Goal: Task Accomplishment & Management: Complete application form

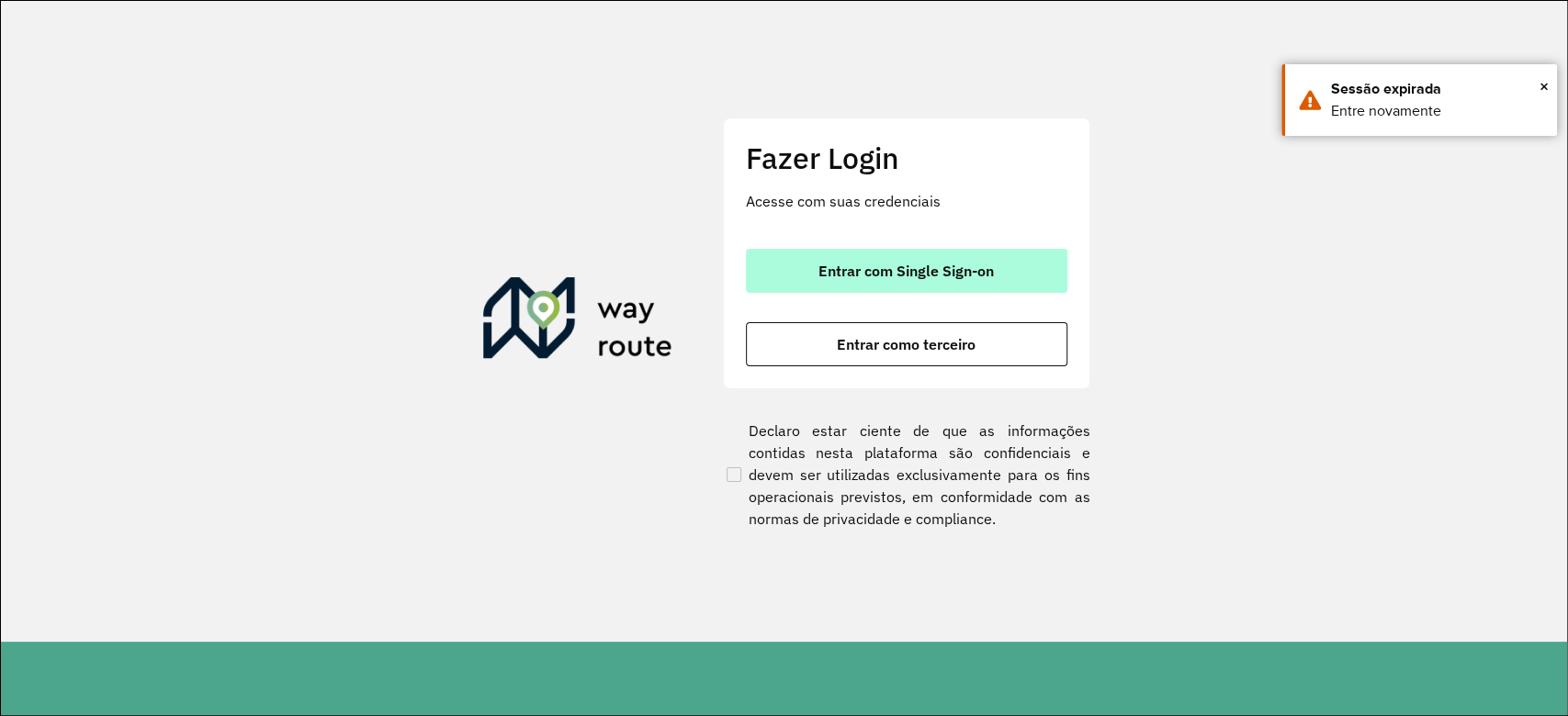
click at [913, 266] on span "Entrar com Single Sign-on" at bounding box center [905, 270] width 175 height 15
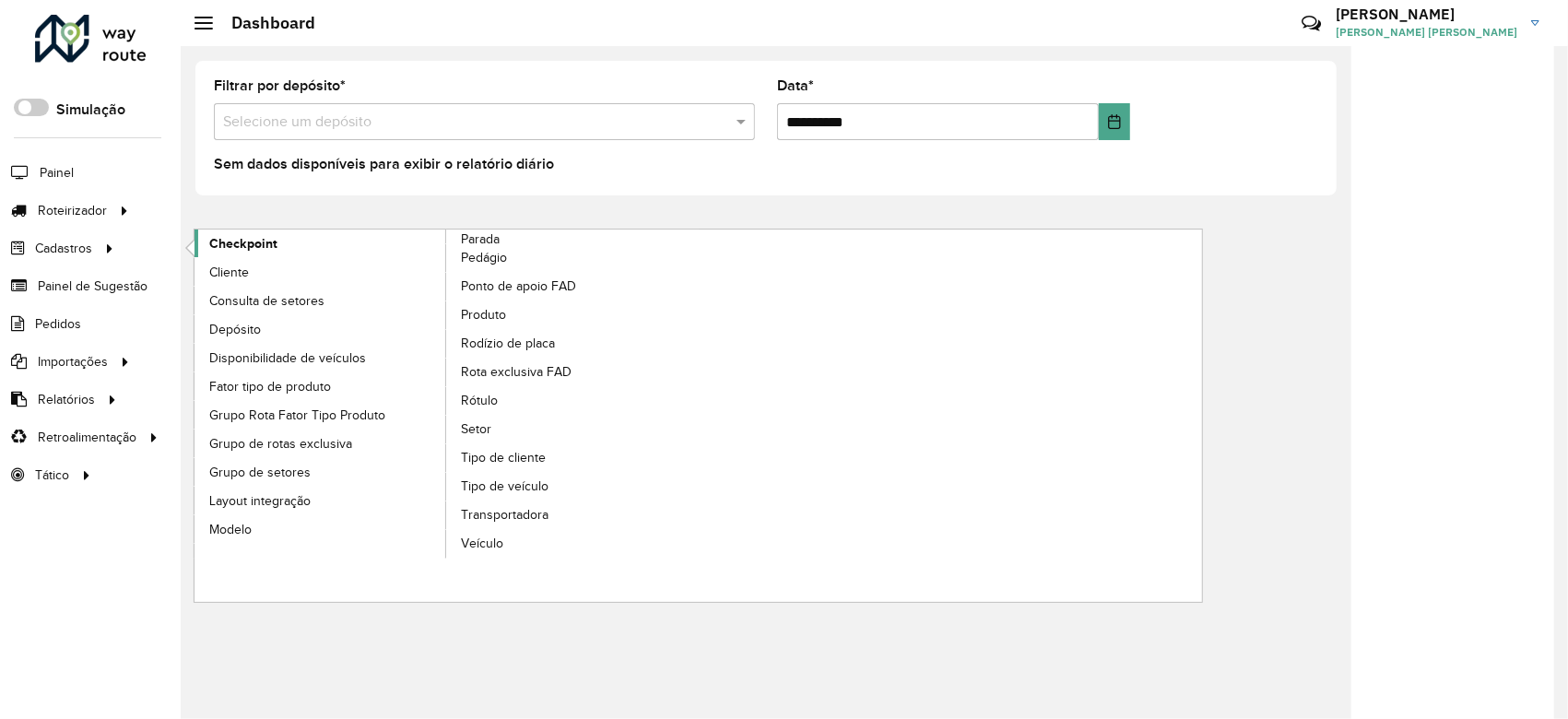
click at [267, 245] on span "Checkpoint" at bounding box center [243, 244] width 68 height 19
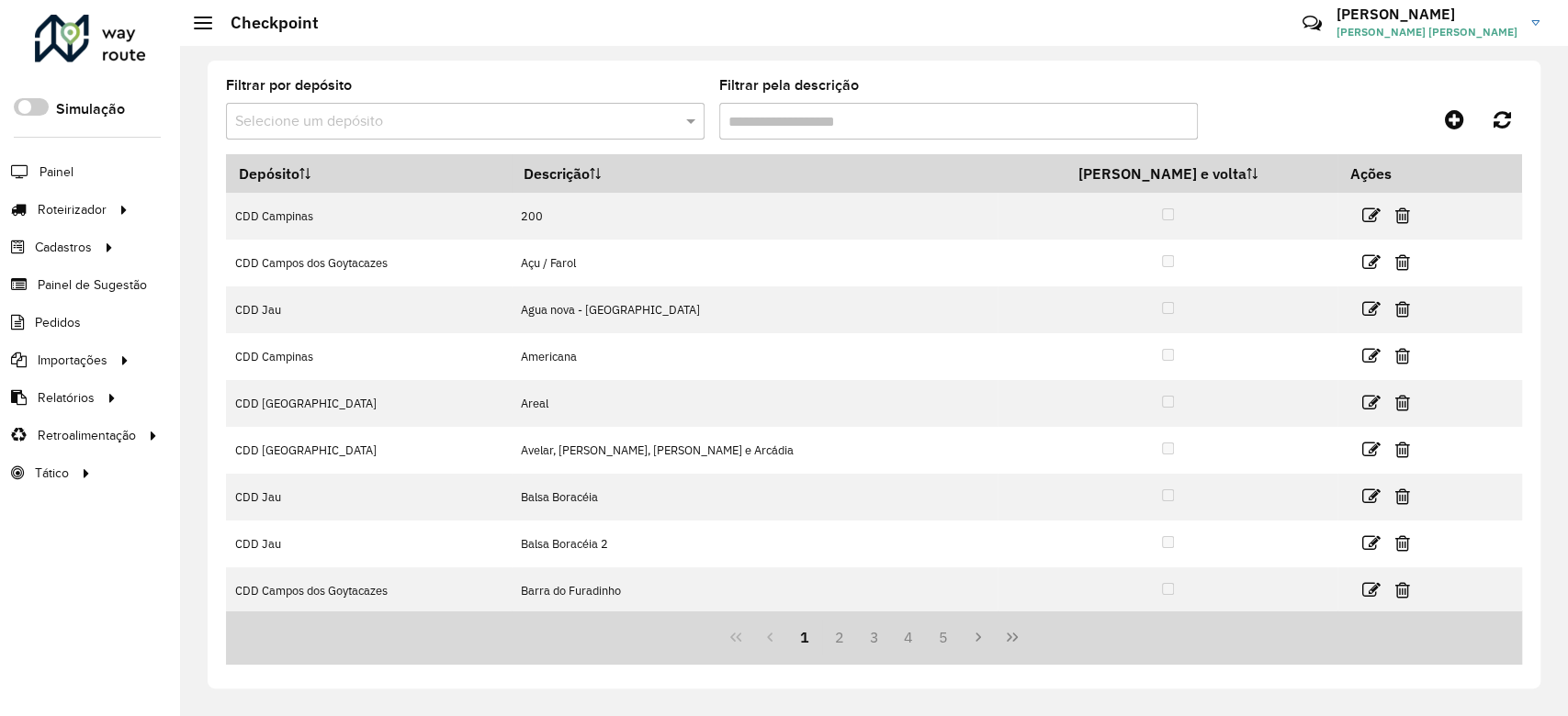
click at [497, 121] on input "text" at bounding box center [447, 122] width 423 height 22
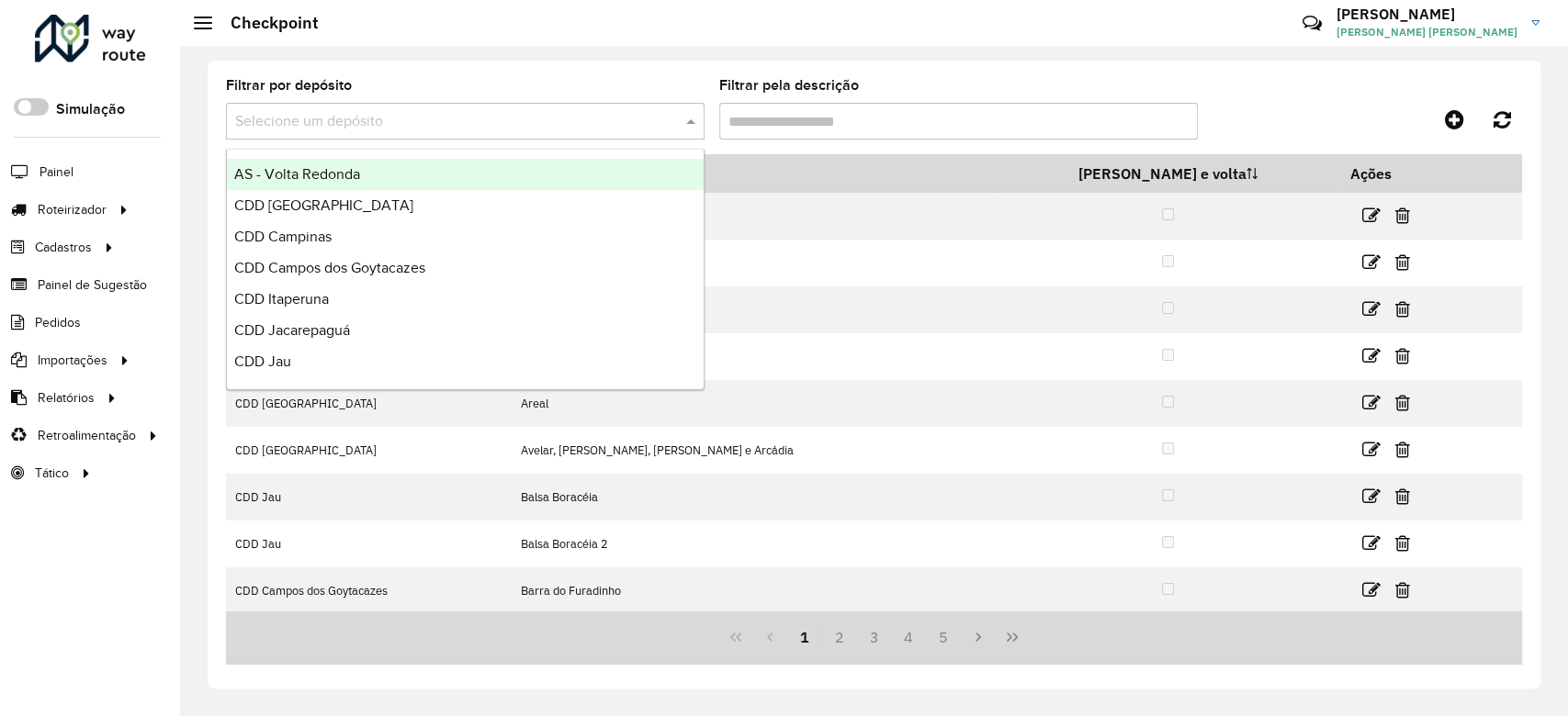
click at [497, 121] on input "text" at bounding box center [447, 122] width 423 height 22
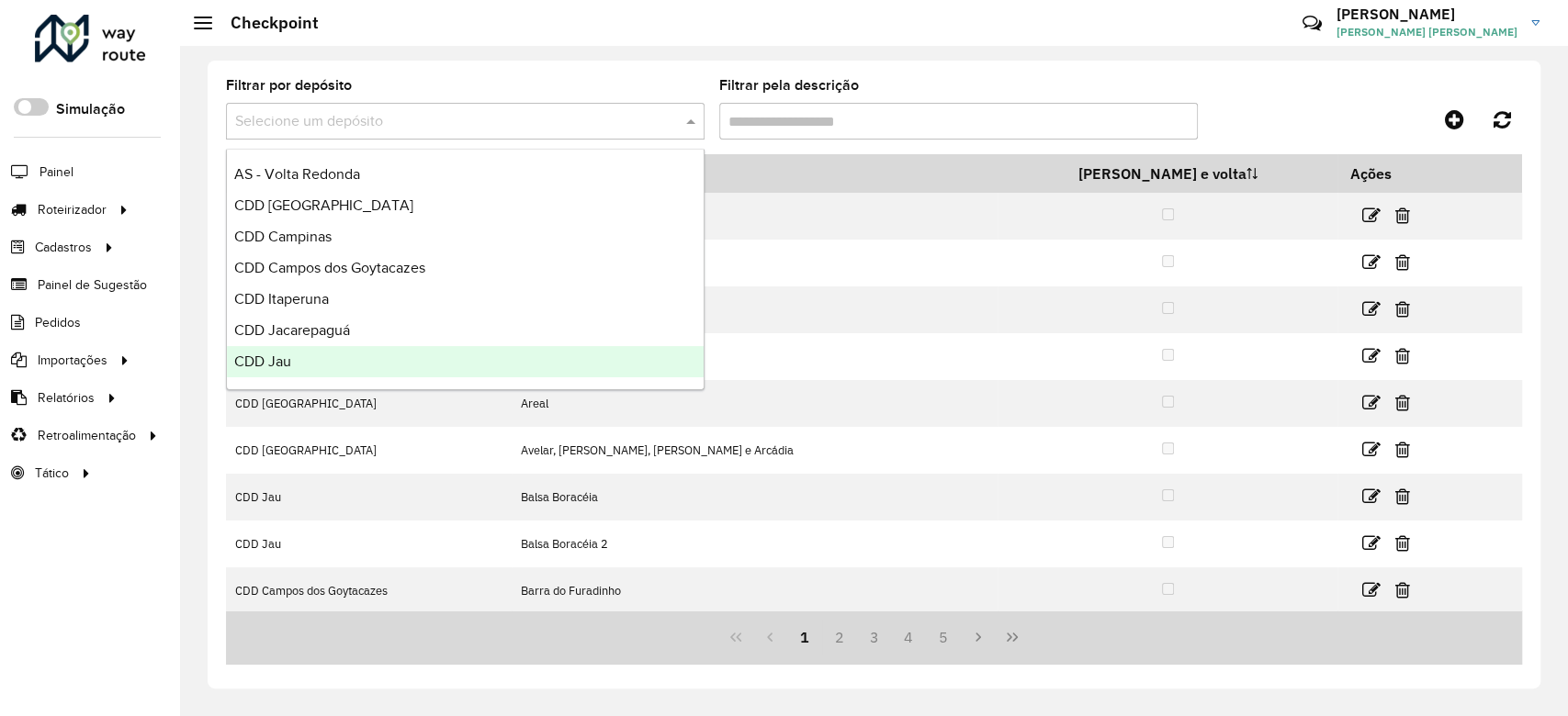
click at [301, 361] on div "CDD Jau" at bounding box center [465, 361] width 477 height 31
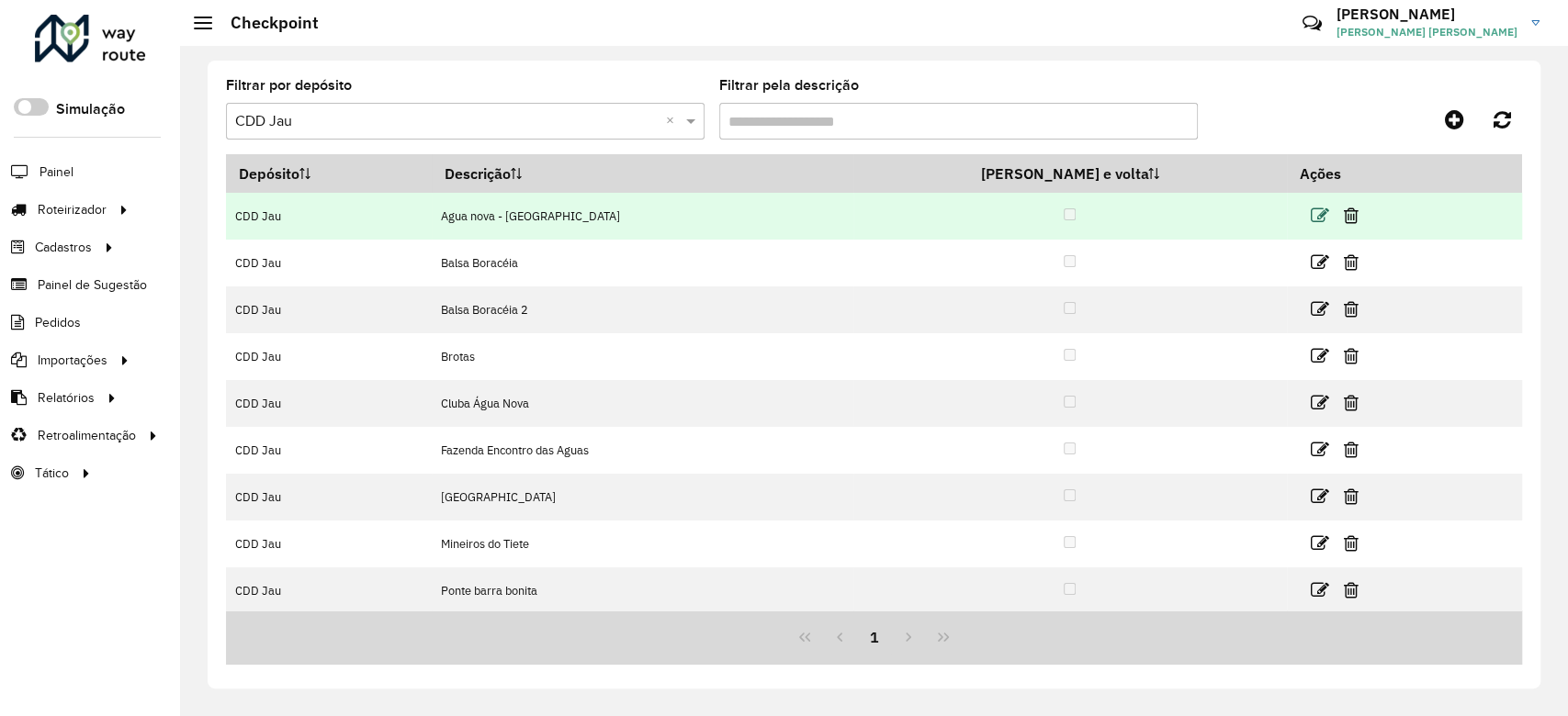
click at [1310, 214] on icon at bounding box center [1319, 215] width 18 height 18
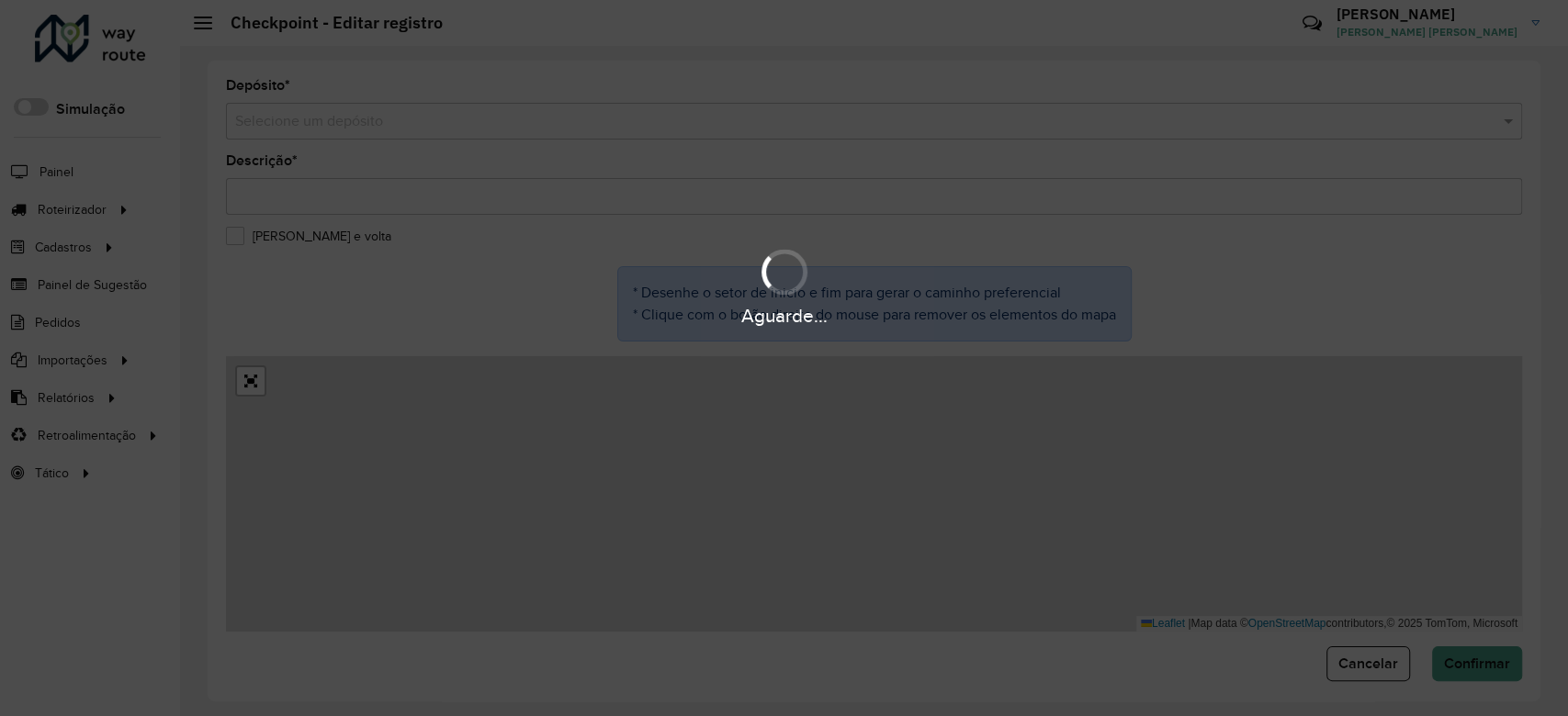
type input "**********"
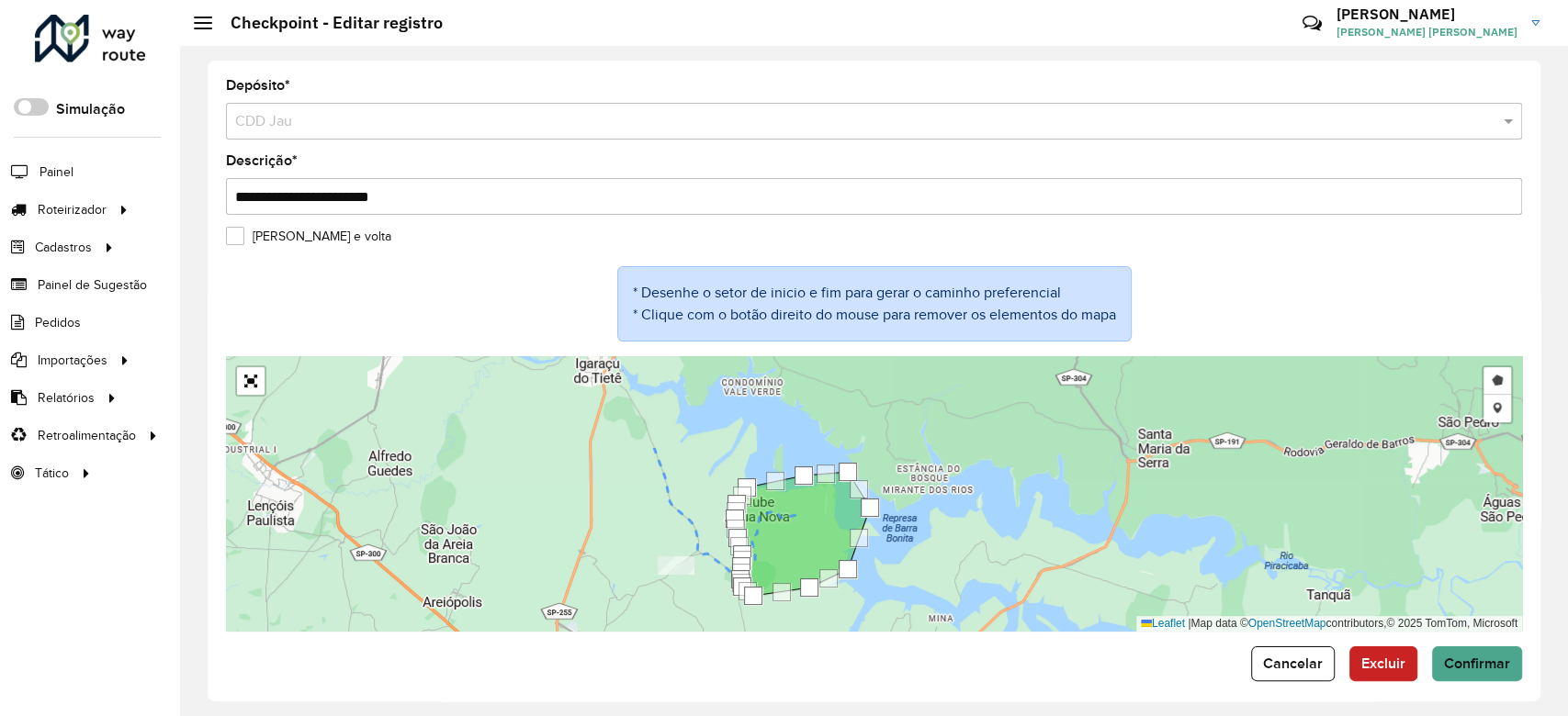
drag, startPoint x: 660, startPoint y: 607, endPoint x: 668, endPoint y: 663, distance: 56.6
click at [668, 663] on form "**********" at bounding box center [873, 381] width 1296 height 603
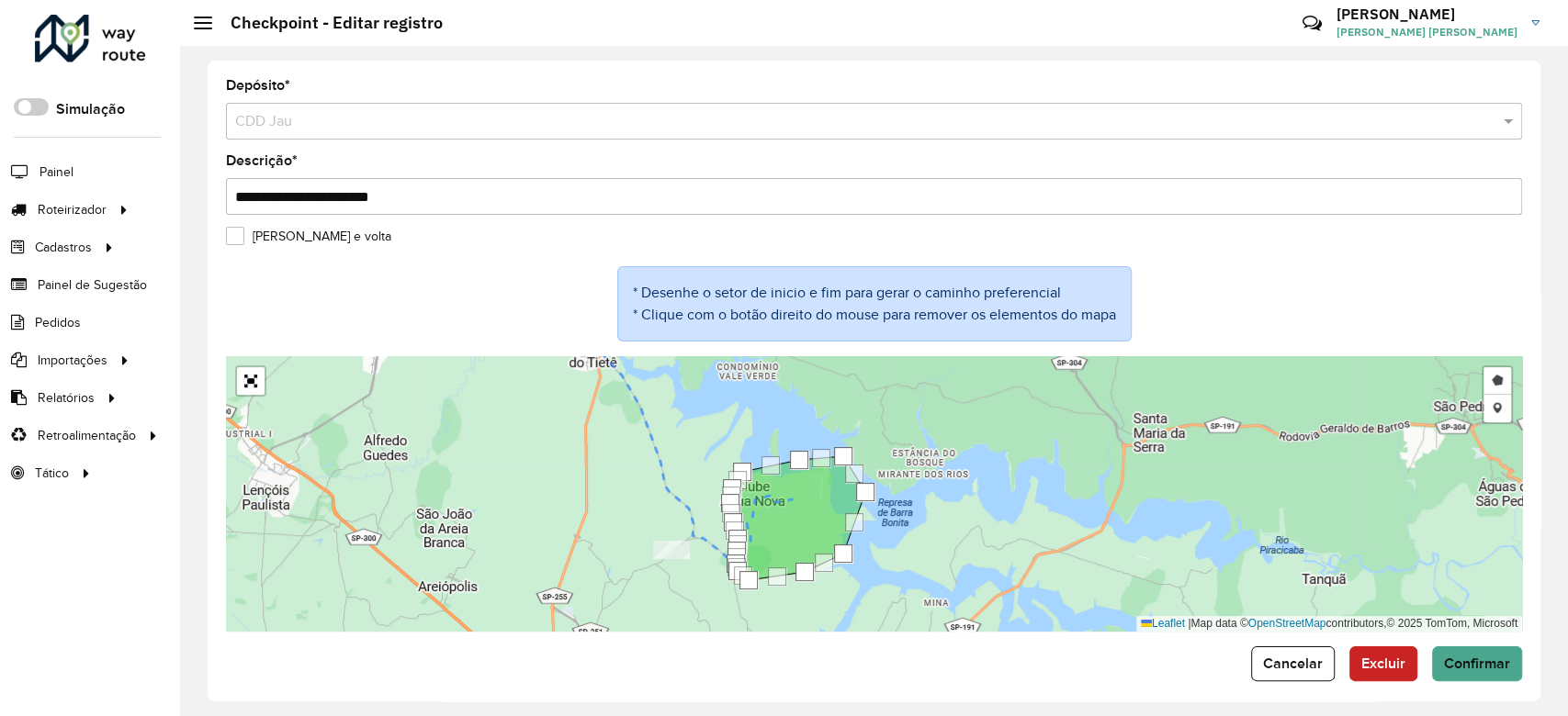
drag, startPoint x: 634, startPoint y: 497, endPoint x: 624, endPoint y: 461, distance: 37.4
click at [624, 461] on div "Desenhar setor Adicionar checkpoint Leaflet | Map data © OpenStreetMap contribu…" at bounding box center [873, 494] width 1296 height 275
click at [1282, 644] on form "**********" at bounding box center [873, 381] width 1296 height 603
click at [1281, 661] on span "Cancelar" at bounding box center [1293, 664] width 60 height 16
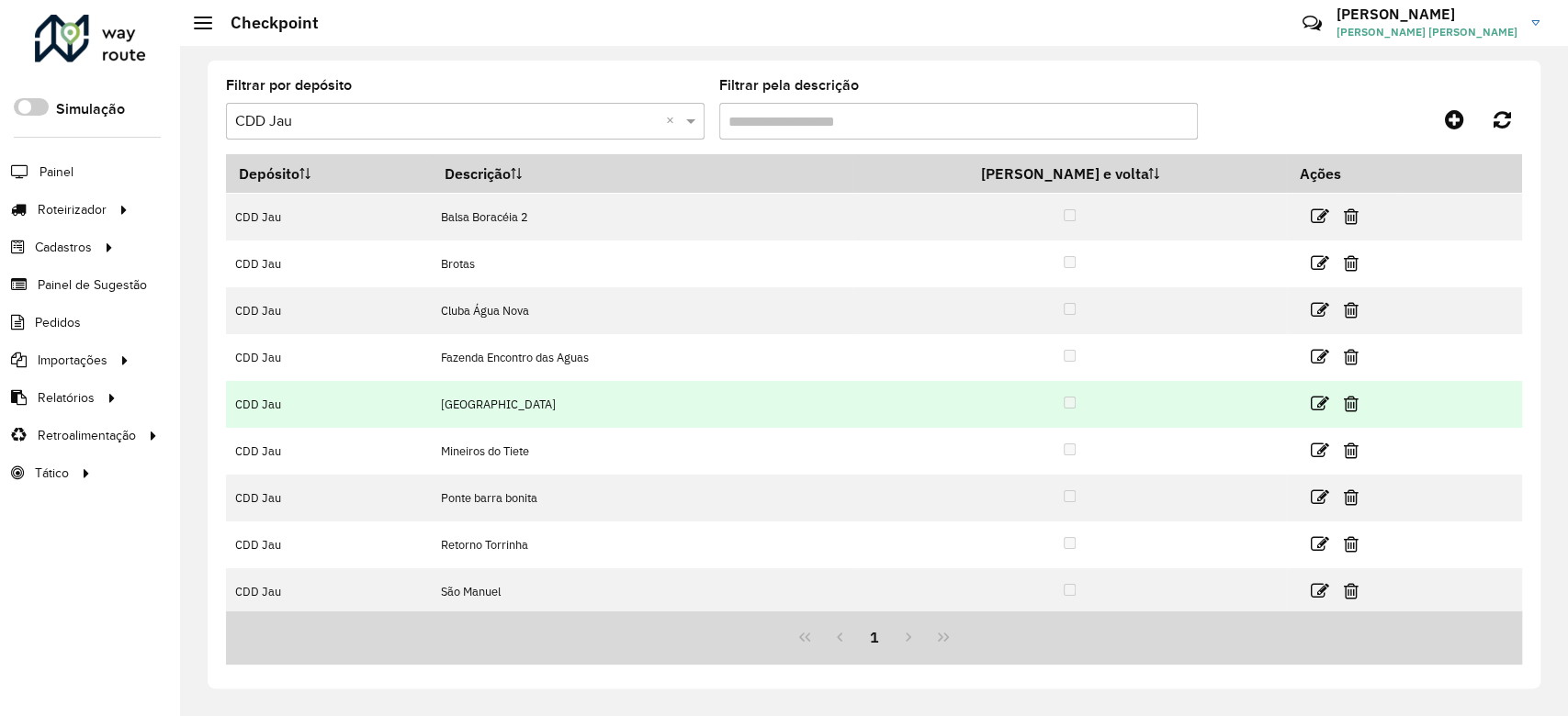
scroll to position [96, 0]
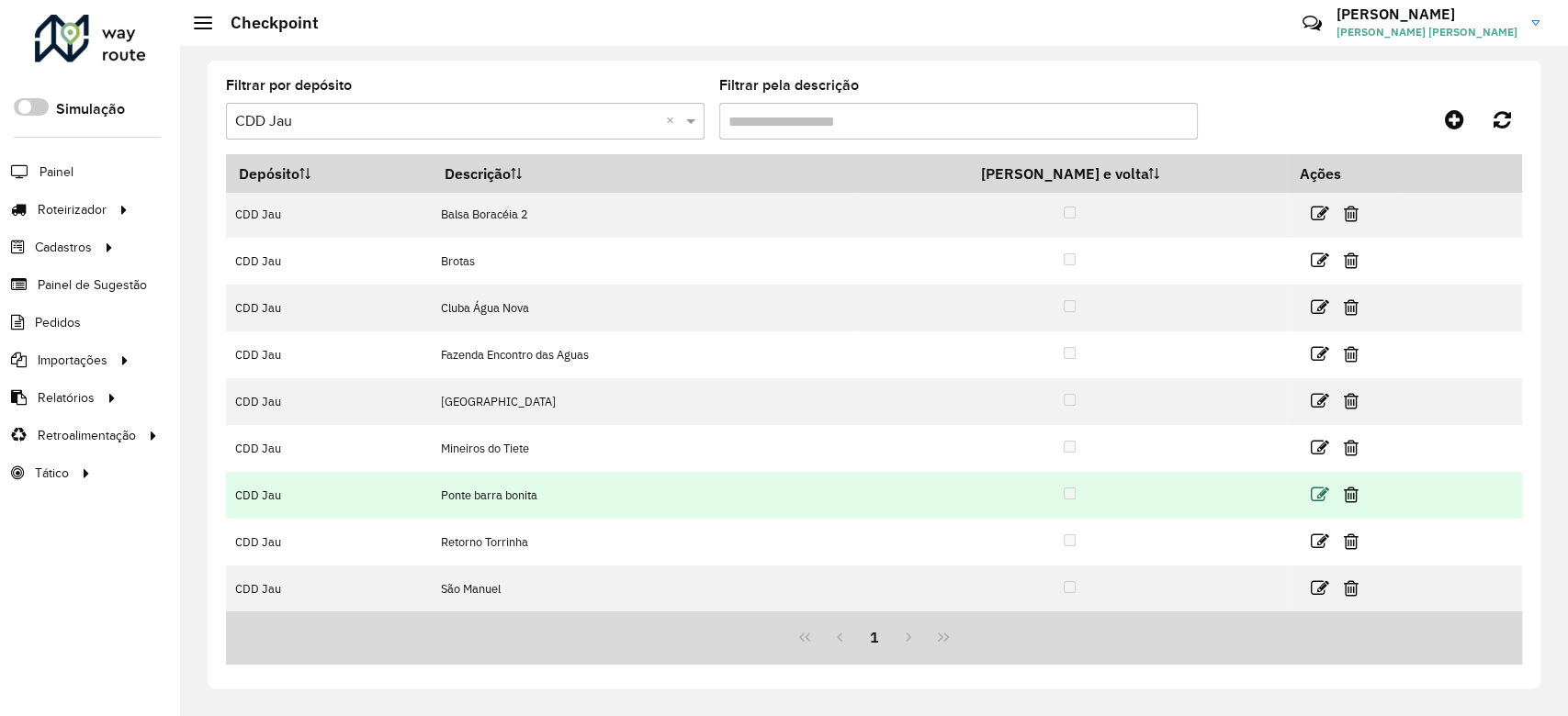
click at [1310, 489] on icon at bounding box center [1319, 494] width 18 height 18
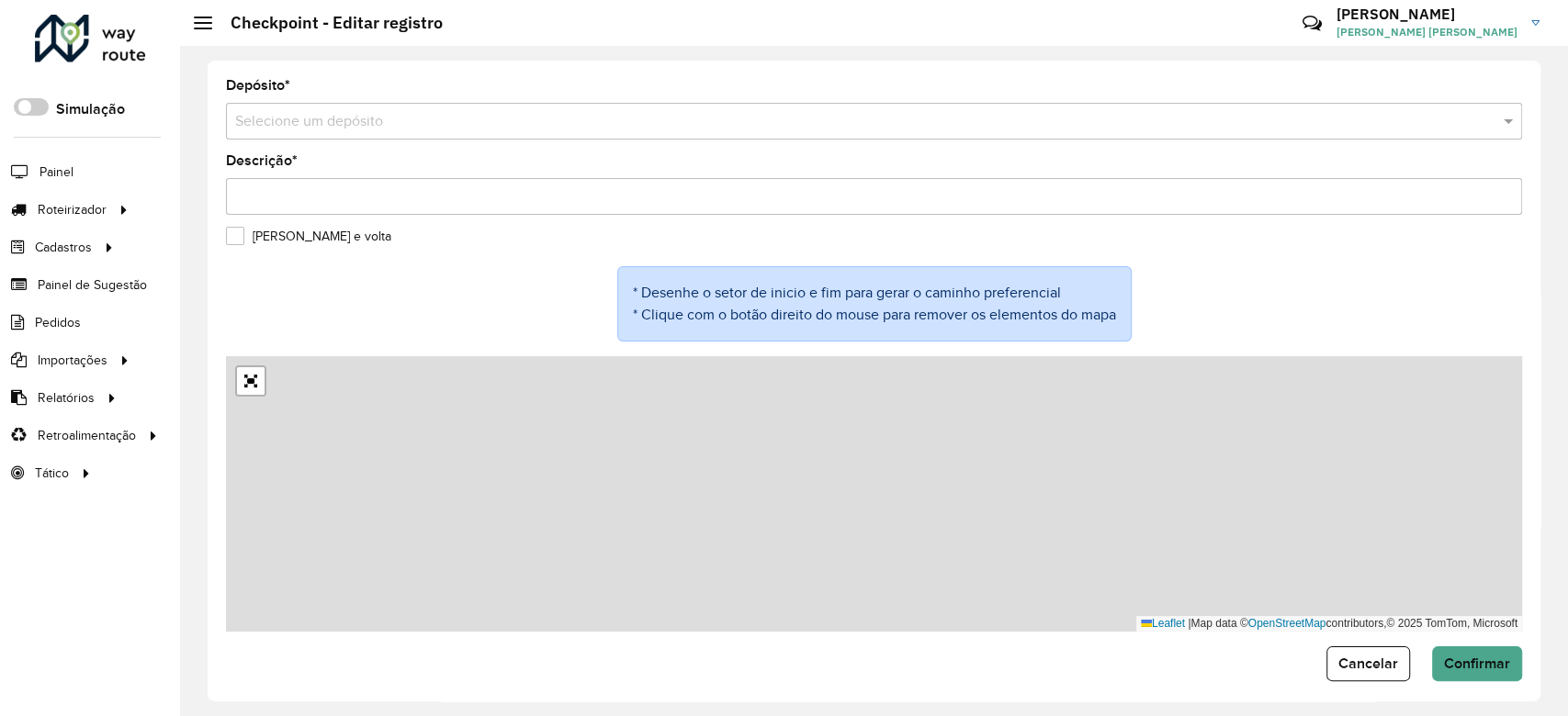
type input "**********"
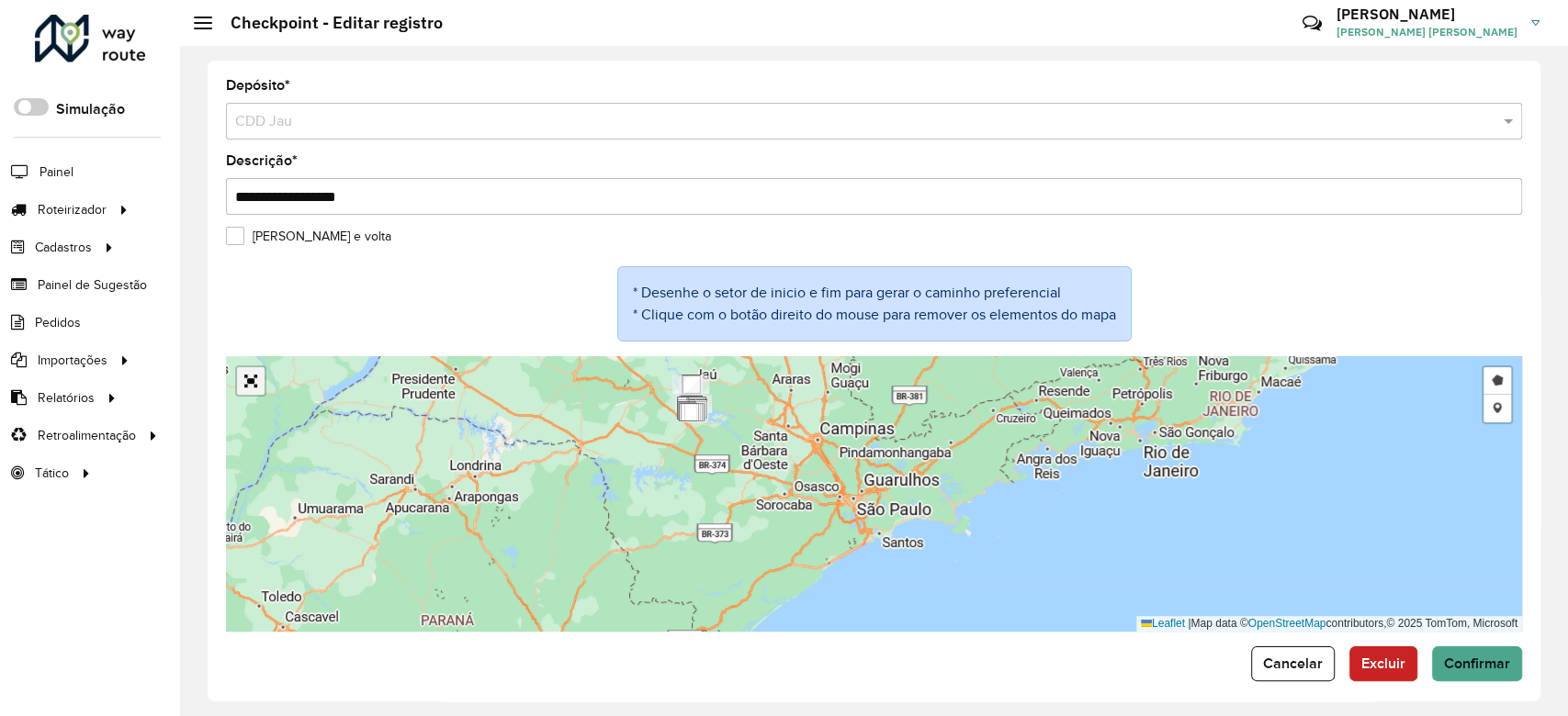
click at [257, 385] on link "Abrir mapa em tela cheia" at bounding box center [251, 381] width 27 height 27
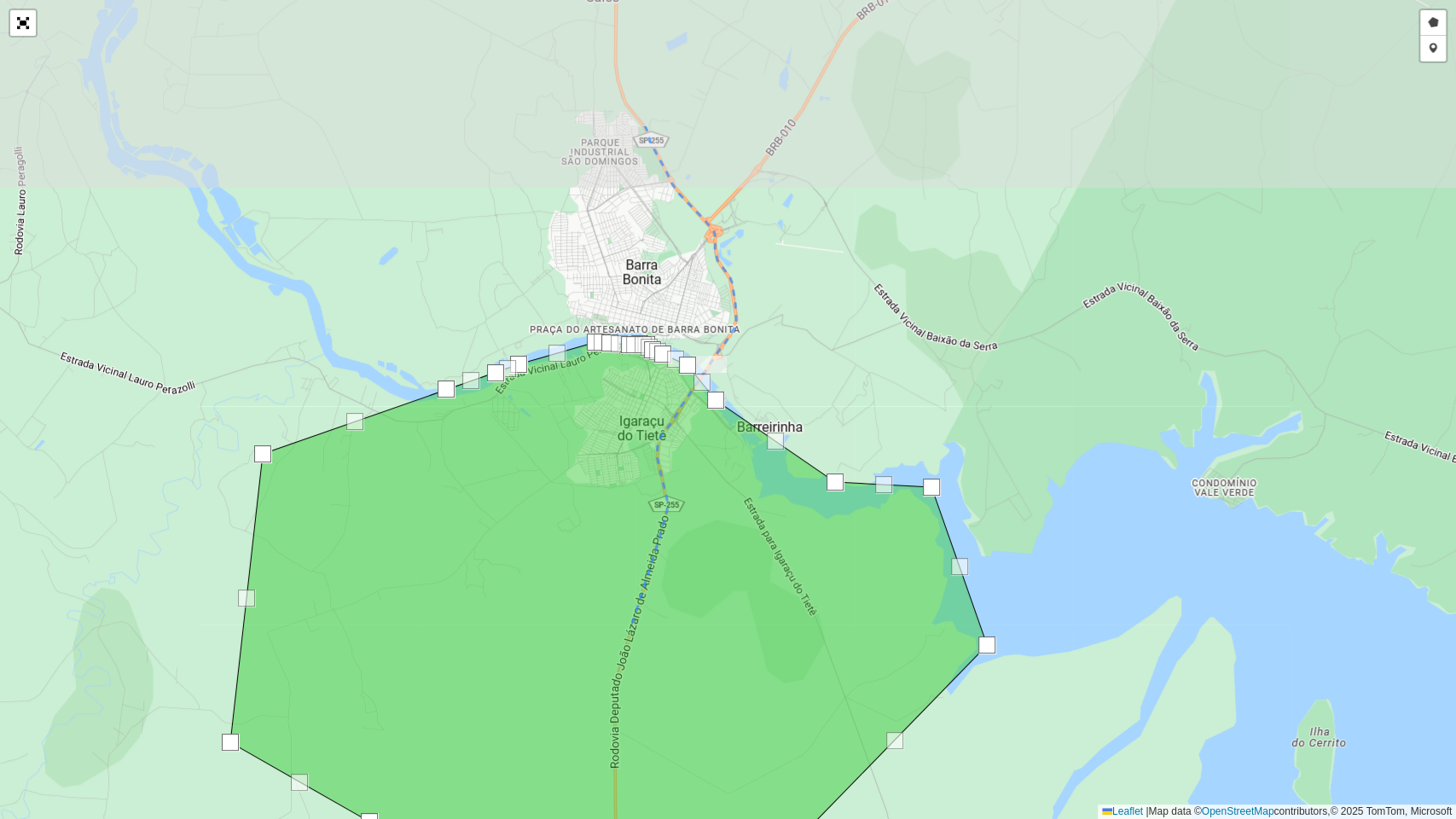
drag, startPoint x: 596, startPoint y: 413, endPoint x: 532, endPoint y: 537, distance: 139.5
click at [532, 537] on icon at bounding box center [608, 602] width 757 height 520
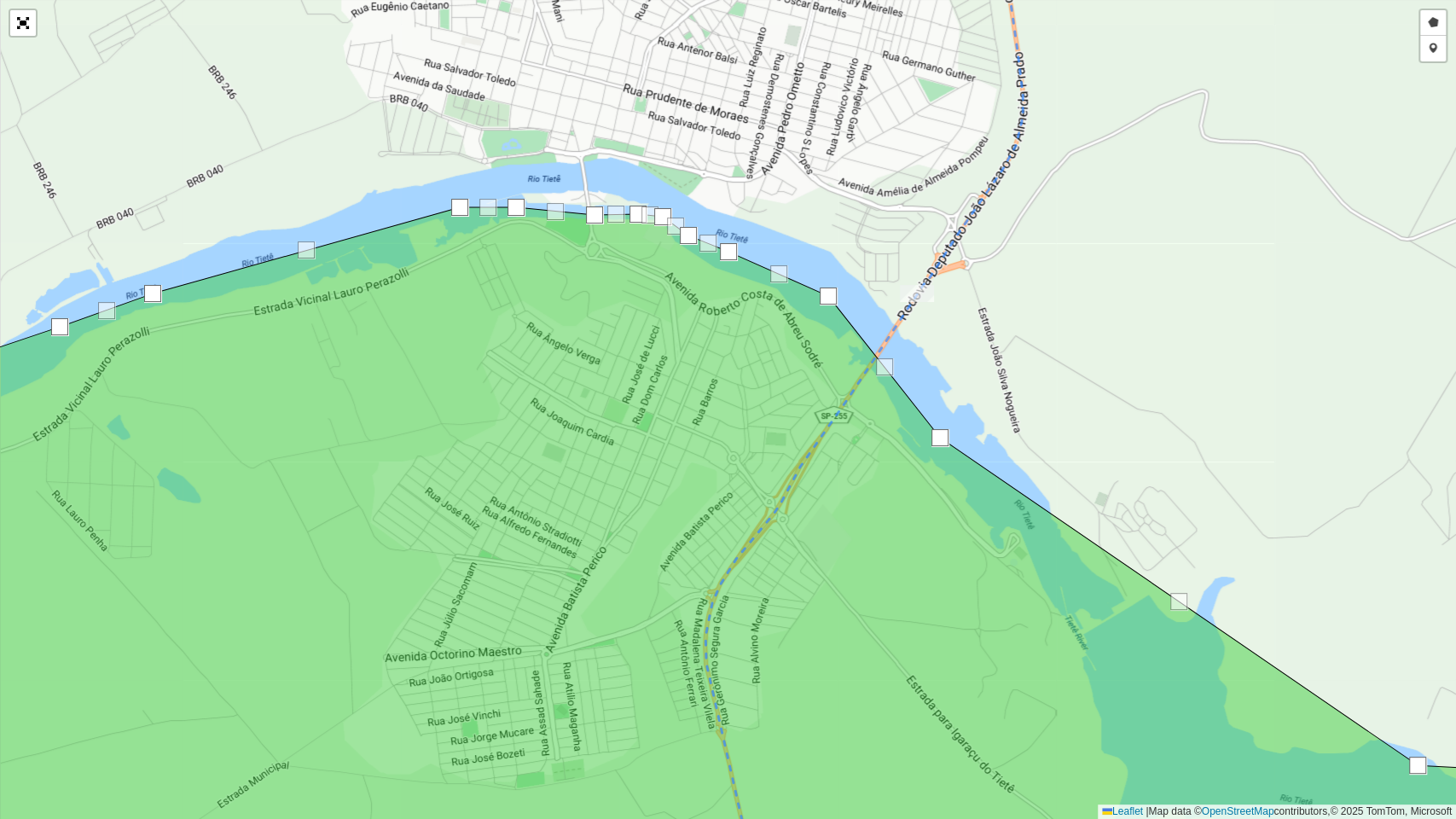
drag, startPoint x: 761, startPoint y: 417, endPoint x: 755, endPoint y: 371, distance: 46.4
click at [755, 371] on icon at bounding box center [724, 518] width 1748 height 622
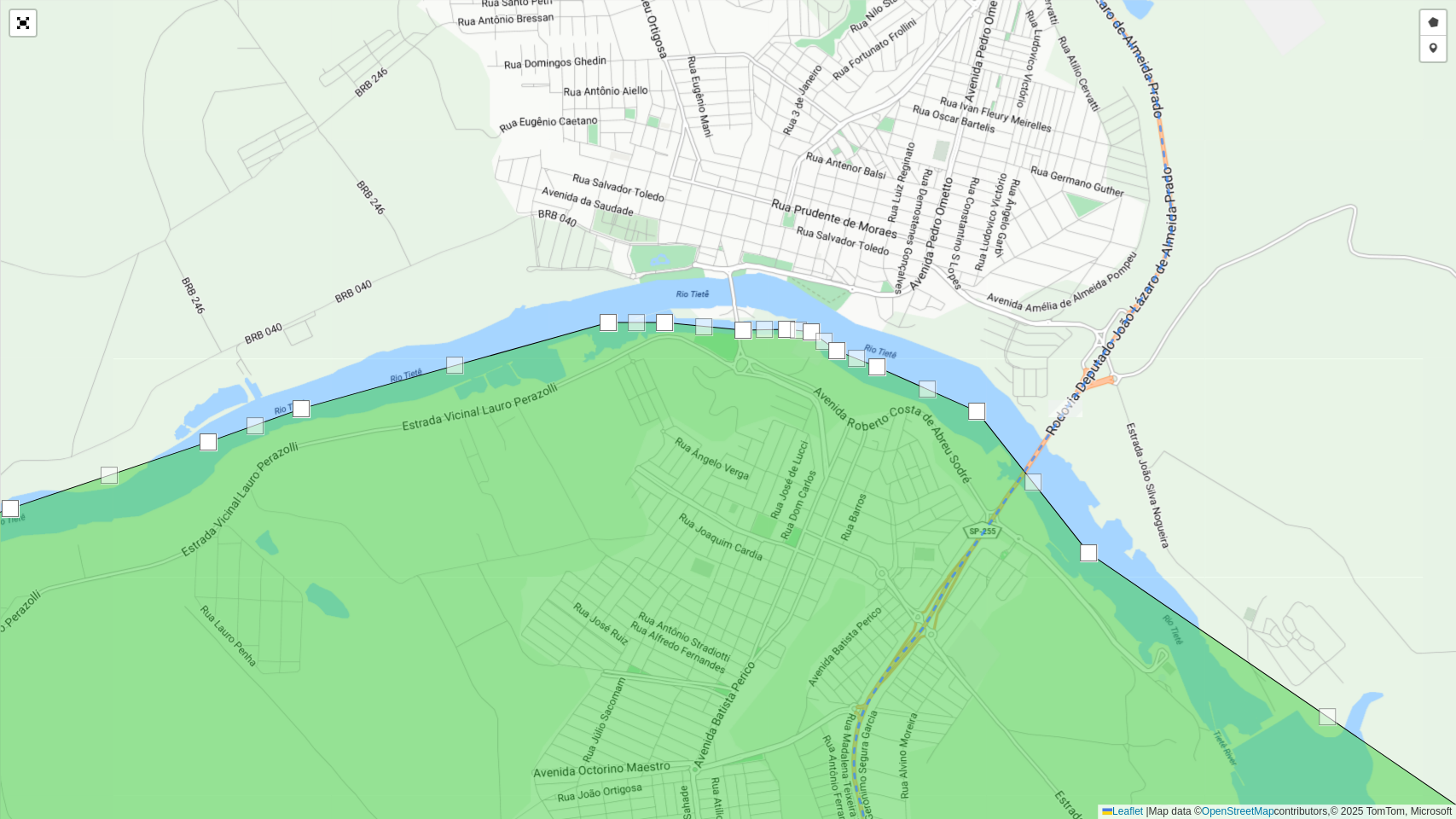
drag, startPoint x: 937, startPoint y: 350, endPoint x: 922, endPoint y: 334, distance: 21.9
click at [922, 334] on div "Desenhar setor Adicionar checkpoint Leaflet | Map data © OpenStreetMap contribu…" at bounding box center [728, 410] width 1456 height 819
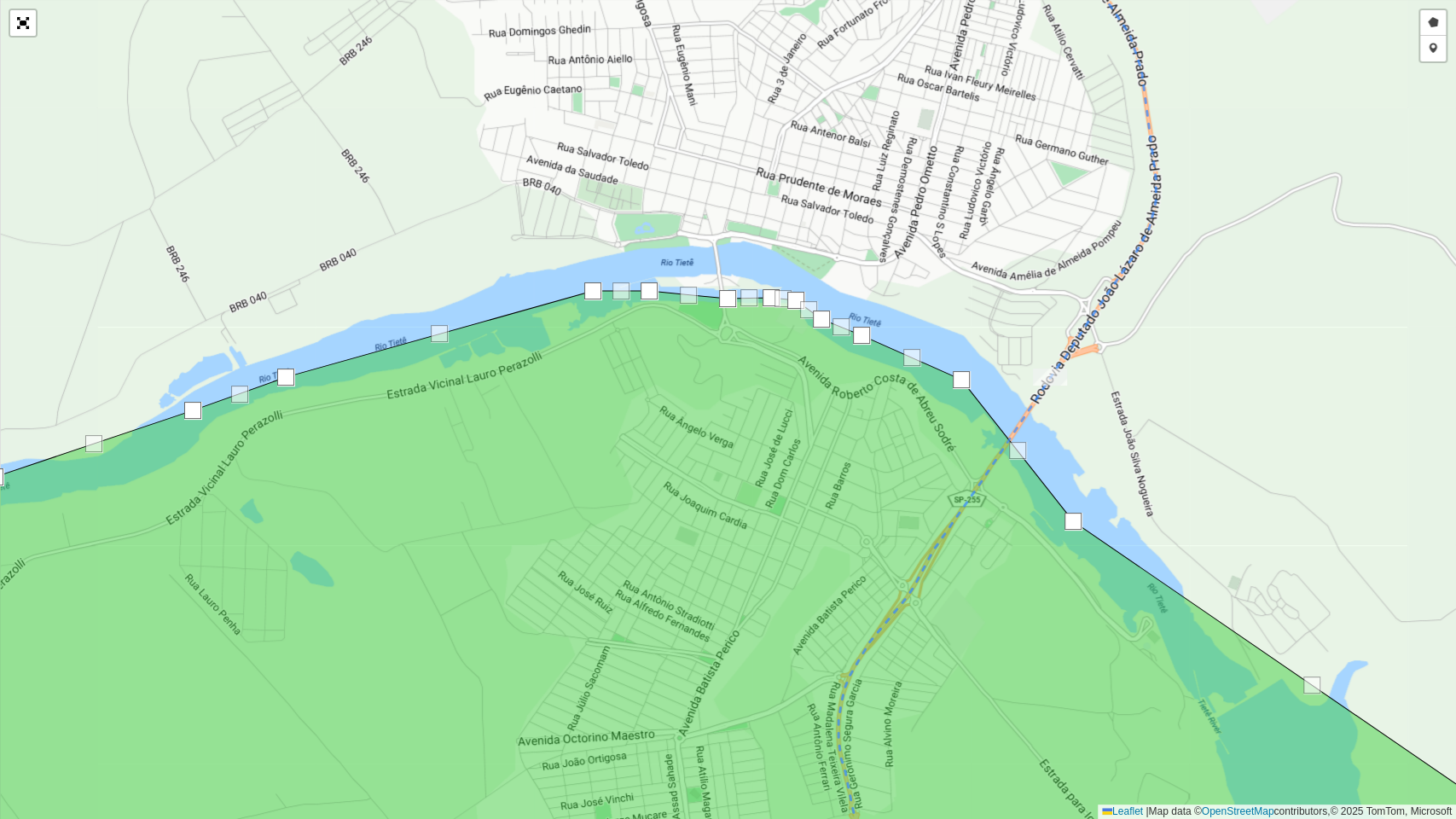
click at [1021, 328] on div "Desenhar setor Adicionar checkpoint Leaflet | Map data © OpenStreetMap contribu…" at bounding box center [728, 410] width 1456 height 819
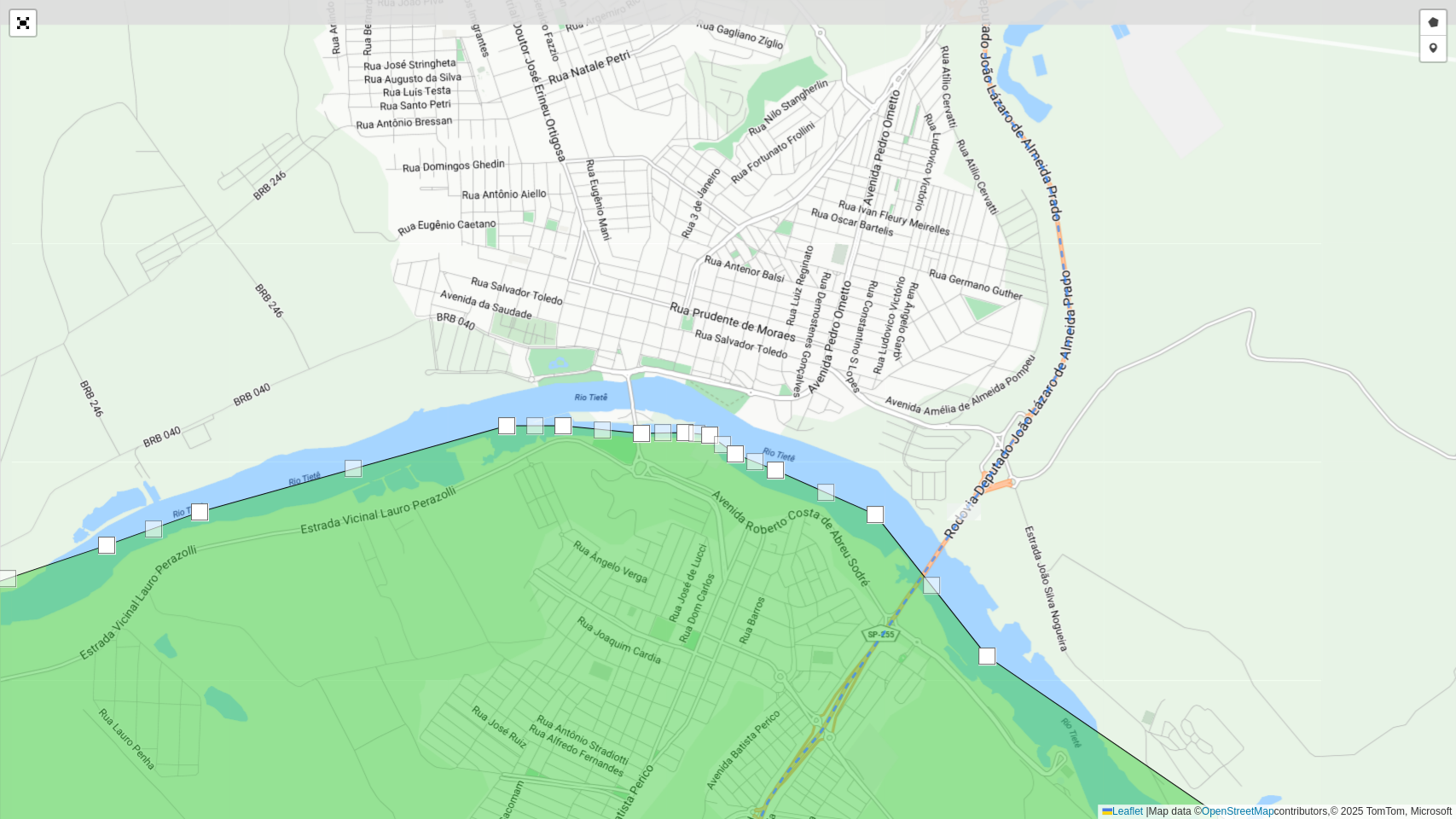
drag, startPoint x: 1175, startPoint y: 324, endPoint x: 1098, endPoint y: 442, distance: 140.9
click at [1099, 442] on div "Desenhar setor Adicionar checkpoint Leaflet | Map data © OpenStreetMap contribu…" at bounding box center [728, 410] width 1456 height 819
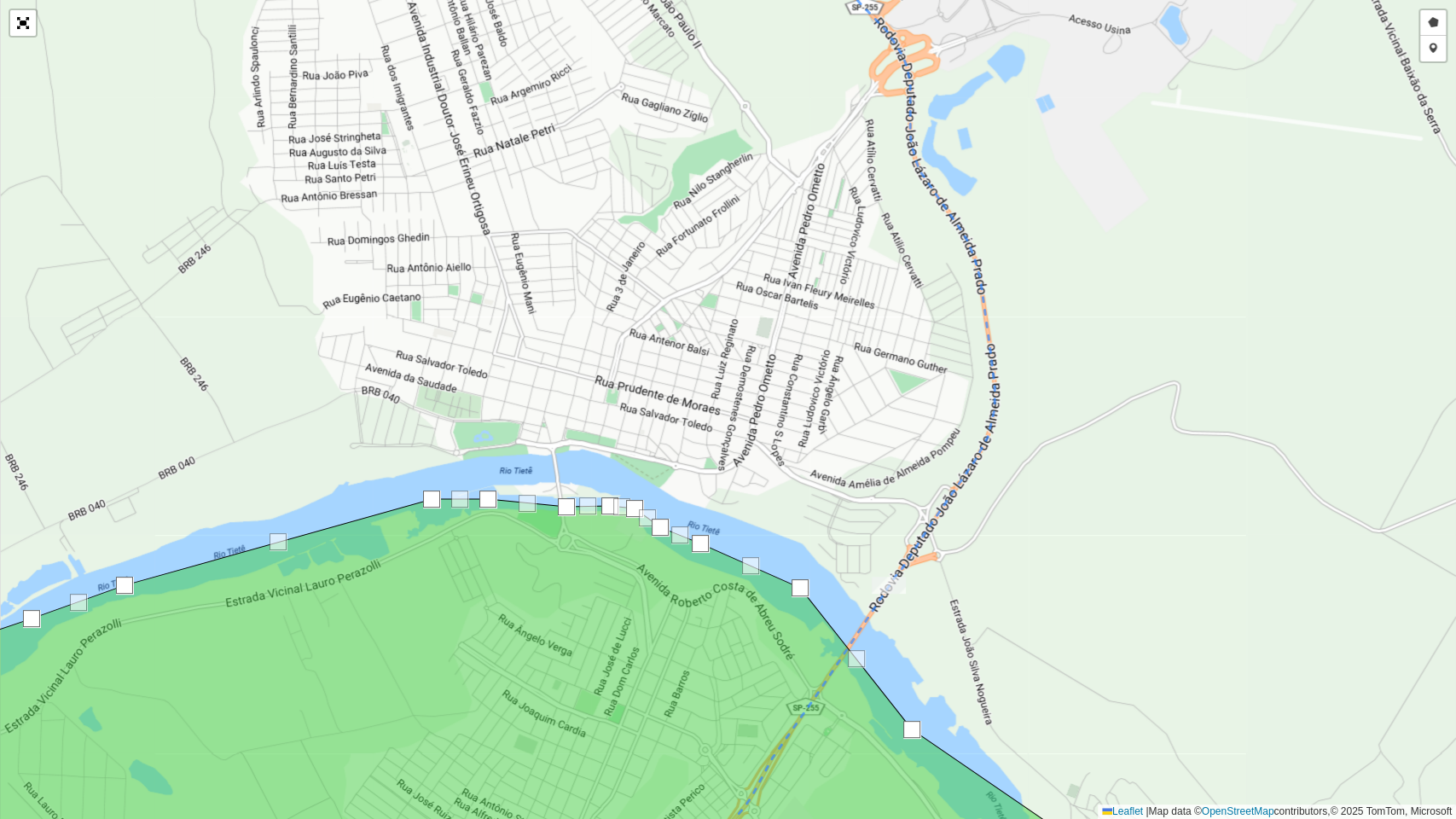
drag, startPoint x: 1126, startPoint y: 283, endPoint x: 1063, endPoint y: 341, distance: 85.6
click at [1063, 341] on div "Desenhar setor Adicionar checkpoint Leaflet | Map data © OpenStreetMap contribu…" at bounding box center [728, 410] width 1456 height 819
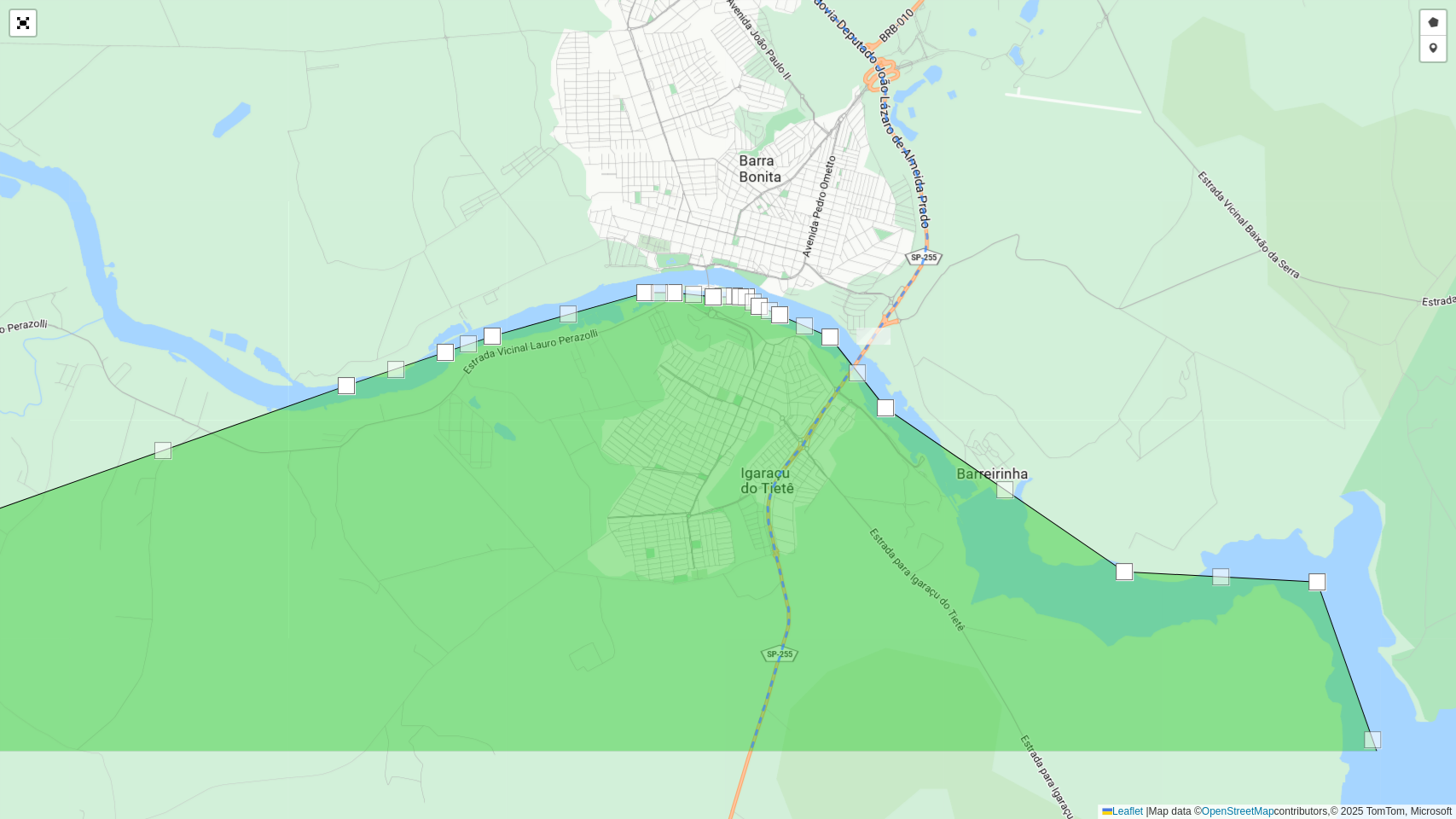
drag, startPoint x: 830, startPoint y: 327, endPoint x: 840, endPoint y: 240, distance: 87.6
click at [840, 240] on div "Desenhar setor Adicionar checkpoint Leaflet | Map data © OpenStreetMap contribu…" at bounding box center [728, 410] width 1456 height 819
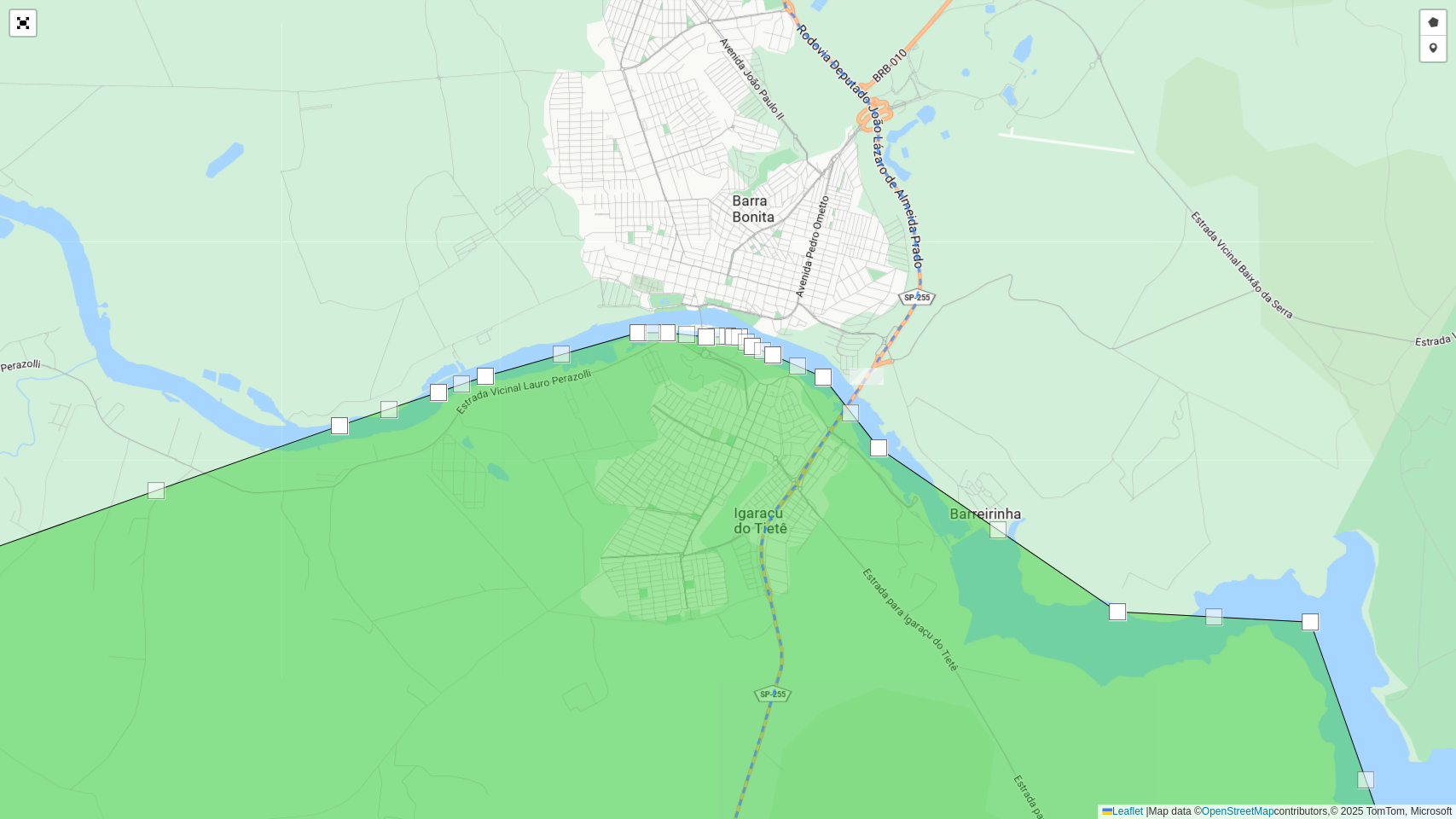
drag, startPoint x: 1029, startPoint y: 292, endPoint x: 1020, endPoint y: 338, distance: 46.9
click at [1020, 338] on div "Desenhar setor Adicionar checkpoint Leaflet | Map data © OpenStreetMap contribu…" at bounding box center [728, 410] width 1456 height 819
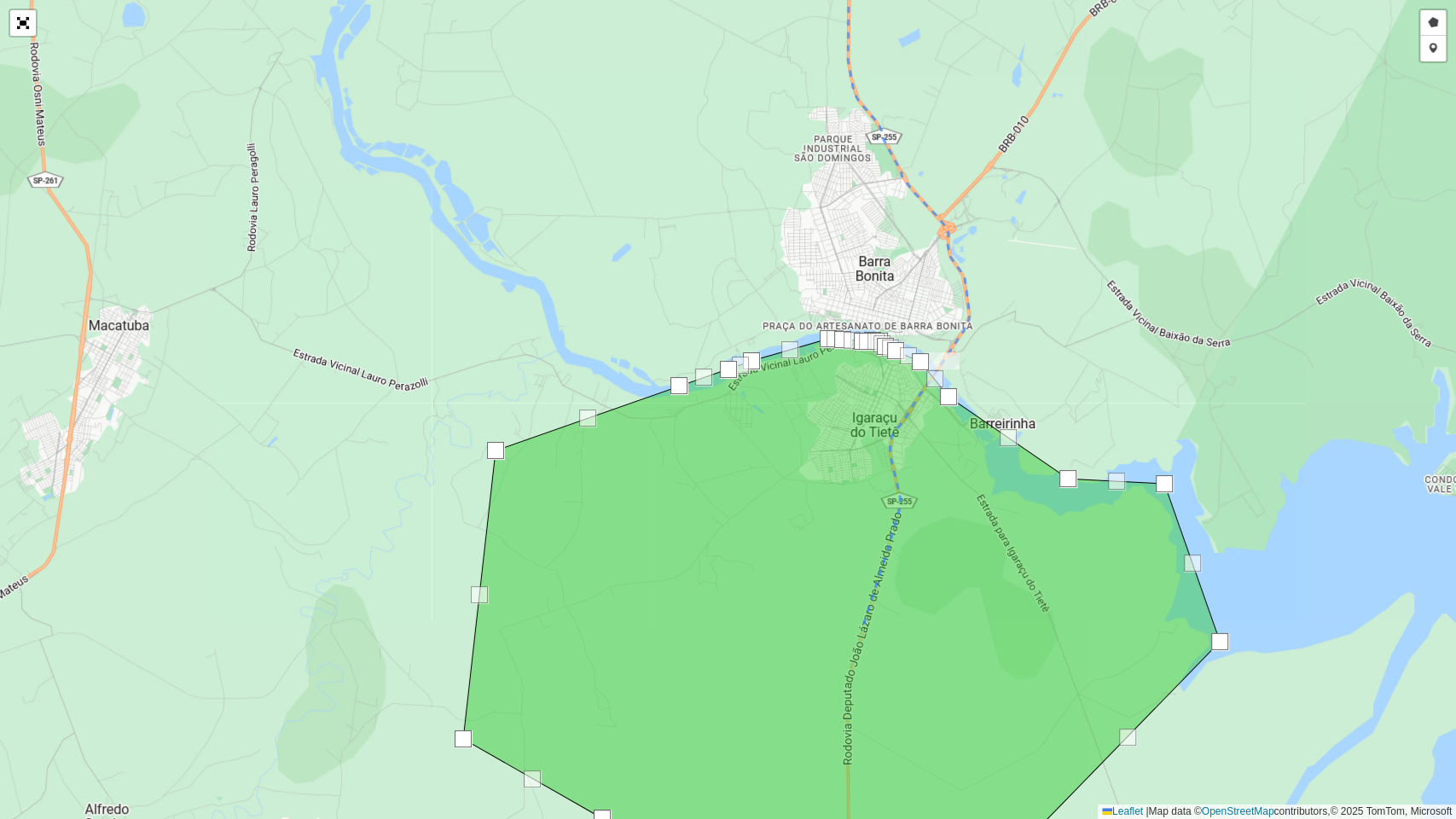
drag, startPoint x: 1016, startPoint y: 393, endPoint x: 1009, endPoint y: 402, distance: 11.4
click at [1009, 402] on div "Desenhar setor Adicionar checkpoint Leaflet | Map data © OpenStreetMap contribu…" at bounding box center [728, 410] width 1456 height 819
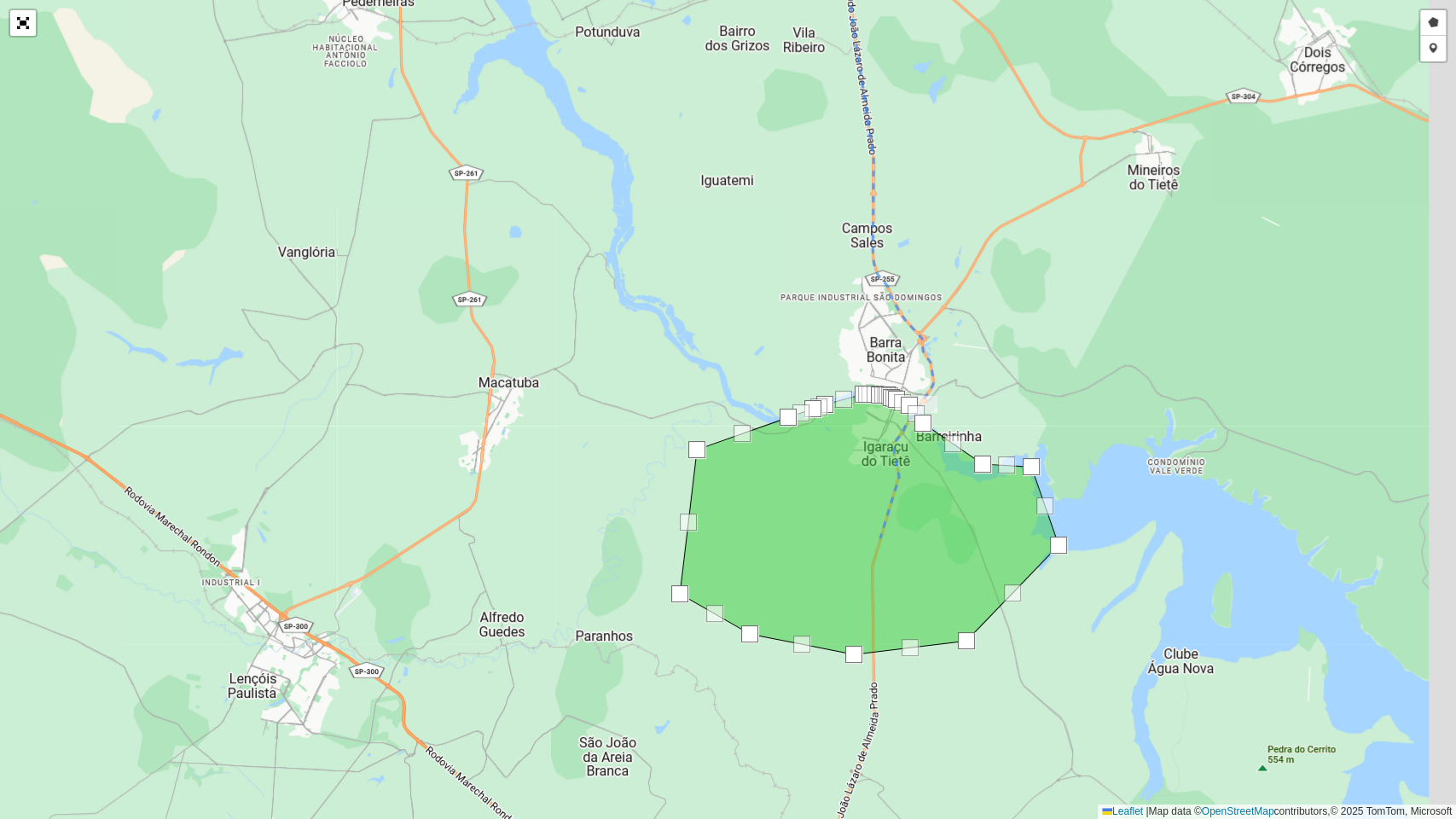
drag, startPoint x: 1023, startPoint y: 401, endPoint x: 948, endPoint y: 563, distance: 178.5
click at [948, 563] on div "Desenhar setor Adicionar checkpoint Leaflet | Map data © OpenStreetMap contribu…" at bounding box center [728, 410] width 1456 height 819
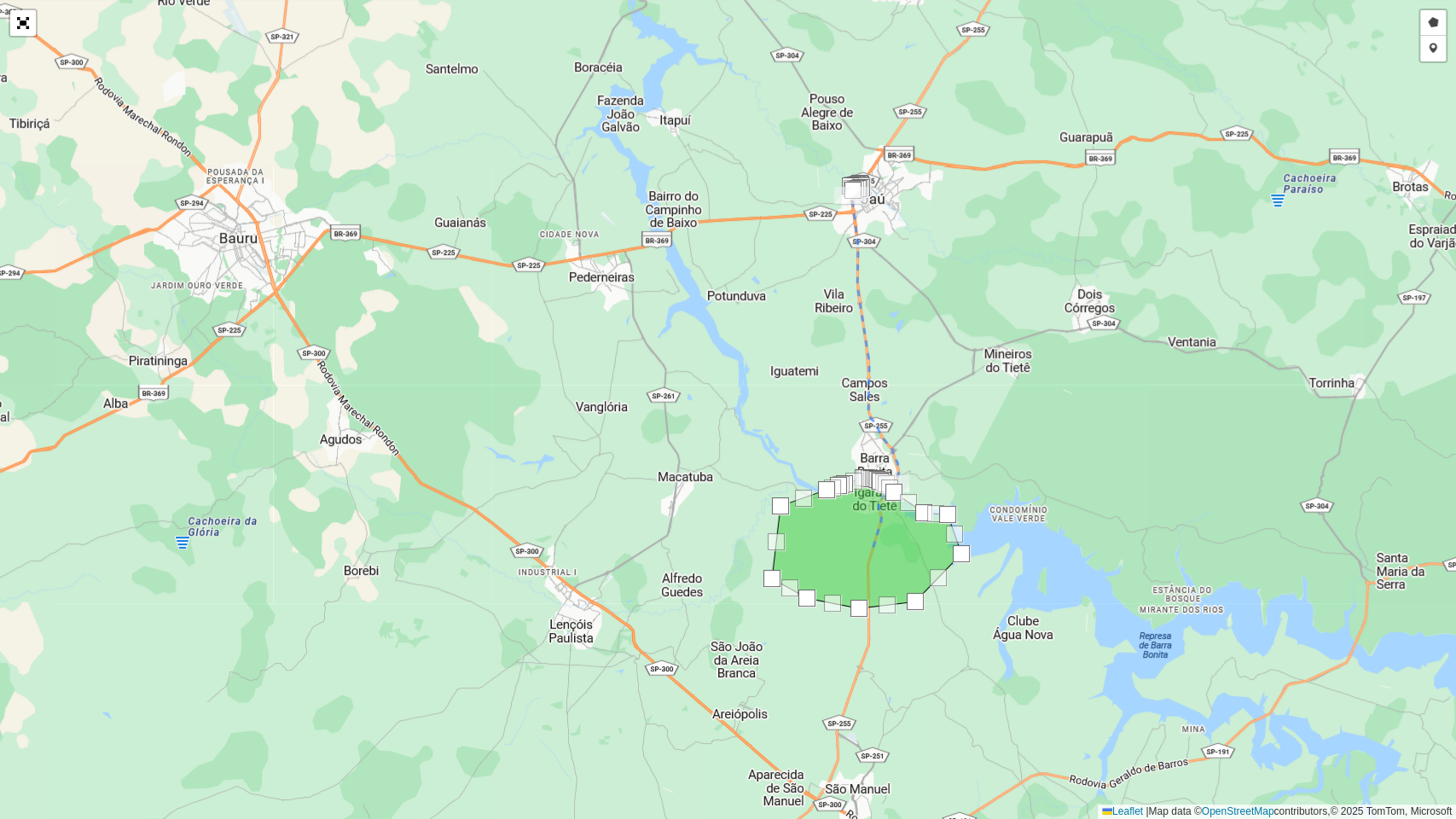
drag, startPoint x: 1024, startPoint y: 468, endPoint x: 983, endPoint y: 447, distance: 46.1
click at [983, 447] on div "Desenhar setor Adicionar checkpoint Leaflet | Map data © OpenStreetMap contribu…" at bounding box center [728, 410] width 1456 height 819
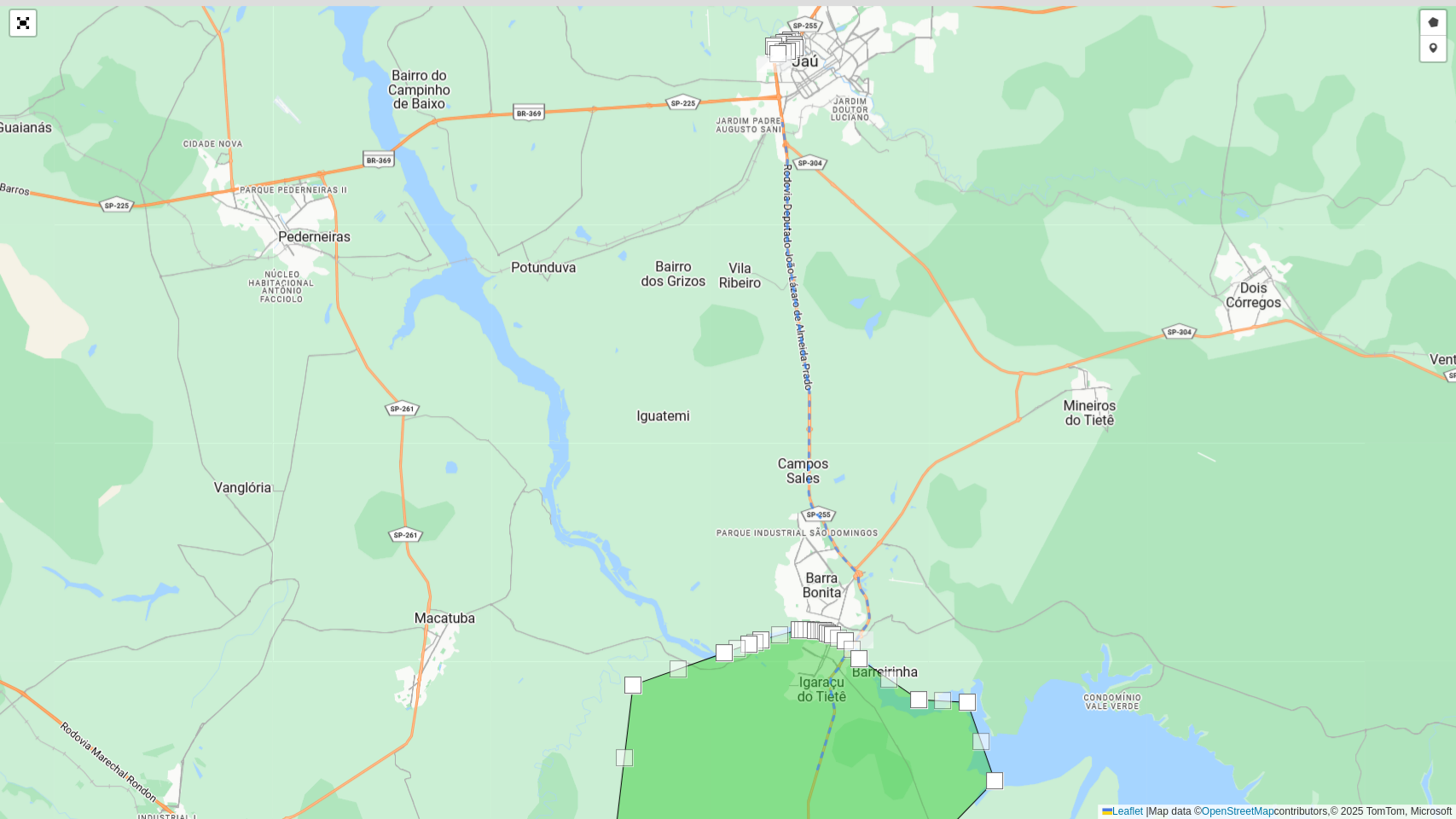
drag, startPoint x: 992, startPoint y: 248, endPoint x: 902, endPoint y: 342, distance: 130.1
click at [973, 644] on div "Desenhar setor Adicionar checkpoint Leaflet | Map data © OpenStreetMap contribu…" at bounding box center [728, 410] width 1456 height 819
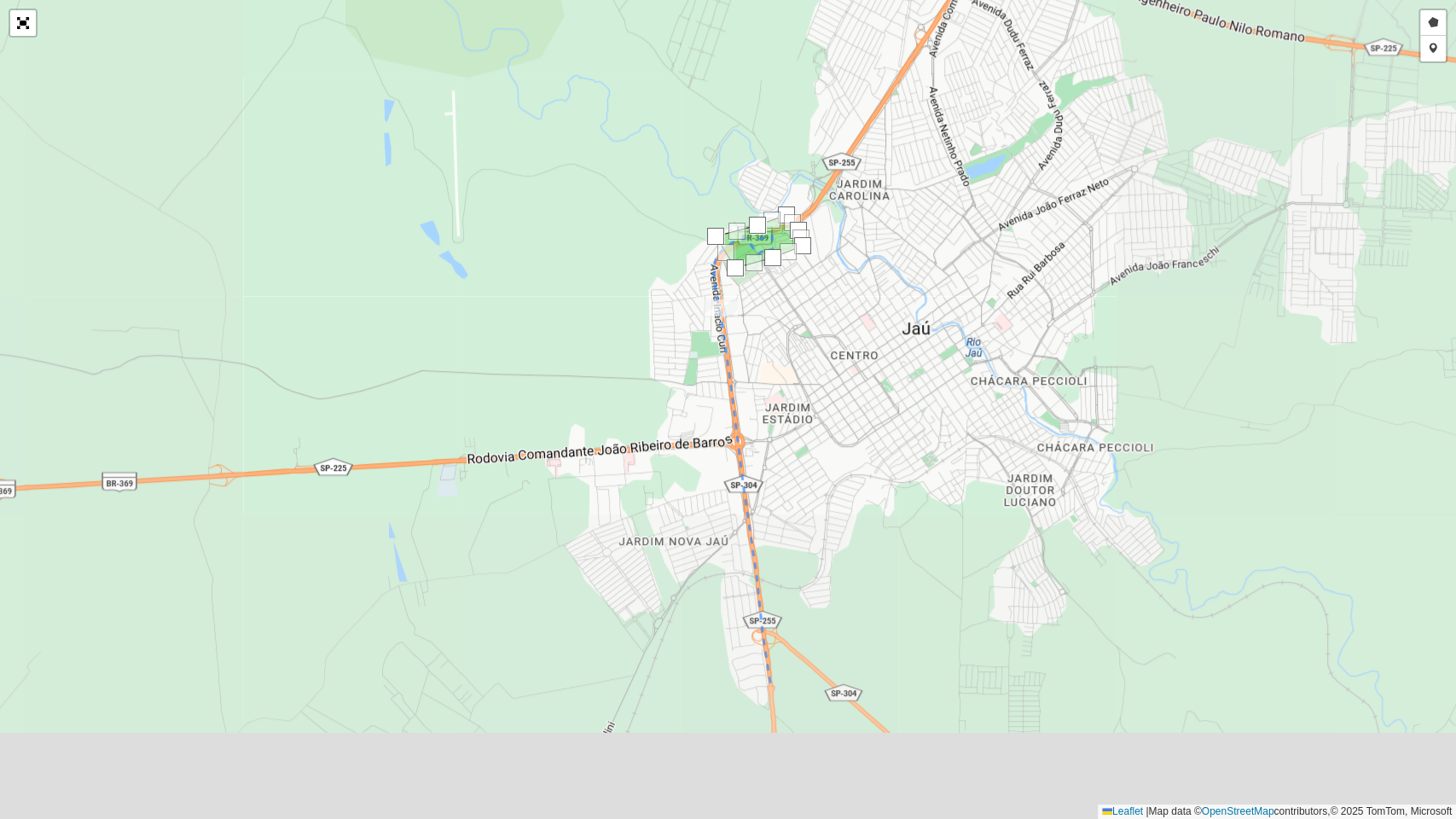
drag, startPoint x: 840, startPoint y: 617, endPoint x: 795, endPoint y: 362, distance: 258.9
click at [808, 208] on div "Desenhar setor Adicionar checkpoint Leaflet | Map data © OpenStreetMap contribu…" at bounding box center [728, 410] width 1456 height 819
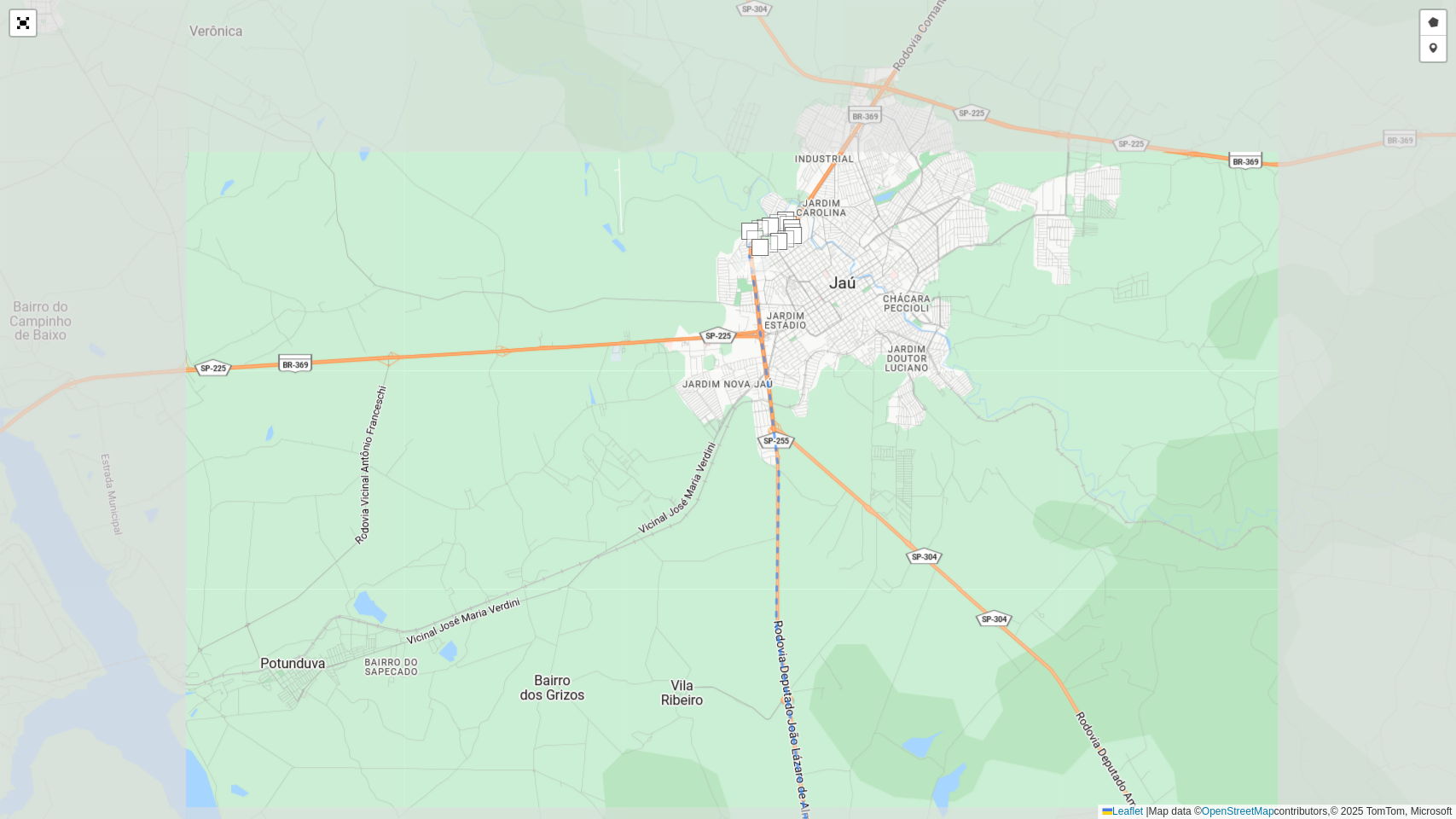
drag, startPoint x: 830, startPoint y: 629, endPoint x: 796, endPoint y: 270, distance: 360.6
click at [793, 196] on div "Desenhar setor Adicionar checkpoint Leaflet | Map data © OpenStreetMap contribu…" at bounding box center [728, 410] width 1456 height 819
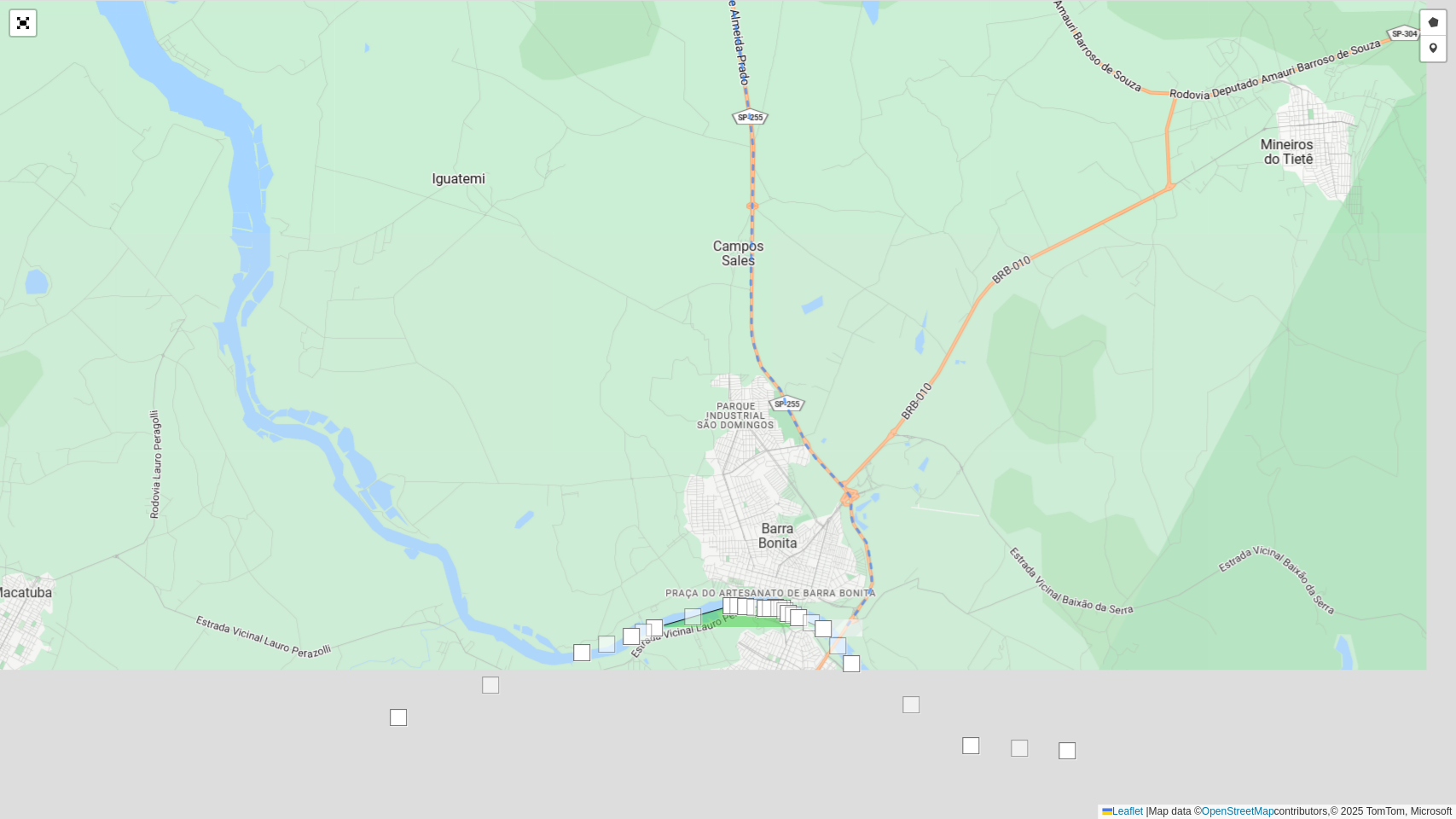
drag, startPoint x: 816, startPoint y: 537, endPoint x: 830, endPoint y: 167, distance: 370.3
click at [797, 74] on div "Desenhar setor Adicionar checkpoint Leaflet | Map data © OpenStreetMap contribu…" at bounding box center [728, 410] width 1456 height 819
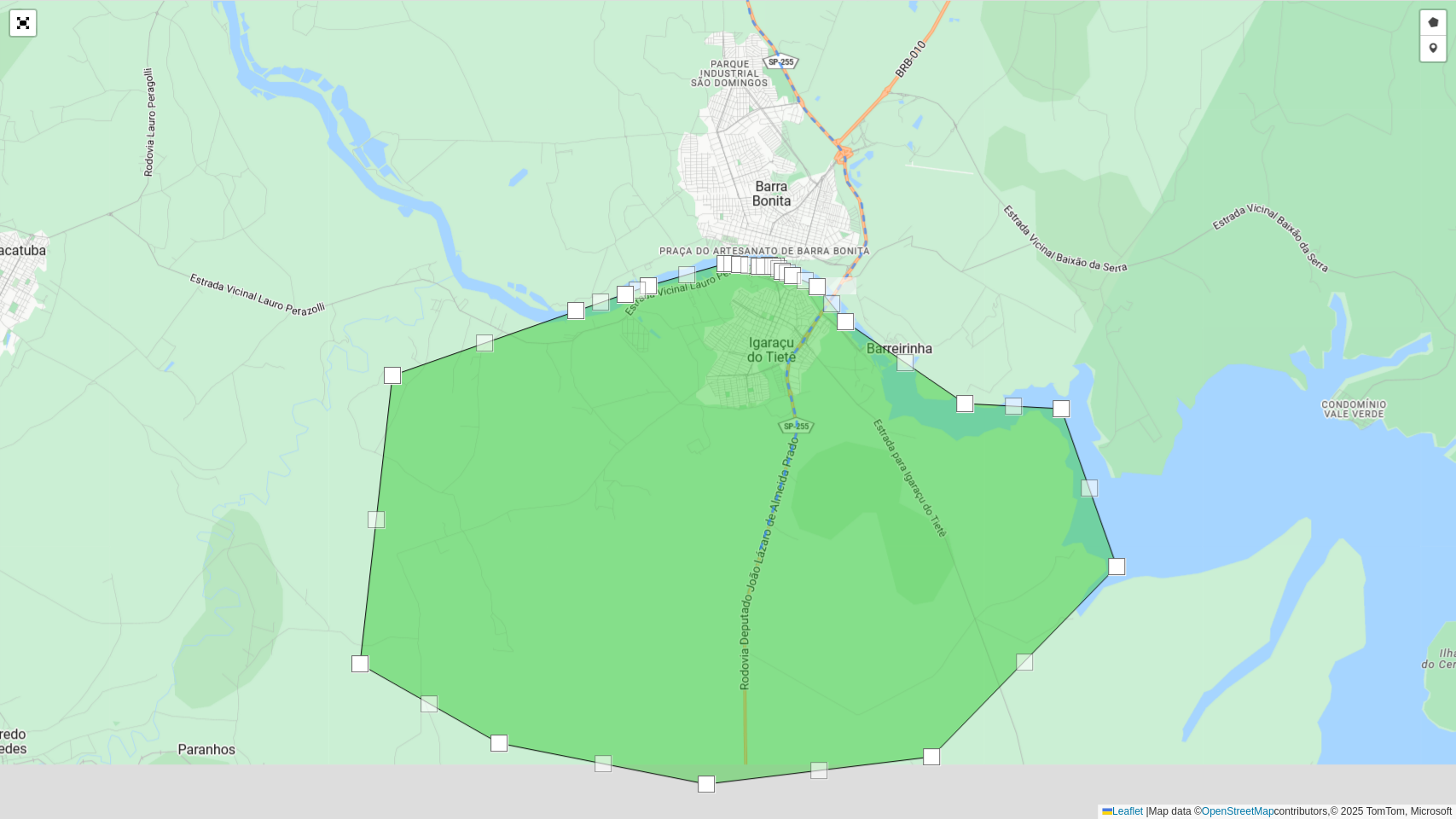
drag, startPoint x: 854, startPoint y: 238, endPoint x: 831, endPoint y: 267, distance: 37.0
click at [848, 203] on div "Desenhar setor Adicionar checkpoint Leaflet | Map data © OpenStreetMap contribu…" at bounding box center [728, 410] width 1456 height 819
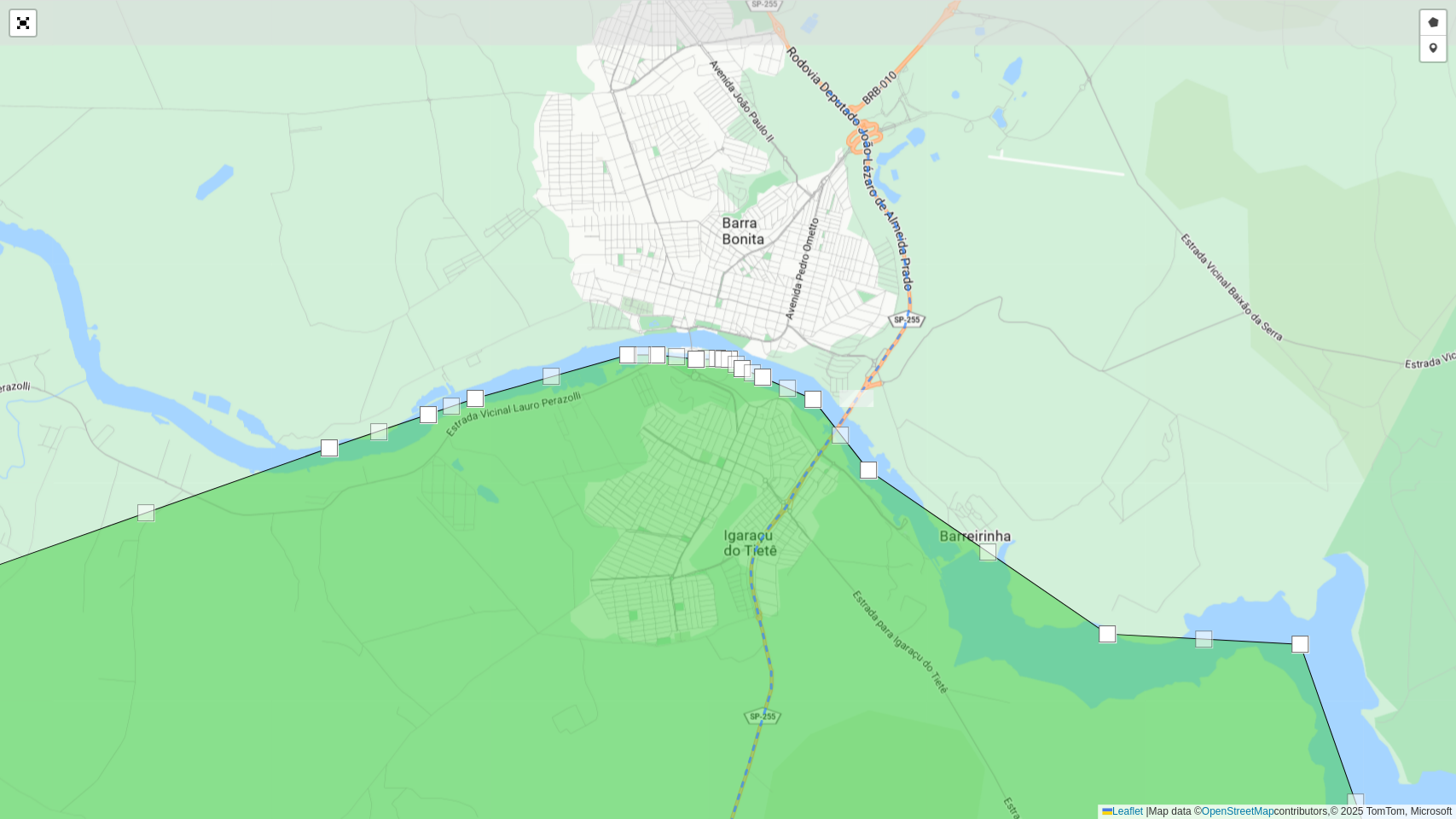
drag, startPoint x: 743, startPoint y: 362, endPoint x: 759, endPoint y: 531, distance: 169.8
click at [759, 534] on icon at bounding box center [659, 715] width 1505 height 720
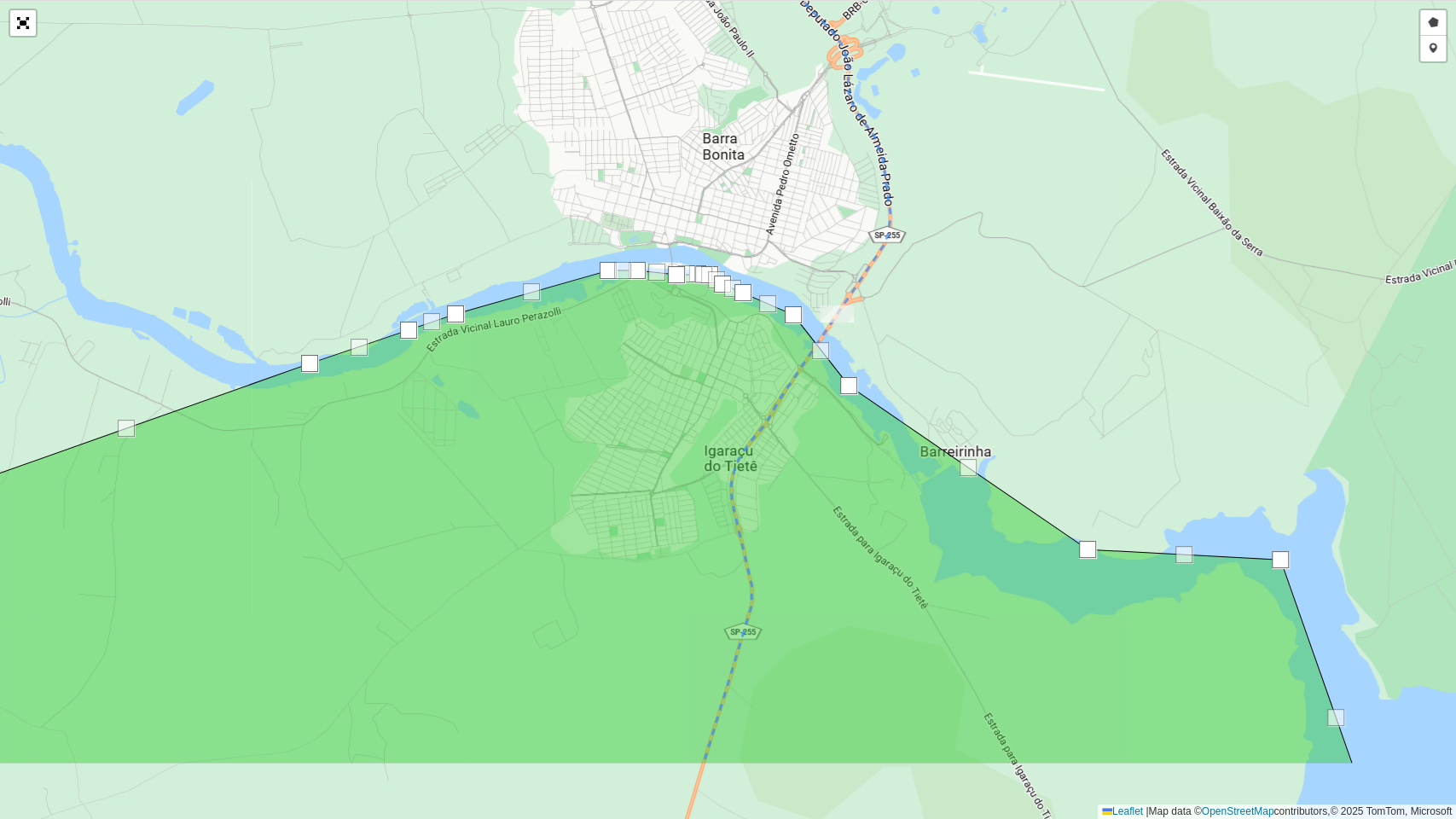
drag, startPoint x: 708, startPoint y: 493, endPoint x: 663, endPoint y: 335, distance: 164.3
click at [663, 335] on icon at bounding box center [632, 517] width 1440 height 493
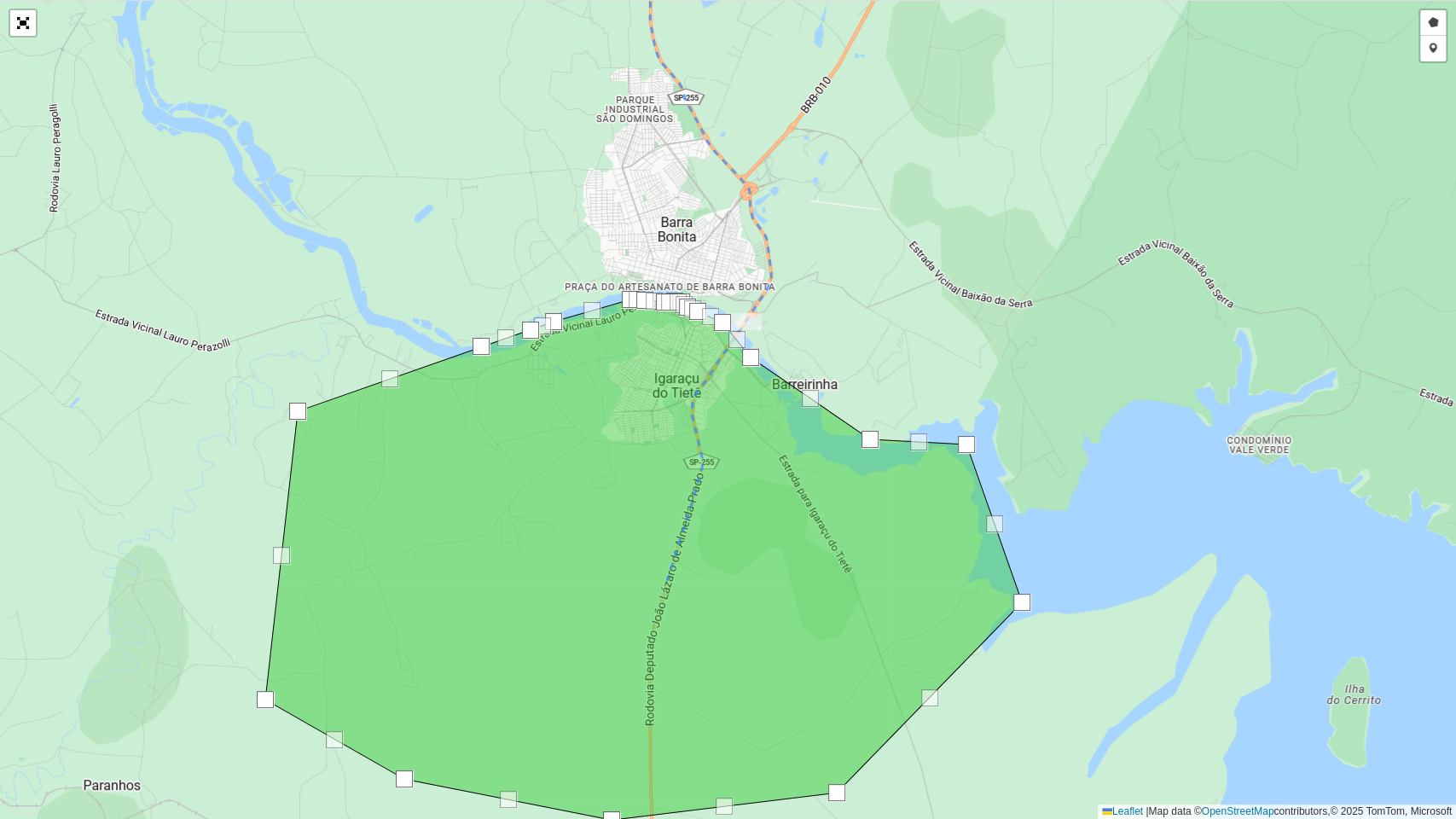
drag, startPoint x: 652, startPoint y: 443, endPoint x: 647, endPoint y: 454, distance: 12.1
click at [647, 454] on icon at bounding box center [643, 560] width 757 height 520
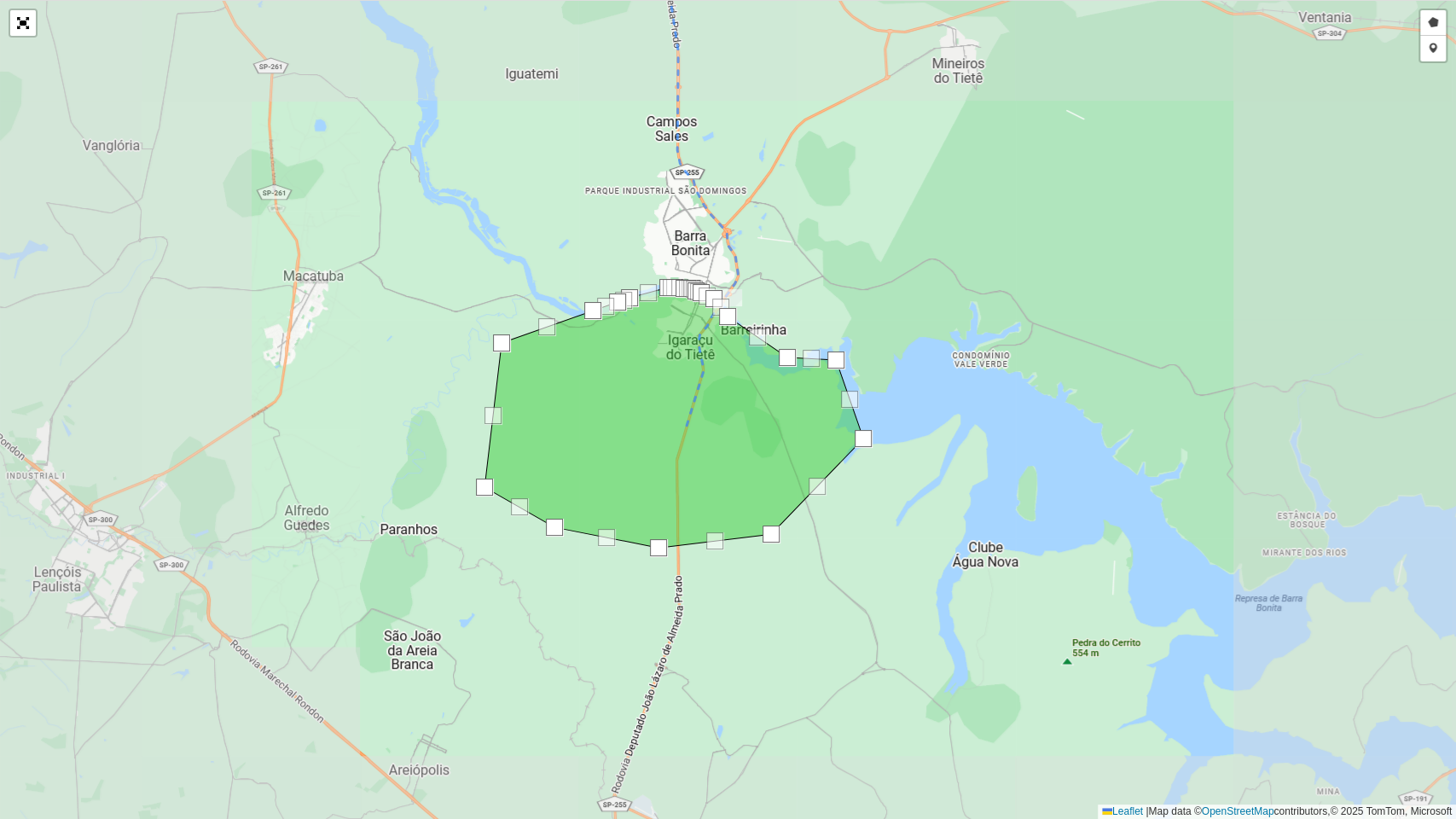
drag, startPoint x: 703, startPoint y: 216, endPoint x: 719, endPoint y: 454, distance: 238.5
click at [721, 515] on div "Desenhar setor Adicionar checkpoint Leaflet | Map data © OpenStreetMap contribu…" at bounding box center [728, 410] width 1456 height 819
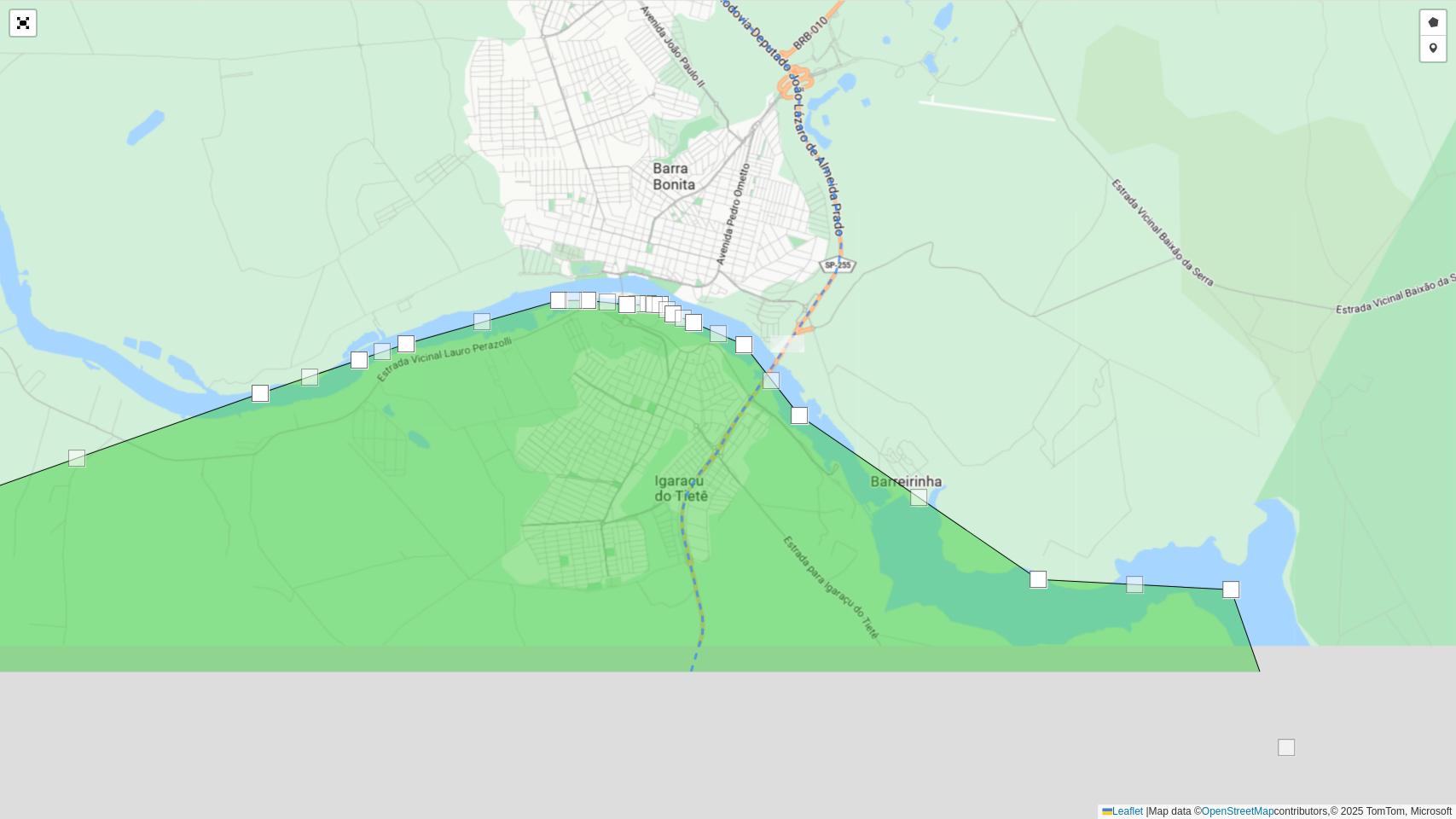
drag, startPoint x: 701, startPoint y: 578, endPoint x: 813, endPoint y: 345, distance: 258.5
click at [754, 301] on icon at bounding box center [571, 486] width 1379 height 372
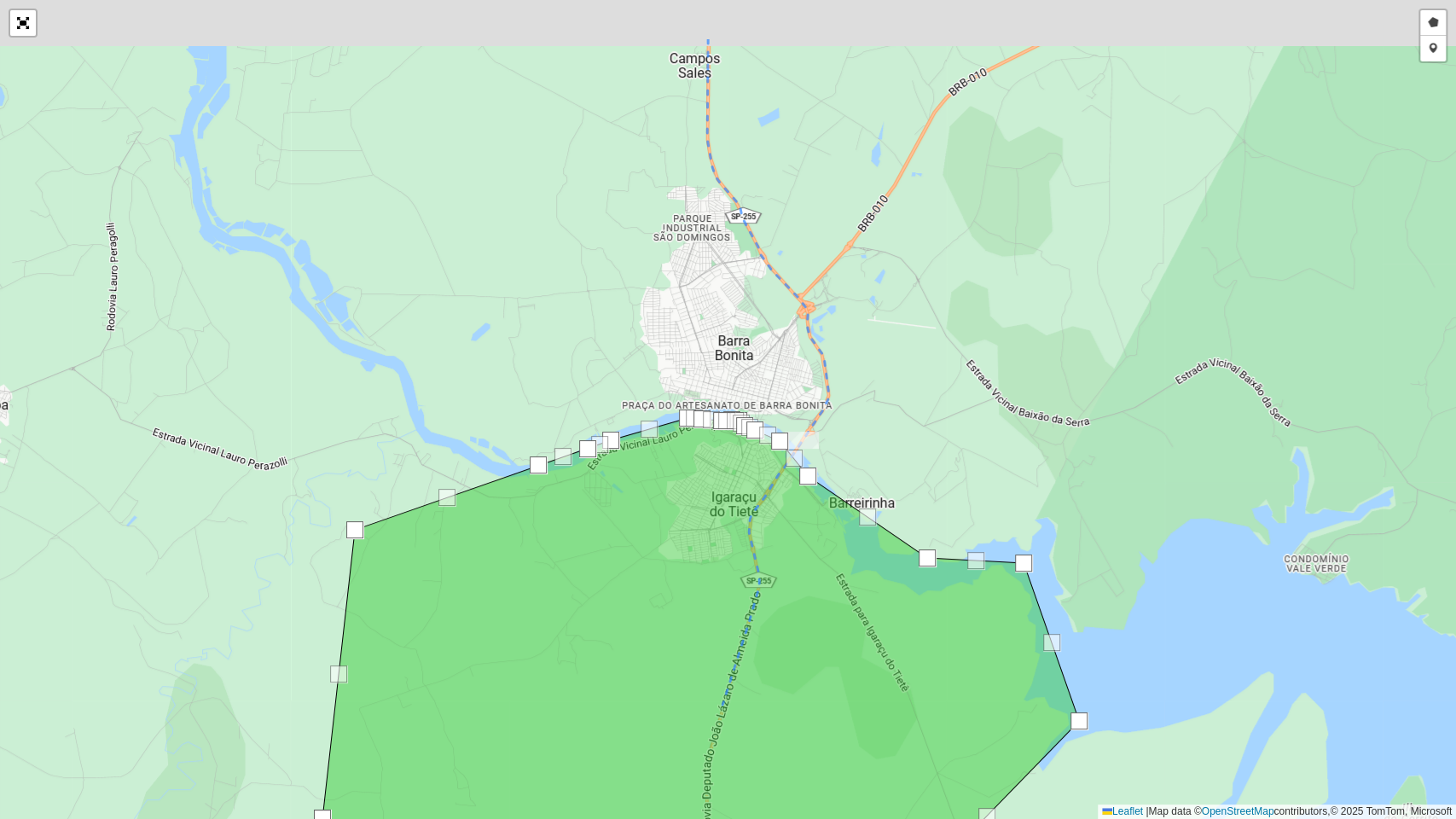
drag, startPoint x: 925, startPoint y: 313, endPoint x: 908, endPoint y: 434, distance: 122.2
click at [911, 434] on div "Desenhar setor Adicionar checkpoint Leaflet | Map data © OpenStreetMap contribu…" at bounding box center [728, 410] width 1456 height 819
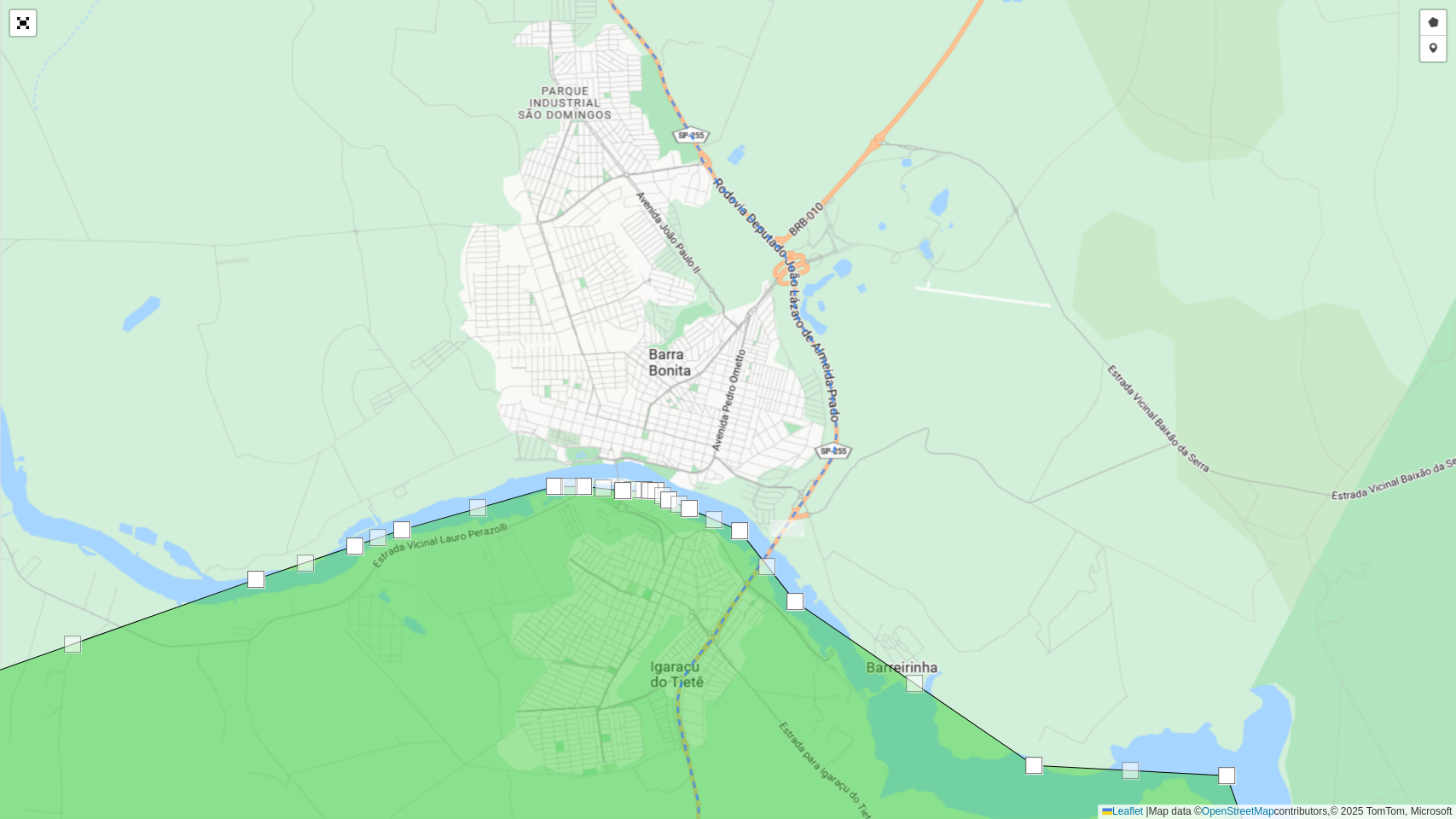
drag, startPoint x: 875, startPoint y: 275, endPoint x: 863, endPoint y: 525, distance: 250.3
click at [886, 590] on div "Desenhar setor Adicionar checkpoint Leaflet | Map data © OpenStreetMap contribu…" at bounding box center [728, 410] width 1456 height 819
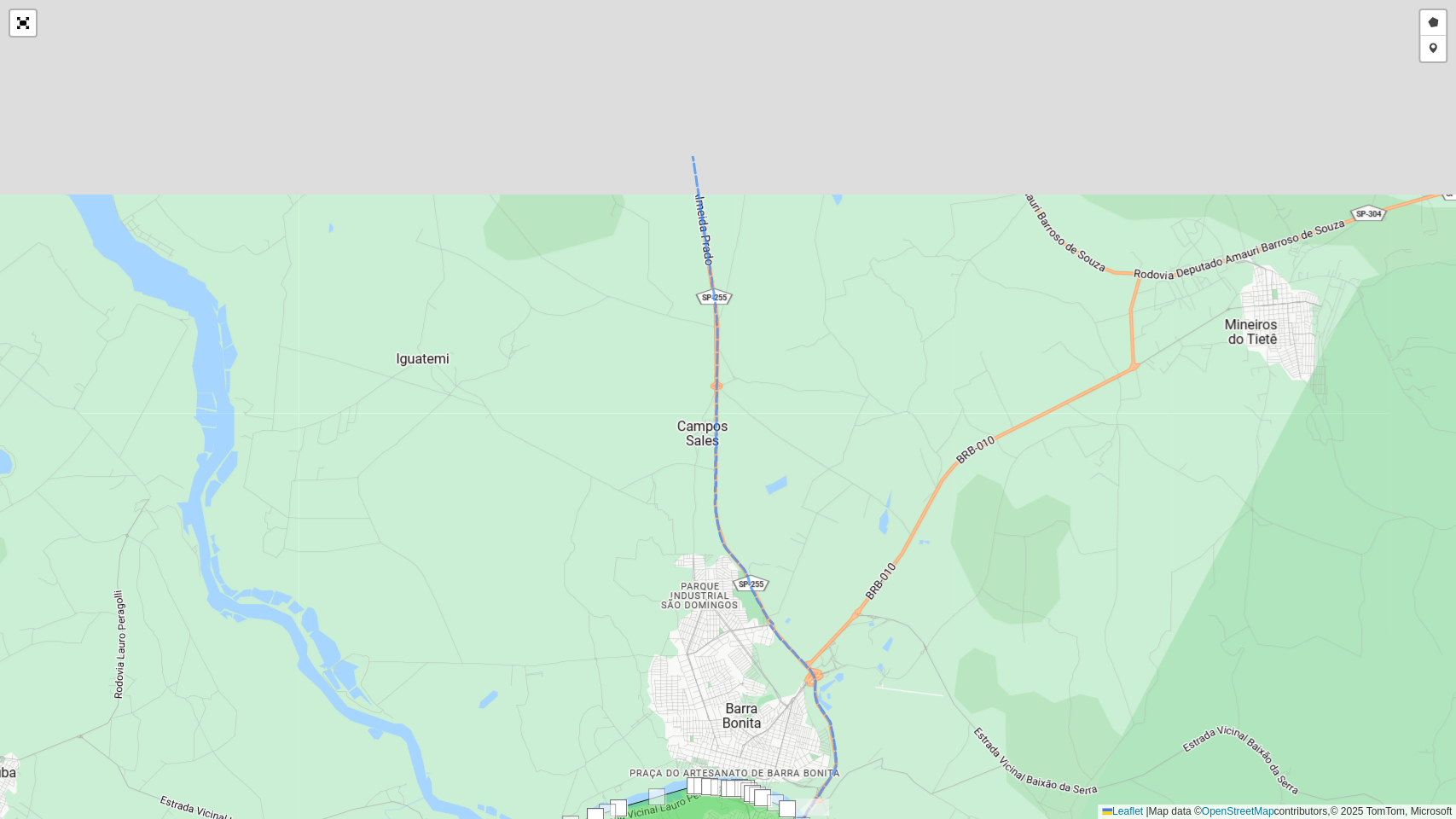
drag, startPoint x: 842, startPoint y: 526, endPoint x: 859, endPoint y: 716, distance: 190.8
click at [856, 664] on div "Desenhar setor Adicionar checkpoint Leaflet | Map data © OpenStreetMap contribu…" at bounding box center [728, 410] width 1456 height 819
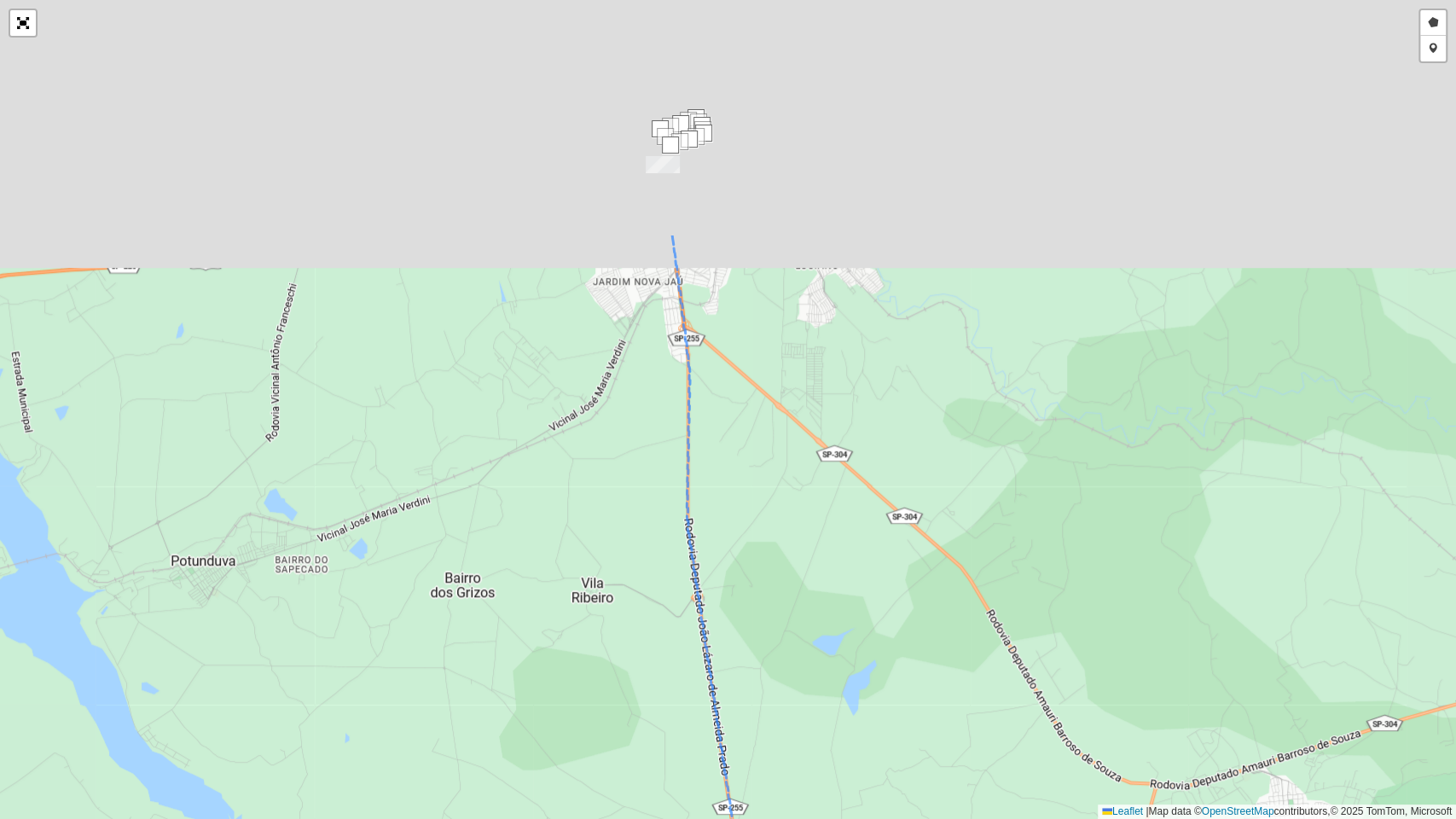
drag, startPoint x: 824, startPoint y: 464, endPoint x: 843, endPoint y: 656, distance: 192.9
click at [843, 660] on div "Desenhar setor Adicionar checkpoint Leaflet | Map data © OpenStreetMap contribu…" at bounding box center [728, 410] width 1456 height 819
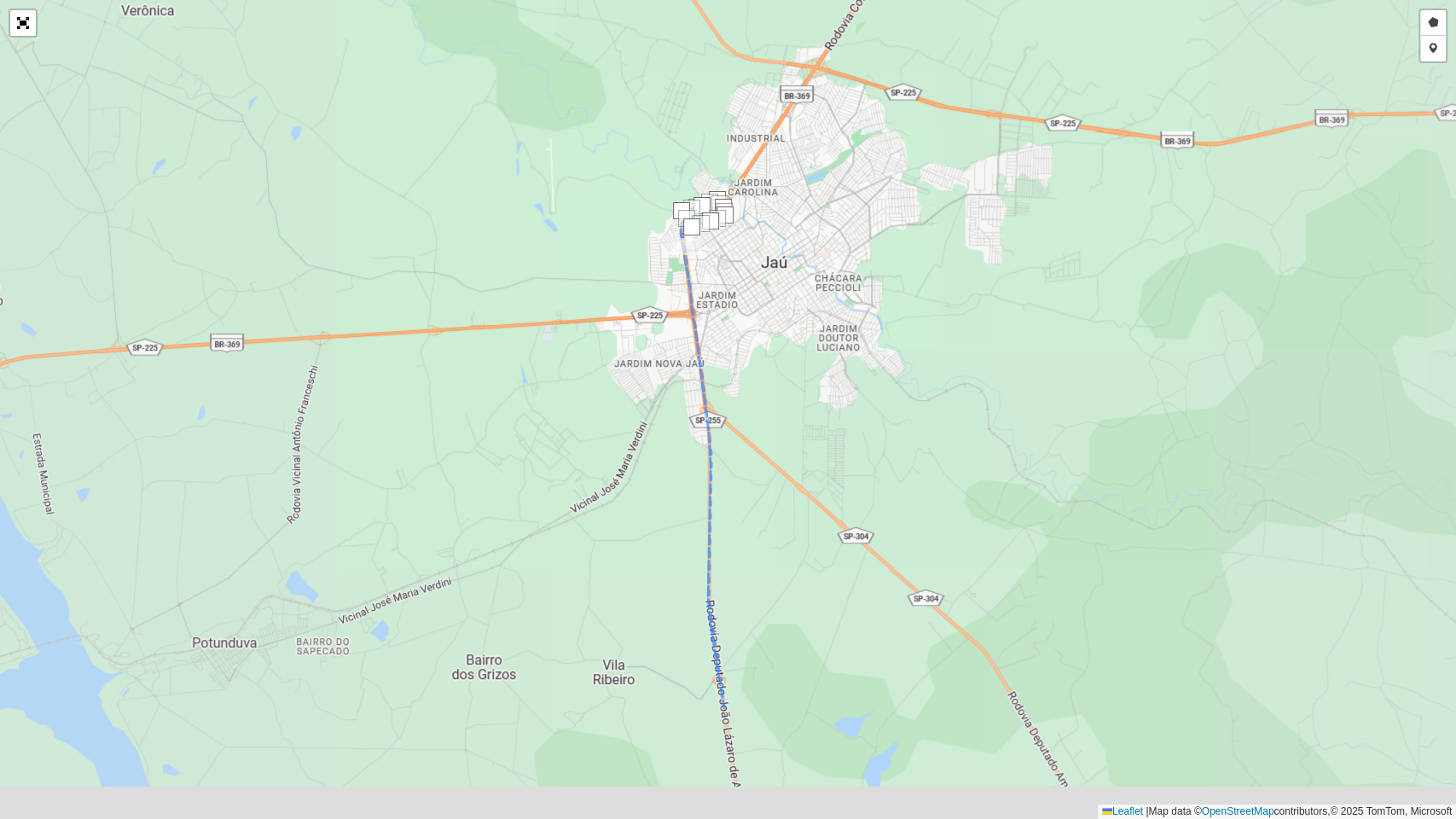
drag, startPoint x: 726, startPoint y: 580, endPoint x: 777, endPoint y: 386, distance: 200.6
click at [754, 151] on div "Desenhar setor Adicionar checkpoint Leaflet | Map data © OpenStreetMap contribu…" at bounding box center [728, 410] width 1456 height 819
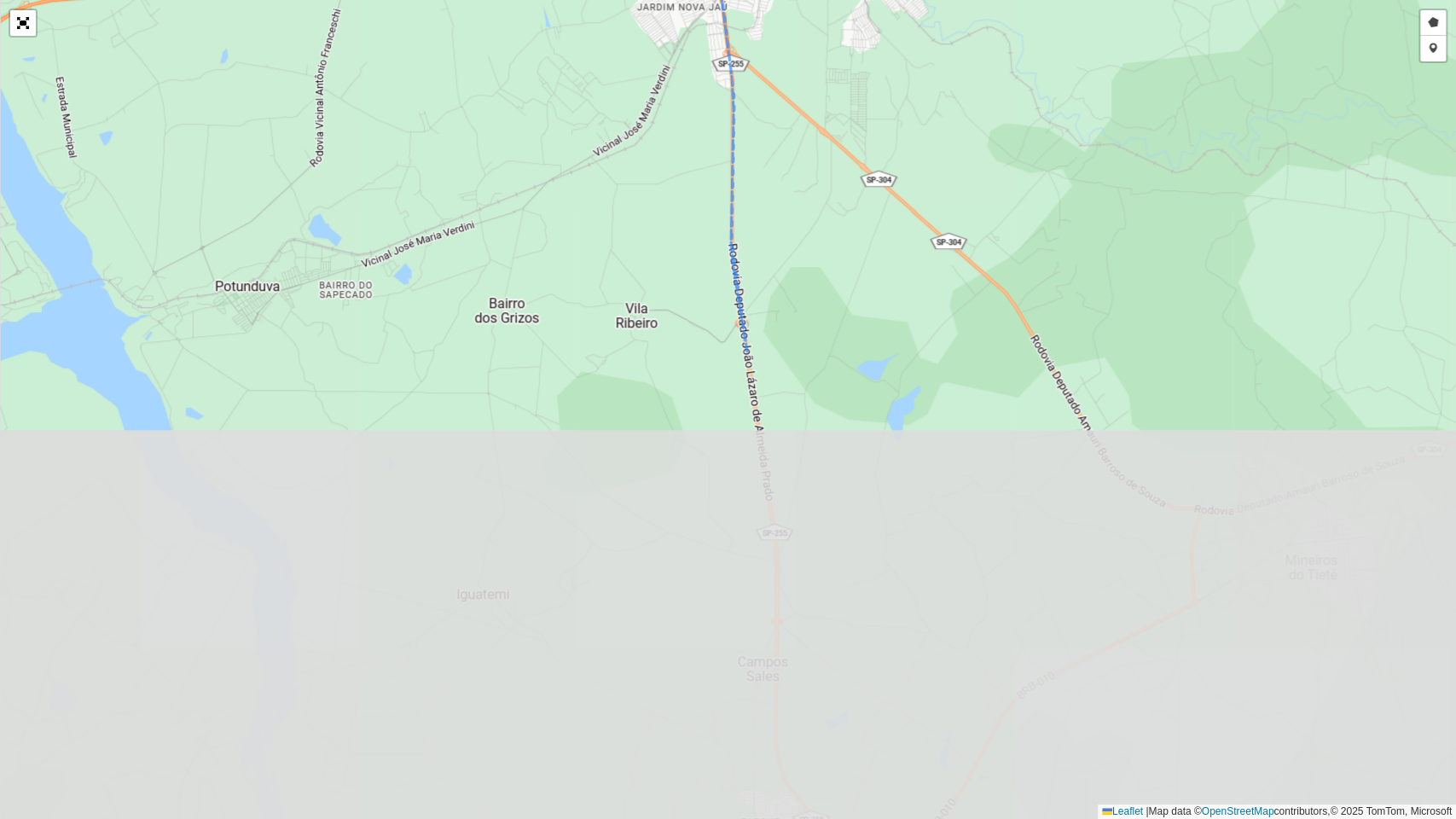
drag, startPoint x: 744, startPoint y: 457, endPoint x: 753, endPoint y: 136, distance: 321.1
click at [750, 164] on div "Desenhar setor Adicionar checkpoint Leaflet | Map data © OpenStreetMap contribu…" at bounding box center [728, 410] width 1456 height 819
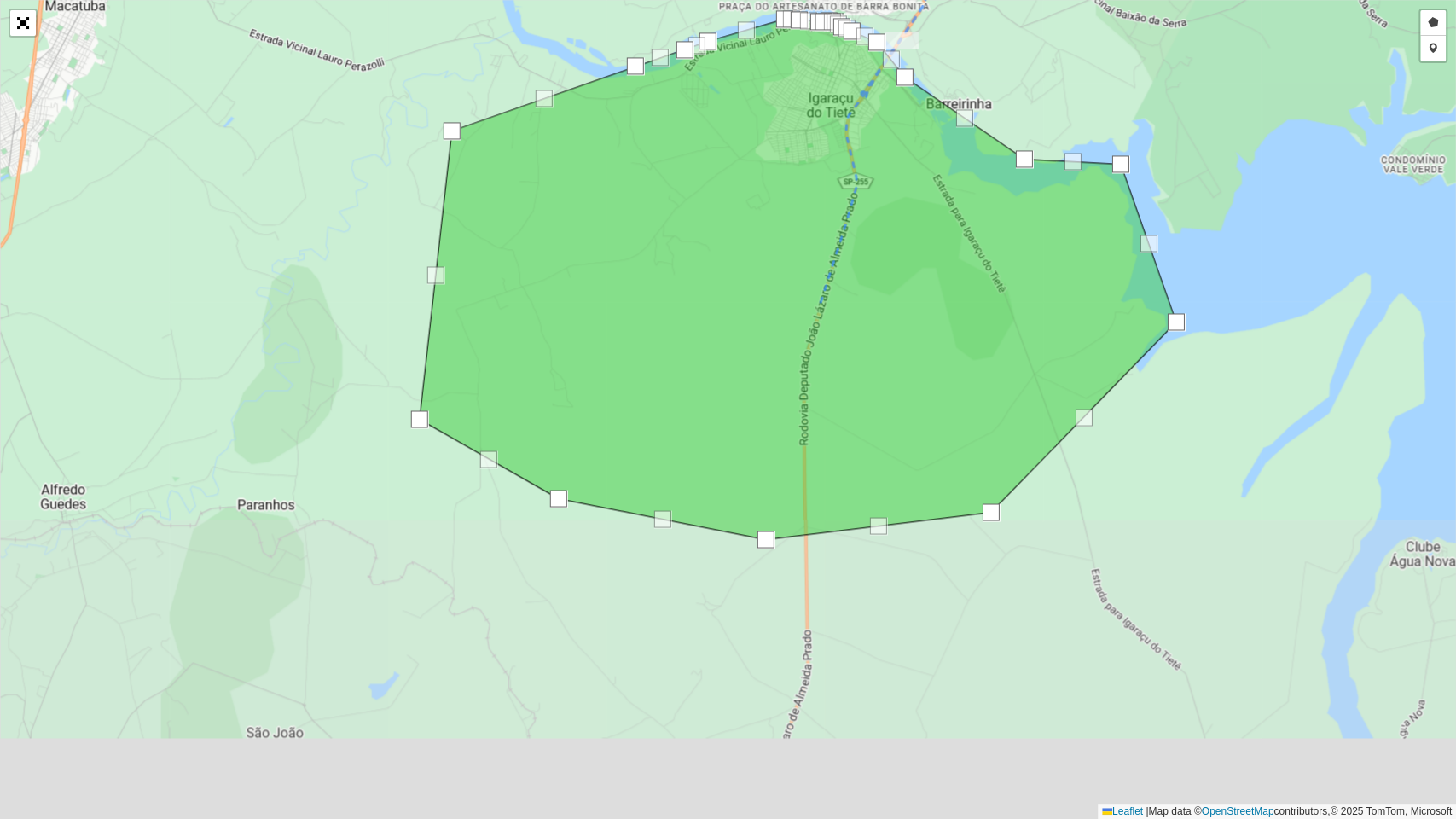
drag, startPoint x: 744, startPoint y: 456, endPoint x: 750, endPoint y: 151, distance: 305.1
click at [750, 151] on div "Desenhar setor Adicionar checkpoint Leaflet | Map data © OpenStreetMap contribu…" at bounding box center [728, 410] width 1456 height 819
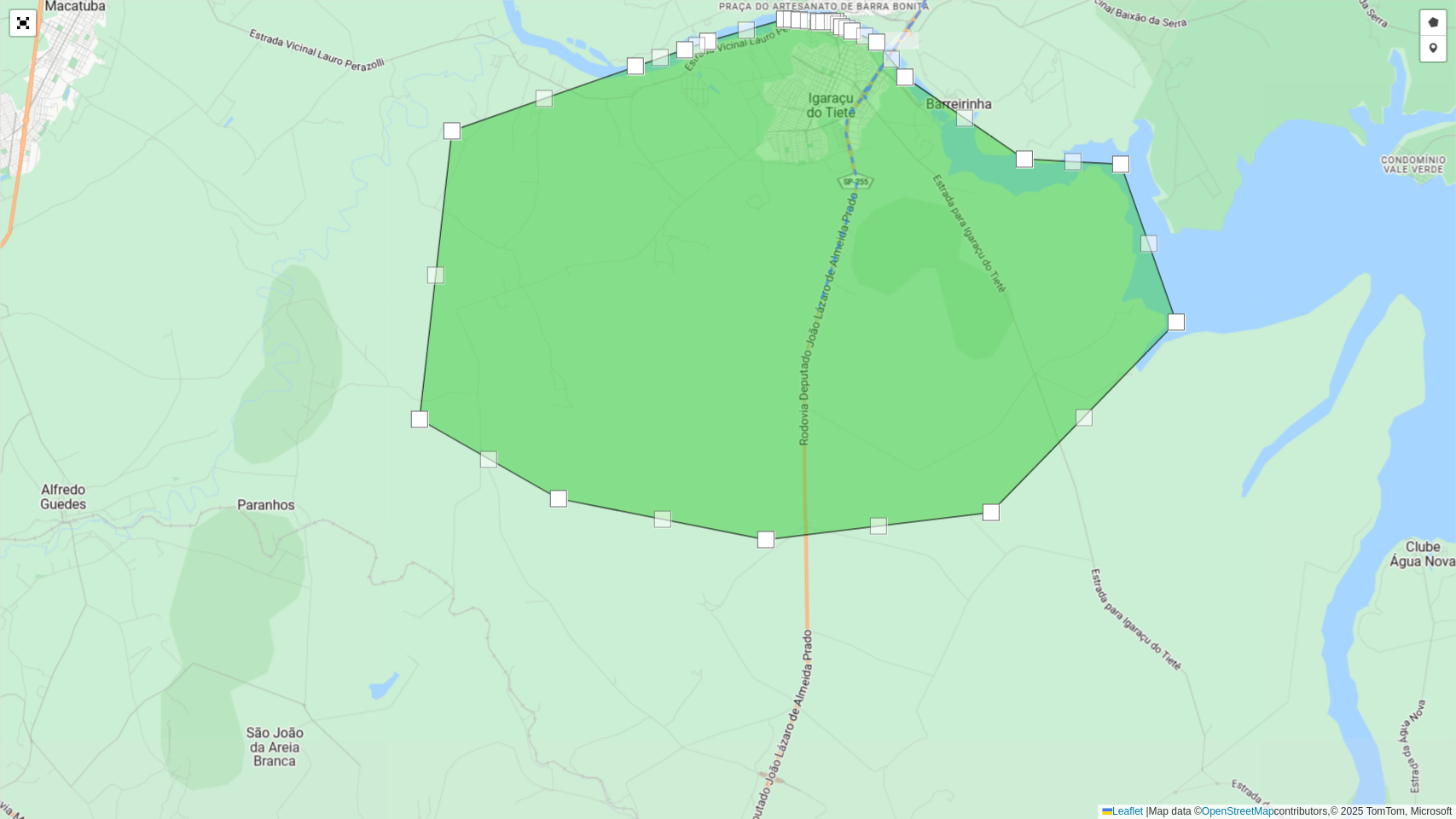
click at [778, 176] on icon at bounding box center [797, 279] width 757 height 520
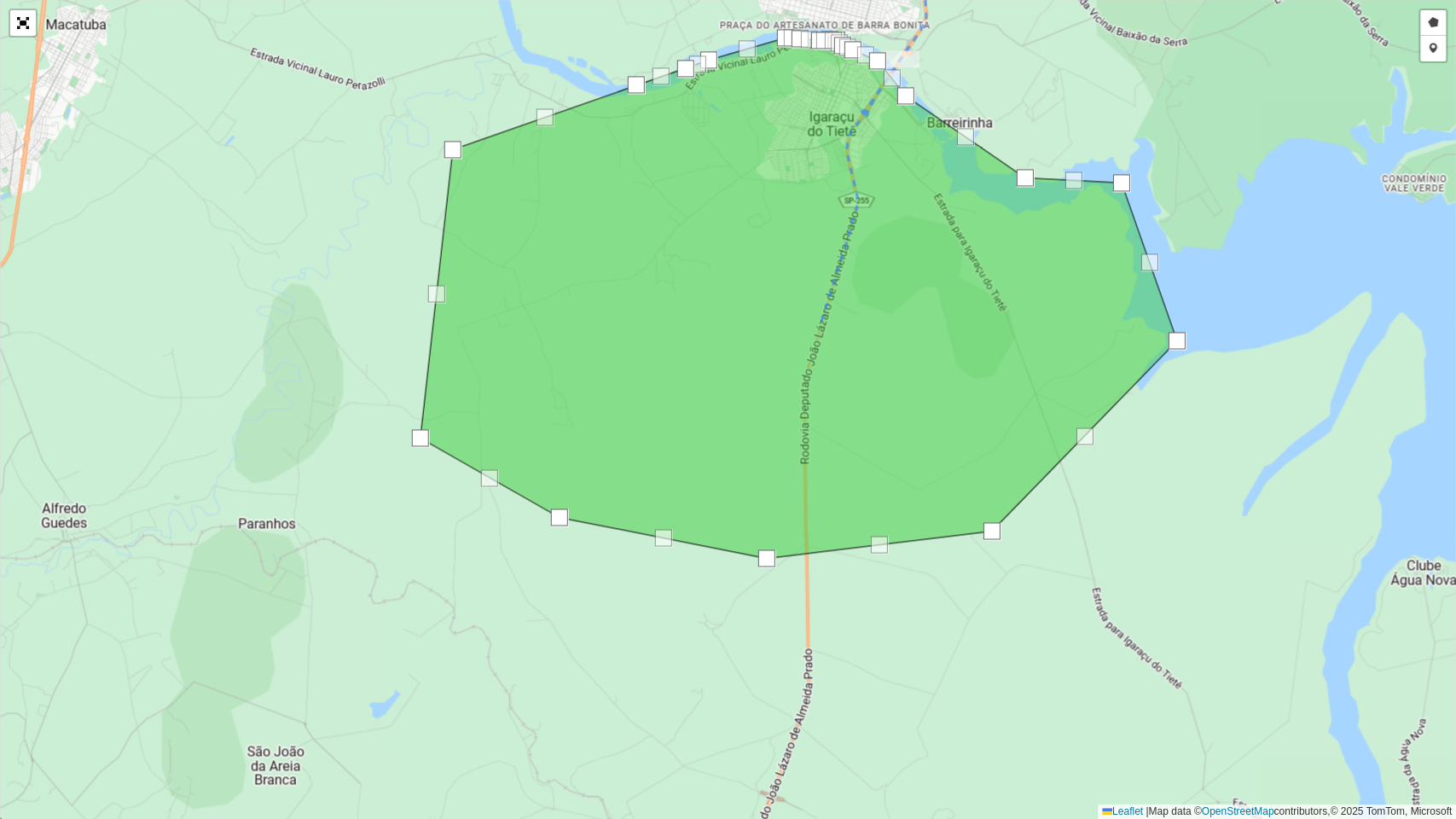
drag, startPoint x: 778, startPoint y: 219, endPoint x: 724, endPoint y: 417, distance: 205.2
click at [724, 417] on icon at bounding box center [798, 298] width 757 height 520
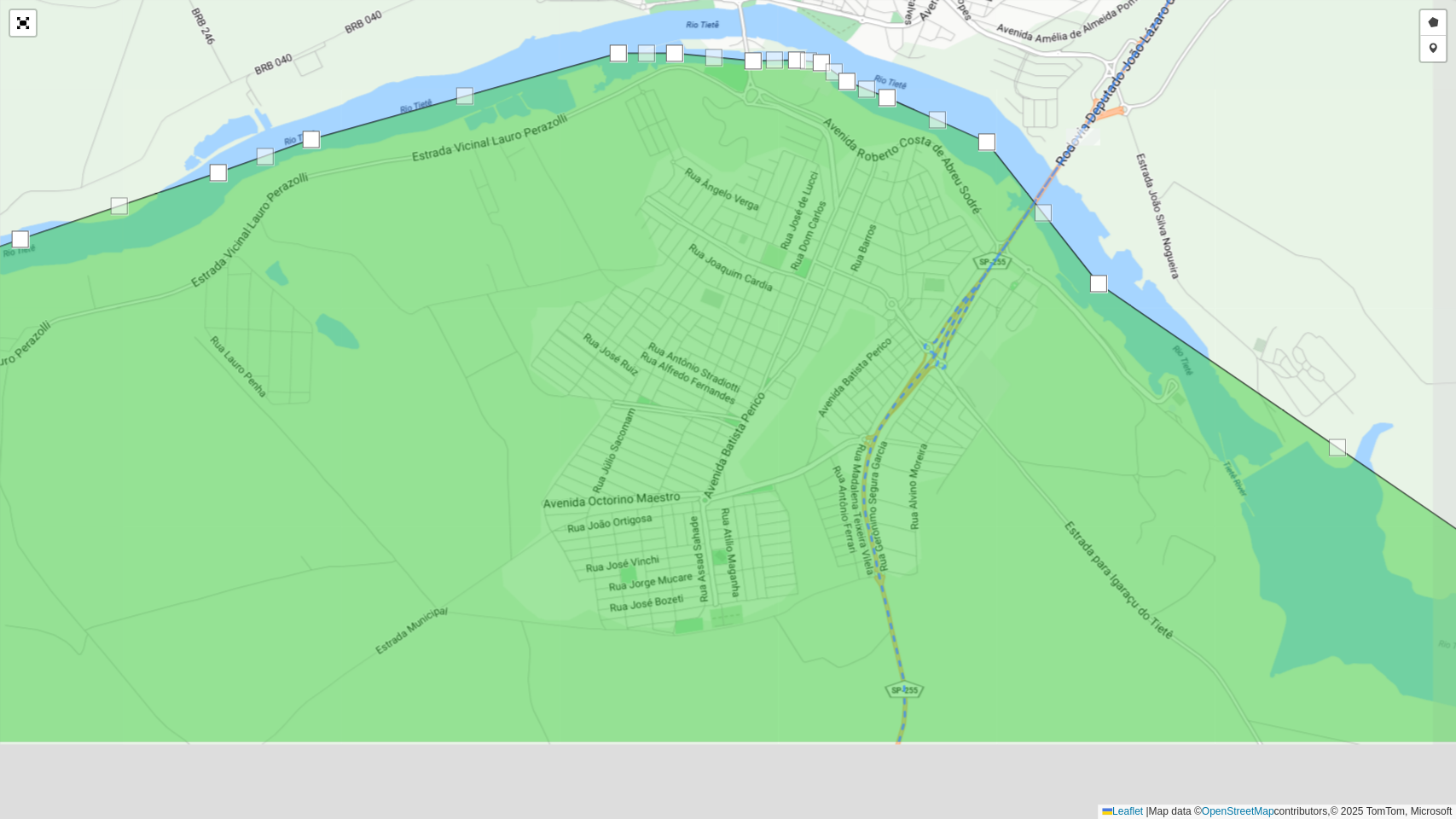
drag, startPoint x: 1028, startPoint y: 437, endPoint x: 1015, endPoint y: 355, distance: 83.0
click at [1015, 355] on icon at bounding box center [703, 398] width 1748 height 689
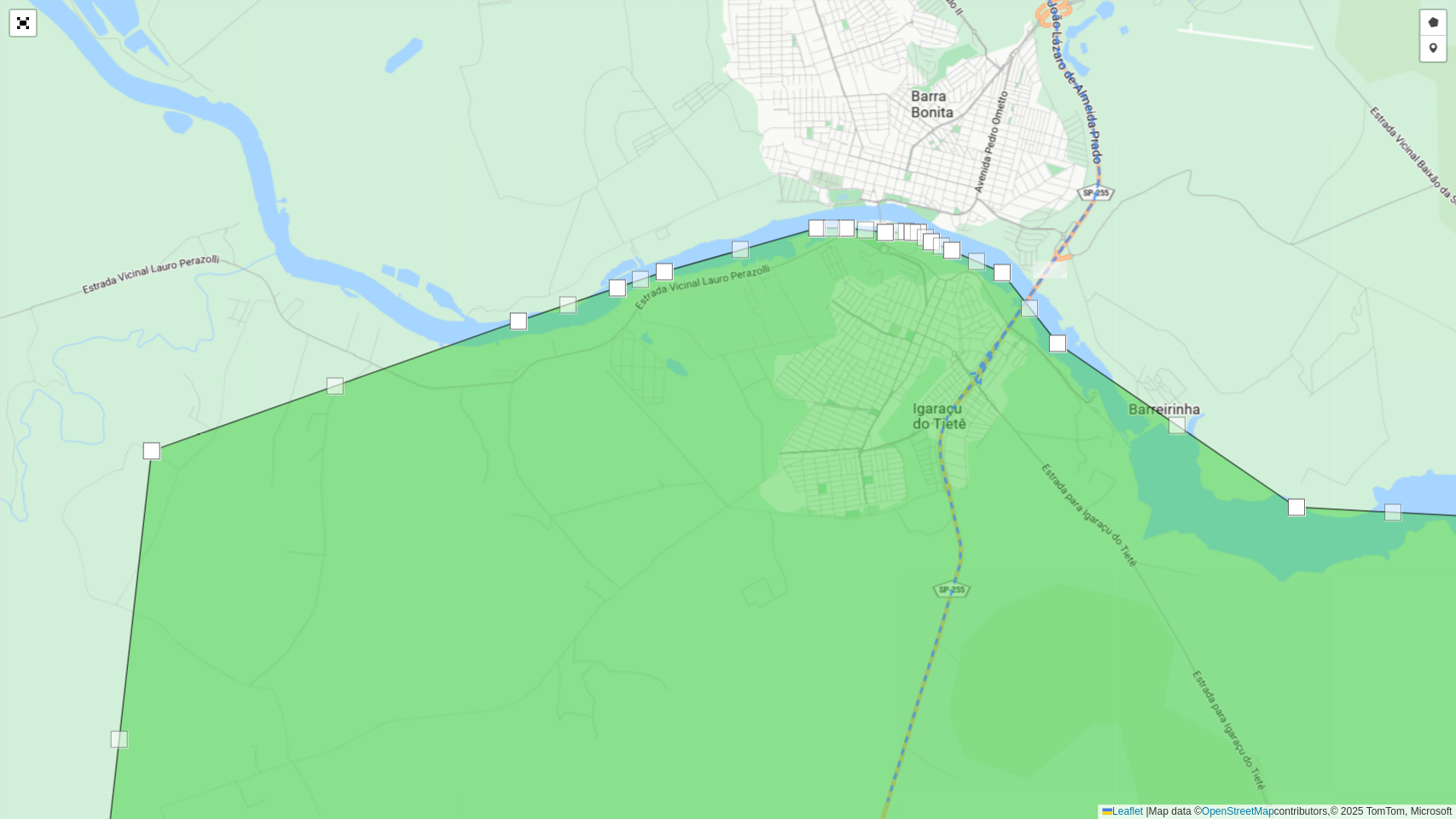
drag, startPoint x: 1155, startPoint y: 106, endPoint x: 1159, endPoint y: 170, distance: 64.1
click at [1159, 170] on div "Desenhar setor Adicionar checkpoint Leaflet | Map data © OpenStreetMap contribu…" at bounding box center [728, 410] width 1456 height 819
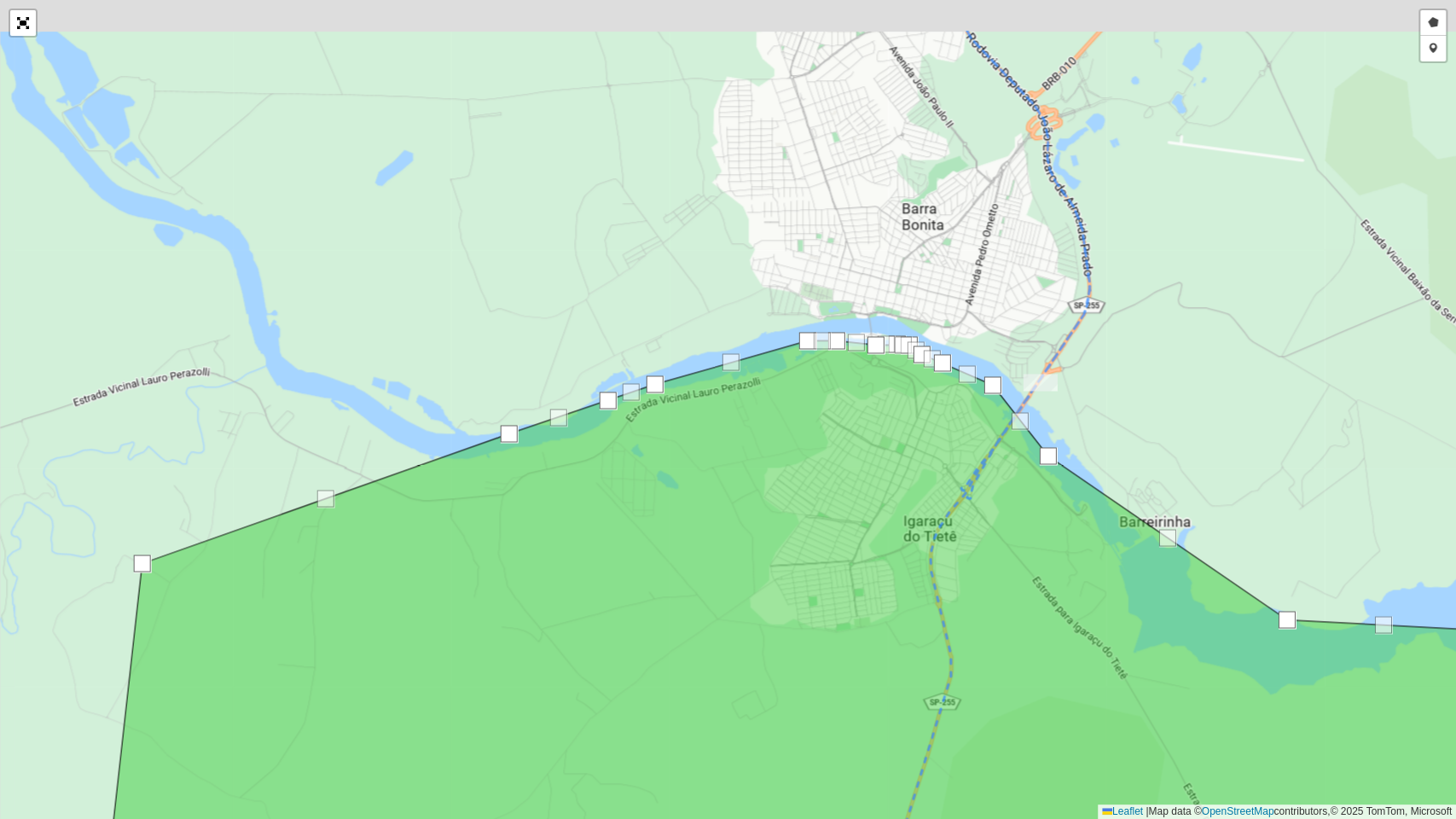
drag, startPoint x: 1159, startPoint y: 170, endPoint x: 1146, endPoint y: 306, distance: 136.6
click at [1146, 306] on div "Desenhar setor Adicionar checkpoint Leaflet | Map data © OpenStreetMap contribu…" at bounding box center [728, 410] width 1456 height 819
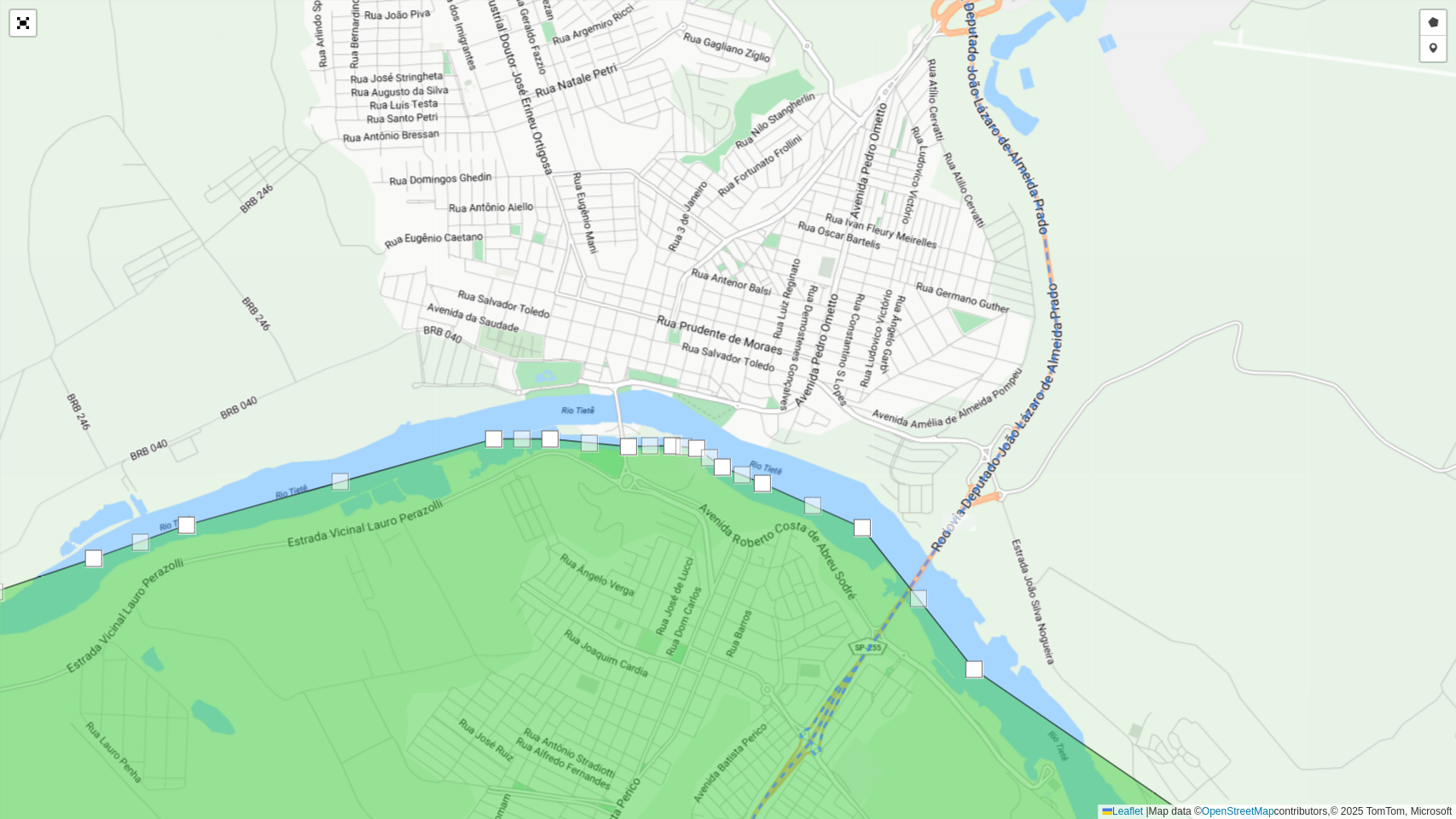
drag, startPoint x: 856, startPoint y: 335, endPoint x: 912, endPoint y: 355, distance: 59.5
click at [912, 355] on div "Desenhar setor Adicionar checkpoint Leaflet | Map data © OpenStreetMap contribu…" at bounding box center [728, 410] width 1456 height 819
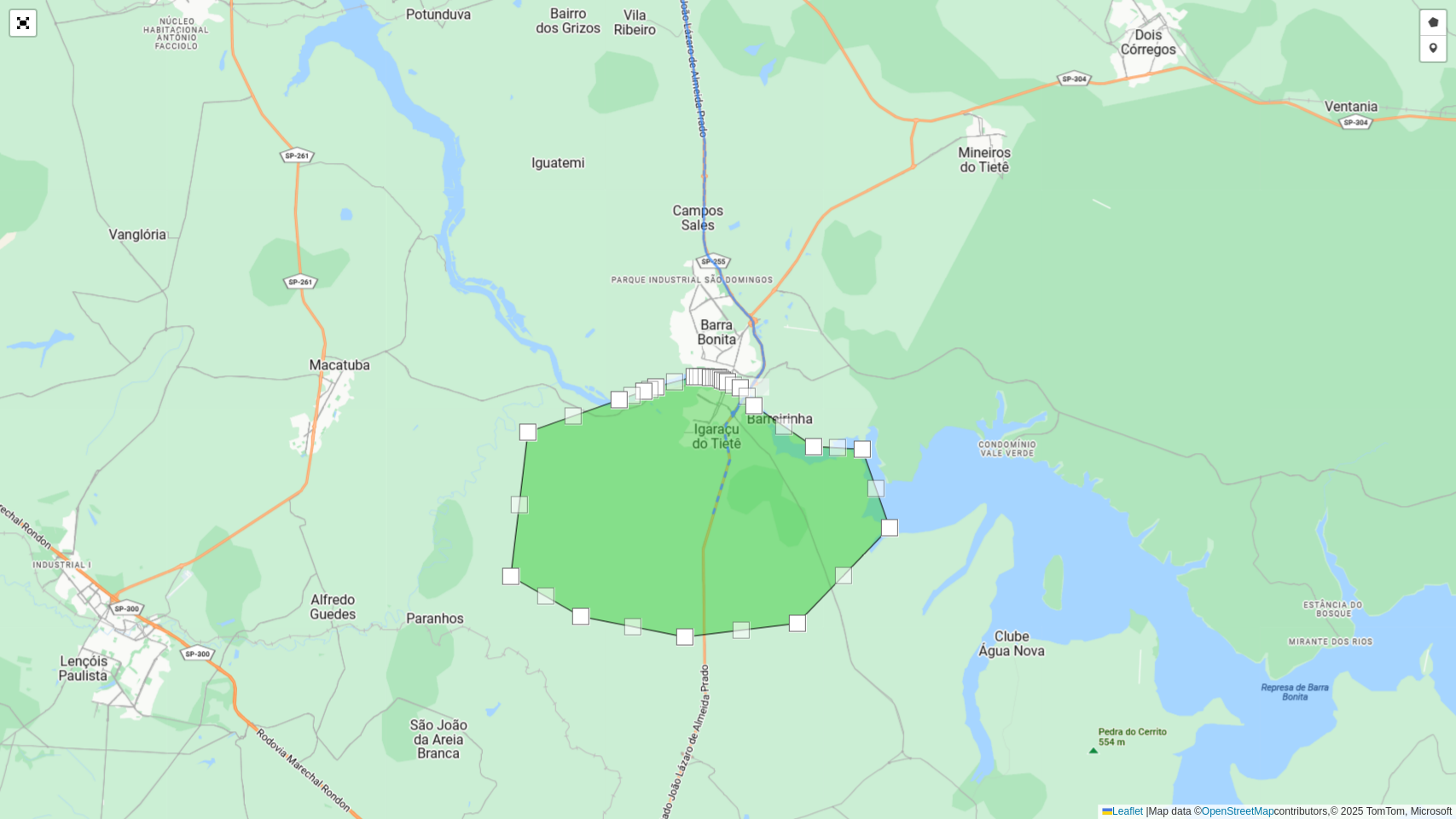
drag, startPoint x: 681, startPoint y: 506, endPoint x: 690, endPoint y: 491, distance: 17.5
click at [690, 491] on icon at bounding box center [700, 506] width 379 height 260
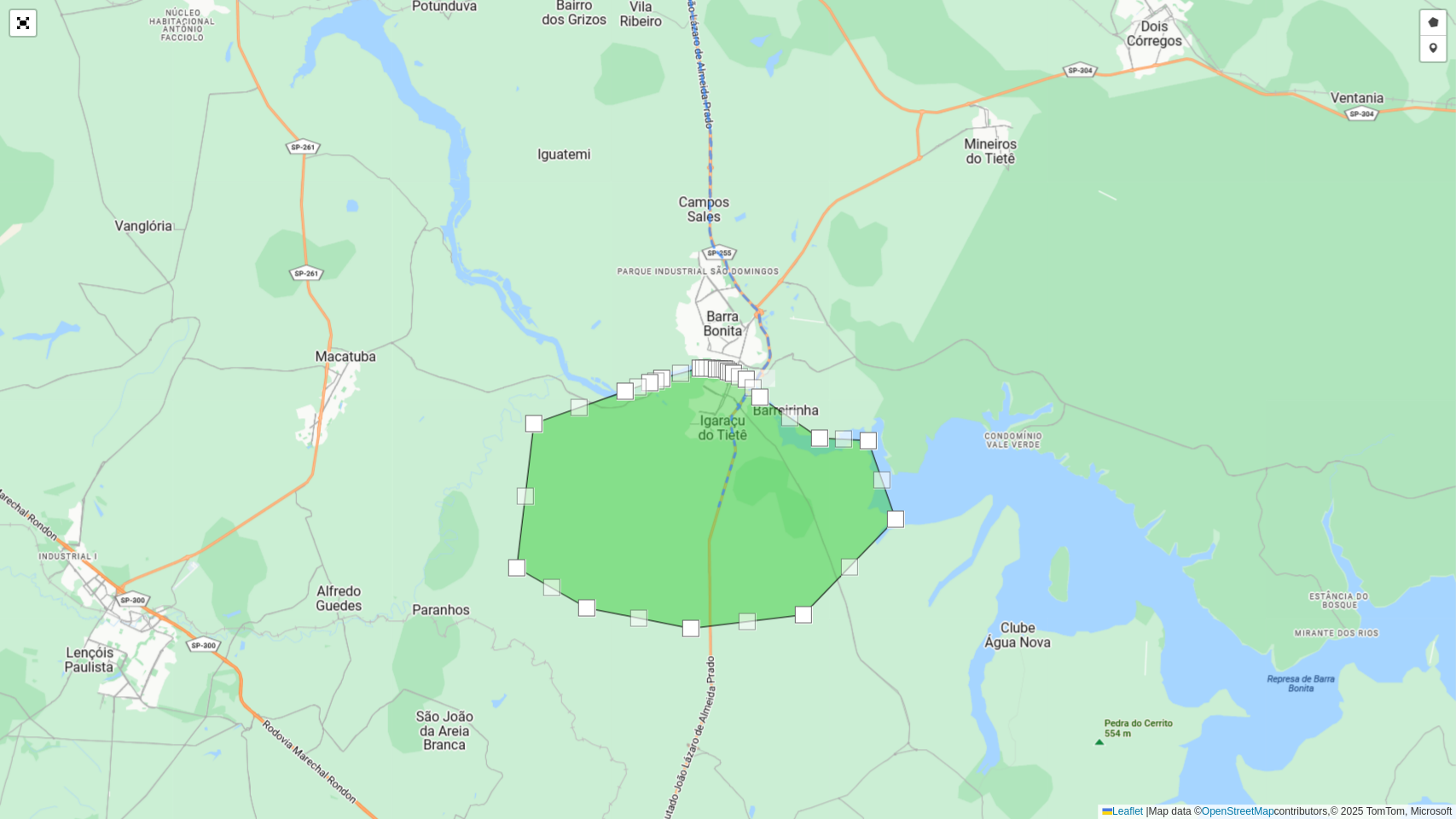
click at [696, 482] on icon at bounding box center [706, 497] width 379 height 260
click at [629, 383] on div at bounding box center [625, 389] width 17 height 17
click at [607, 391] on div "Desenhar setor Adicionar checkpoint Leaflet | Map data © OpenStreetMap contribu…" at bounding box center [728, 410] width 1456 height 819
click at [595, 398] on div at bounding box center [591, 400] width 17 height 17
click at [554, 413] on div at bounding box center [562, 410] width 17 height 17
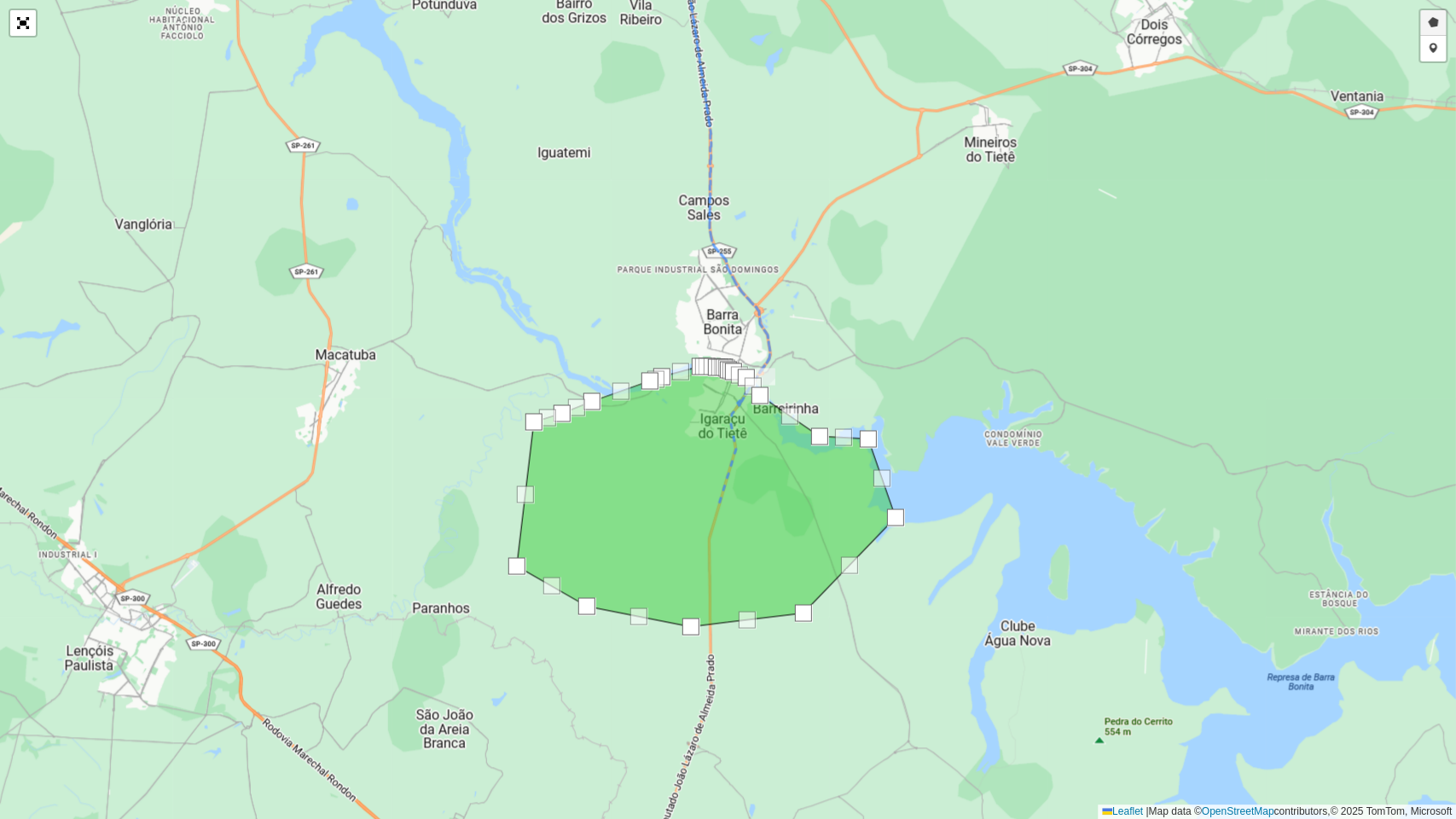
drag, startPoint x: 524, startPoint y: 418, endPoint x: 1428, endPoint y: 17, distance: 988.9
click at [1428, 17] on link "Desenhar setor" at bounding box center [1433, 22] width 25 height 25
click at [1337, 27] on link "Desfazer" at bounding box center [1331, 22] width 58 height 25
click at [656, 378] on div at bounding box center [656, 378] width 34 height 34
drag, startPoint x: 656, startPoint y: 379, endPoint x: 1296, endPoint y: 166, distance: 674.5
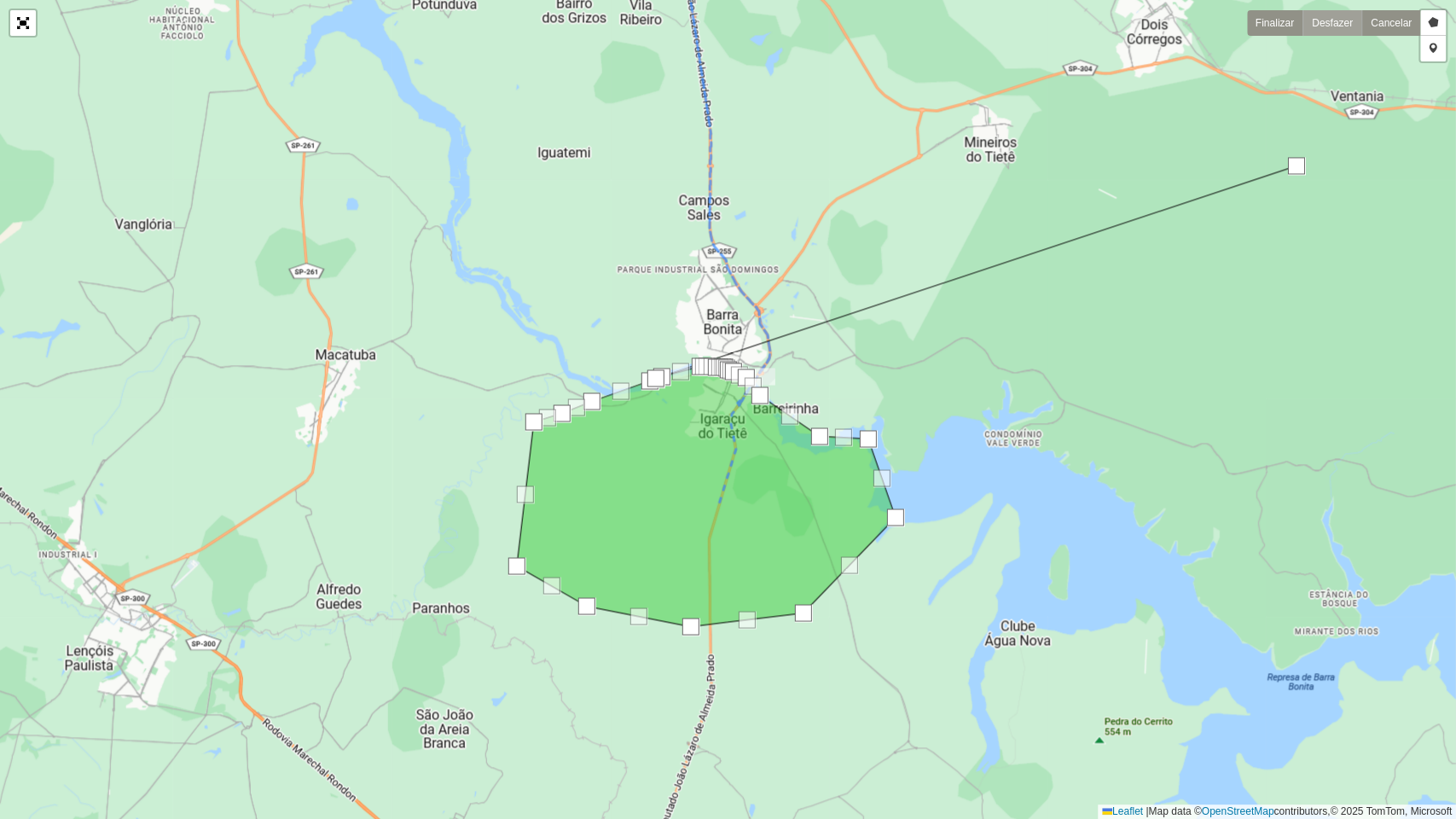
drag, startPoint x: 1296, startPoint y: 166, endPoint x: 1334, endPoint y: 14, distance: 156.7
click at [1337, 17] on link "Desfazer" at bounding box center [1331, 22] width 58 height 25
click at [1332, 21] on link "Desfazer" at bounding box center [1331, 22] width 58 height 25
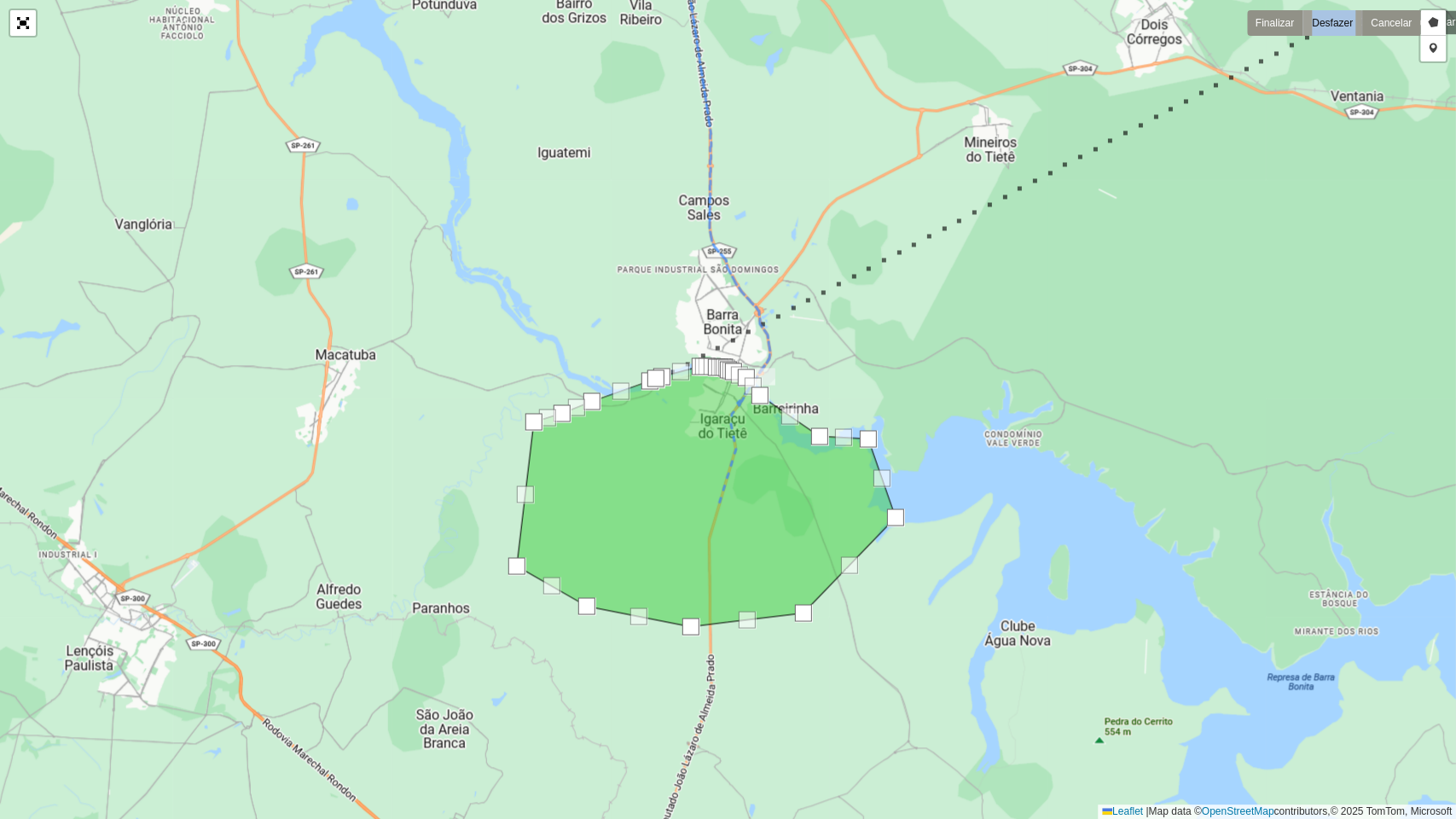
click at [1332, 21] on link "Desfazer" at bounding box center [1331, 22] width 58 height 25
click at [1323, 26] on link "Desfazer" at bounding box center [1331, 22] width 58 height 25
drag, startPoint x: 615, startPoint y: 471, endPoint x: 586, endPoint y: 477, distance: 29.6
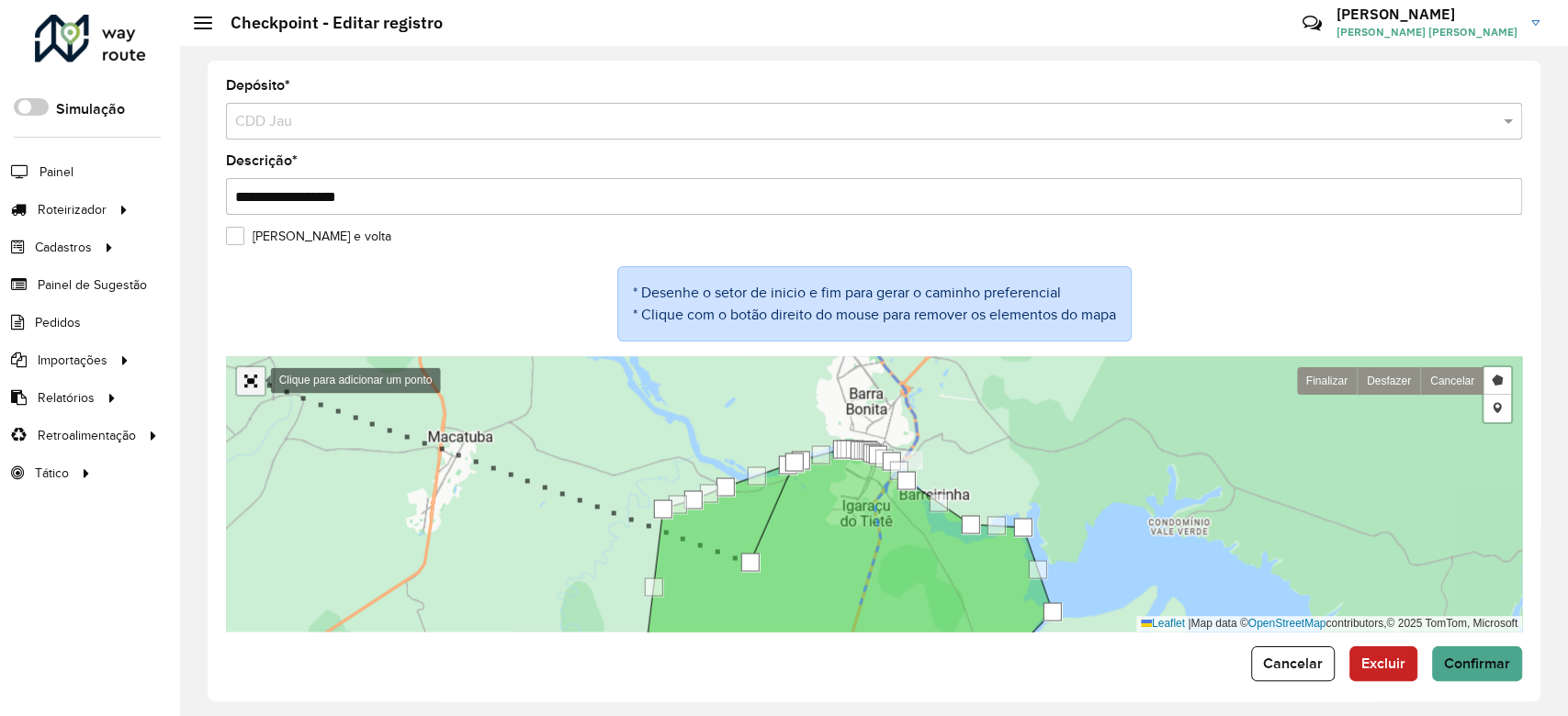
click at [252, 378] on link "Abrir mapa em tela cheia" at bounding box center [251, 381] width 27 height 27
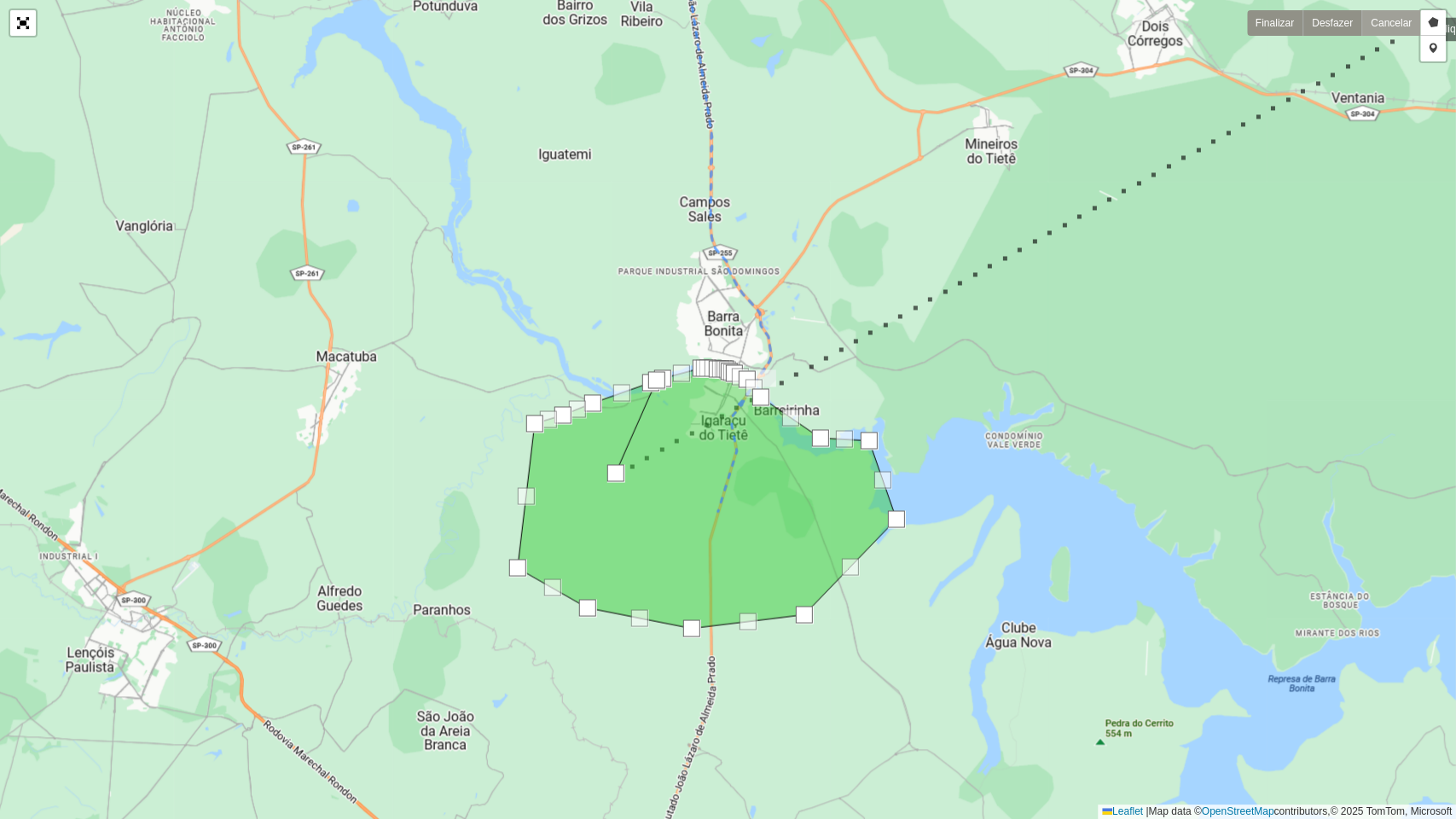
click at [1402, 22] on link "Cancelar" at bounding box center [1390, 22] width 58 height 25
click at [1434, 19] on link "Desenhar setor" at bounding box center [1433, 22] width 25 height 25
click at [1329, 23] on link "Desfazer" at bounding box center [1331, 22] width 58 height 25
click at [1273, 24] on link "Finalizar" at bounding box center [1275, 22] width 56 height 25
click at [1272, 33] on link "Finalizar" at bounding box center [1275, 22] width 56 height 25
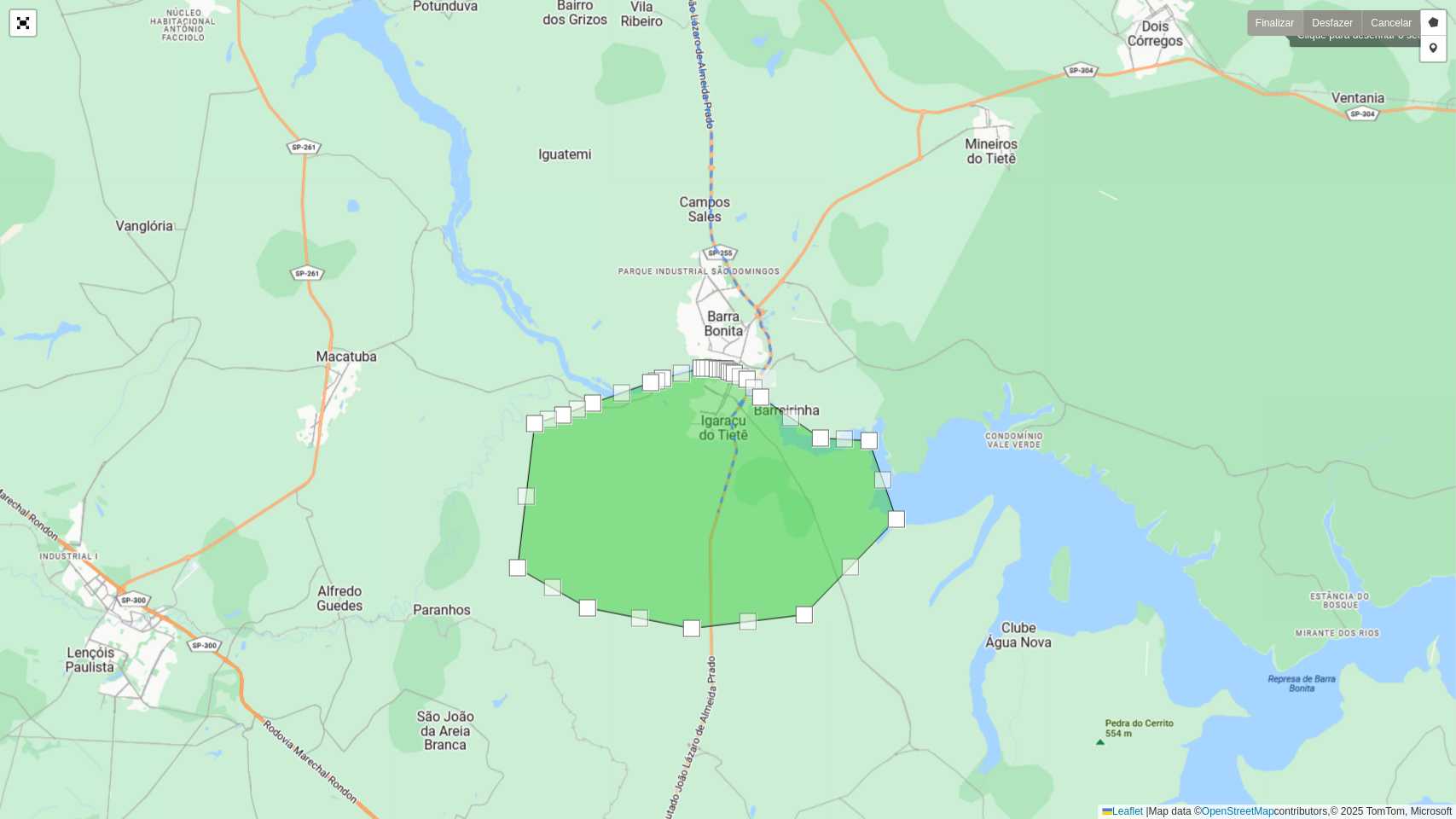
click at [1272, 33] on link "Finalizar" at bounding box center [1275, 22] width 56 height 25
drag, startPoint x: 635, startPoint y: 469, endPoint x: 594, endPoint y: 489, distance: 45.6
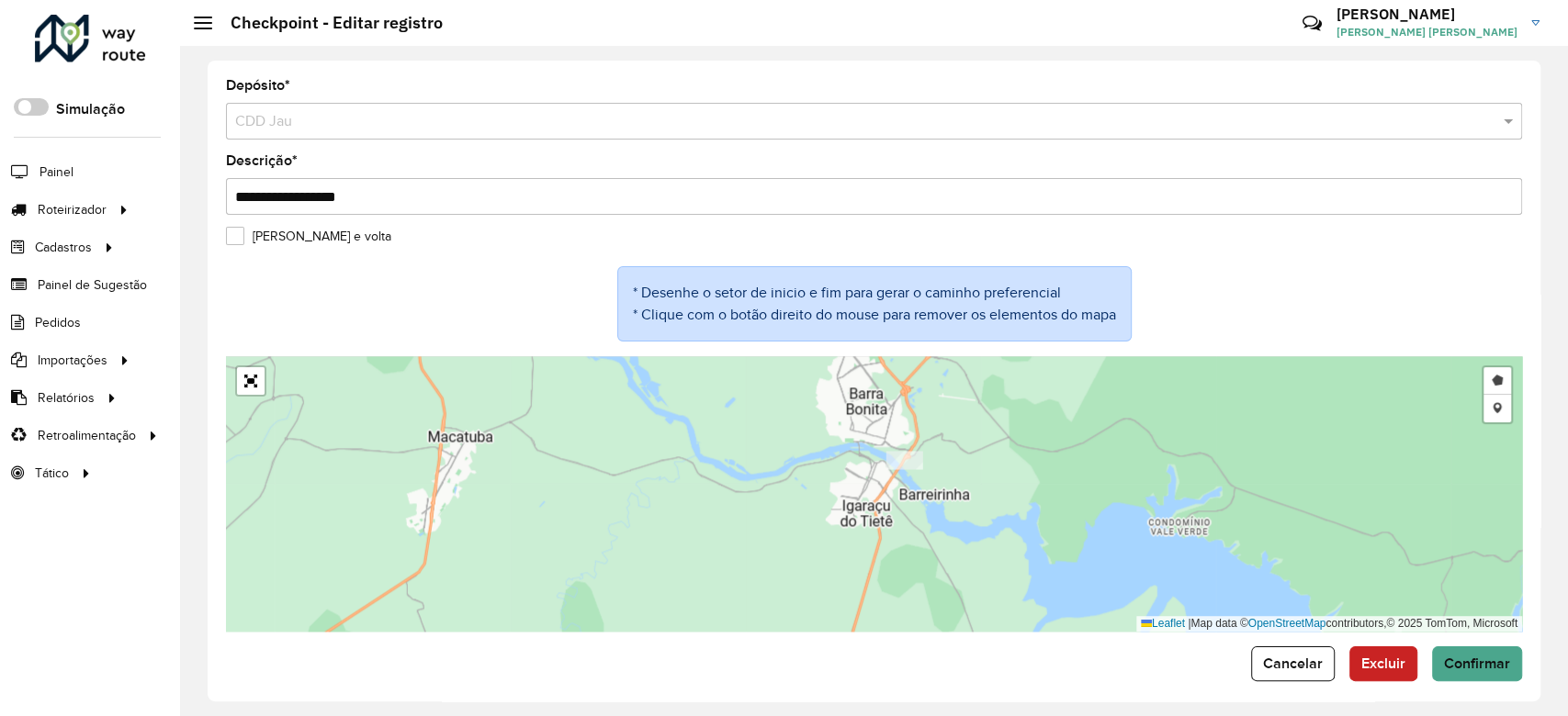
drag, startPoint x: 809, startPoint y: 539, endPoint x: 706, endPoint y: 562, distance: 105.5
click at [706, 562] on div "Desenhar setor Adicionar checkpoint Finalizar Desfazer Cancelar Leaflet | Map d…" at bounding box center [873, 494] width 1296 height 275
click at [247, 379] on link "Abrir mapa em tela cheia" at bounding box center [251, 381] width 27 height 27
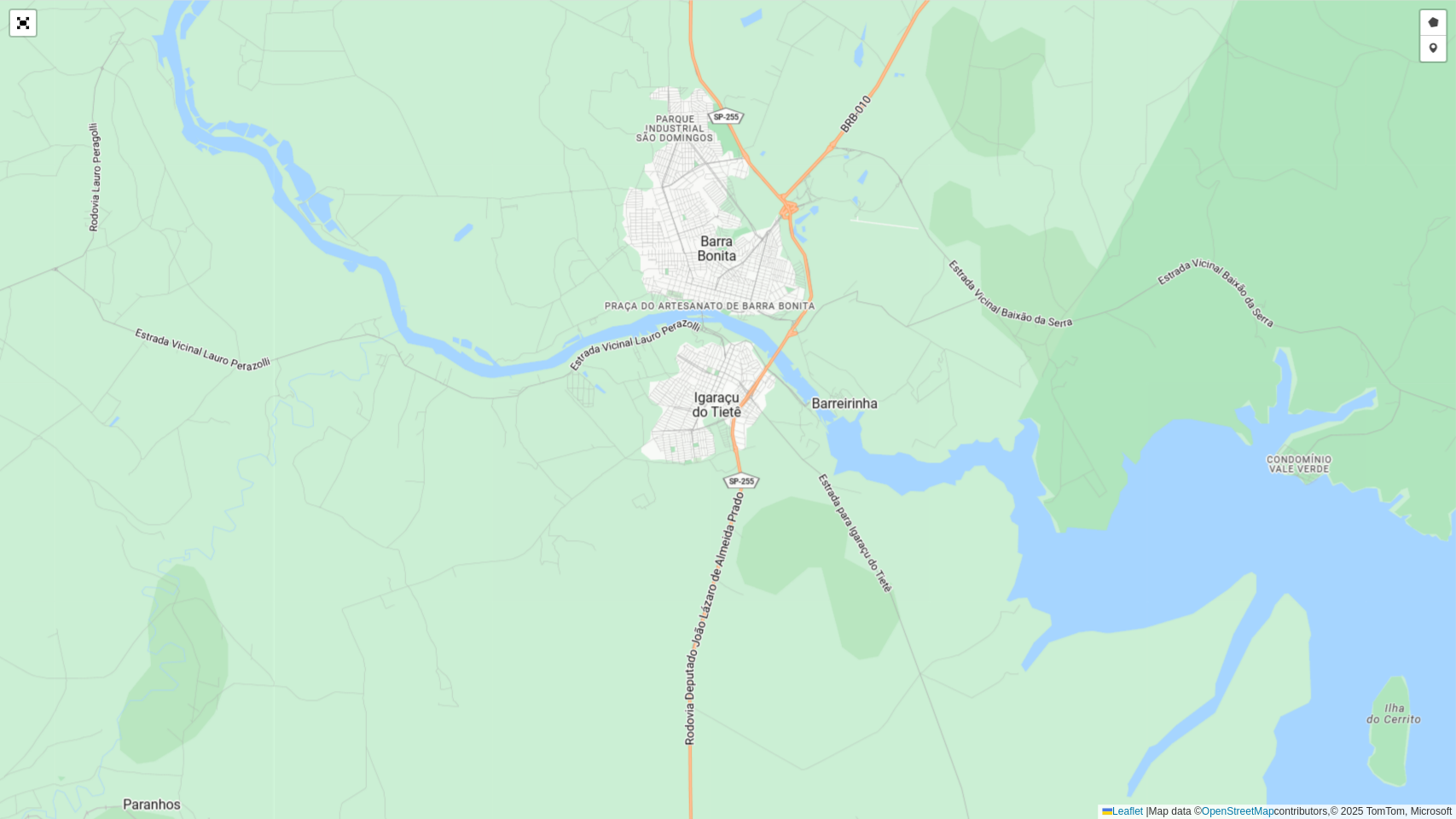
drag, startPoint x: 768, startPoint y: 344, endPoint x: 706, endPoint y: 289, distance: 82.9
click at [706, 289] on div "Desenhar setor Adicionar checkpoint Finalizar Desfazer Cancelar Leaflet | Map d…" at bounding box center [728, 410] width 1456 height 819
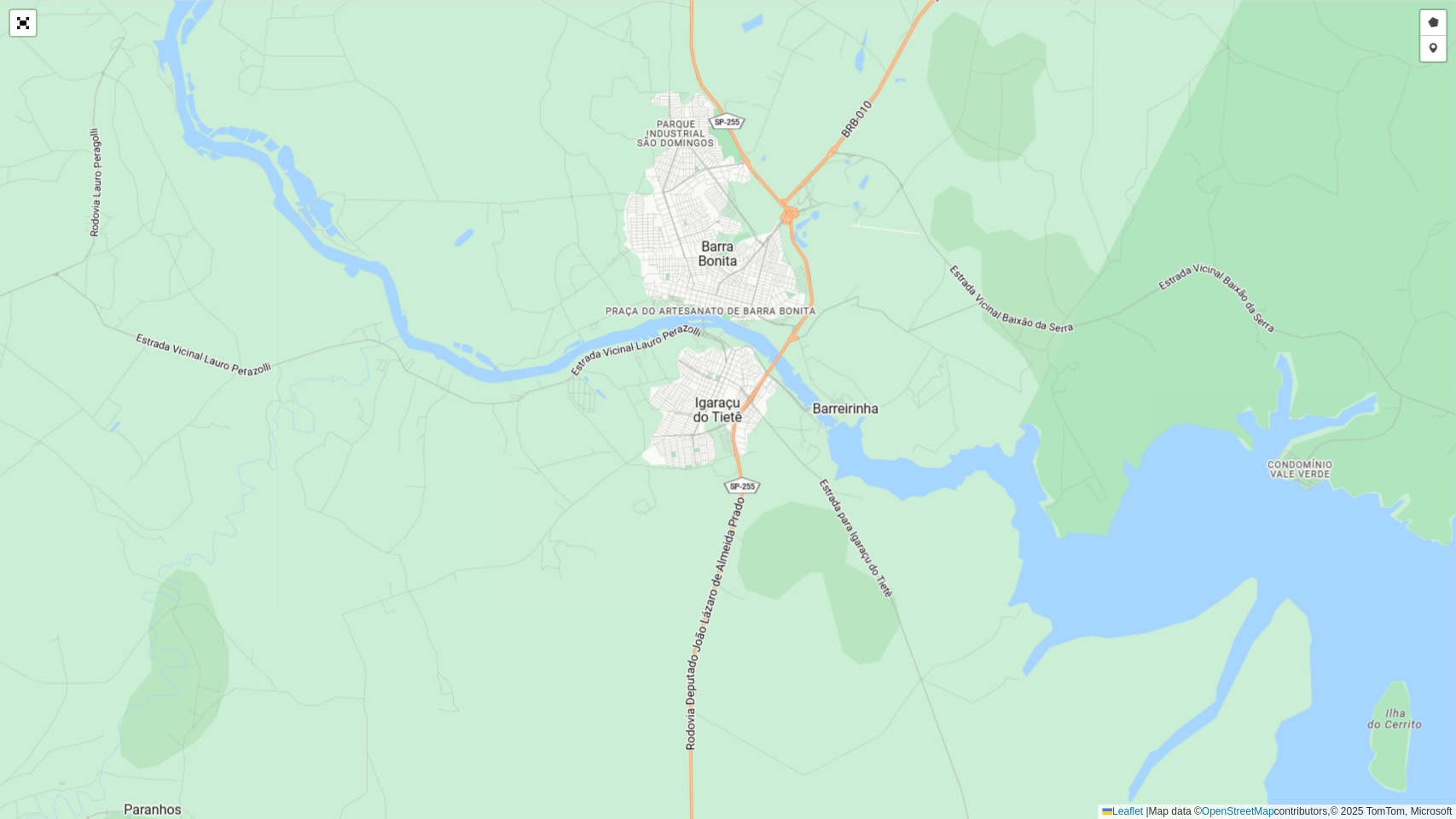
drag, startPoint x: 724, startPoint y: 206, endPoint x: 708, endPoint y: 576, distance: 370.3
click at [709, 576] on div "Desenhar setor Adicionar checkpoint Finalizar Desfazer Cancelar Leaflet | Map d…" at bounding box center [728, 410] width 1456 height 819
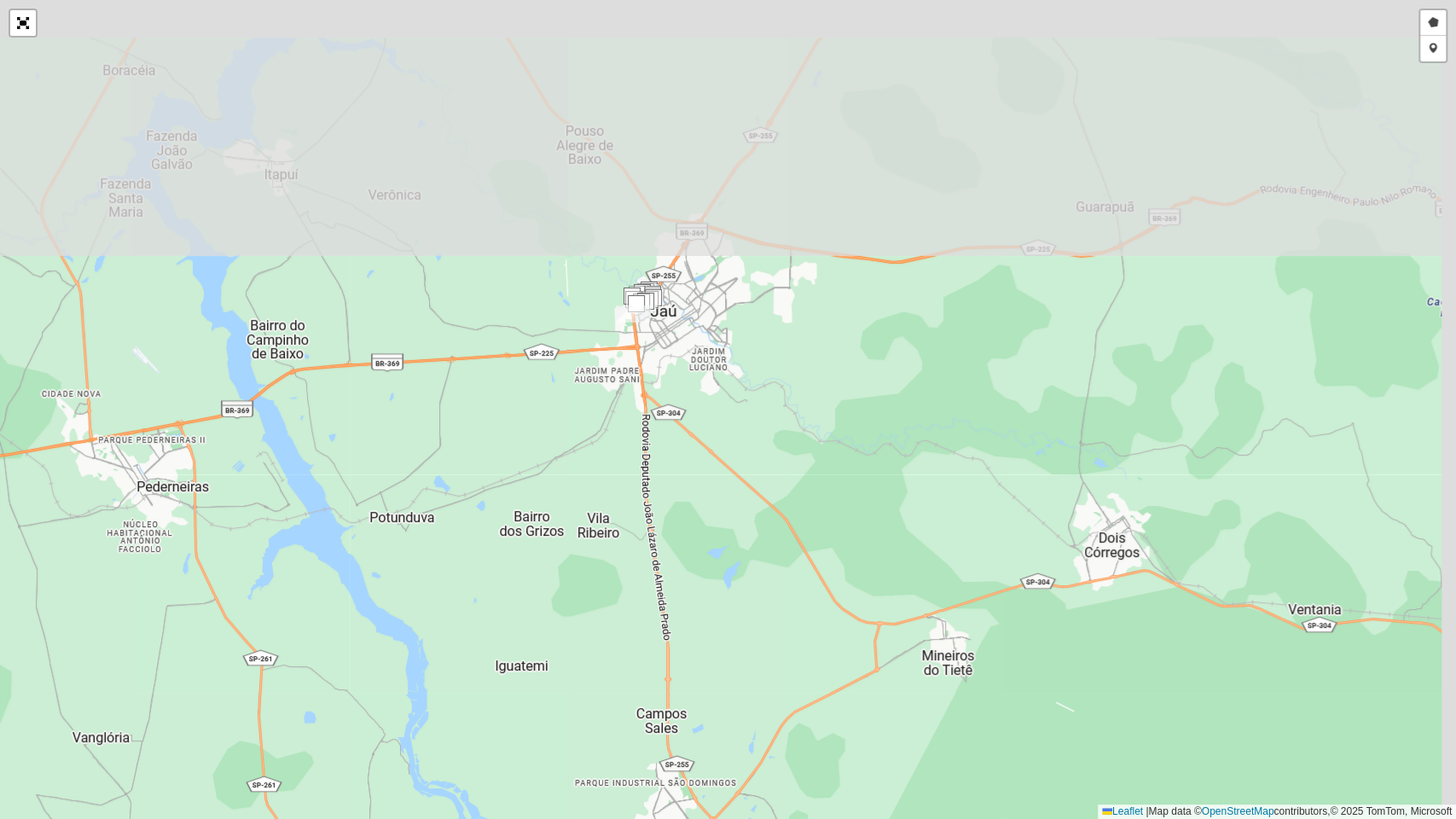
drag, startPoint x: 759, startPoint y: 214, endPoint x: 720, endPoint y: 564, distance: 352.2
click at [727, 590] on div "Desenhar setor Adicionar checkpoint Finalizar Desfazer Cancelar Leaflet | Map d…" at bounding box center [728, 410] width 1456 height 819
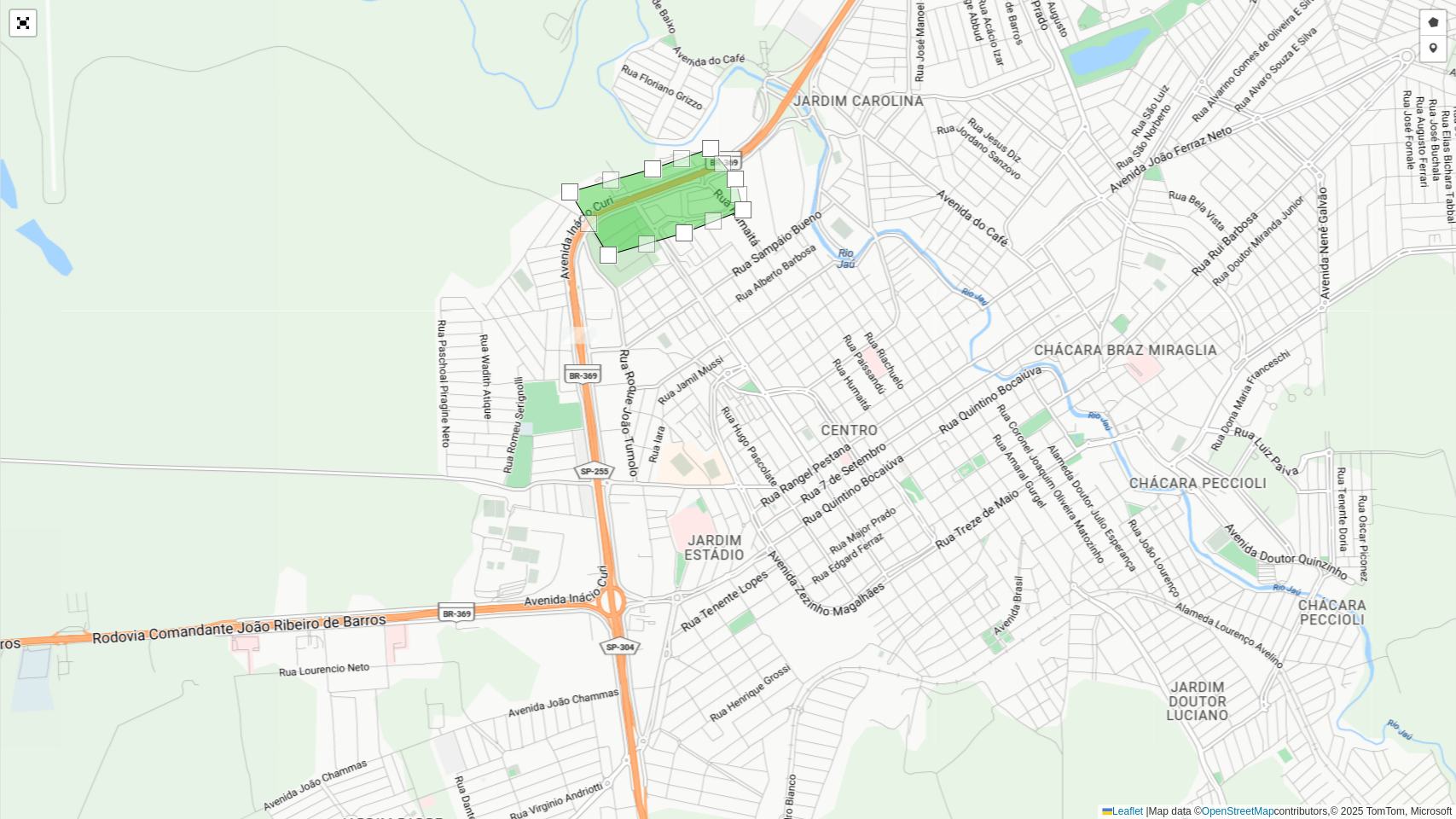
drag, startPoint x: 621, startPoint y: 551, endPoint x: 629, endPoint y: 502, distance: 49.6
click at [629, 502] on div "Desenhar setor Adicionar checkpoint Finalizar Desfazer Cancelar Leaflet | Map d…" at bounding box center [728, 410] width 1456 height 819
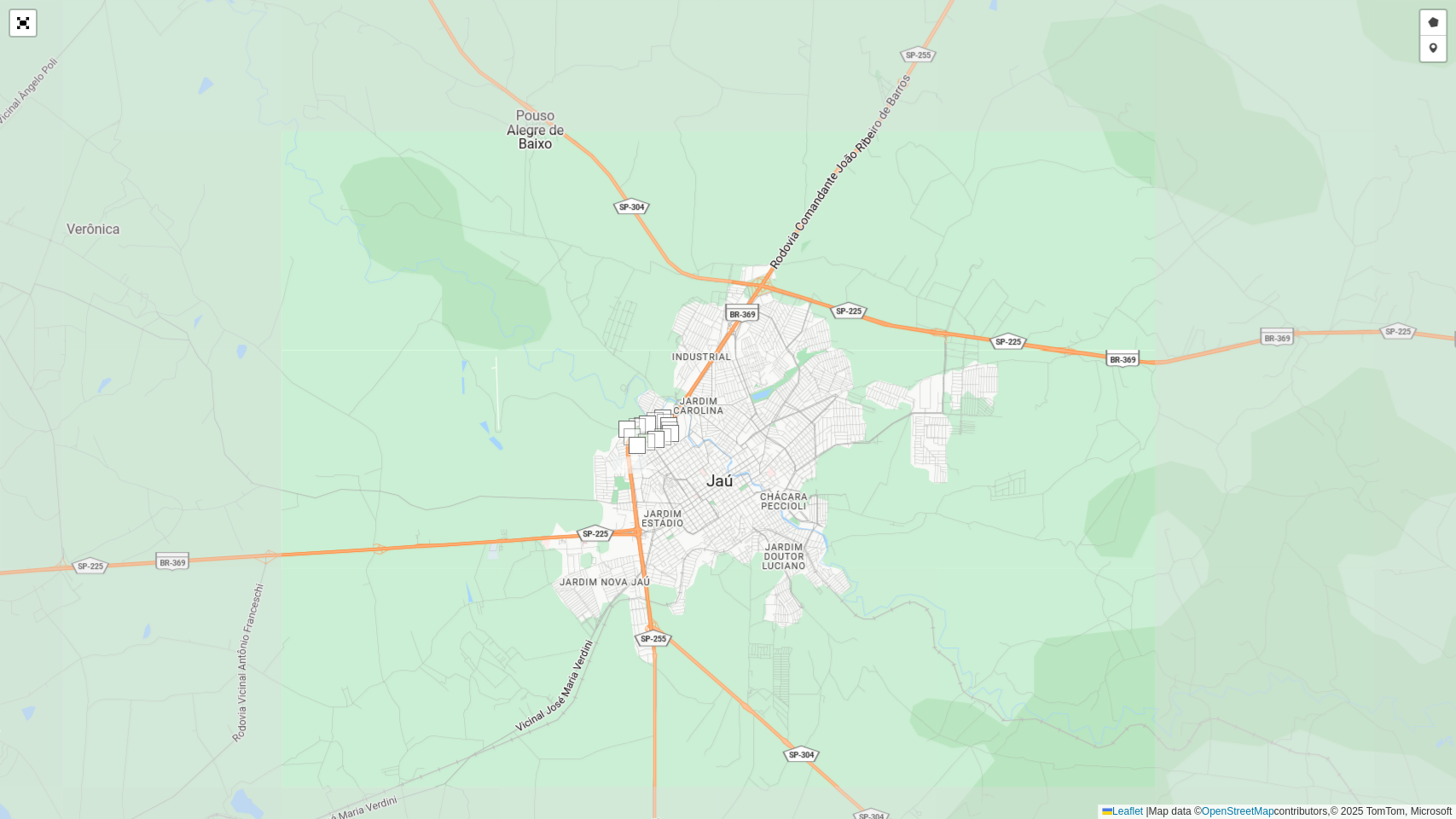
drag, startPoint x: 658, startPoint y: 630, endPoint x: 752, endPoint y: 232, distance: 408.9
click at [748, 247] on div "Desenhar setor Adicionar checkpoint Finalizar Desfazer Cancelar Leaflet | Map d…" at bounding box center [728, 410] width 1456 height 819
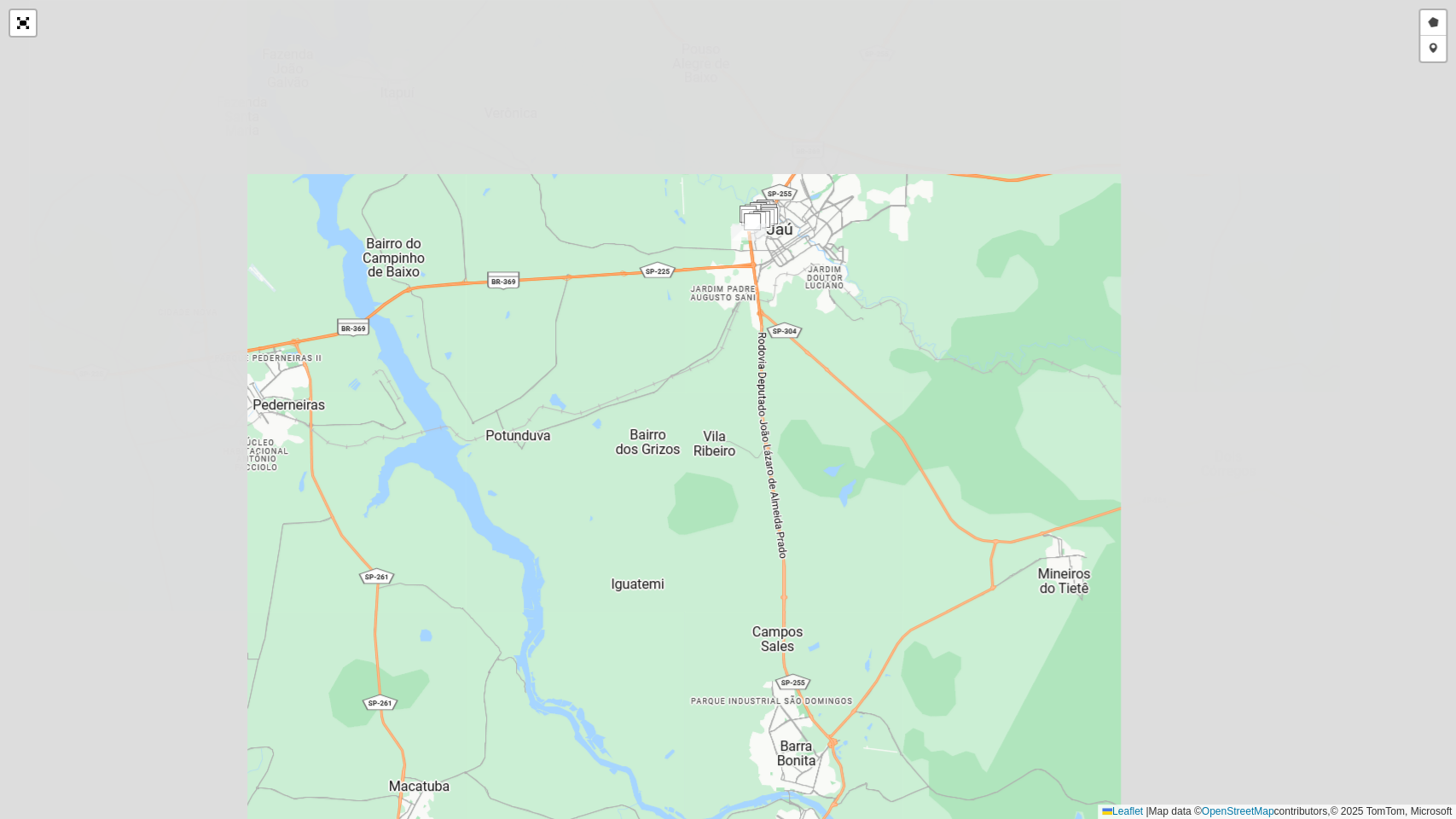
drag, startPoint x: 816, startPoint y: 253, endPoint x: 894, endPoint y: 20, distance: 245.7
click at [894, 20] on div "Desenhar setor Adicionar checkpoint Finalizar Desfazer Cancelar Leaflet | Map d…" at bounding box center [728, 410] width 1456 height 819
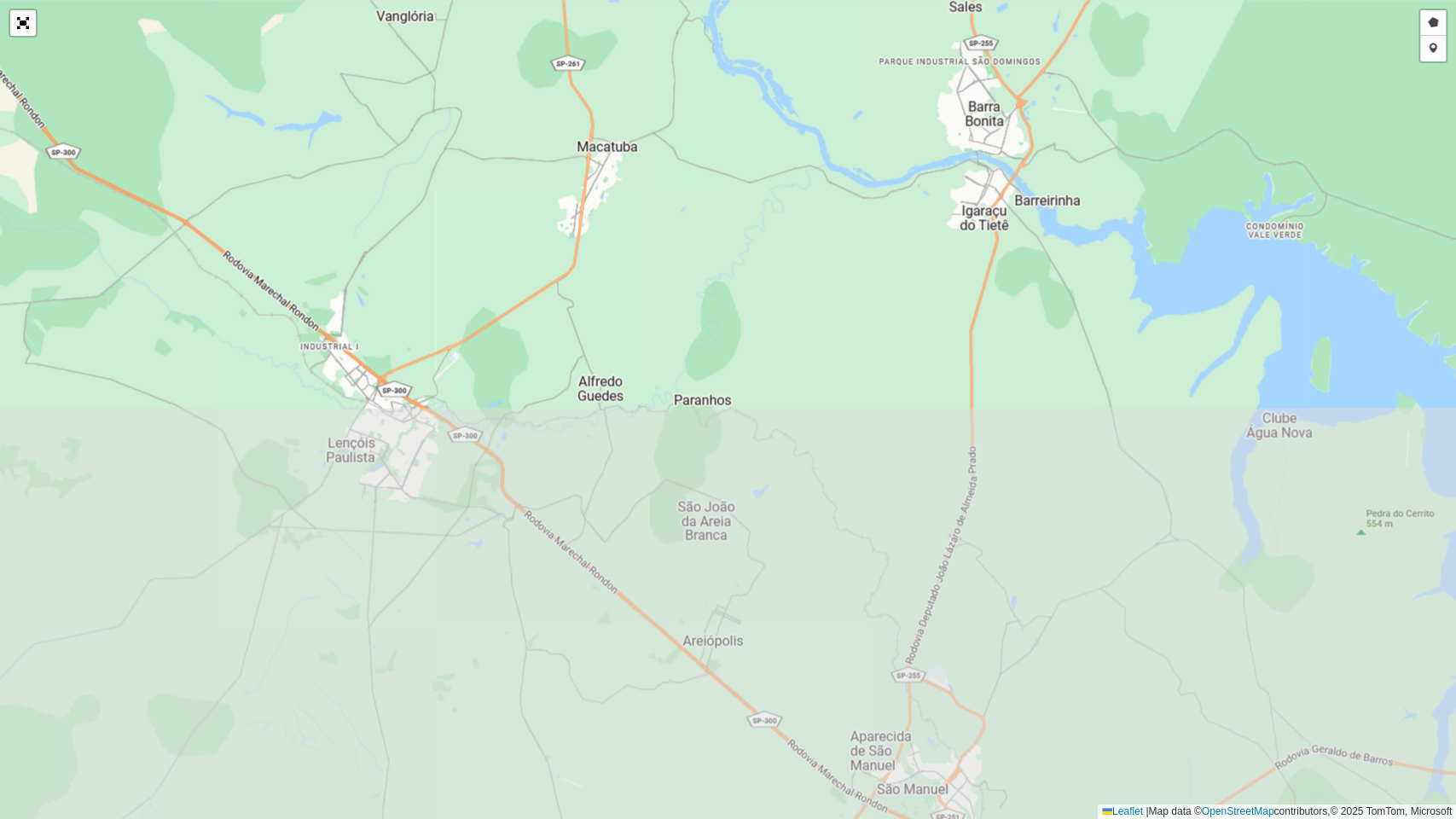
drag, startPoint x: 887, startPoint y: 440, endPoint x: 853, endPoint y: 266, distance: 177.3
click at [878, 104] on div "Desenhar setor Adicionar checkpoint Finalizar Desfazer Cancelar Leaflet | Map d…" at bounding box center [728, 410] width 1456 height 819
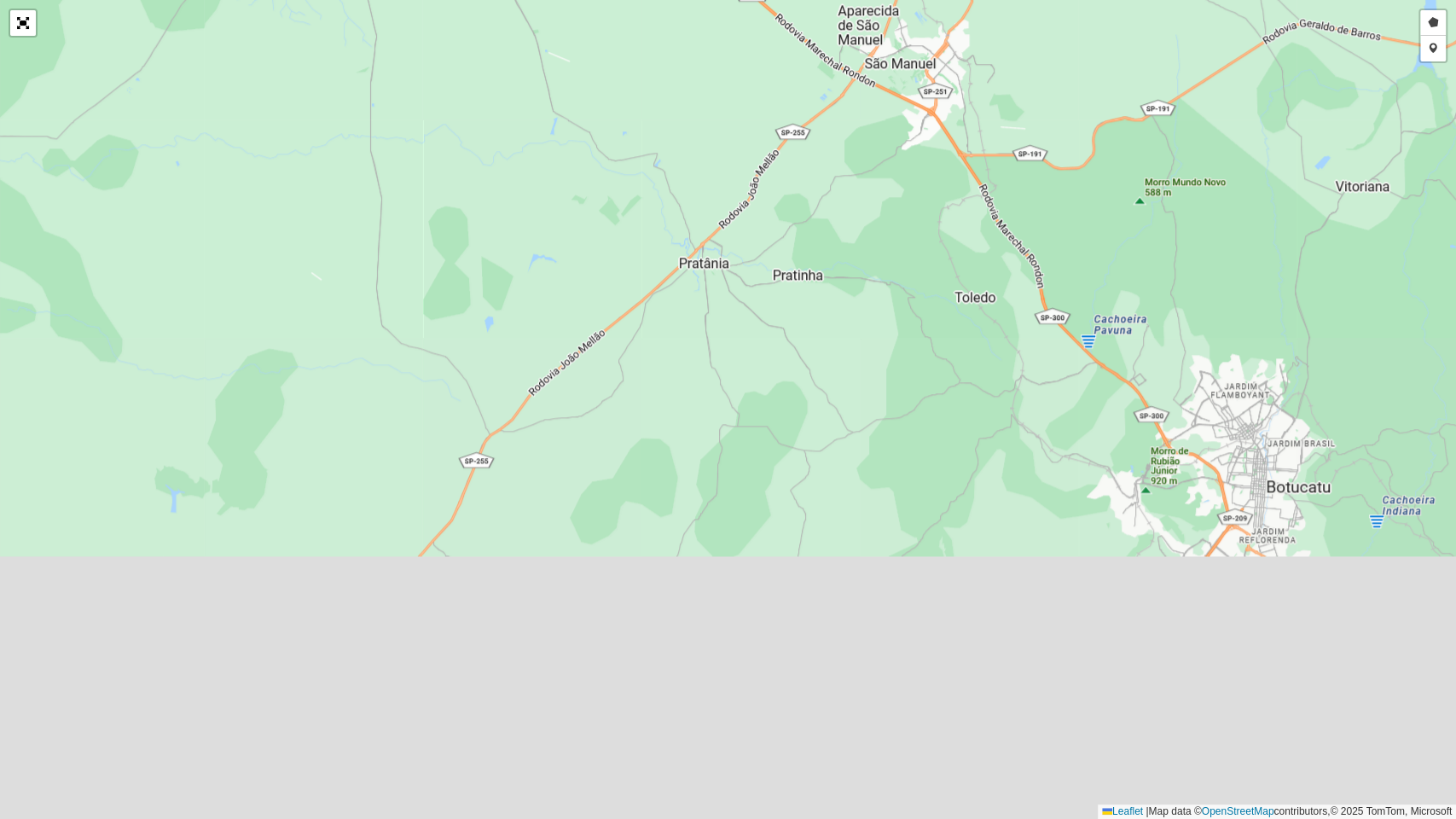
drag, startPoint x: 813, startPoint y: 252, endPoint x: 807, endPoint y: 115, distance: 137.1
click at [812, 61] on div "Desenhar setor Adicionar checkpoint Finalizar Desfazer Cancelar Leaflet | Map d…" at bounding box center [728, 410] width 1456 height 819
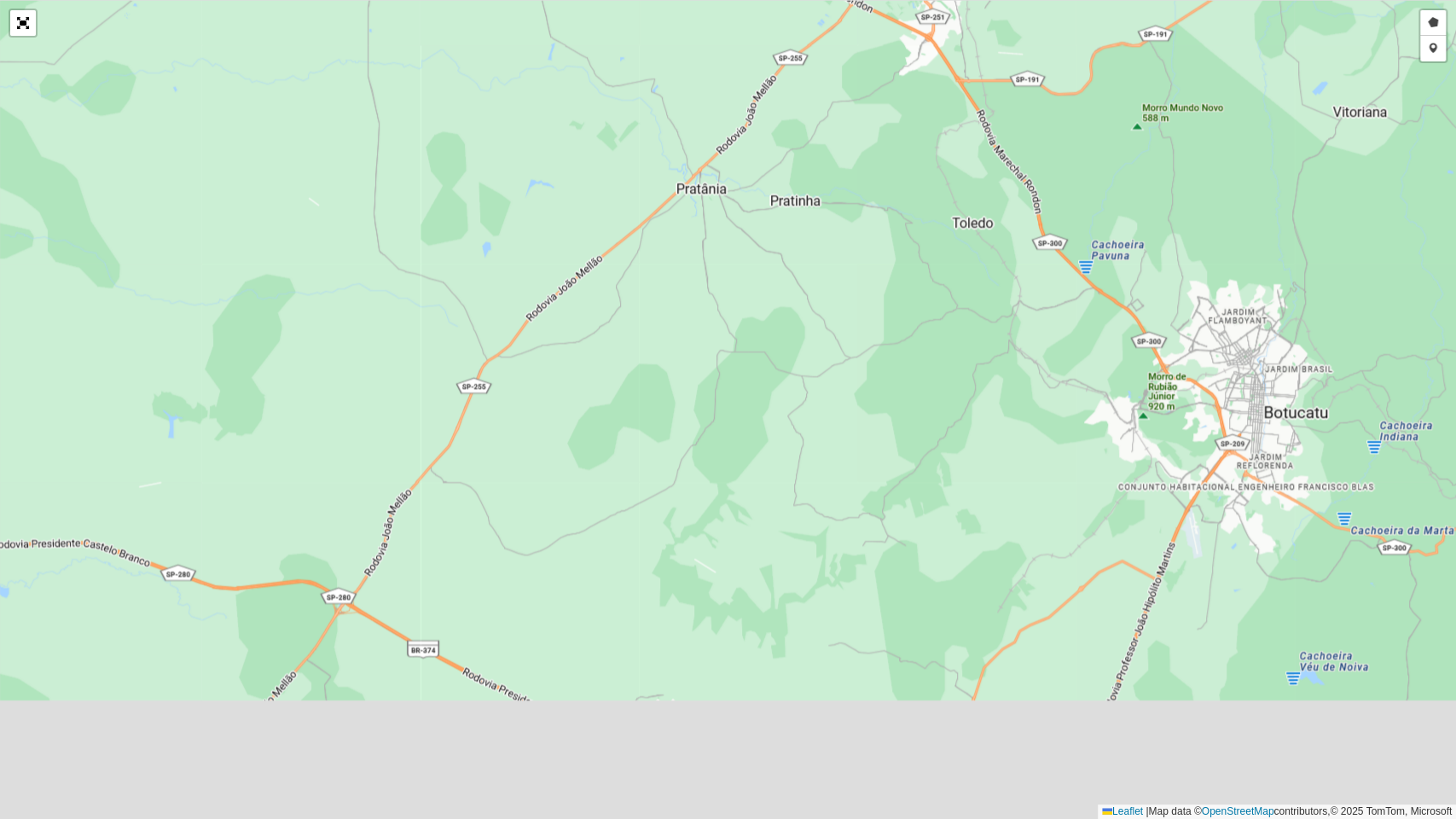
drag, startPoint x: 768, startPoint y: 481, endPoint x: 661, endPoint y: 229, distance: 273.8
click at [661, 228] on div "Desenhar setor Adicionar checkpoint Finalizar Desfazer Cancelar Leaflet | Map d…" at bounding box center [728, 410] width 1456 height 819
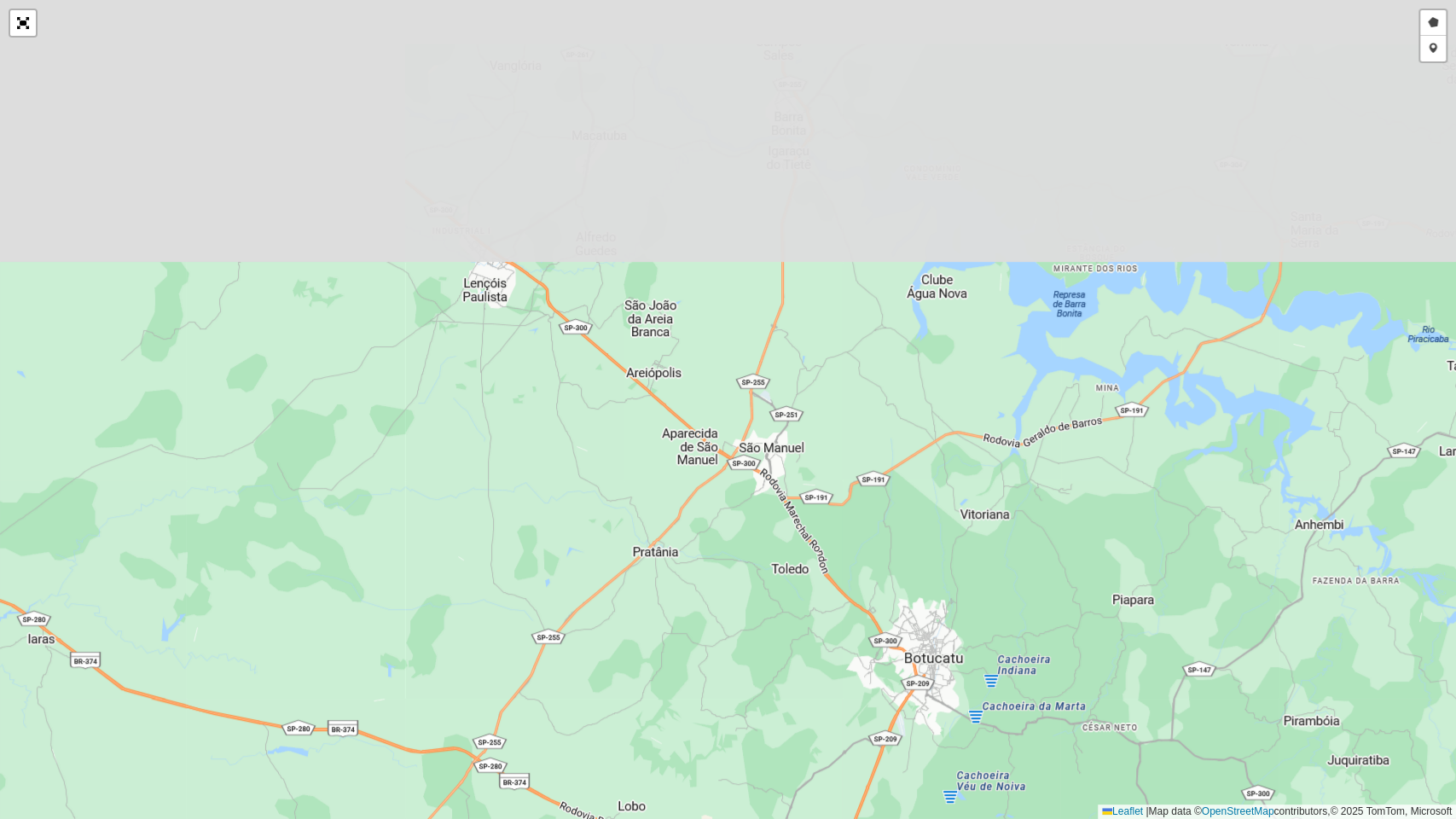
drag, startPoint x: 774, startPoint y: 292, endPoint x: 740, endPoint y: 587, distance: 297.0
click at [758, 663] on div "Desenhar setor Adicionar checkpoint Finalizar Desfazer Cancelar Leaflet | Map d…" at bounding box center [728, 410] width 1456 height 819
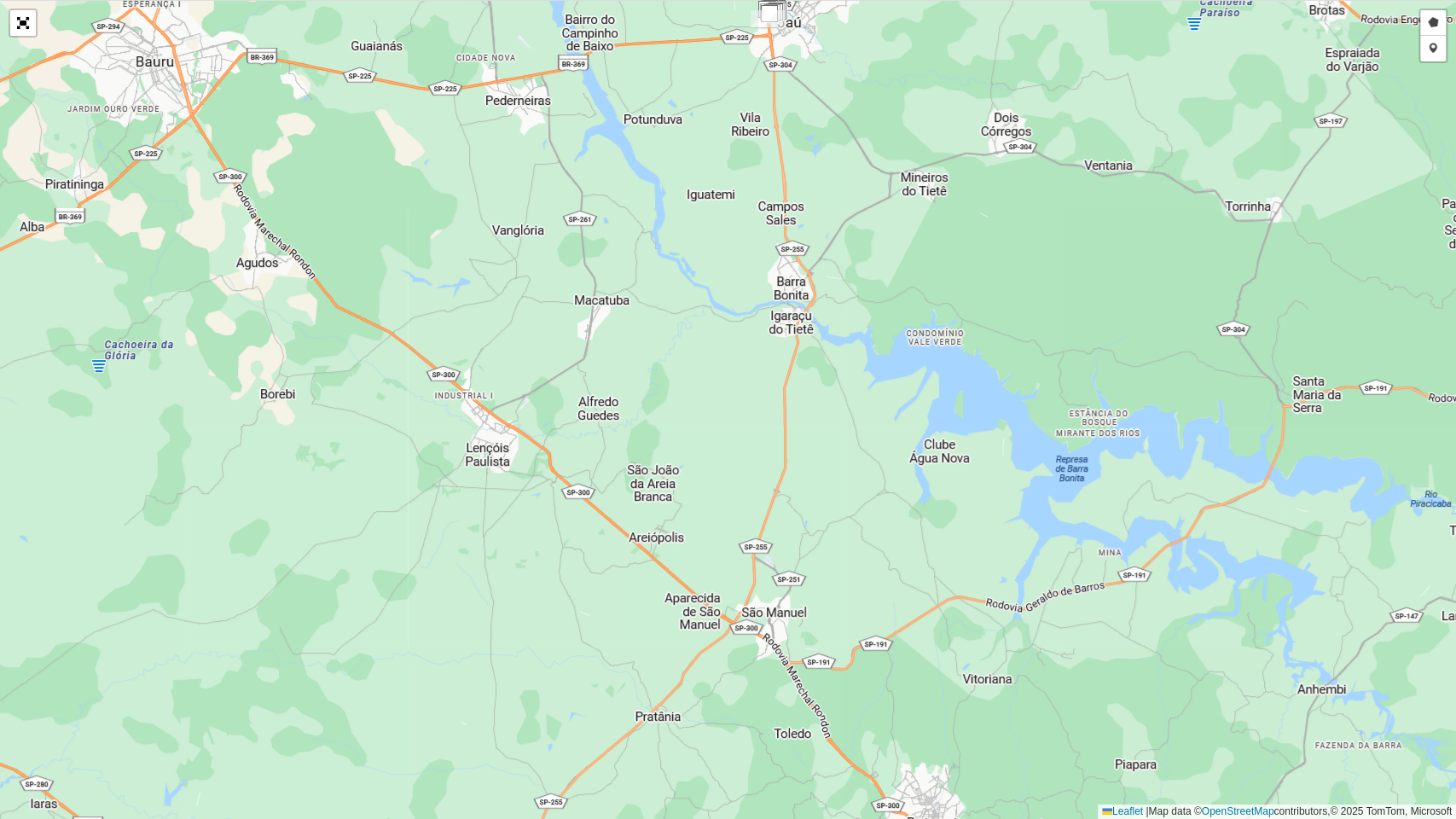
drag, startPoint x: 803, startPoint y: 254, endPoint x: 805, endPoint y: 419, distance: 165.0
click at [805, 419] on div "Desenhar setor Adicionar checkpoint Finalizar Desfazer Cancelar Leaflet | Map d…" at bounding box center [728, 410] width 1456 height 819
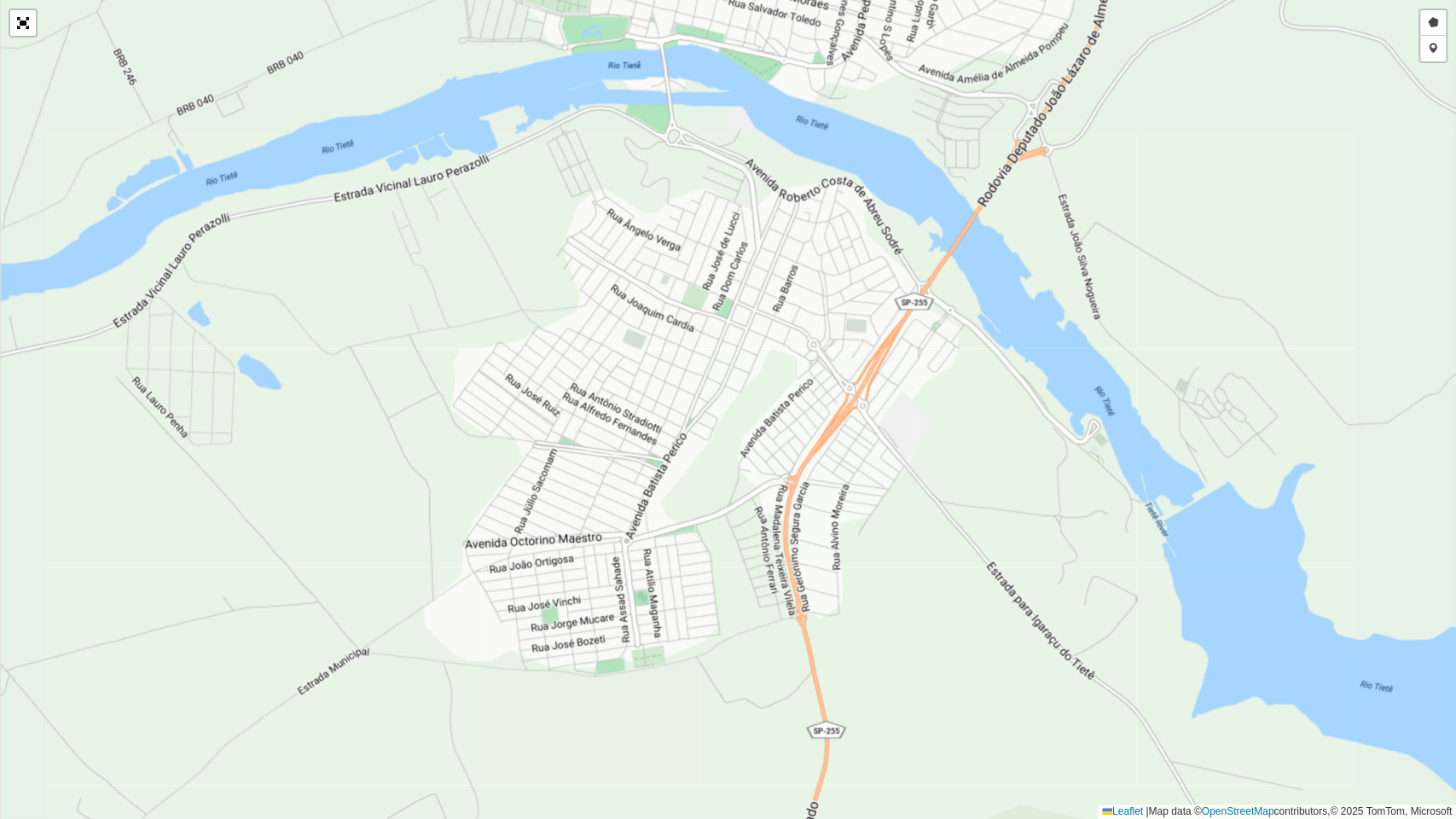
drag, startPoint x: 679, startPoint y: 138, endPoint x: 701, endPoint y: 163, distance: 33.3
click at [701, 163] on div "Desenhar setor Adicionar checkpoint Finalizar Desfazer Cancelar Leaflet | Map d…" at bounding box center [728, 410] width 1456 height 819
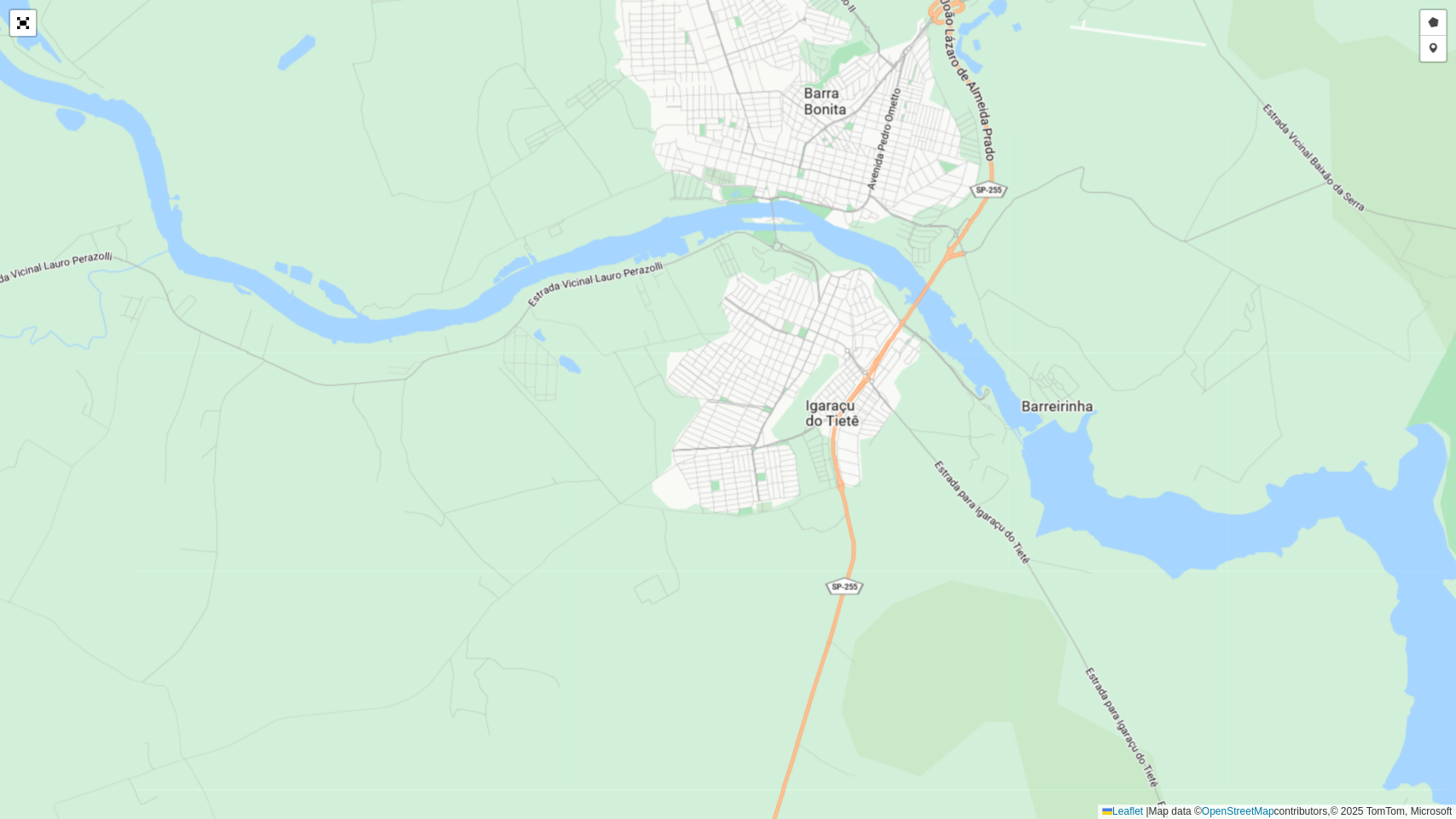
drag, startPoint x: 948, startPoint y: 496, endPoint x: 933, endPoint y: 494, distance: 15.1
click at [933, 494] on div "Desenhar setor Adicionar checkpoint Finalizar Desfazer Cancelar Leaflet | Map d…" at bounding box center [728, 410] width 1456 height 819
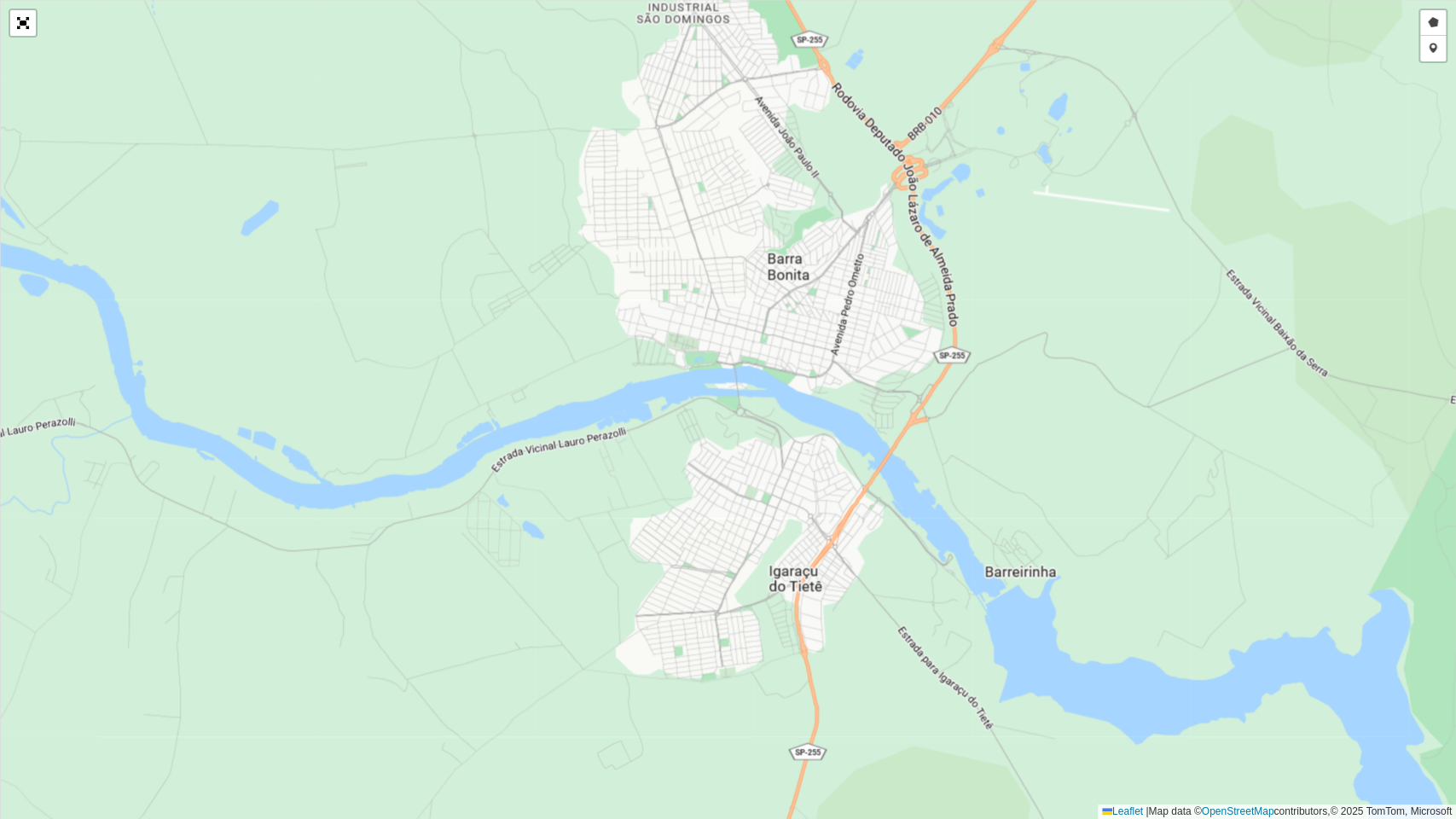
drag, startPoint x: 990, startPoint y: 309, endPoint x: 952, endPoint y: 417, distance: 114.5
click at [952, 417] on div "Desenhar setor Adicionar checkpoint Finalizar Desfazer Cancelar Leaflet | Map d…" at bounding box center [728, 410] width 1456 height 819
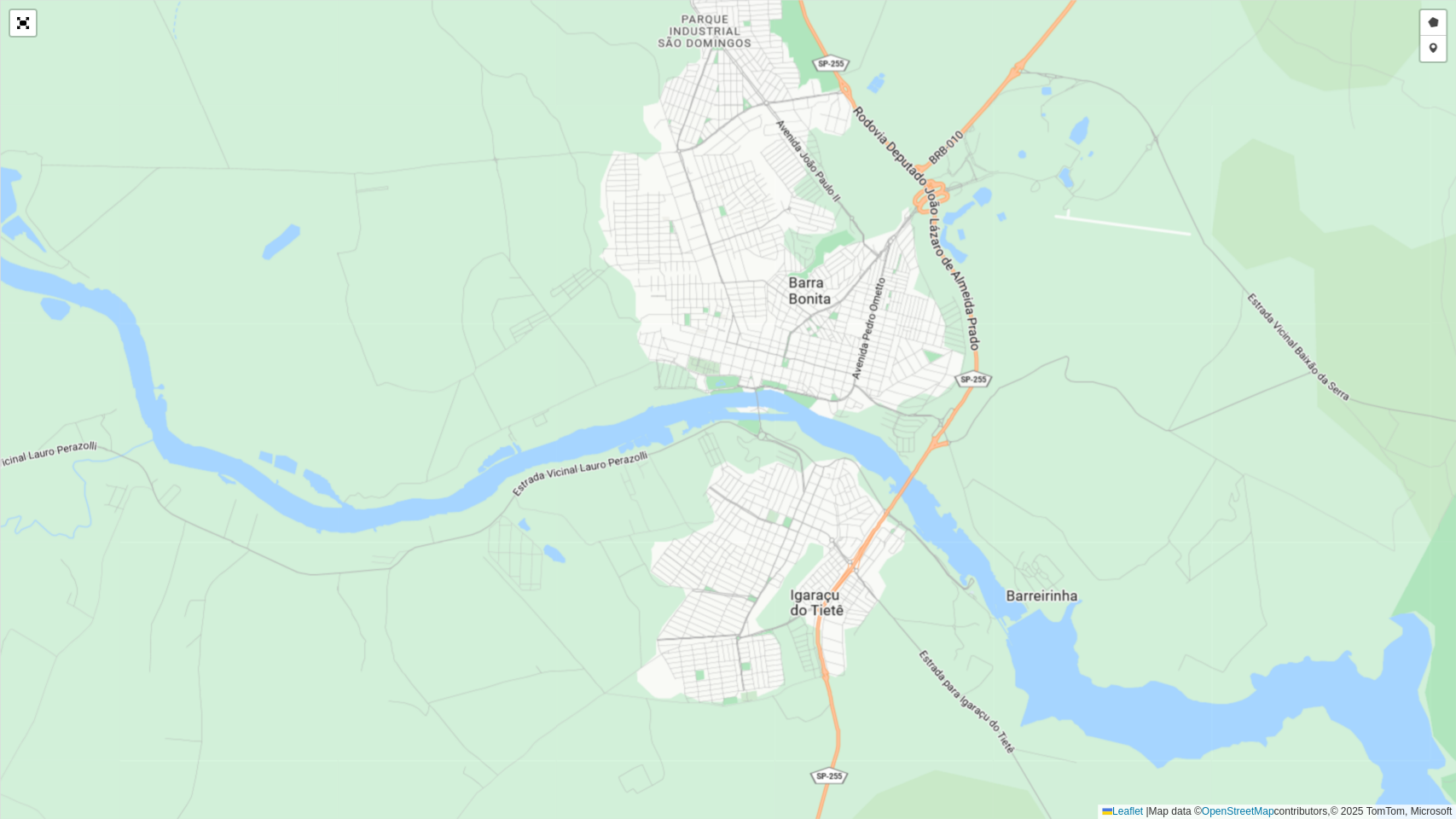
drag, startPoint x: 965, startPoint y: 238, endPoint x: 970, endPoint y: 266, distance: 28.4
click at [970, 266] on div "Desenhar setor Adicionar checkpoint Finalizar Desfazer Cancelar Leaflet | Map d…" at bounding box center [728, 410] width 1456 height 819
click at [1429, 29] on link "Desenhar setor" at bounding box center [1433, 22] width 25 height 25
click at [849, 422] on div at bounding box center [853, 425] width 34 height 34
click at [921, 411] on div at bounding box center [921, 412] width 34 height 34
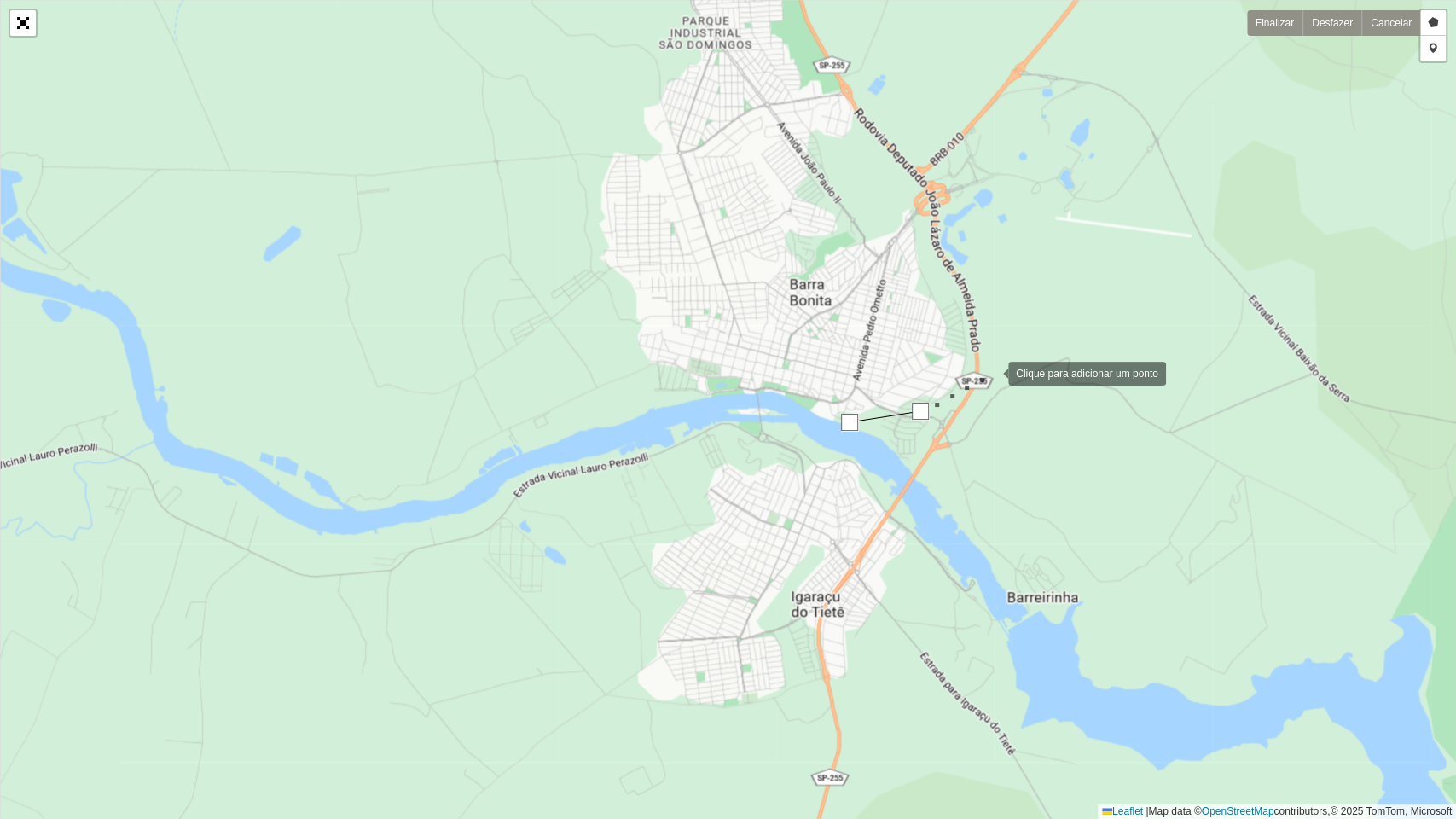
click at [991, 372] on div at bounding box center [991, 372] width 34 height 34
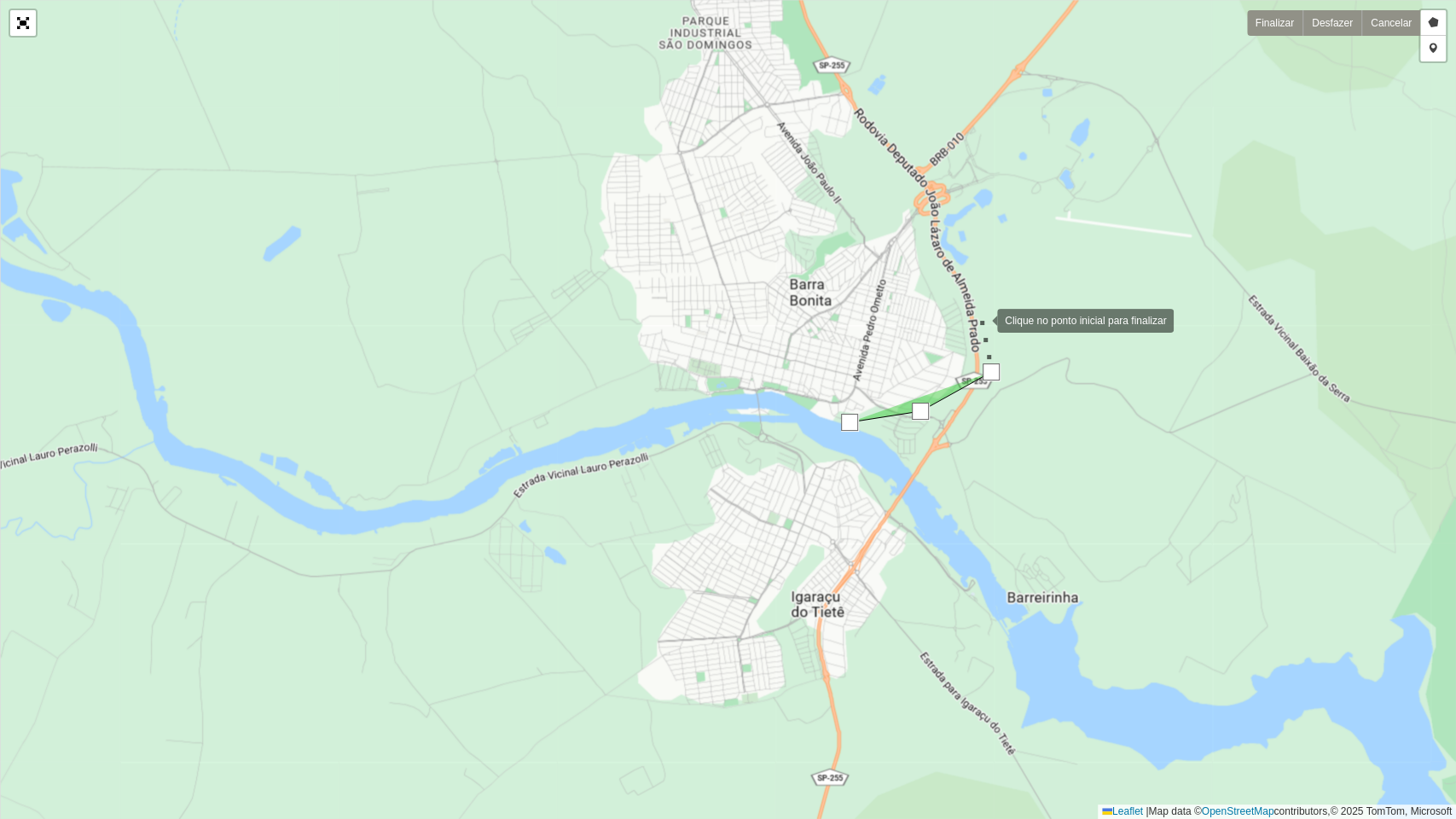
click at [980, 319] on div at bounding box center [980, 320] width 34 height 34
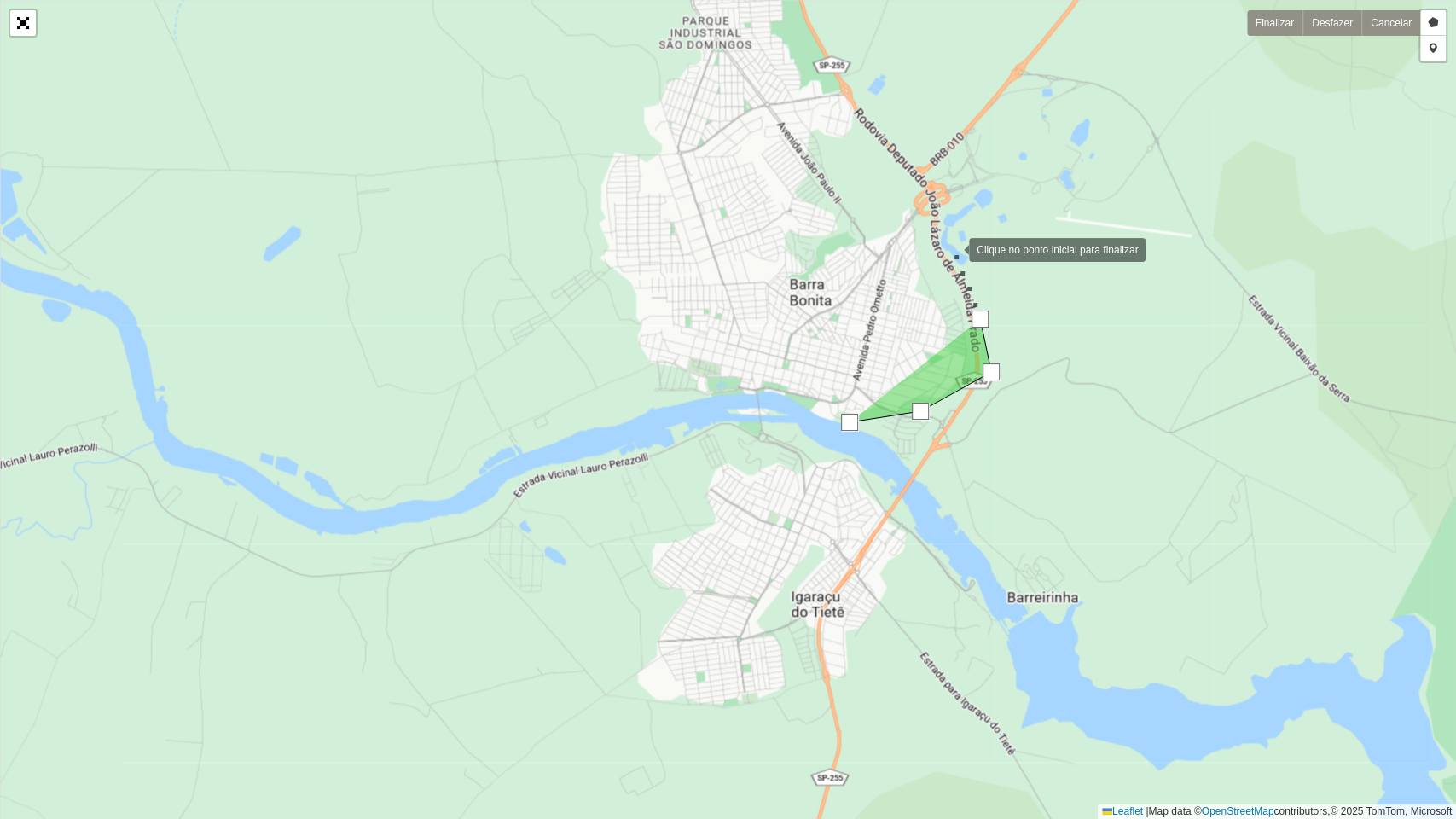
click at [952, 248] on div at bounding box center [952, 248] width 34 height 34
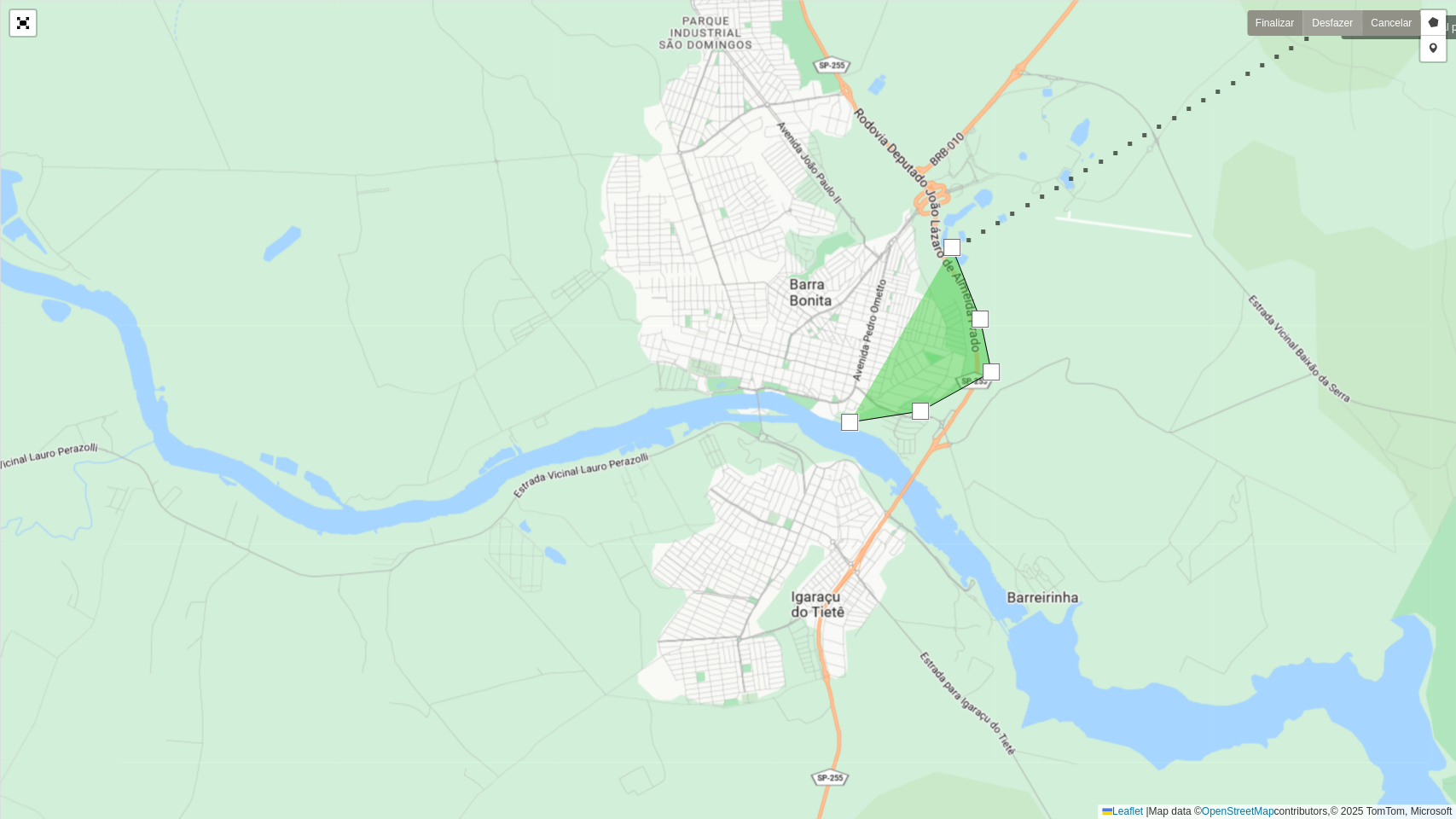
click at [1324, 24] on link "Desfazer" at bounding box center [1331, 22] width 58 height 25
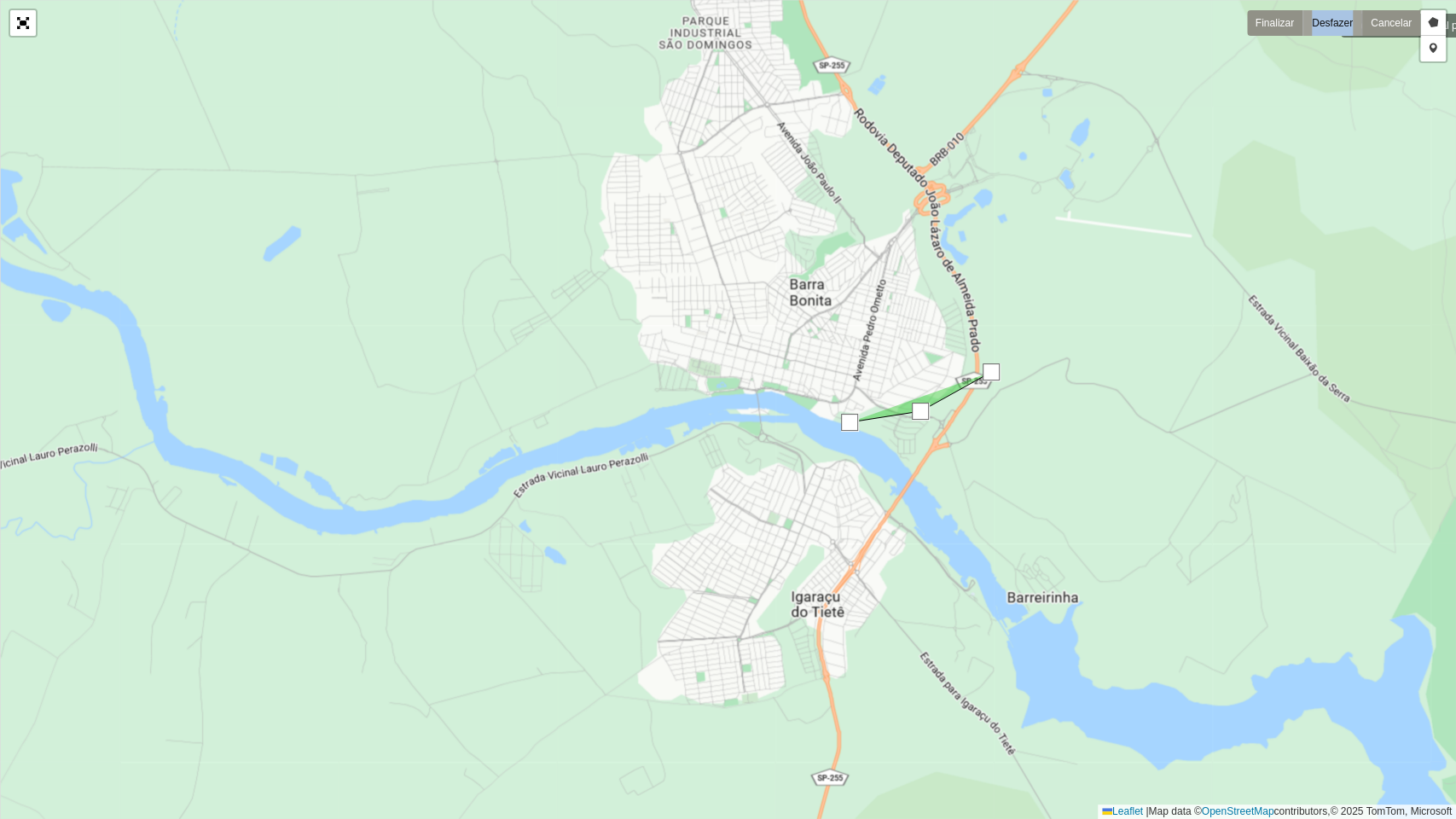
click at [1324, 24] on link "Desfazer" at bounding box center [1331, 22] width 58 height 25
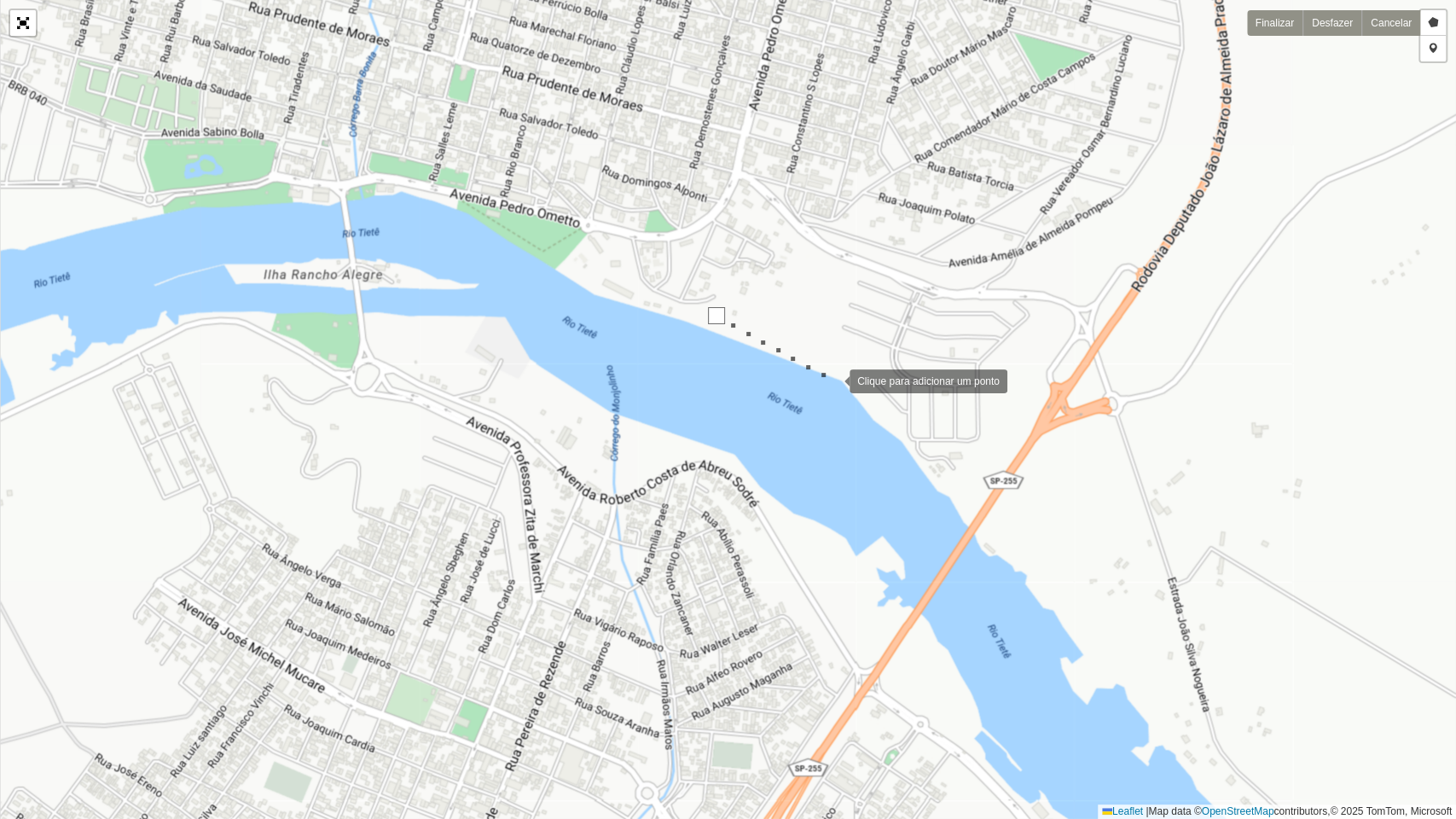
click at [834, 379] on div at bounding box center [832, 380] width 34 height 34
click at [969, 526] on div at bounding box center [969, 526] width 34 height 34
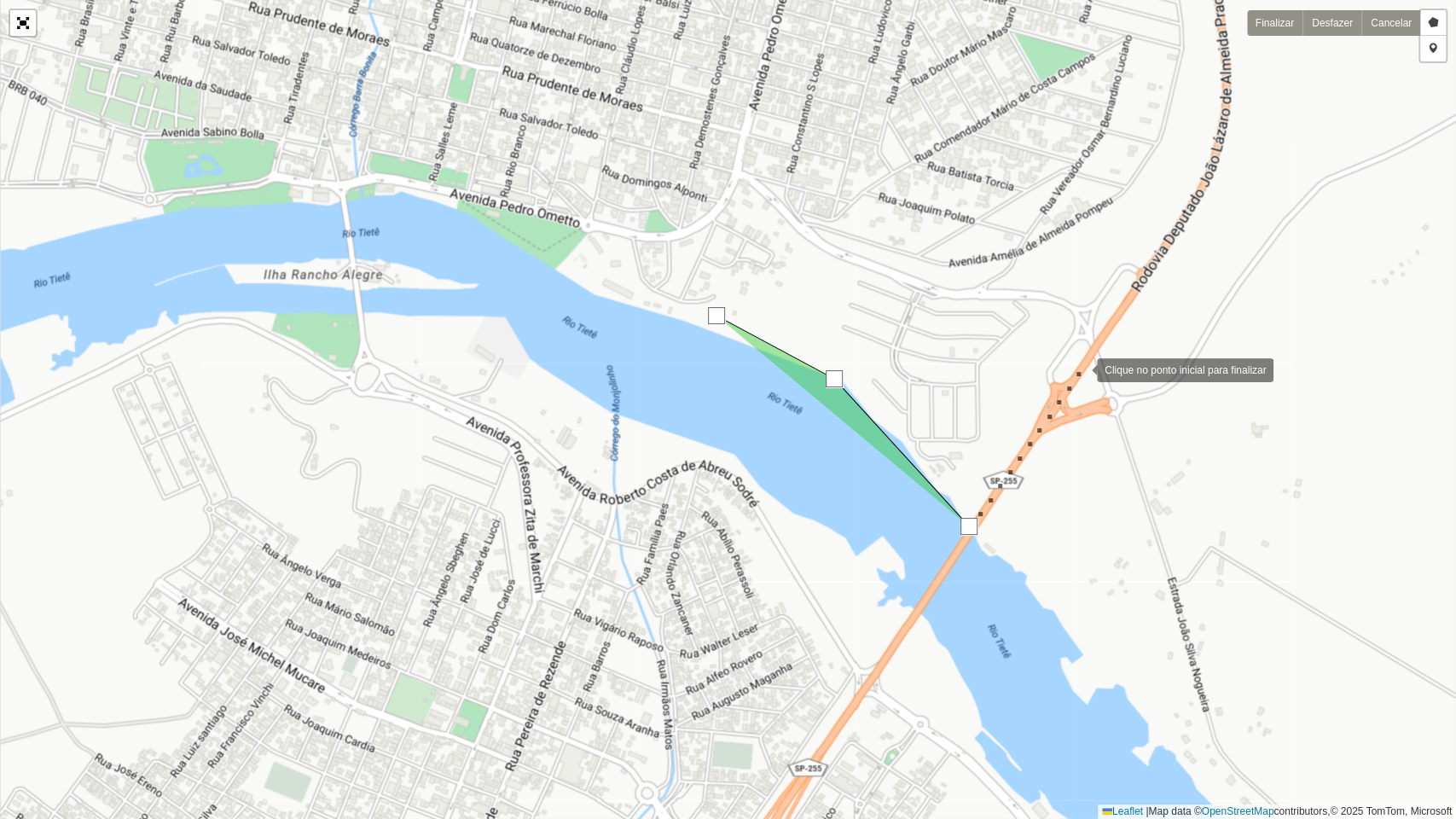
click at [1080, 368] on div at bounding box center [1080, 368] width 34 height 34
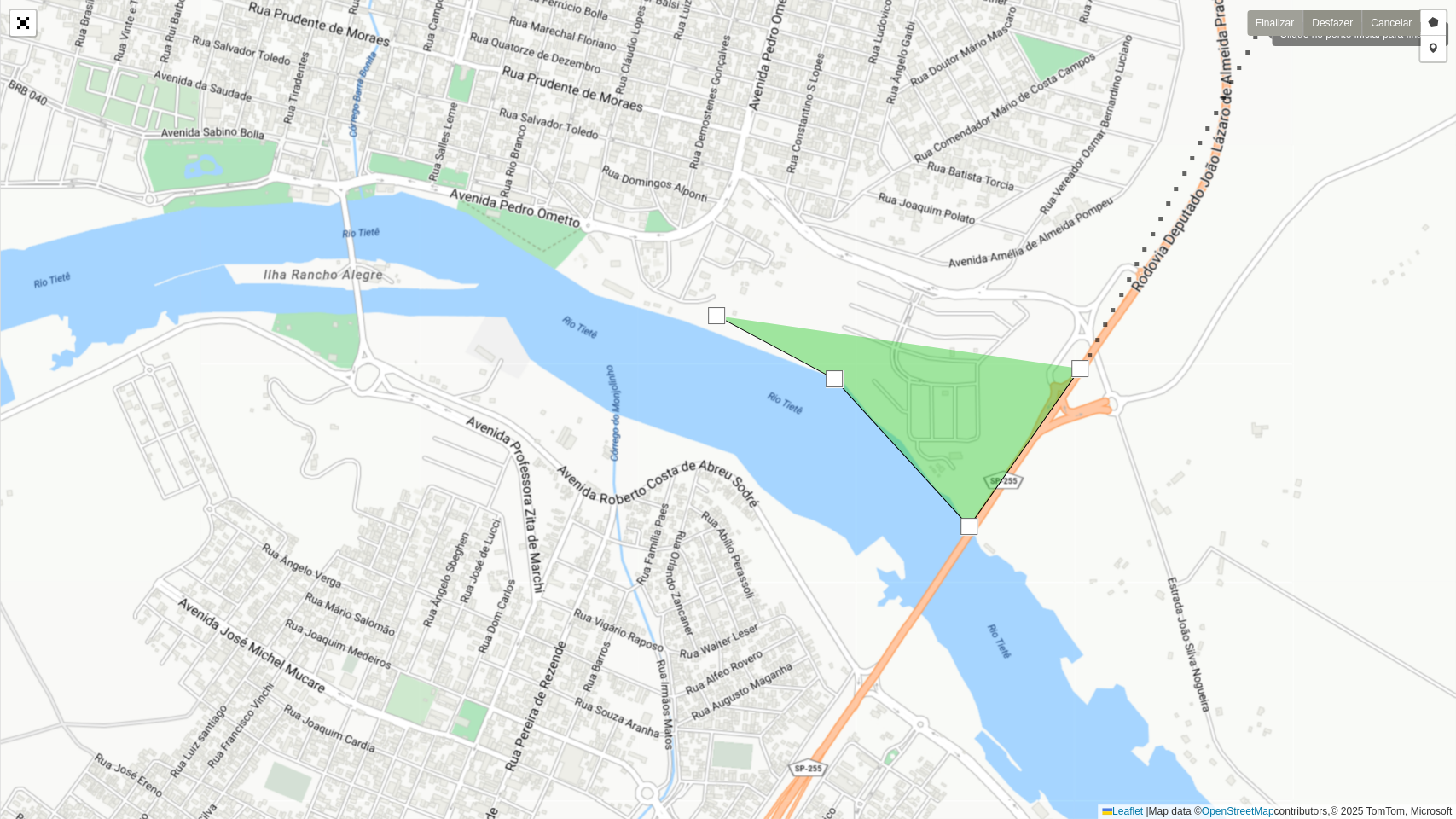
click at [1264, 19] on link "Finalizar" at bounding box center [1275, 22] width 56 height 25
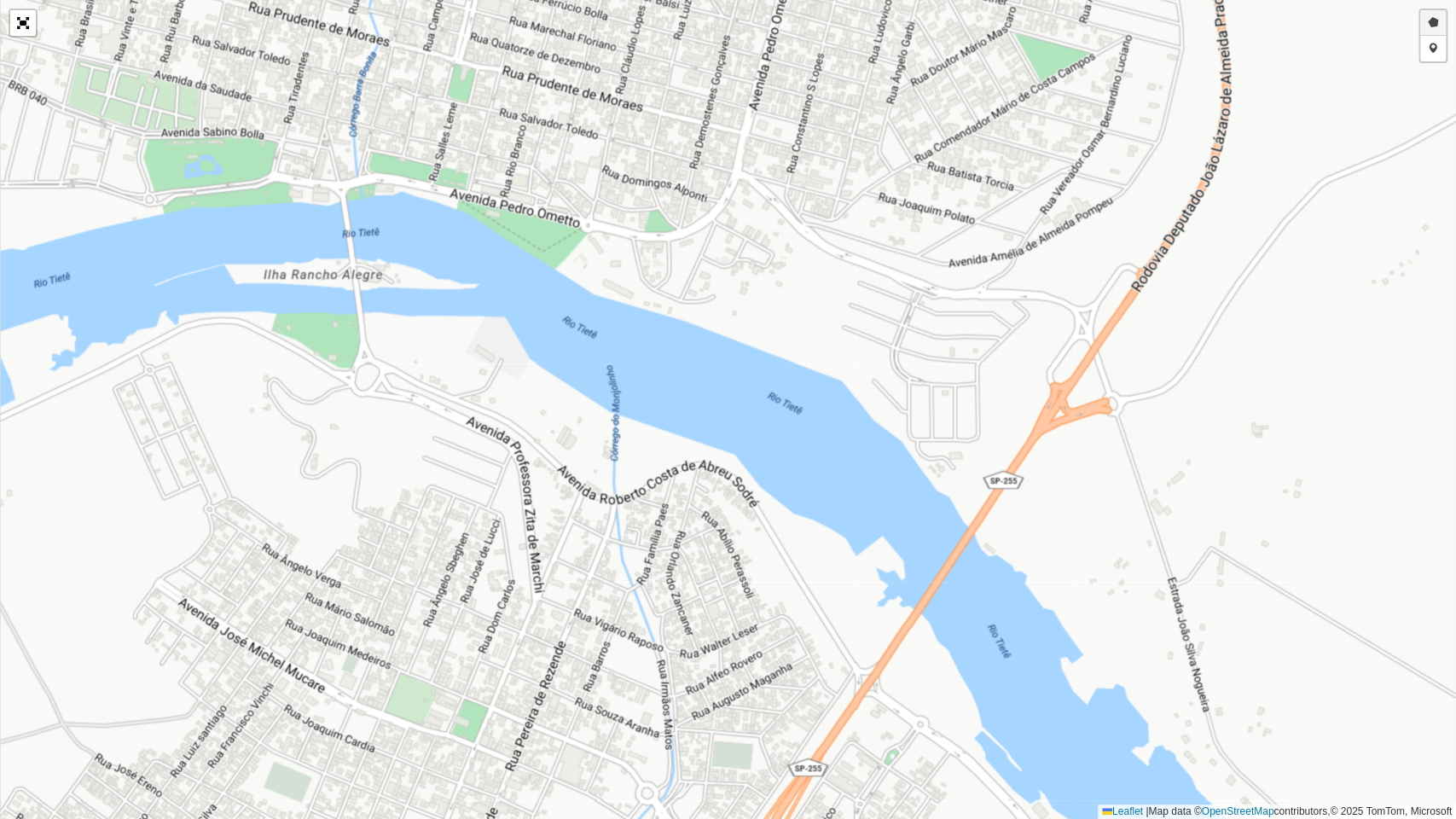
drag, startPoint x: 974, startPoint y: 428, endPoint x: 1435, endPoint y: 24, distance: 613.0
click at [1435, 24] on link "Desenhar setor" at bounding box center [1433, 22] width 25 height 25
click at [586, 281] on div at bounding box center [586, 281] width 34 height 34
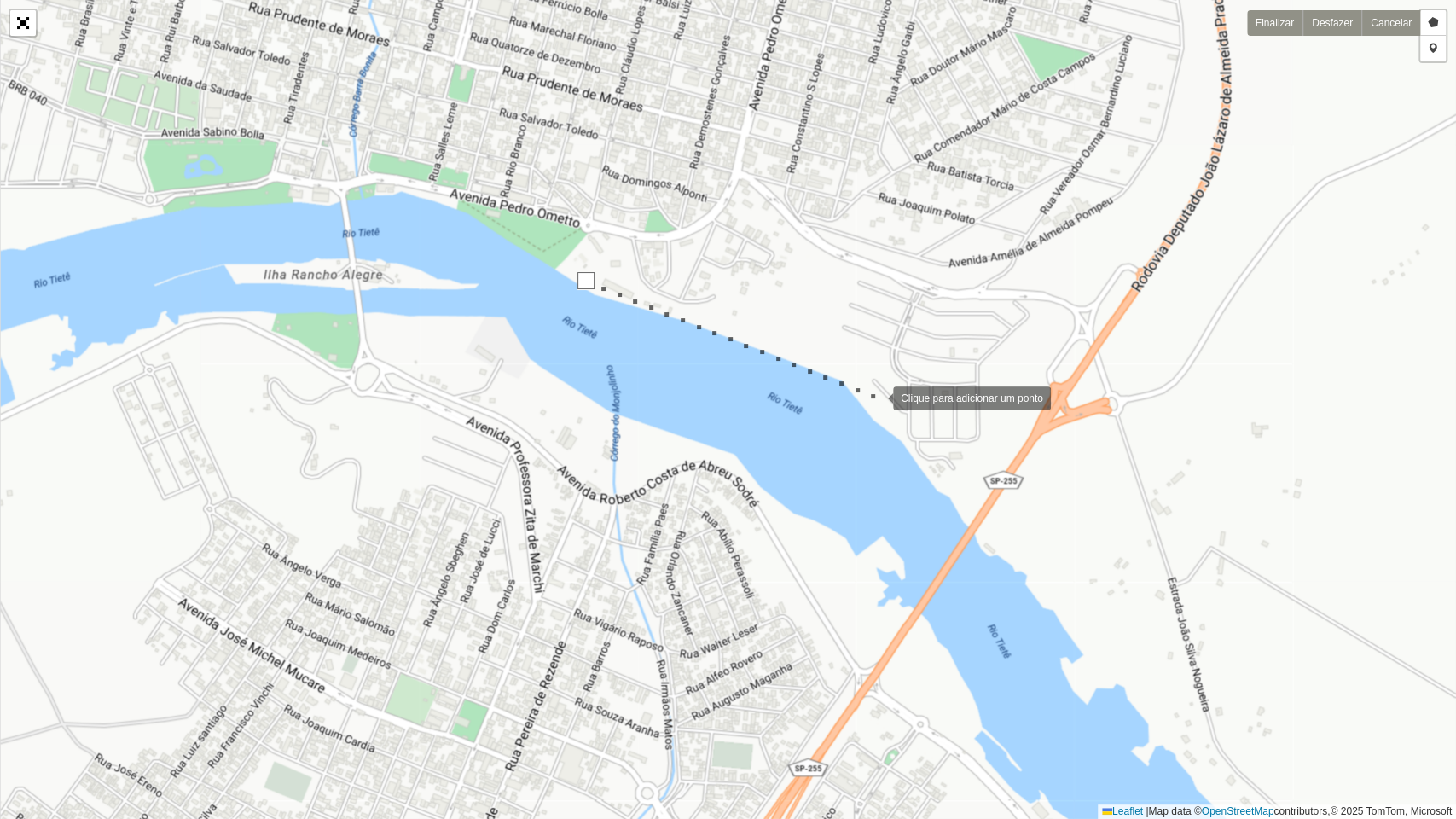
click at [875, 396] on div at bounding box center [876, 397] width 34 height 34
click at [1065, 625] on div at bounding box center [1065, 625] width 34 height 34
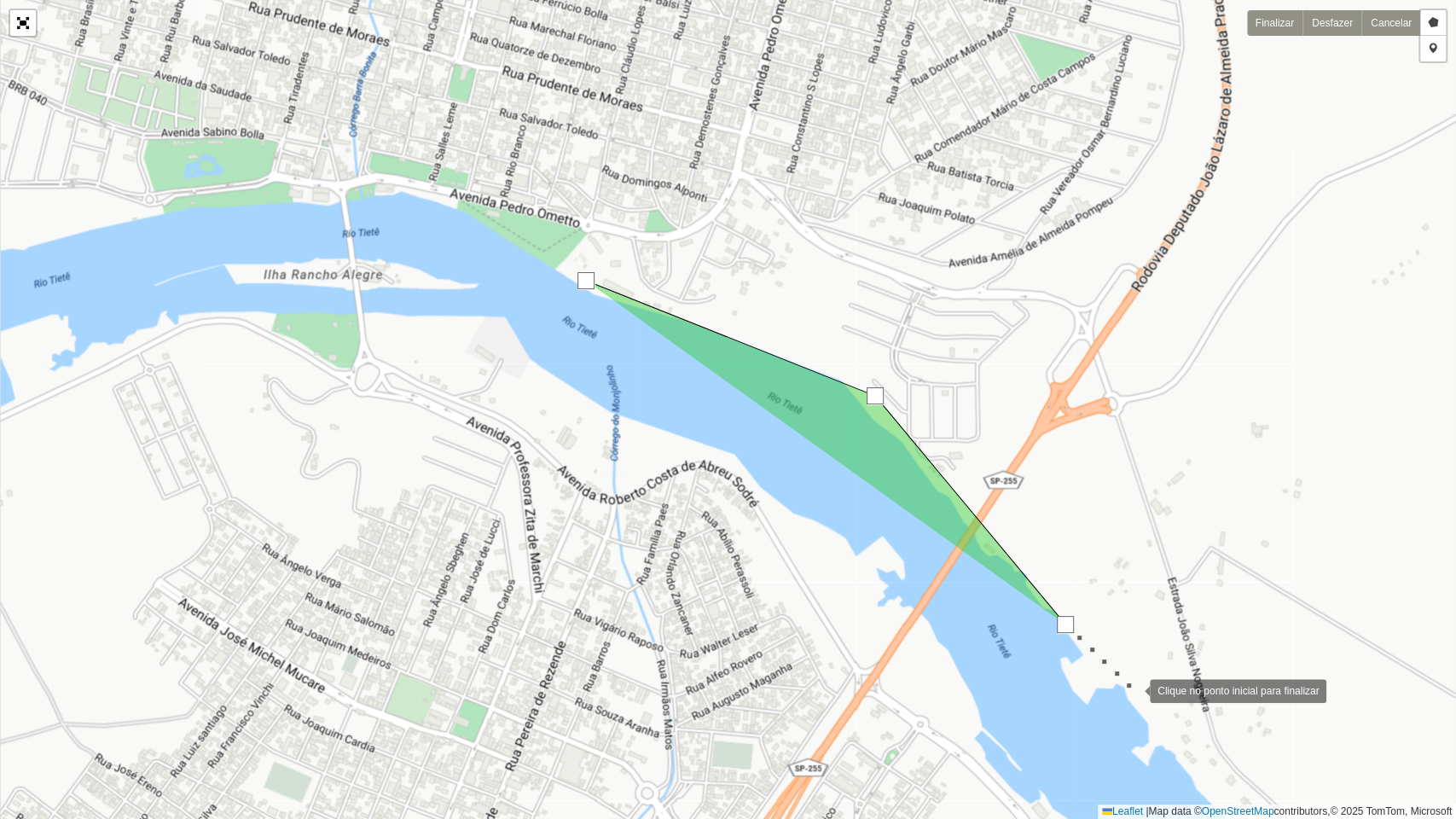
click at [1129, 664] on div at bounding box center [1133, 689] width 34 height 34
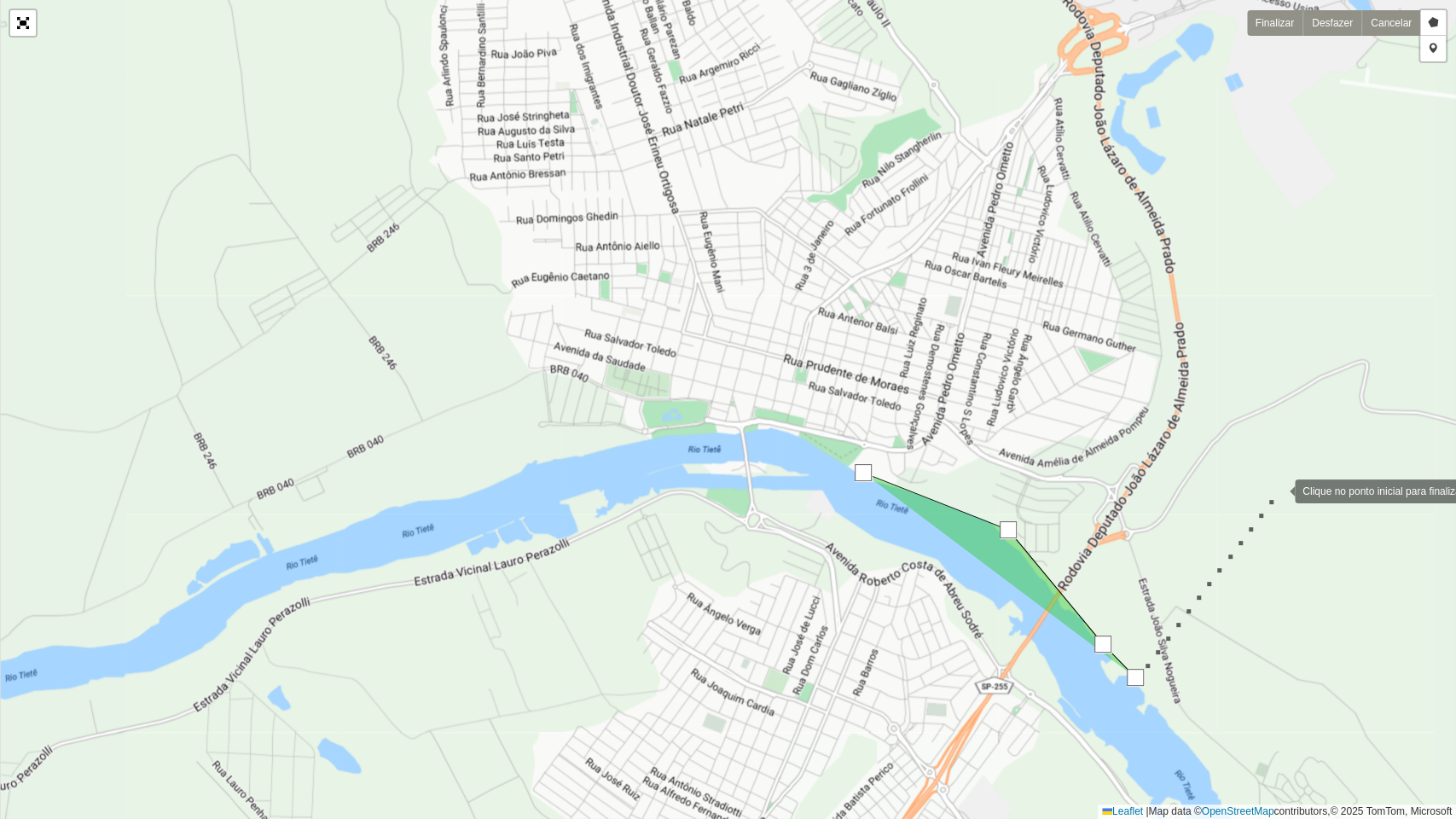
click at [1278, 490] on div at bounding box center [1278, 490] width 34 height 34
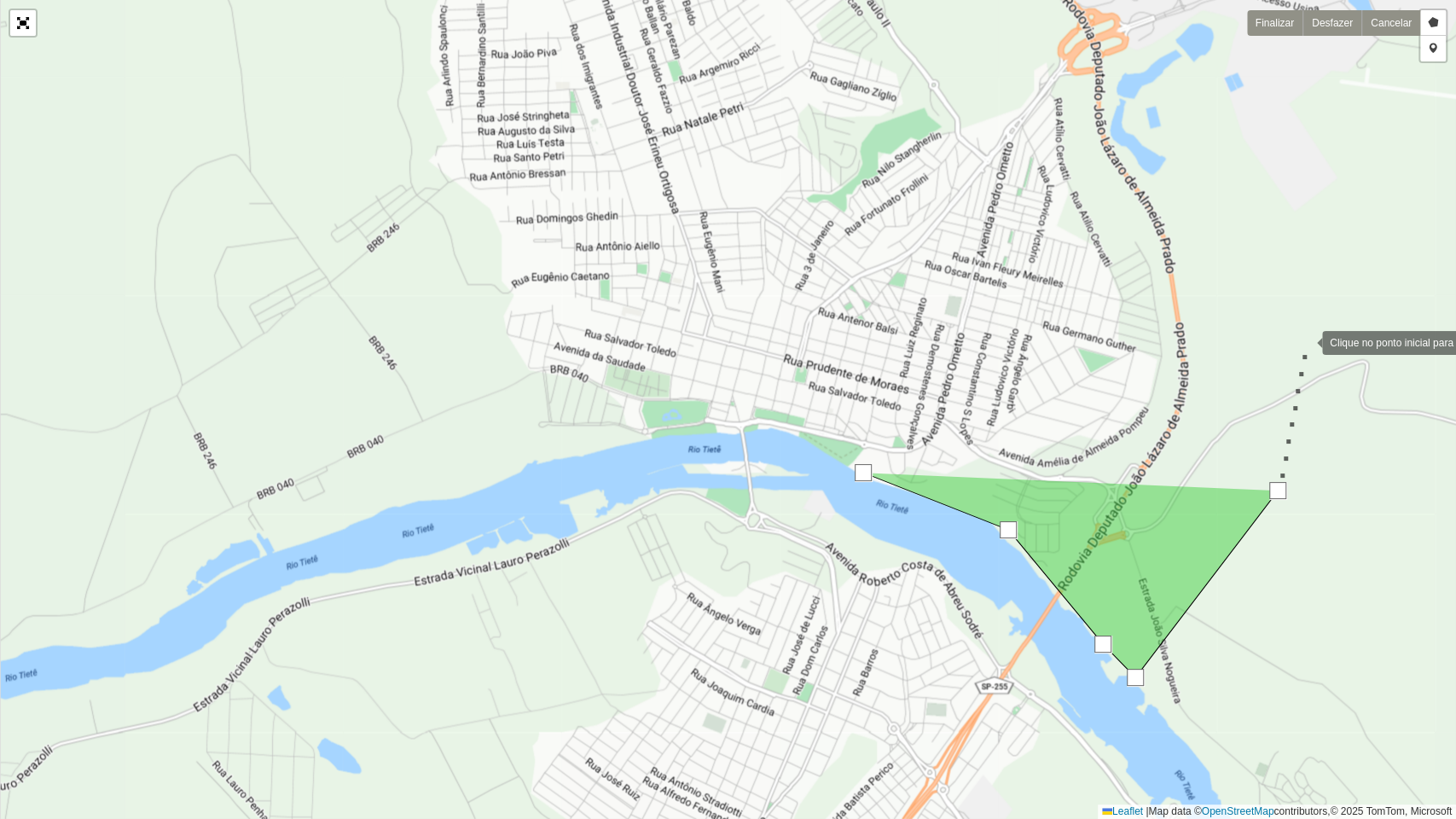
click at [1305, 341] on div at bounding box center [1305, 341] width 34 height 34
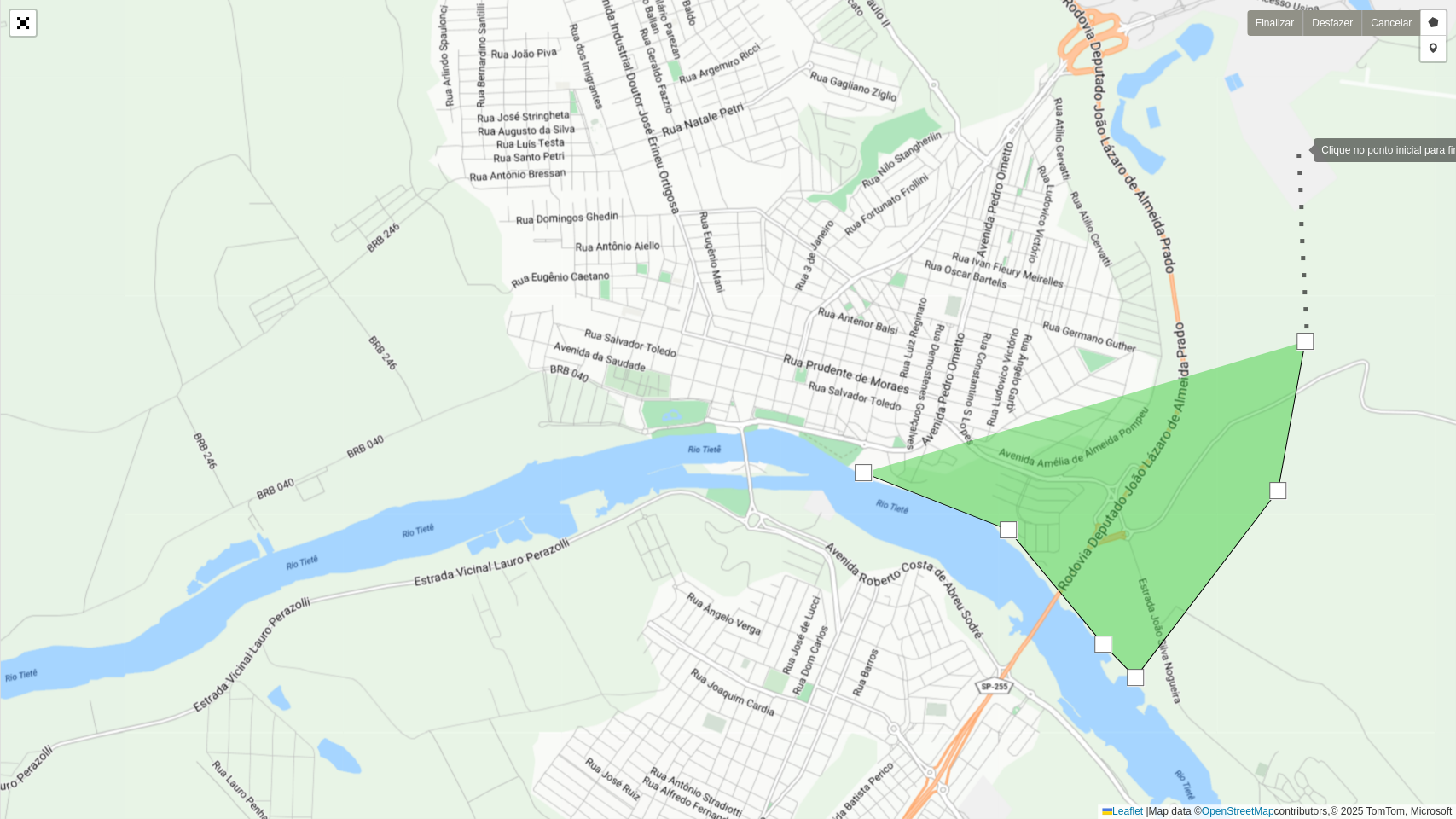
click at [1297, 148] on div at bounding box center [1297, 148] width 34 height 34
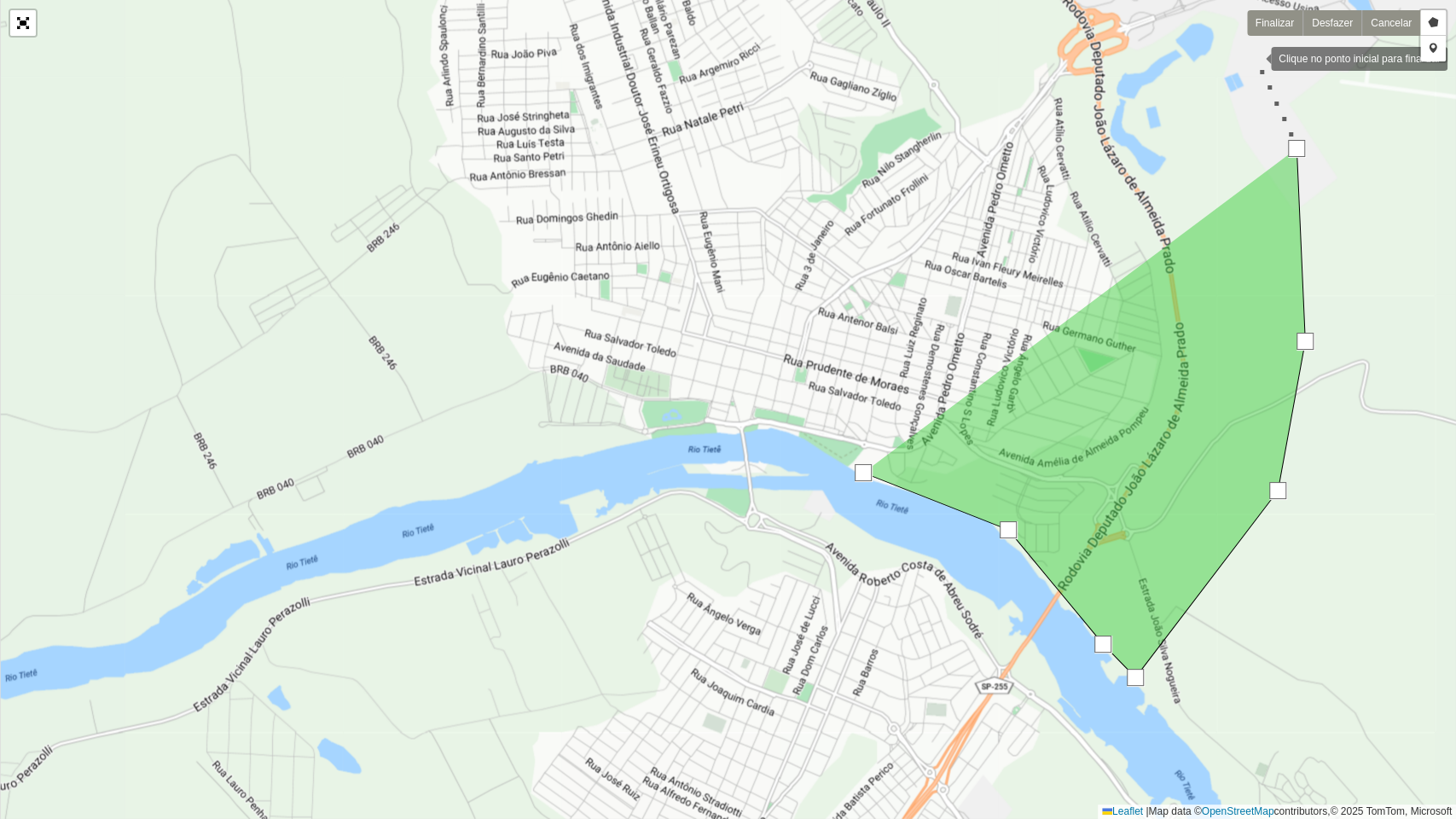
click at [1251, 52] on div at bounding box center [1254, 58] width 34 height 34
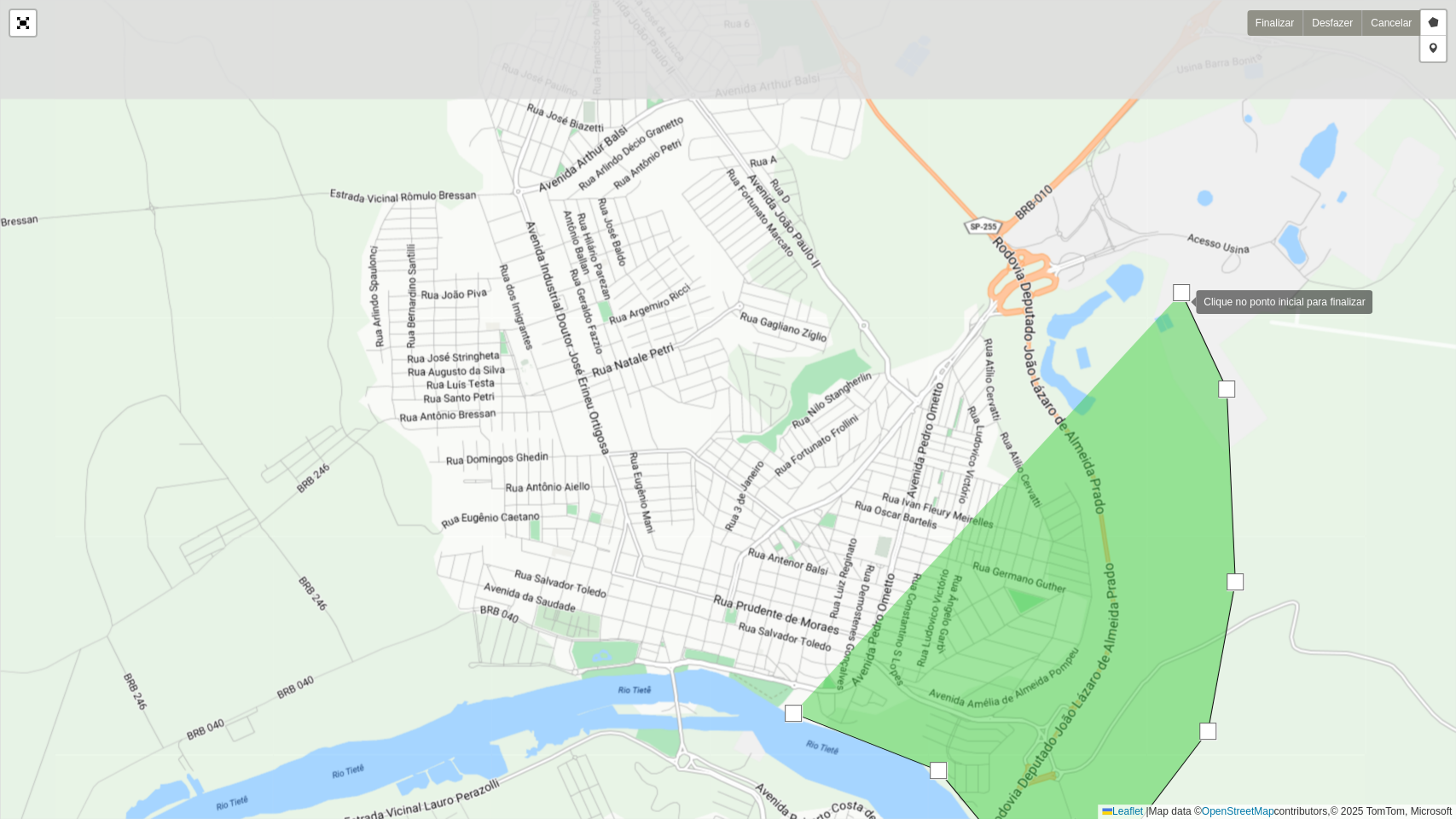
drag, startPoint x: 1237, startPoint y: 84, endPoint x: 1170, endPoint y: 315, distance: 240.5
click at [1173, 302] on div at bounding box center [1181, 292] width 17 height 17
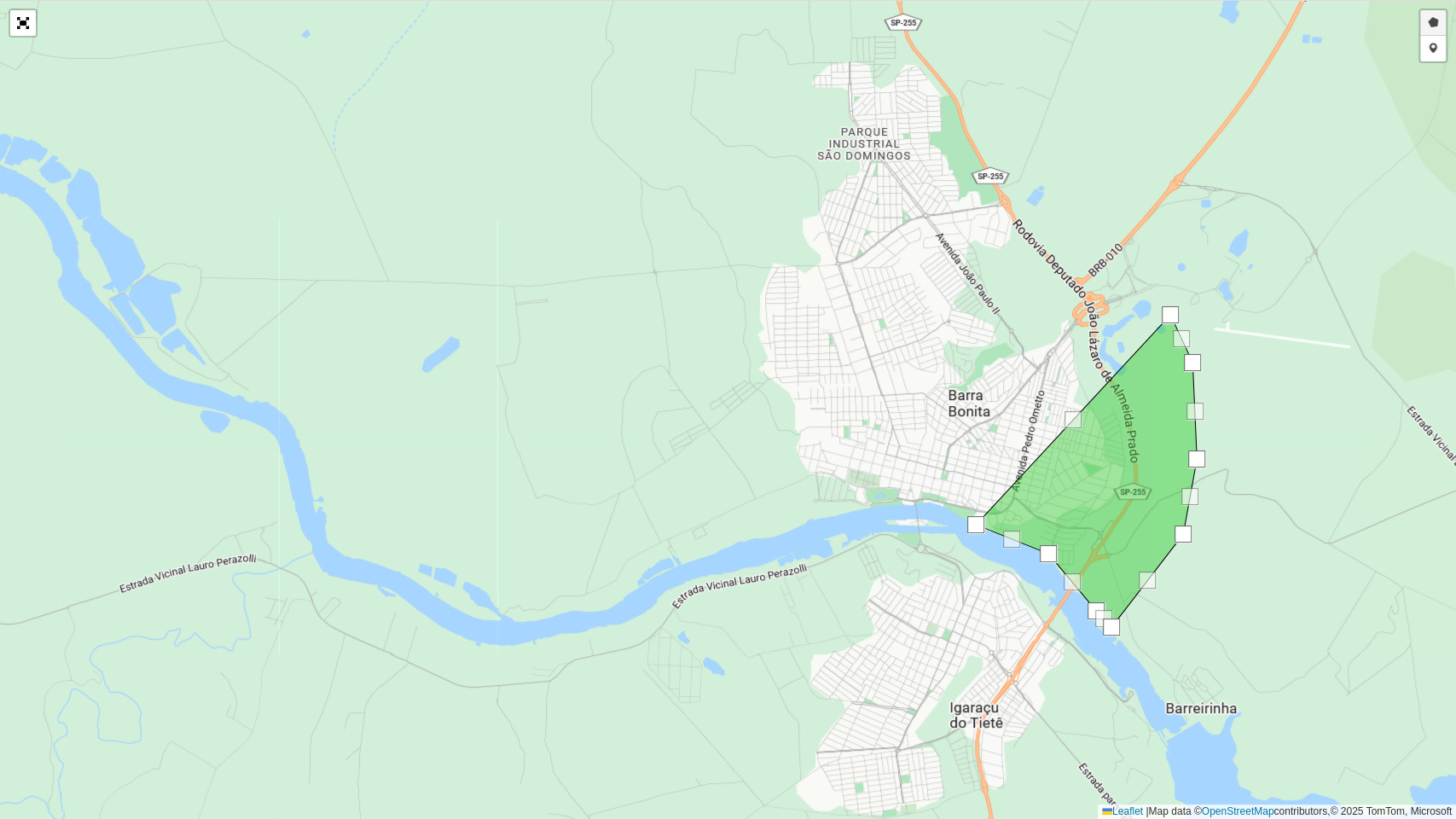
click at [1429, 30] on link "Desenhar setor" at bounding box center [1433, 22] width 25 height 25
click at [1168, 320] on div at bounding box center [1168, 320] width 34 height 34
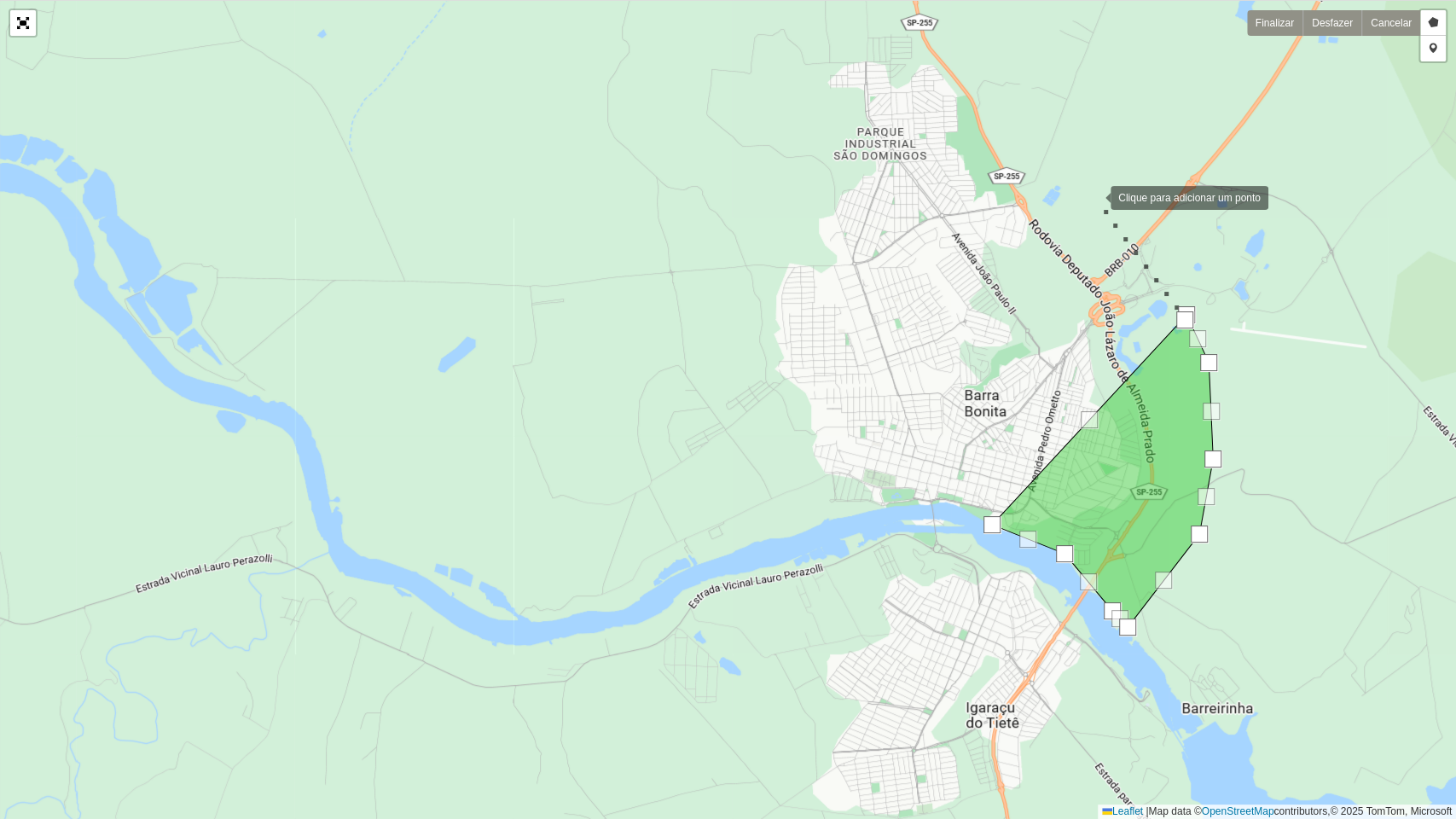
click at [1095, 185] on div at bounding box center [1093, 196] width 34 height 34
click at [1051, 112] on div at bounding box center [1056, 122] width 34 height 34
click at [1003, 52] on div at bounding box center [1003, 52] width 34 height 34
click at [840, 58] on div at bounding box center [841, 58] width 34 height 34
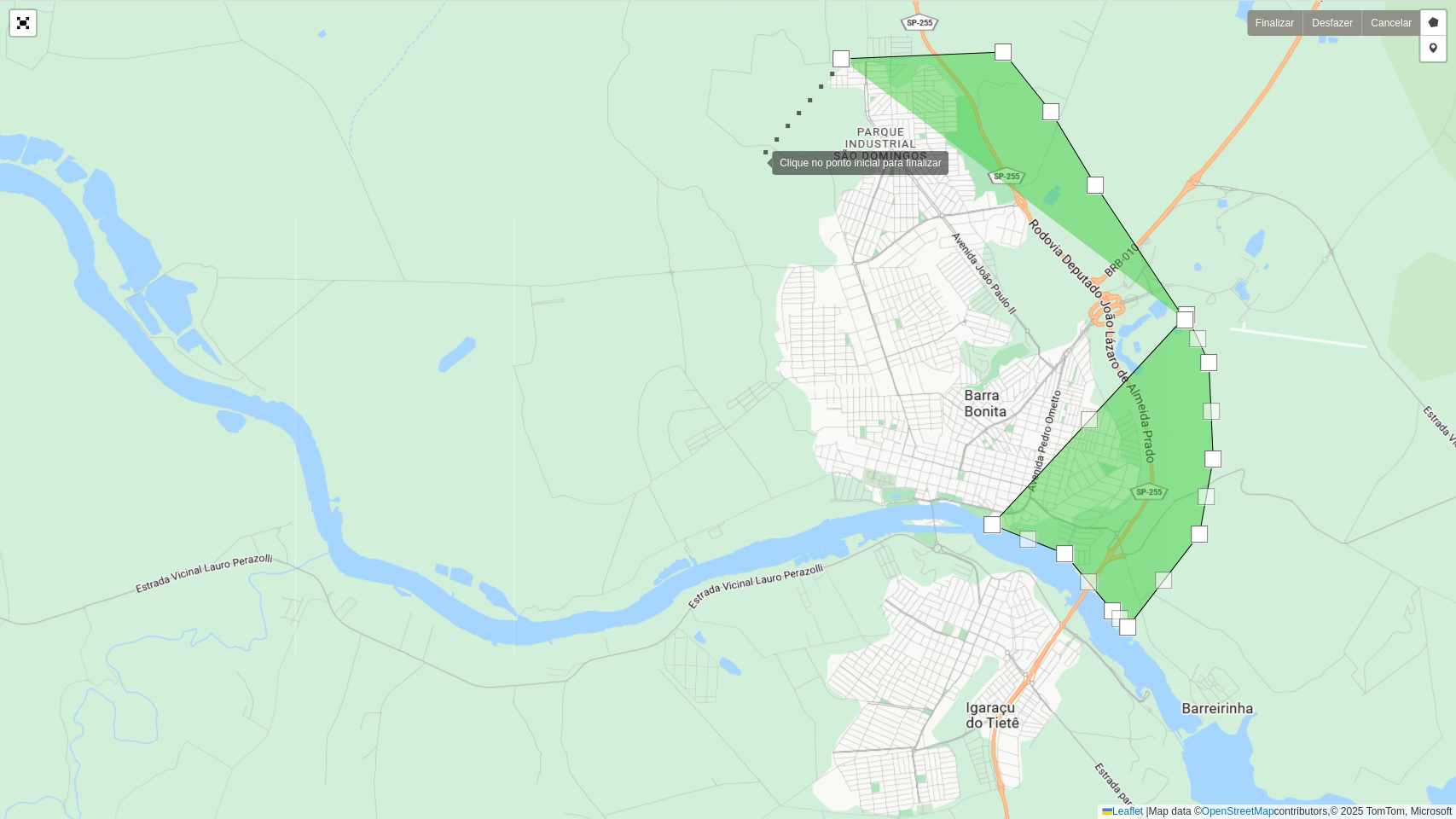
click at [755, 161] on div at bounding box center [755, 161] width 34 height 34
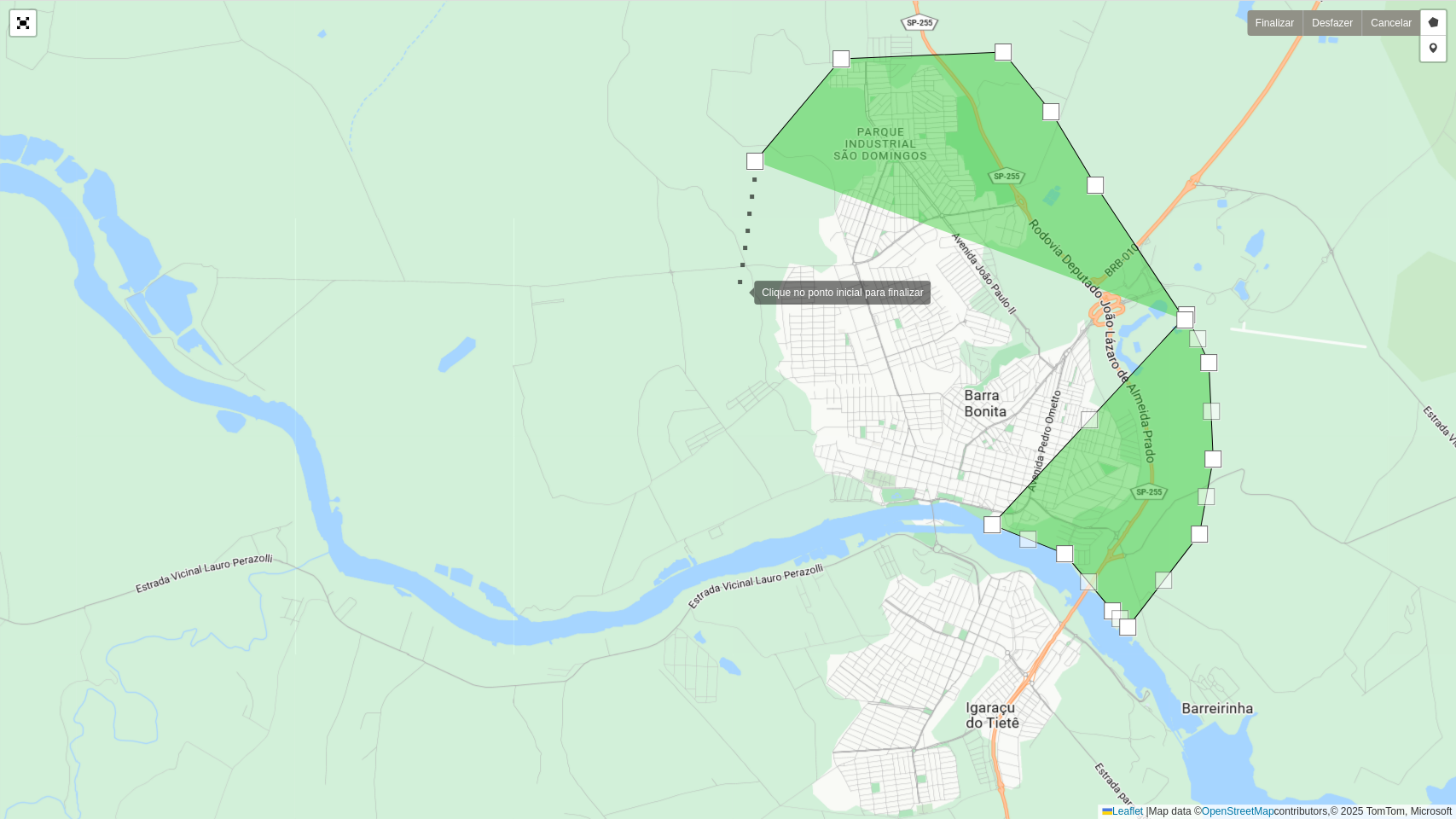
click at [737, 291] on div at bounding box center [737, 291] width 34 height 34
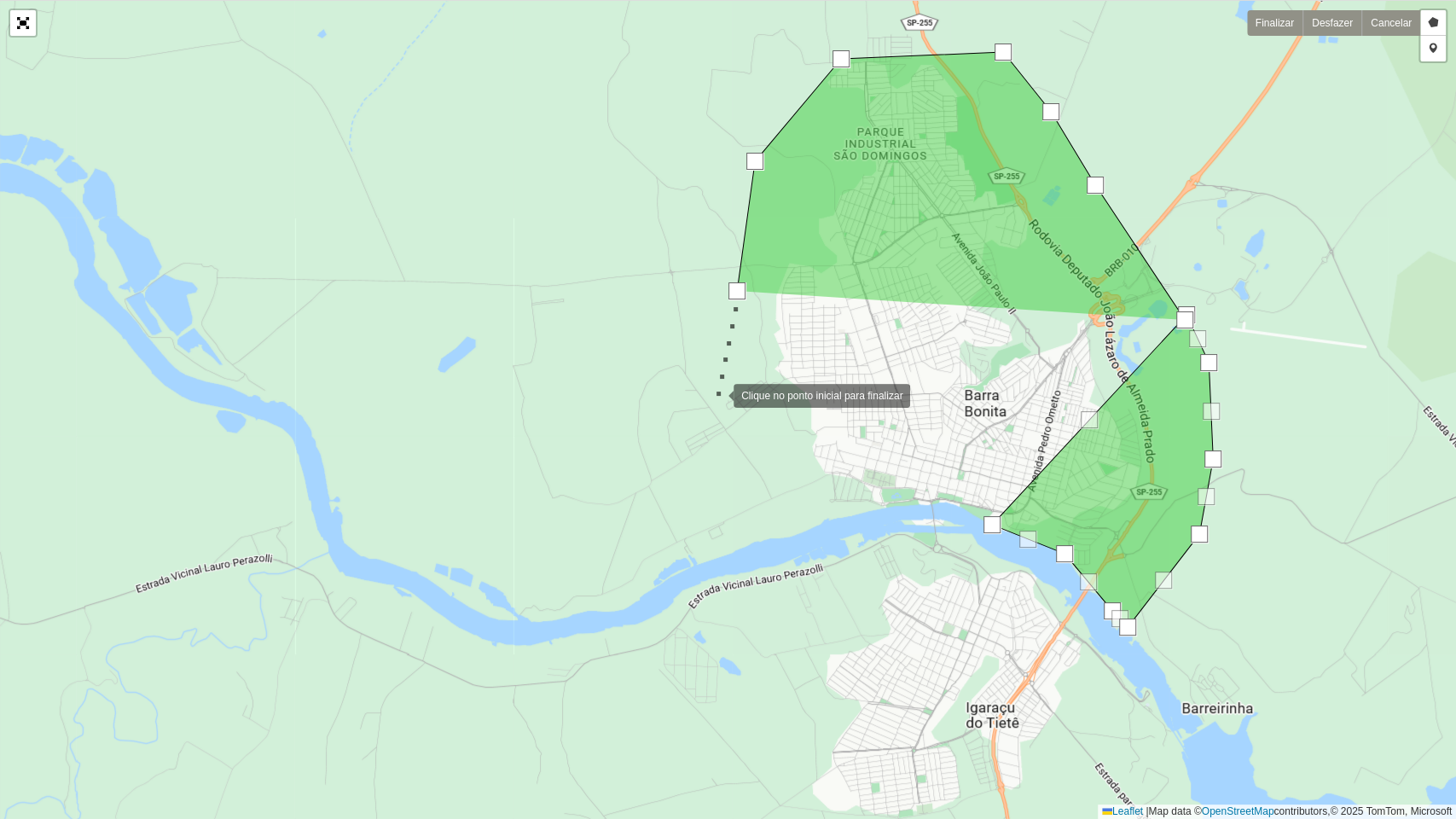
click at [716, 394] on div at bounding box center [716, 394] width 34 height 34
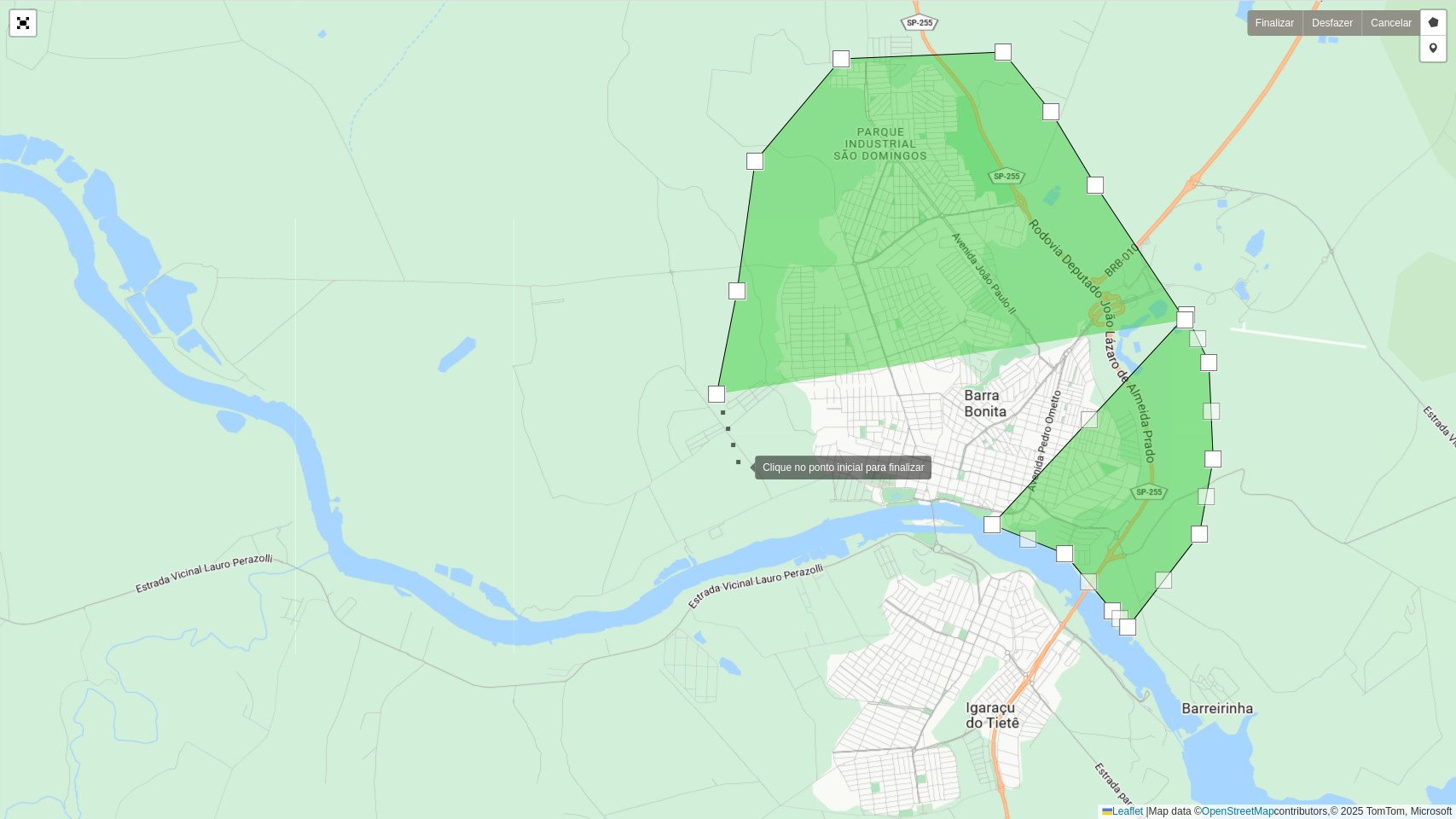
click at [738, 468] on div at bounding box center [738, 466] width 34 height 34
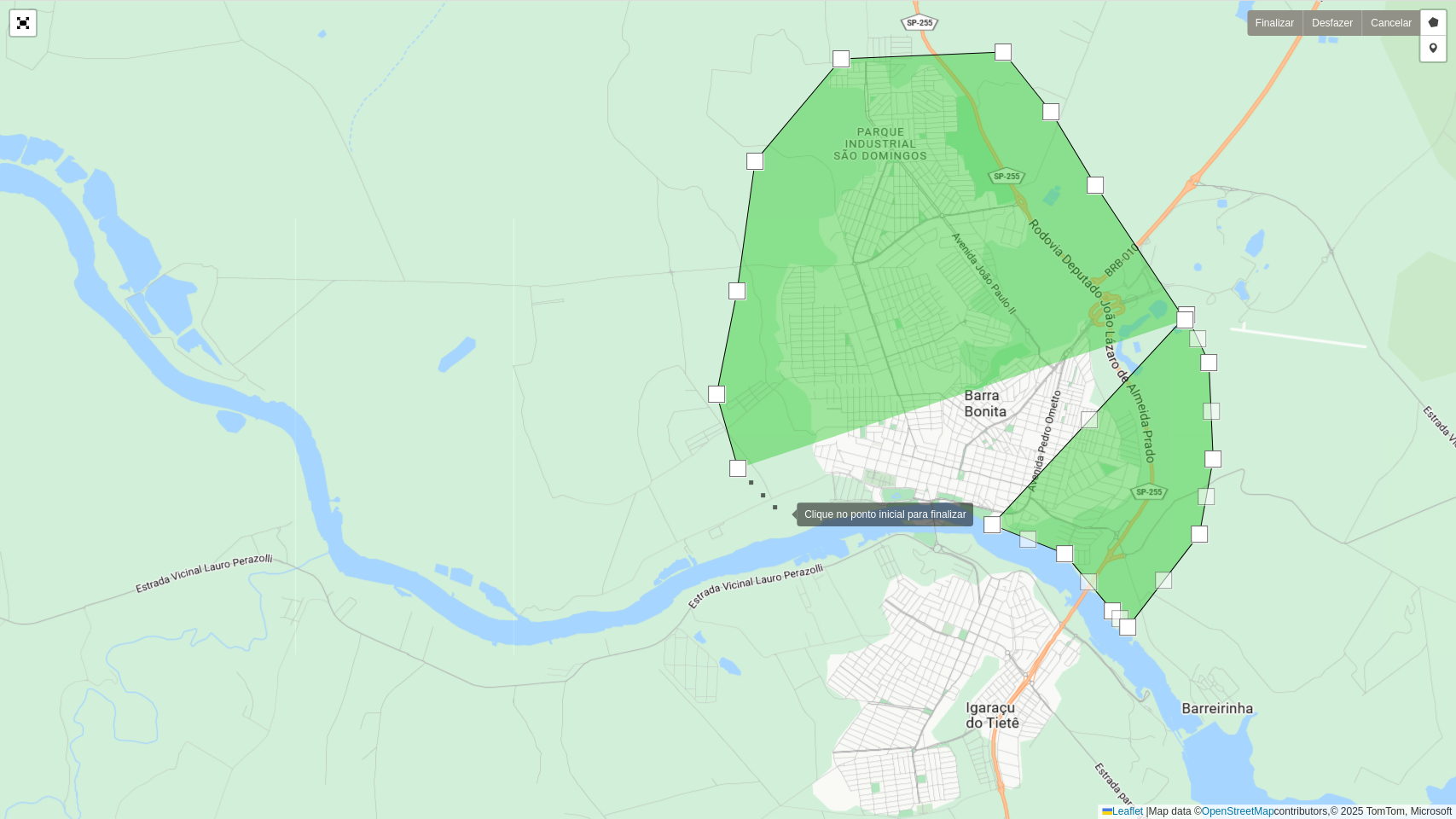
click at [779, 513] on div at bounding box center [779, 513] width 34 height 34
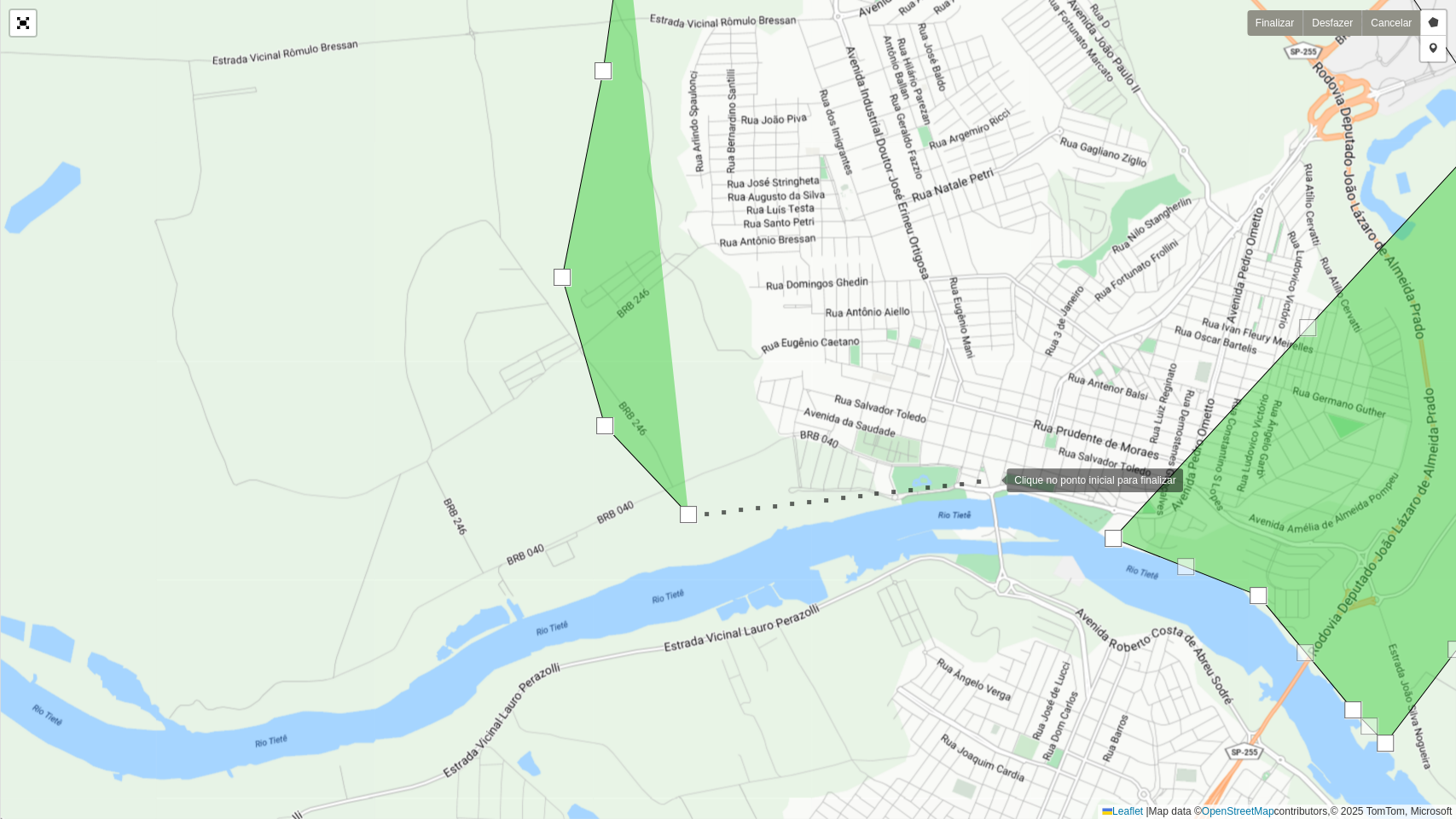
click at [989, 479] on div at bounding box center [989, 479] width 34 height 34
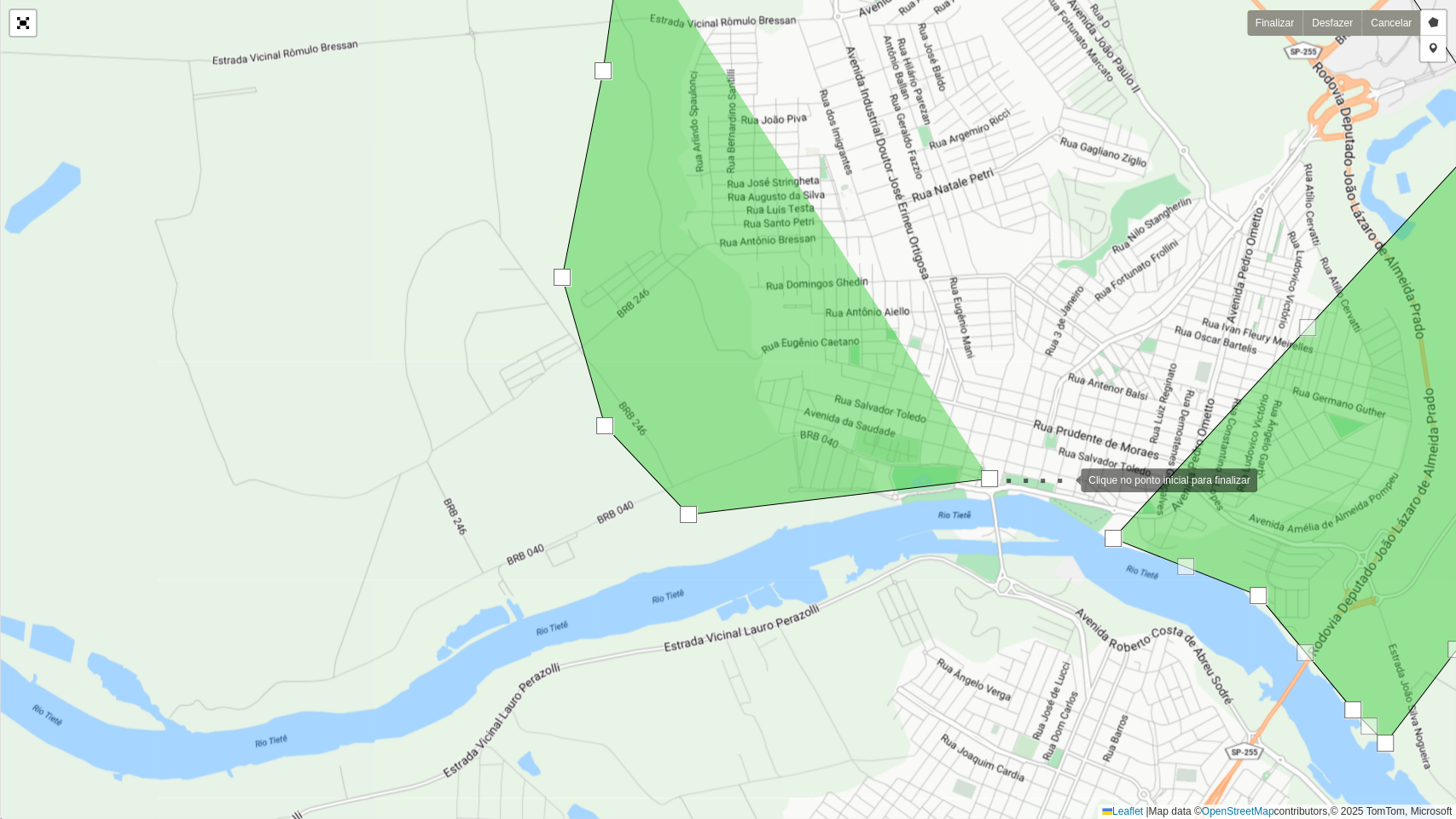
click at [1064, 479] on div at bounding box center [1064, 479] width 34 height 34
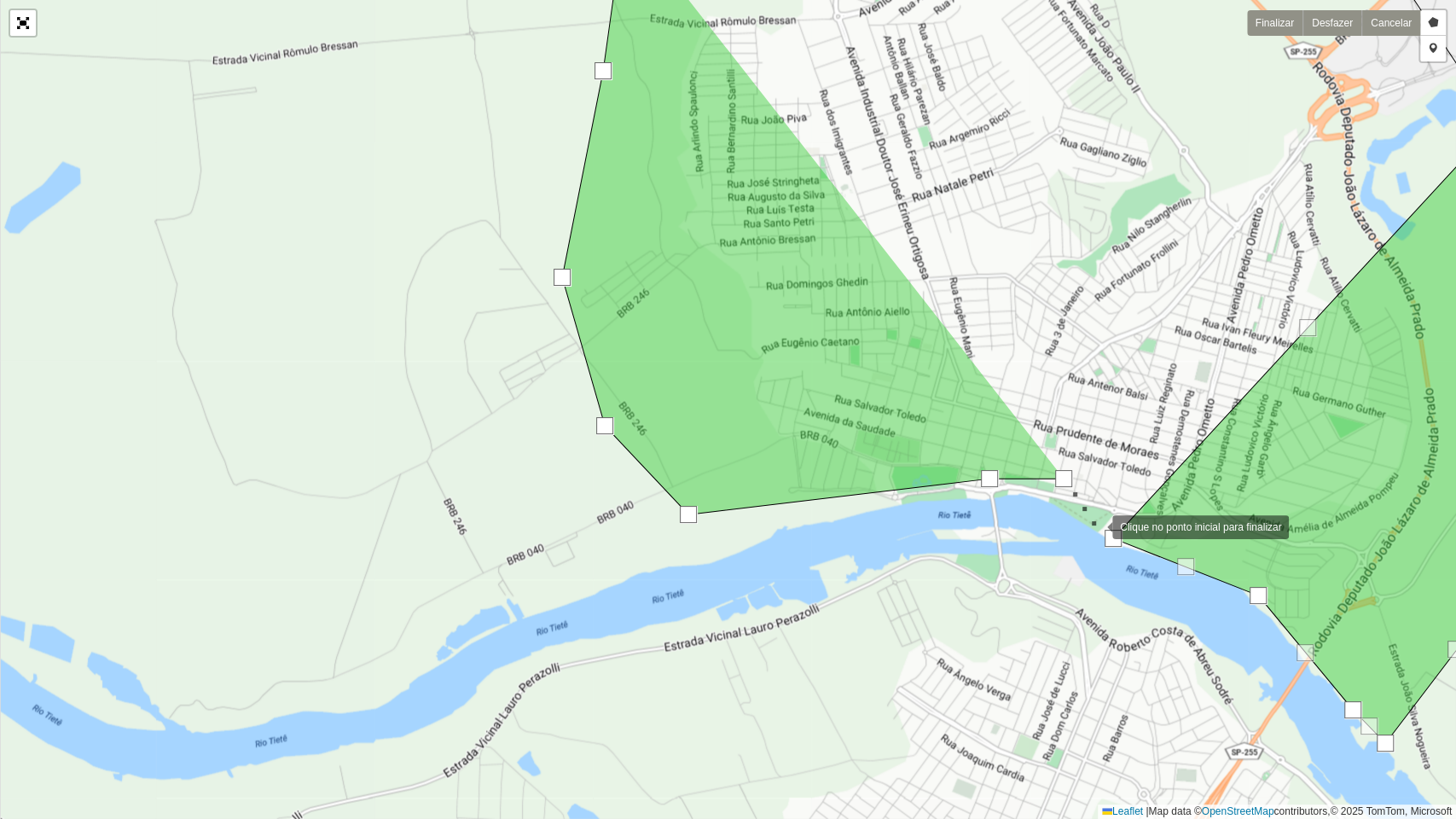
click at [1095, 526] on div at bounding box center [1095, 526] width 34 height 34
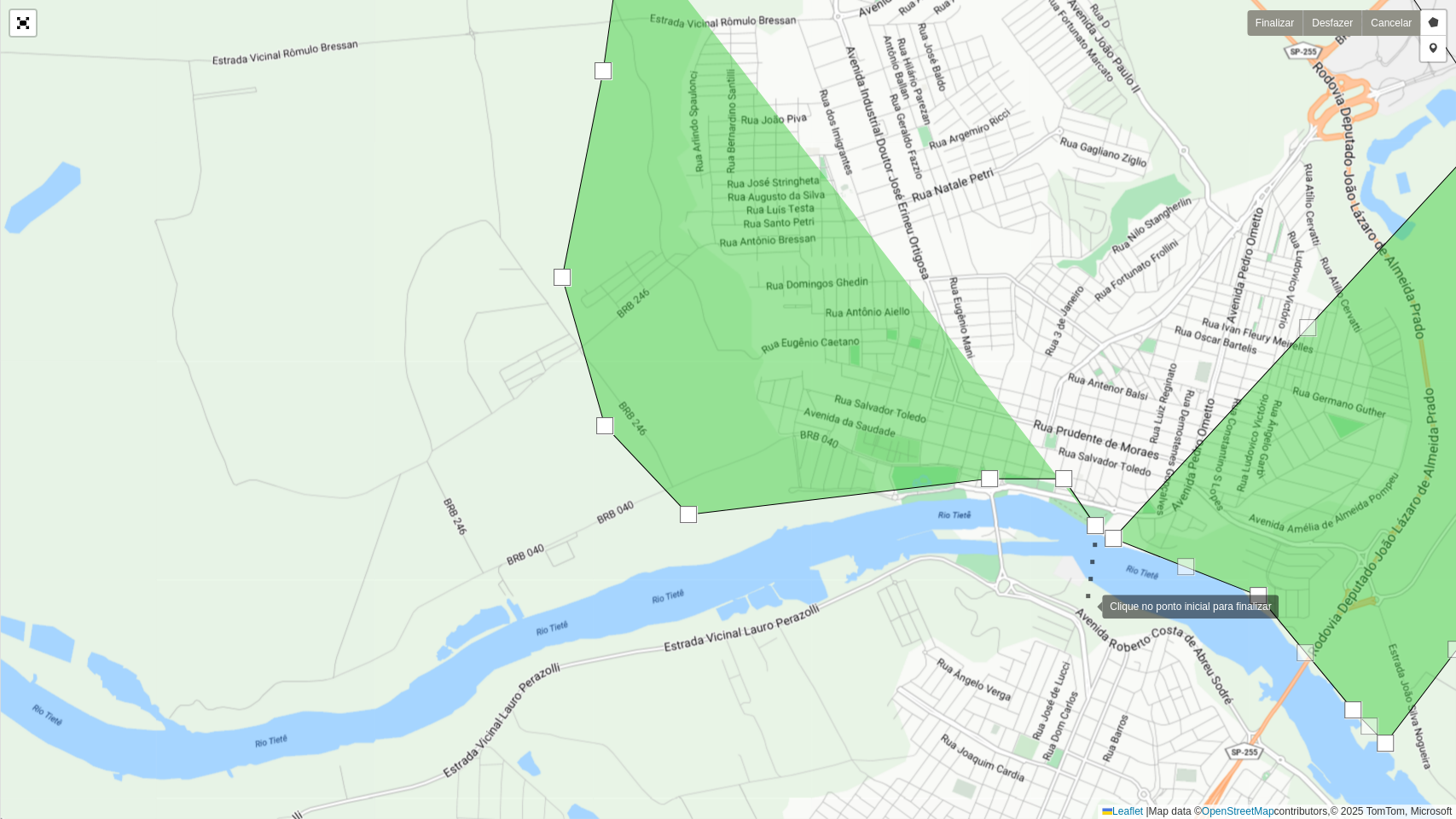
click at [1084, 608] on div at bounding box center [1085, 605] width 34 height 34
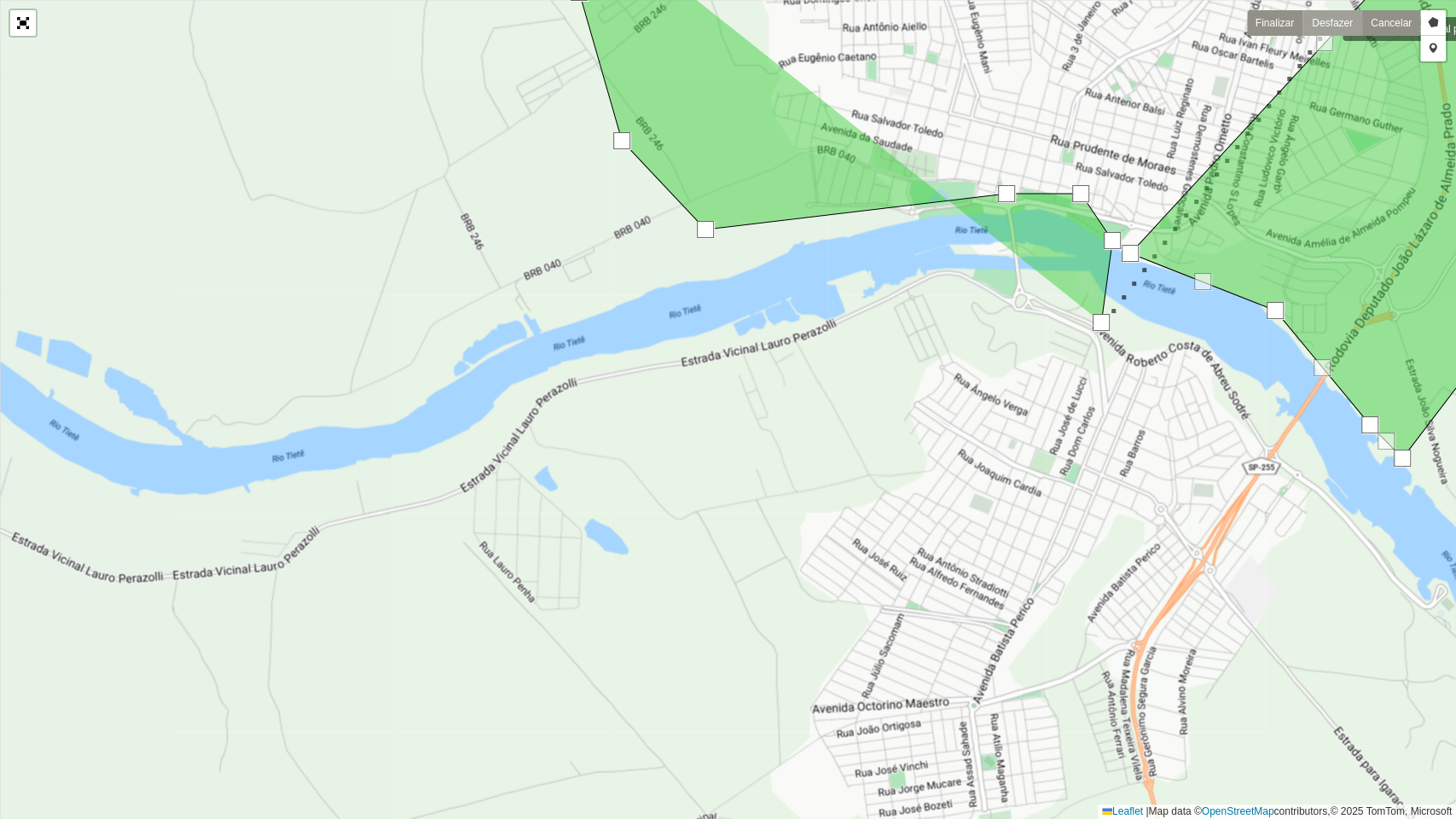
click at [1326, 27] on link "Desfazer" at bounding box center [1331, 22] width 58 height 25
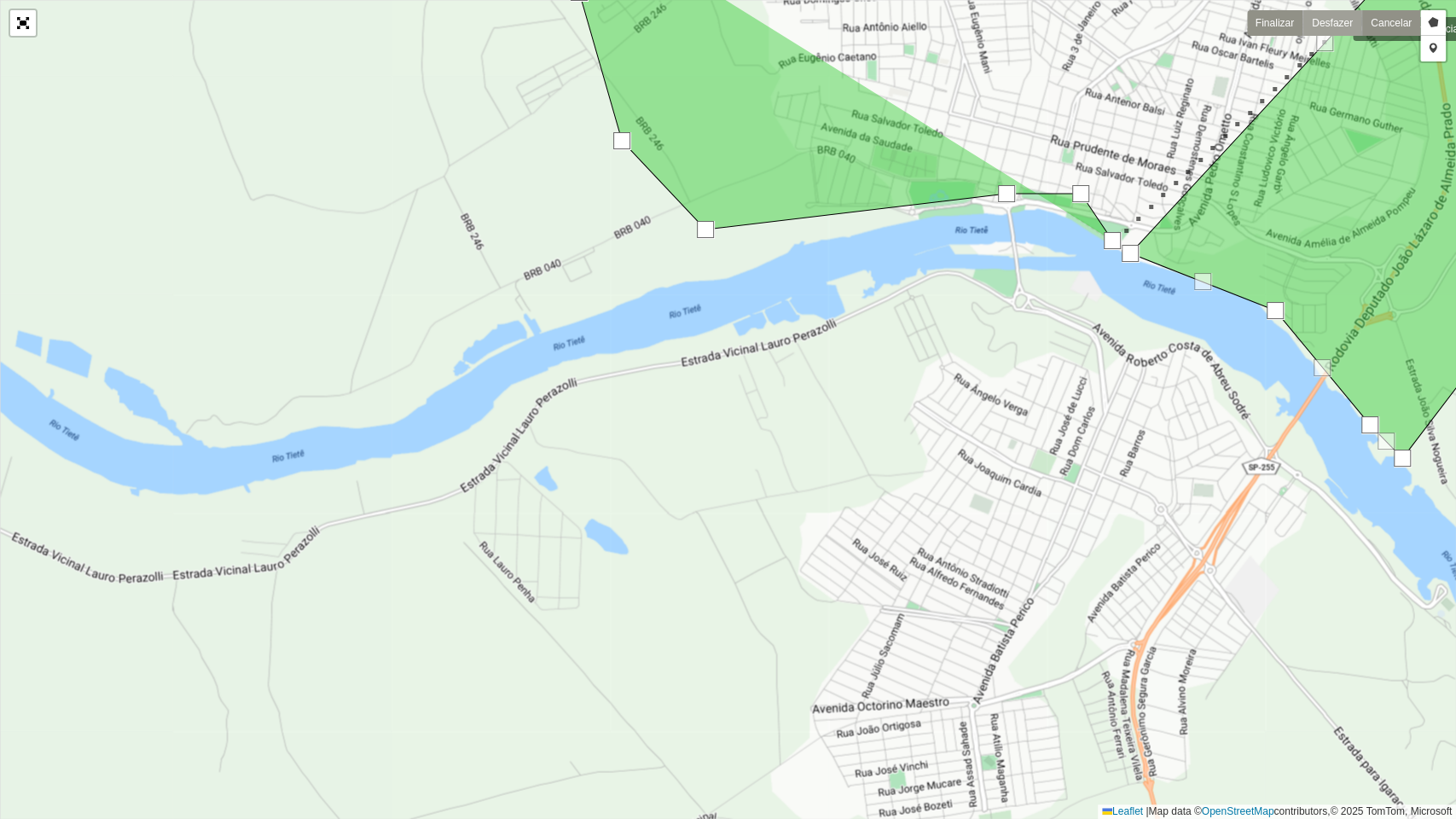
click at [1335, 27] on link "Desfazer" at bounding box center [1331, 22] width 58 height 25
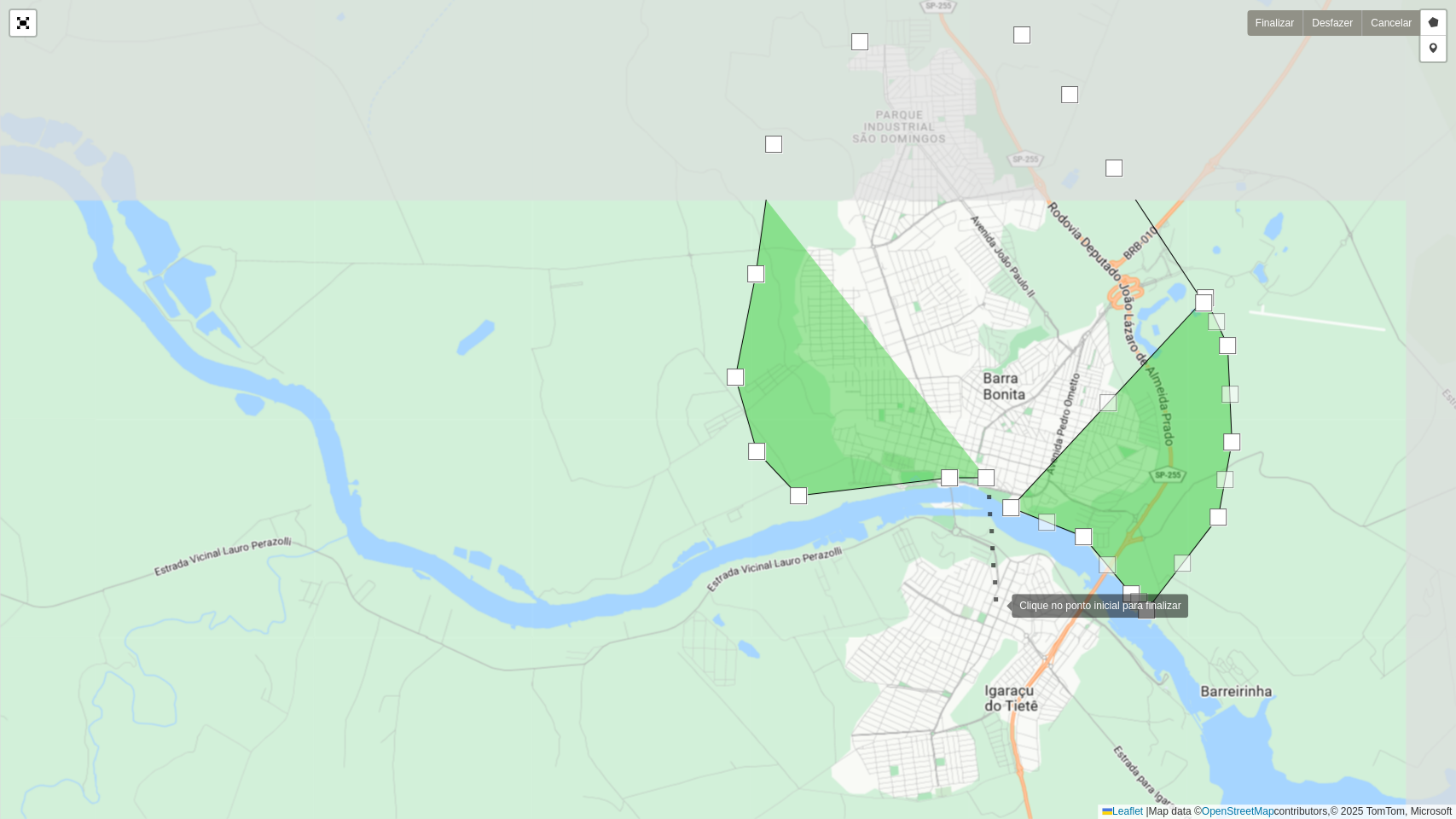
drag, startPoint x: 1103, startPoint y: 362, endPoint x: 993, endPoint y: 603, distance: 264.9
click at [993, 603] on div at bounding box center [994, 604] width 34 height 34
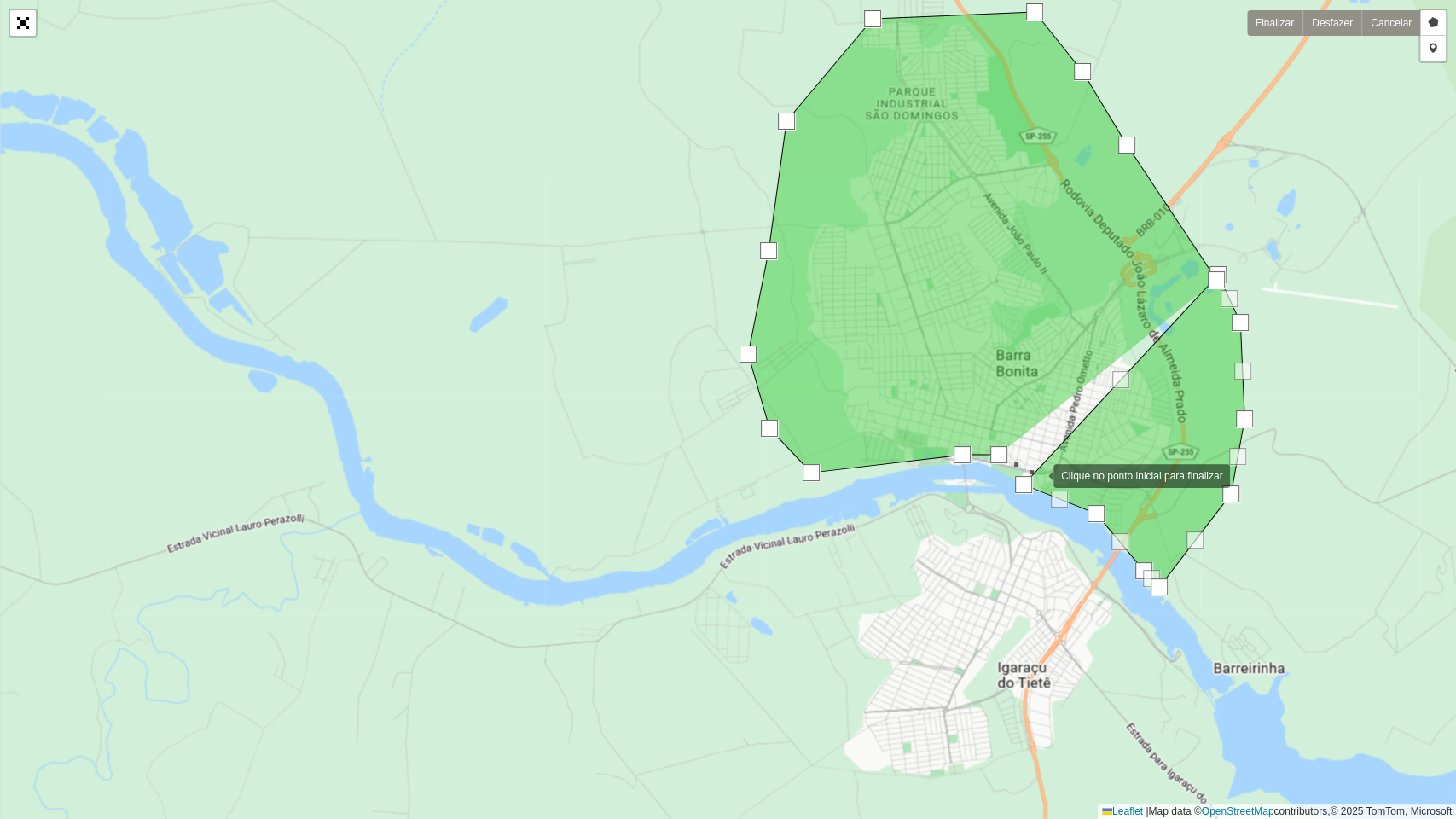
click at [1037, 474] on div at bounding box center [1037, 474] width 34 height 34
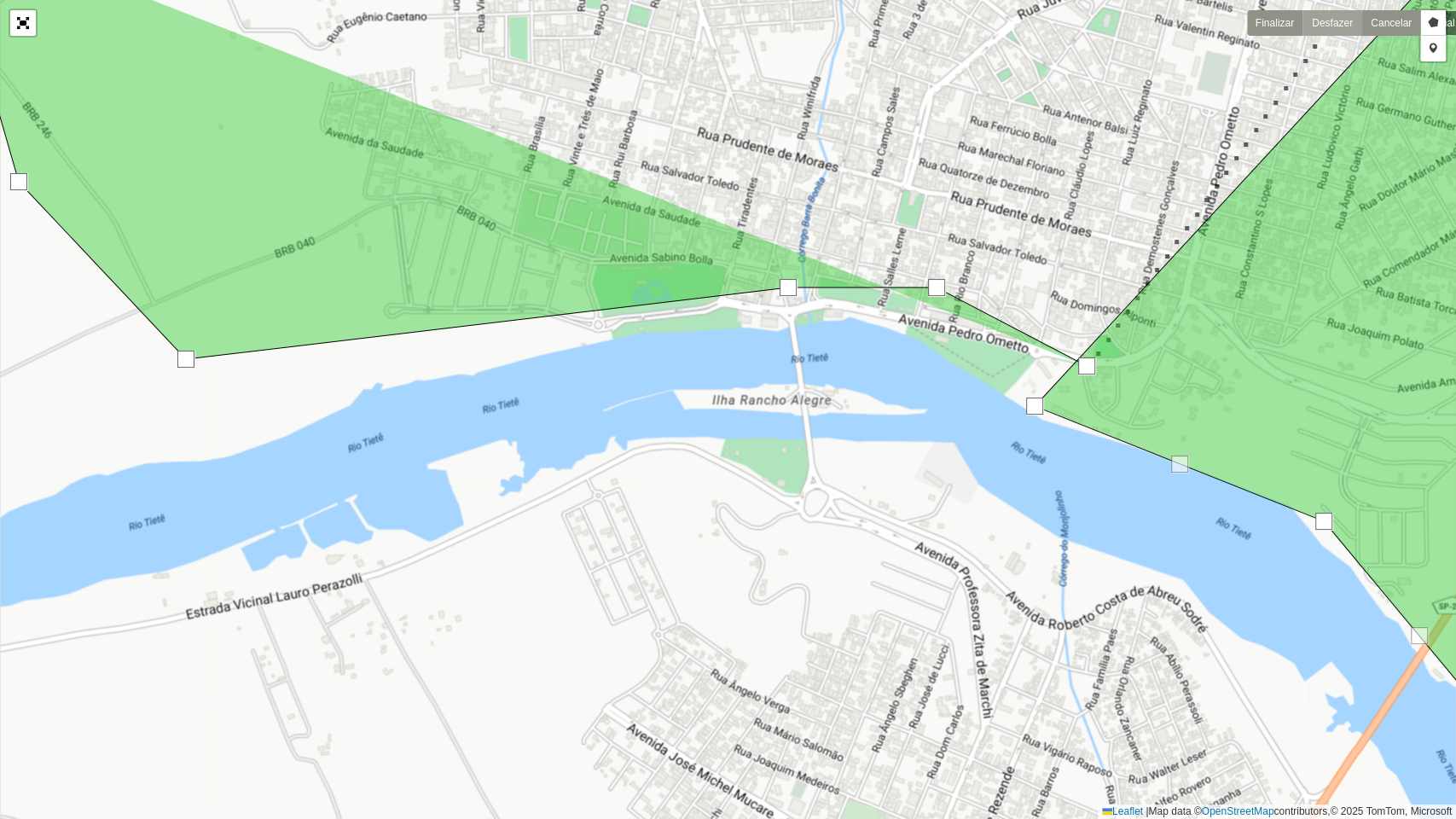
click at [1330, 22] on link "Desfazer" at bounding box center [1331, 22] width 58 height 25
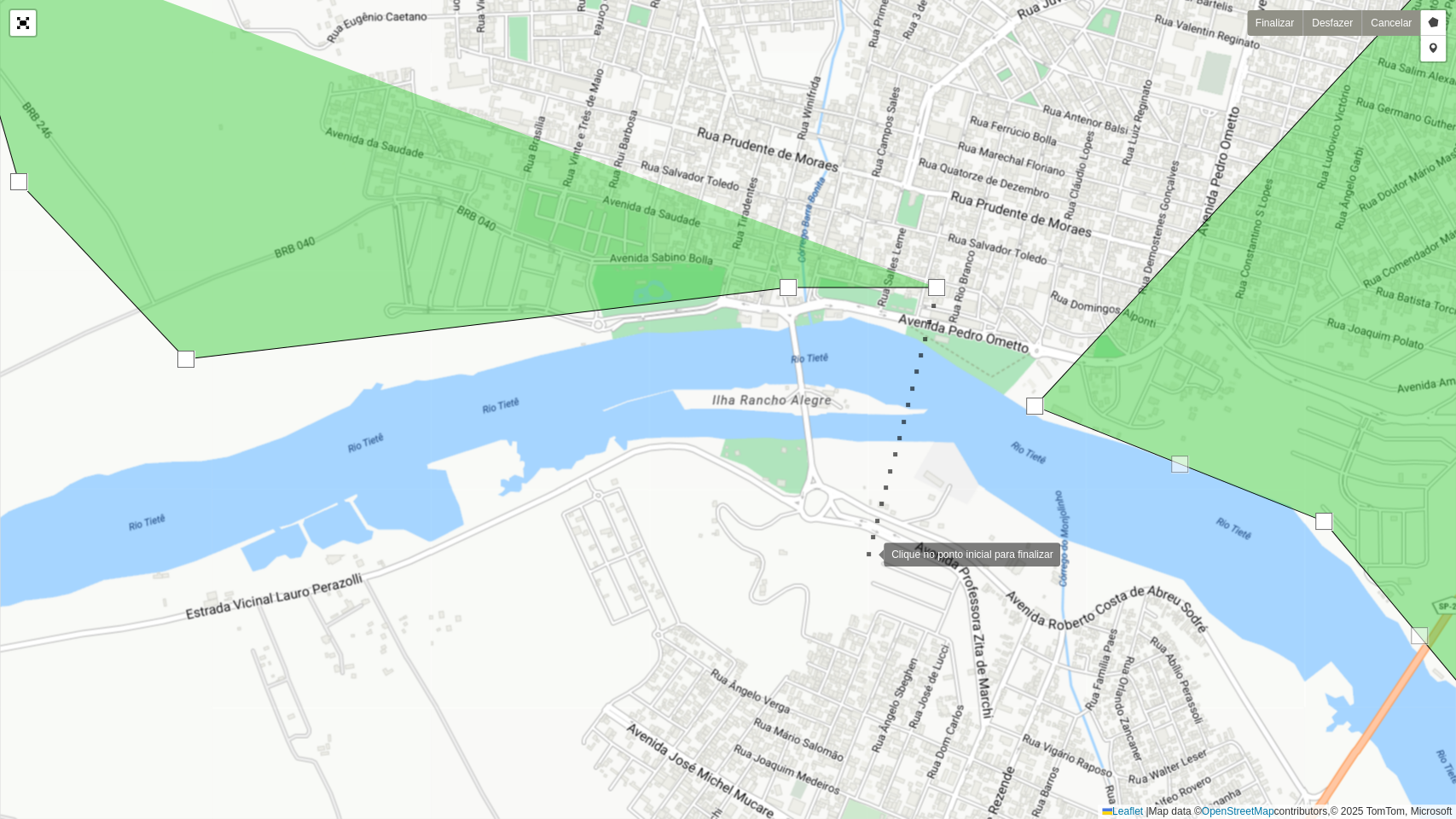
click at [867, 553] on div at bounding box center [867, 553] width 34 height 34
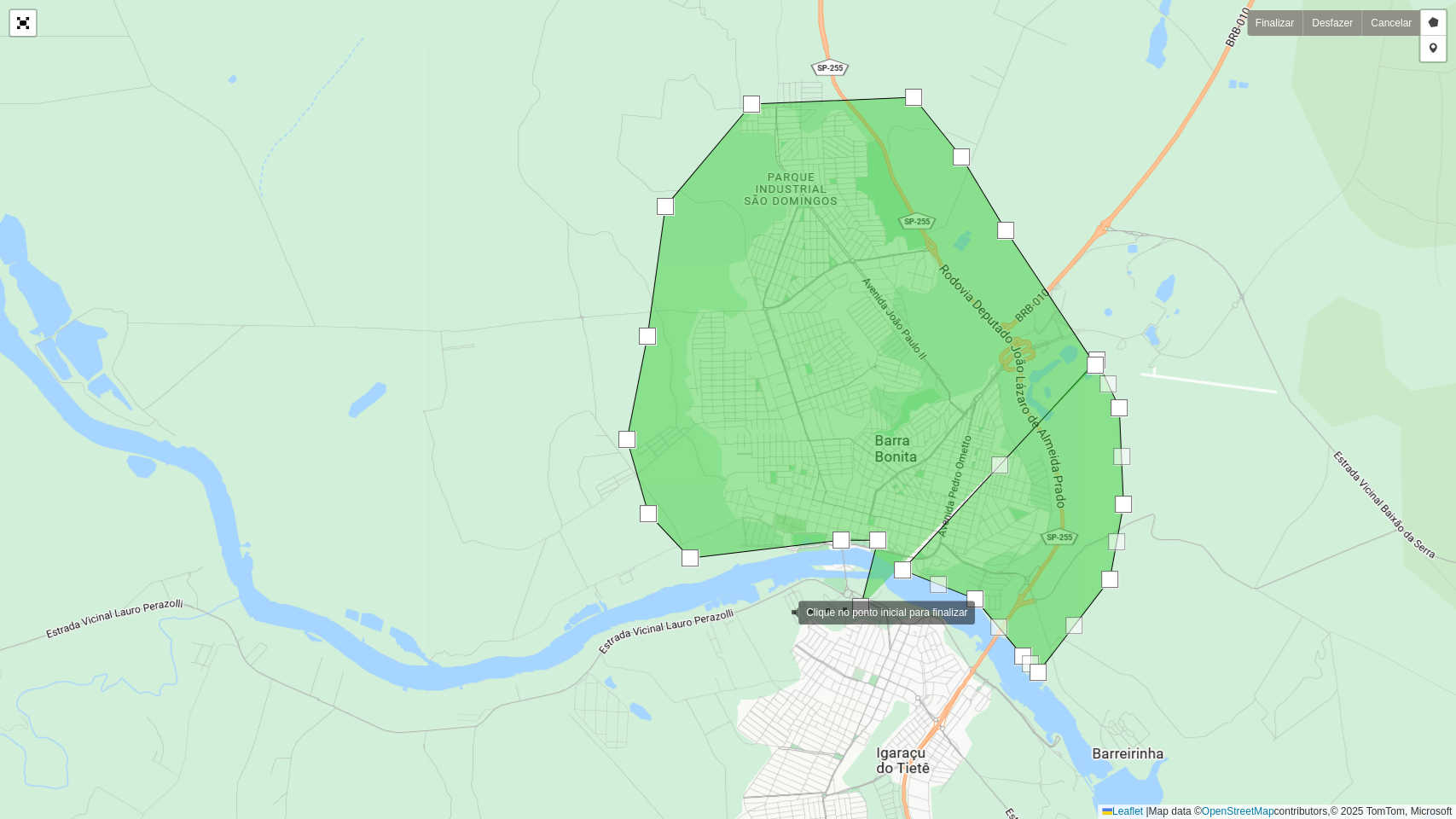
click at [781, 611] on div at bounding box center [781, 611] width 34 height 34
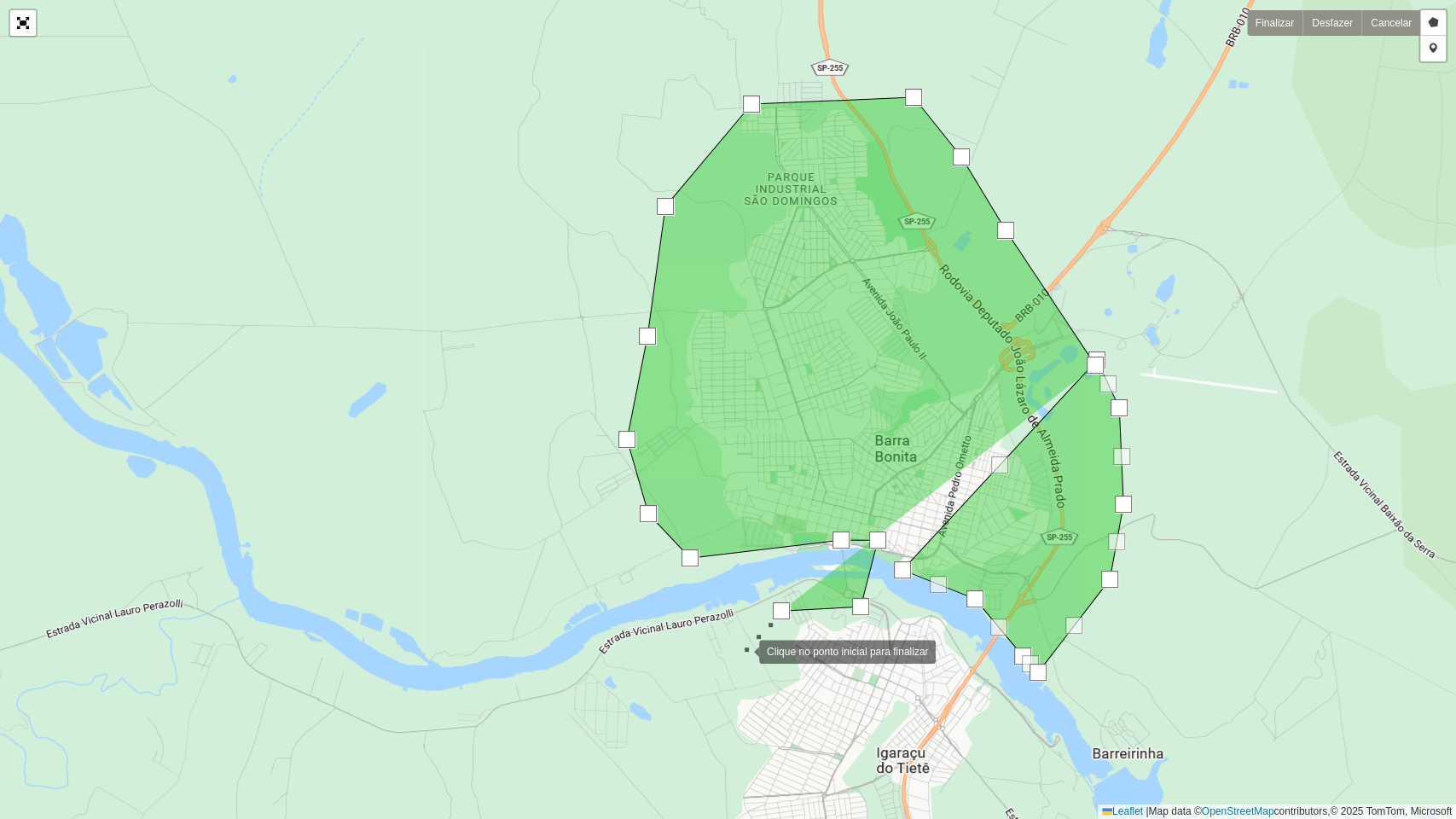
click at [737, 651] on div at bounding box center [742, 650] width 34 height 34
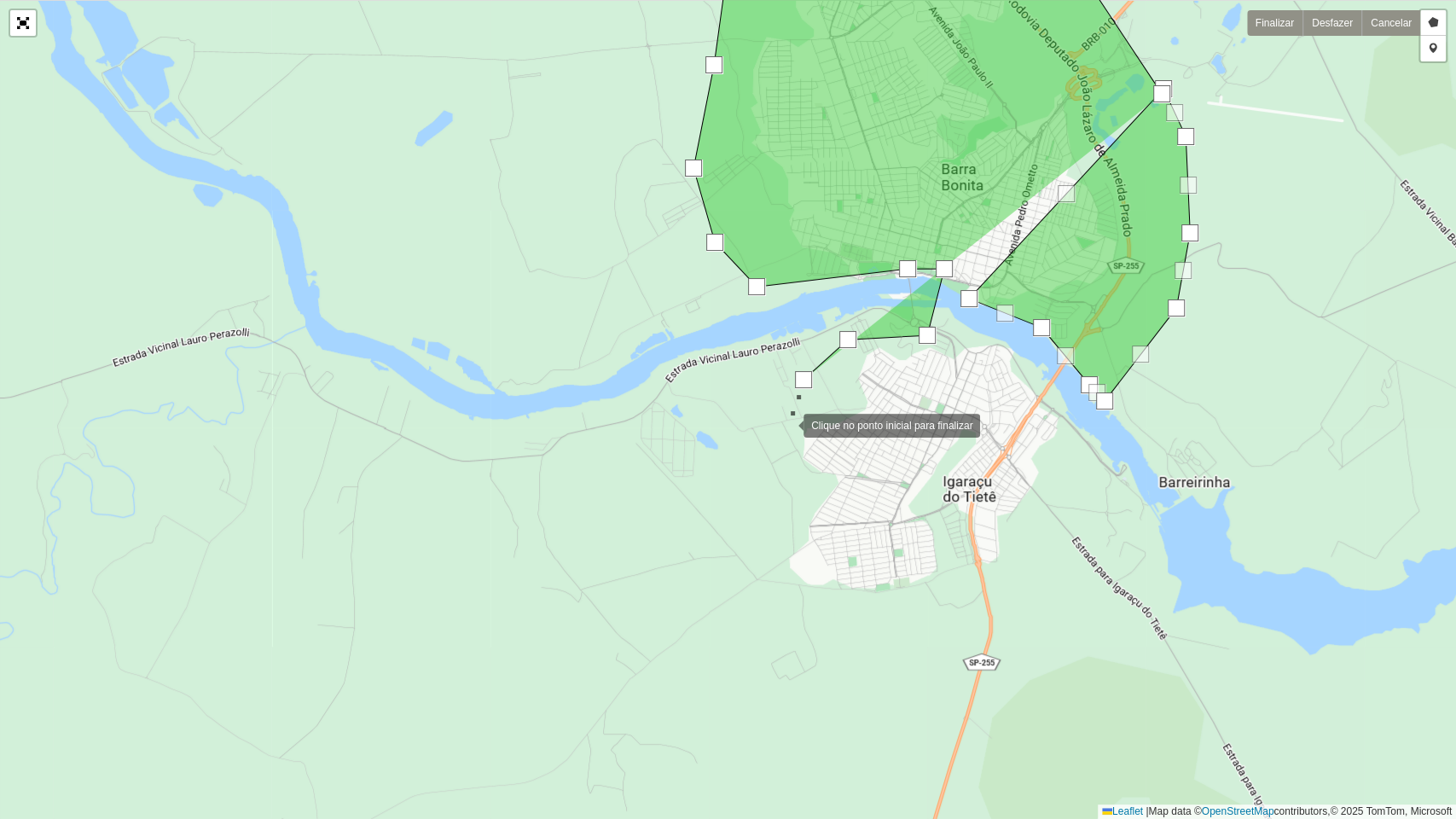
drag, startPoint x: 720, startPoint y: 696, endPoint x: 787, endPoint y: 424, distance: 280.1
click at [787, 424] on div at bounding box center [786, 424] width 34 height 34
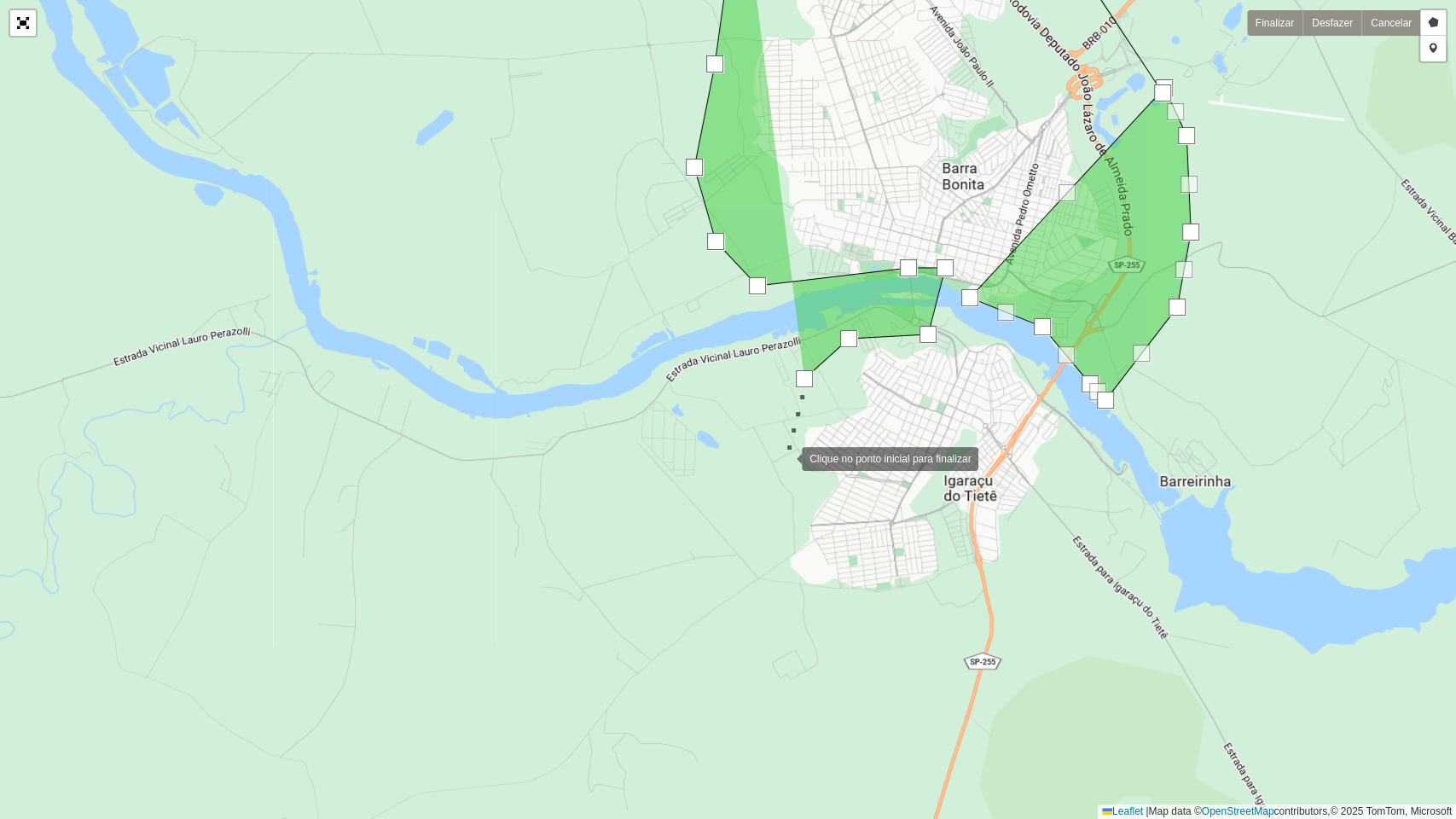
click at [785, 457] on div at bounding box center [785, 457] width 34 height 34
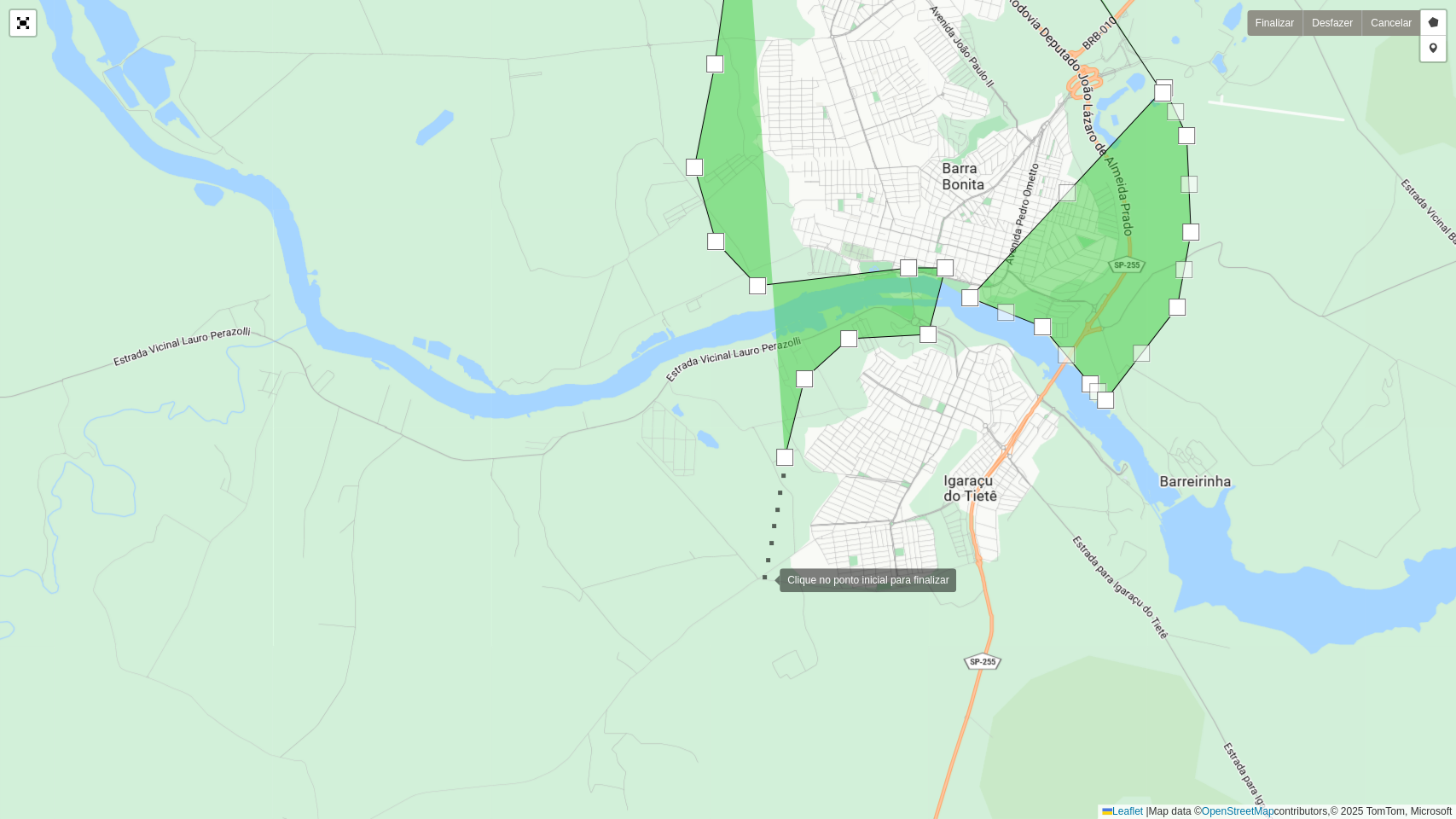
click at [760, 572] on div at bounding box center [762, 579] width 34 height 34
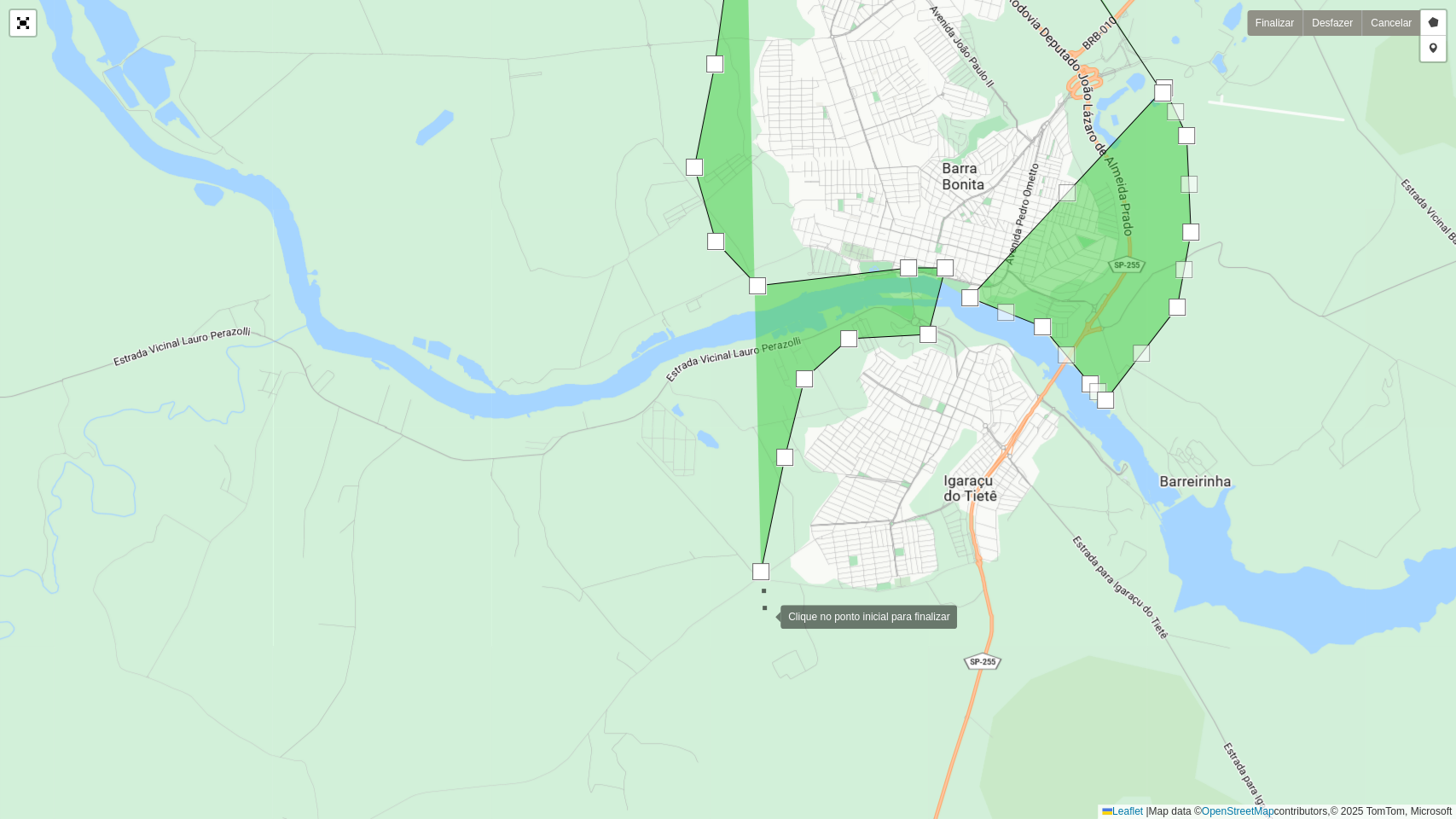
click at [763, 615] on div at bounding box center [763, 615] width 34 height 34
click at [854, 619] on div at bounding box center [837, 616] width 34 height 34
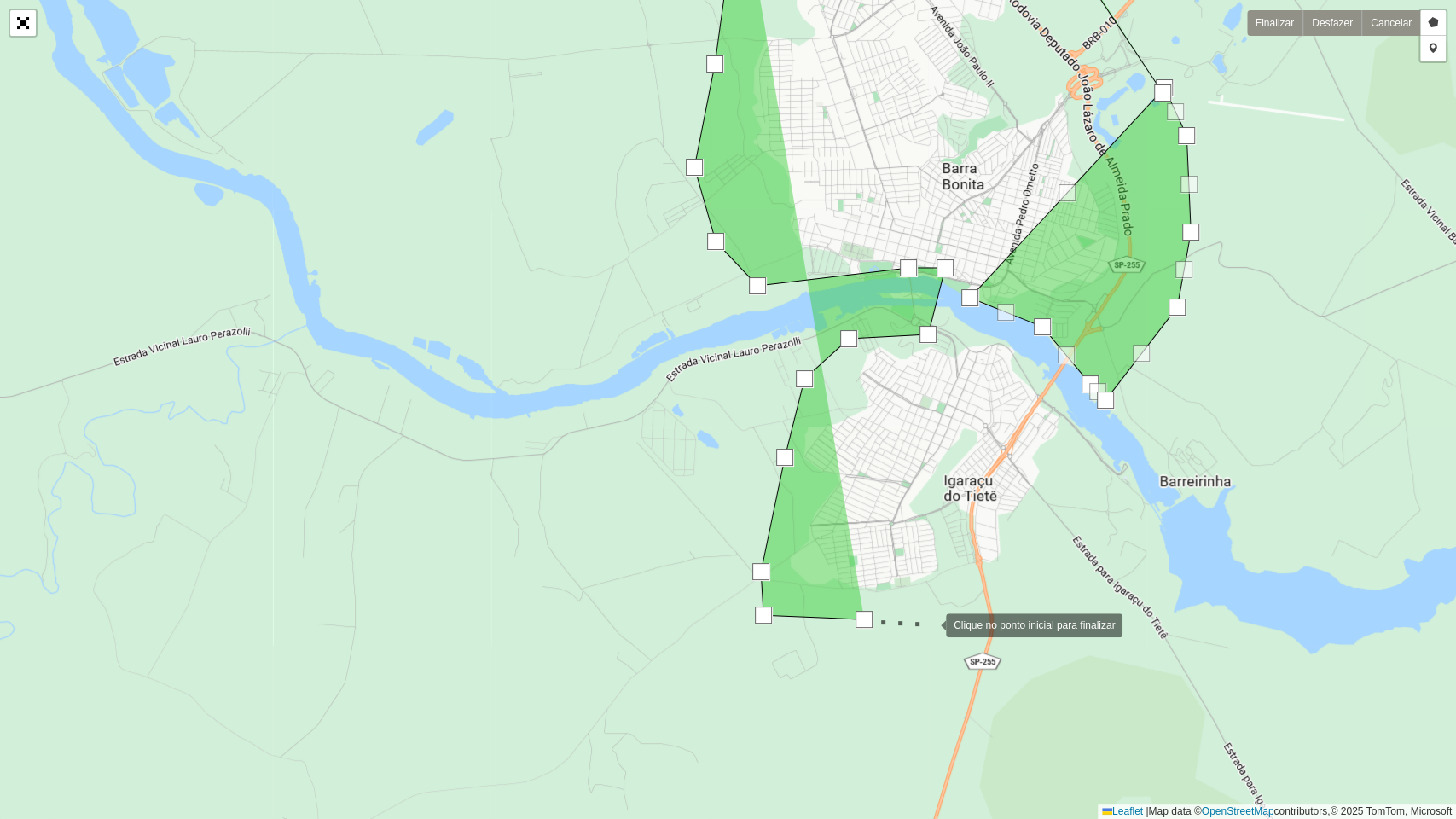
click at [929, 624] on div at bounding box center [929, 624] width 34 height 34
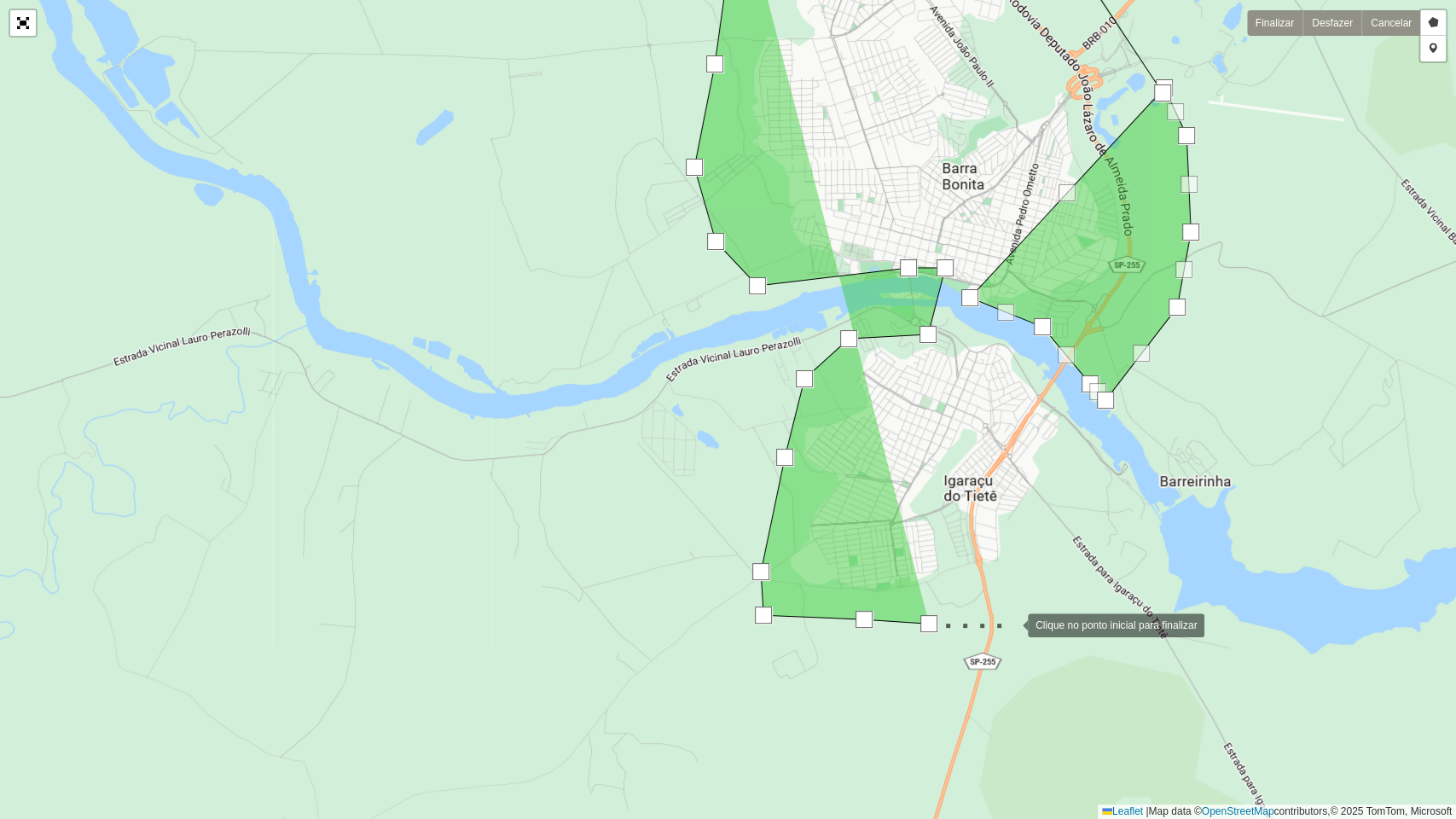
click at [1011, 624] on div at bounding box center [1011, 624] width 34 height 34
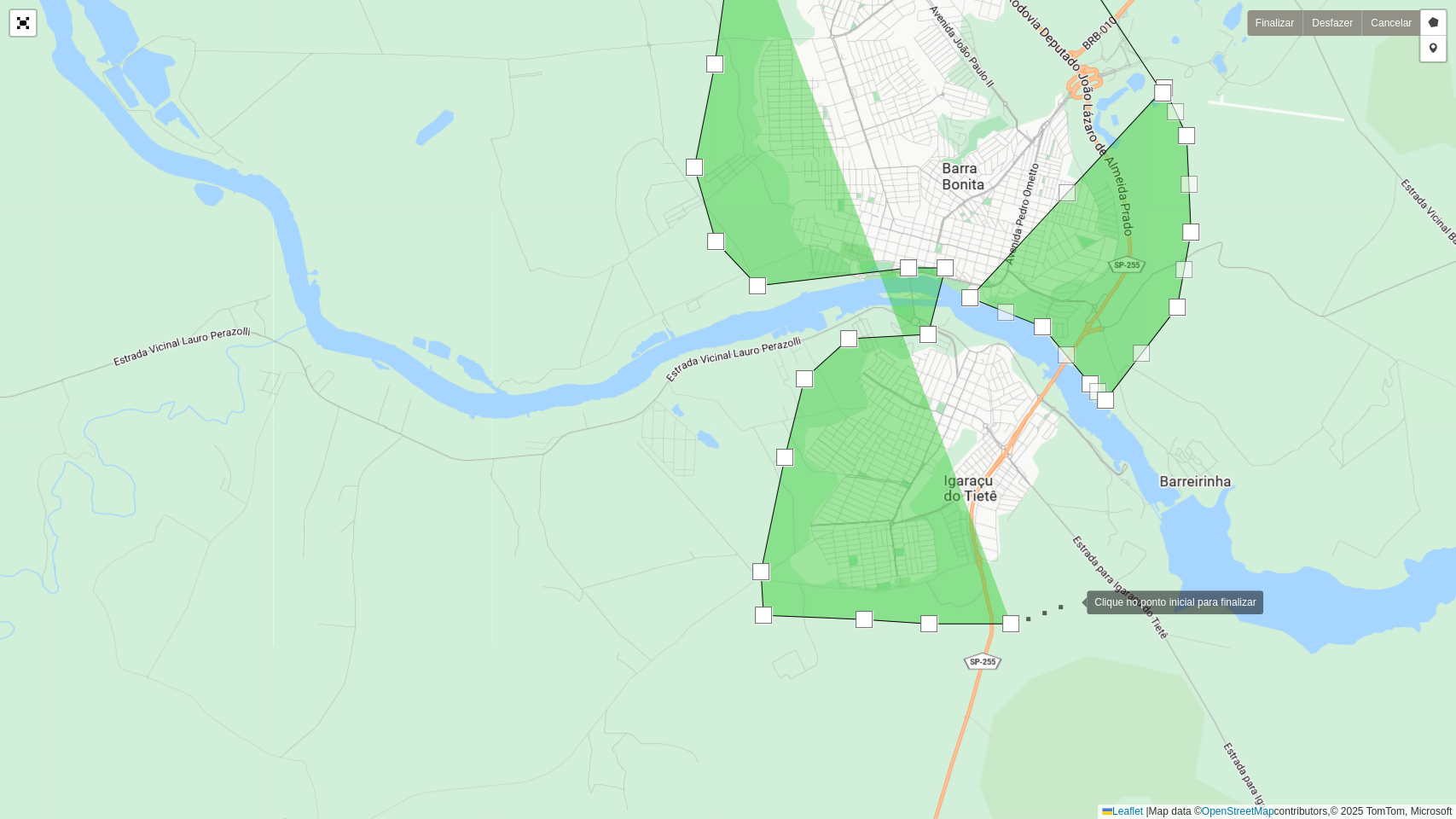
click at [1069, 600] on div at bounding box center [1070, 600] width 34 height 34
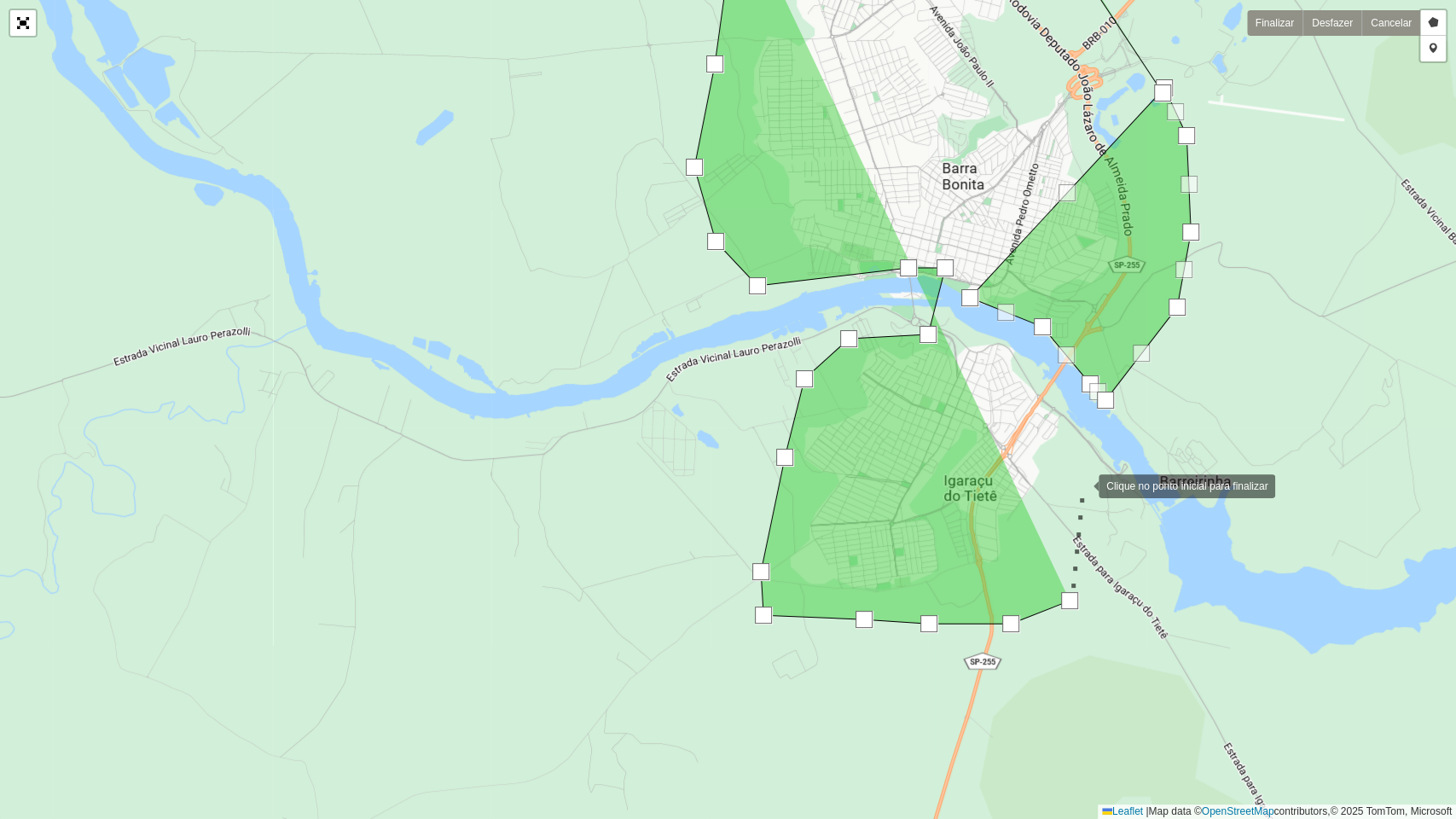
click at [1082, 484] on div at bounding box center [1082, 484] width 34 height 34
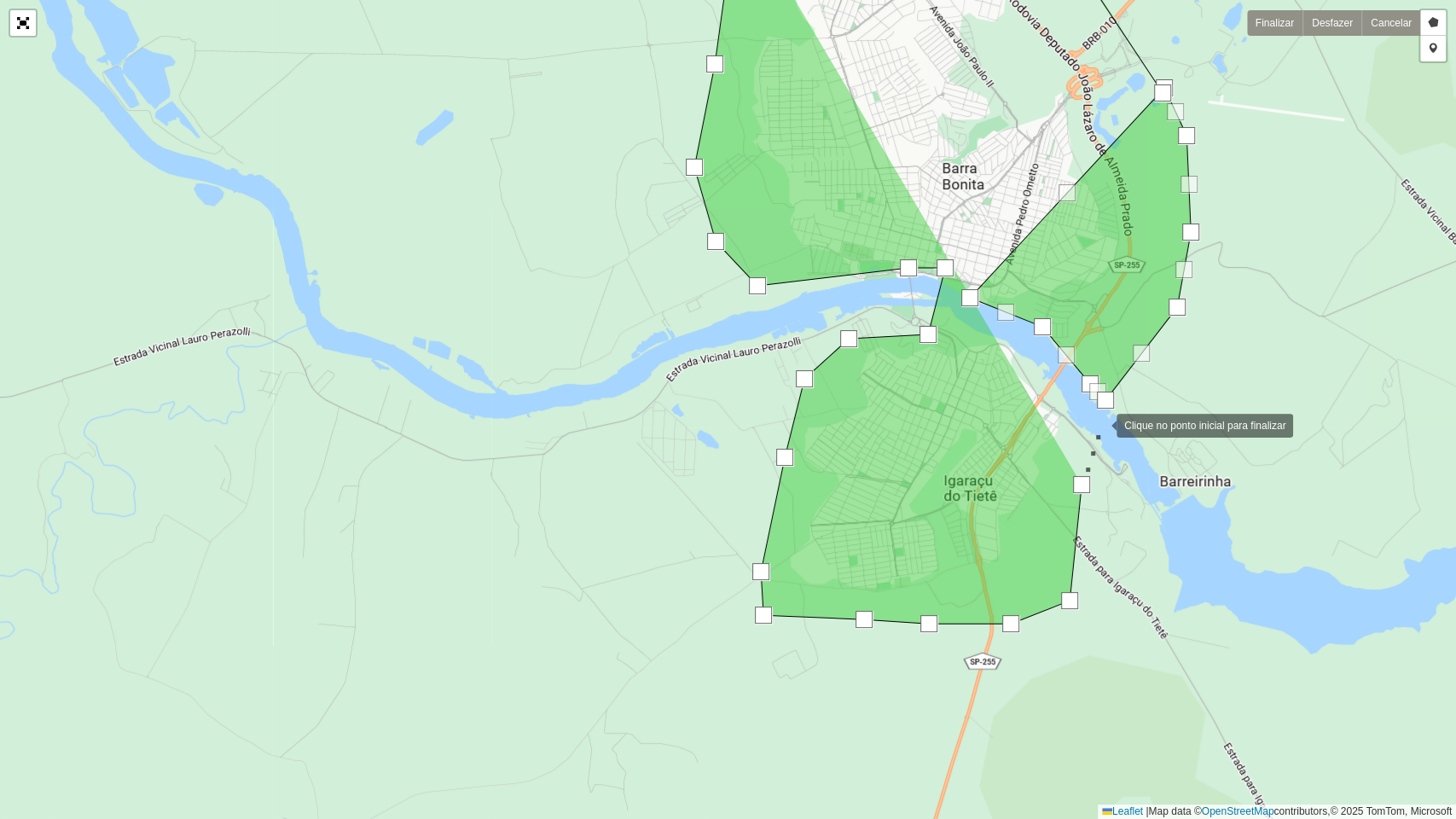
click at [1101, 421] on div at bounding box center [1100, 424] width 34 height 34
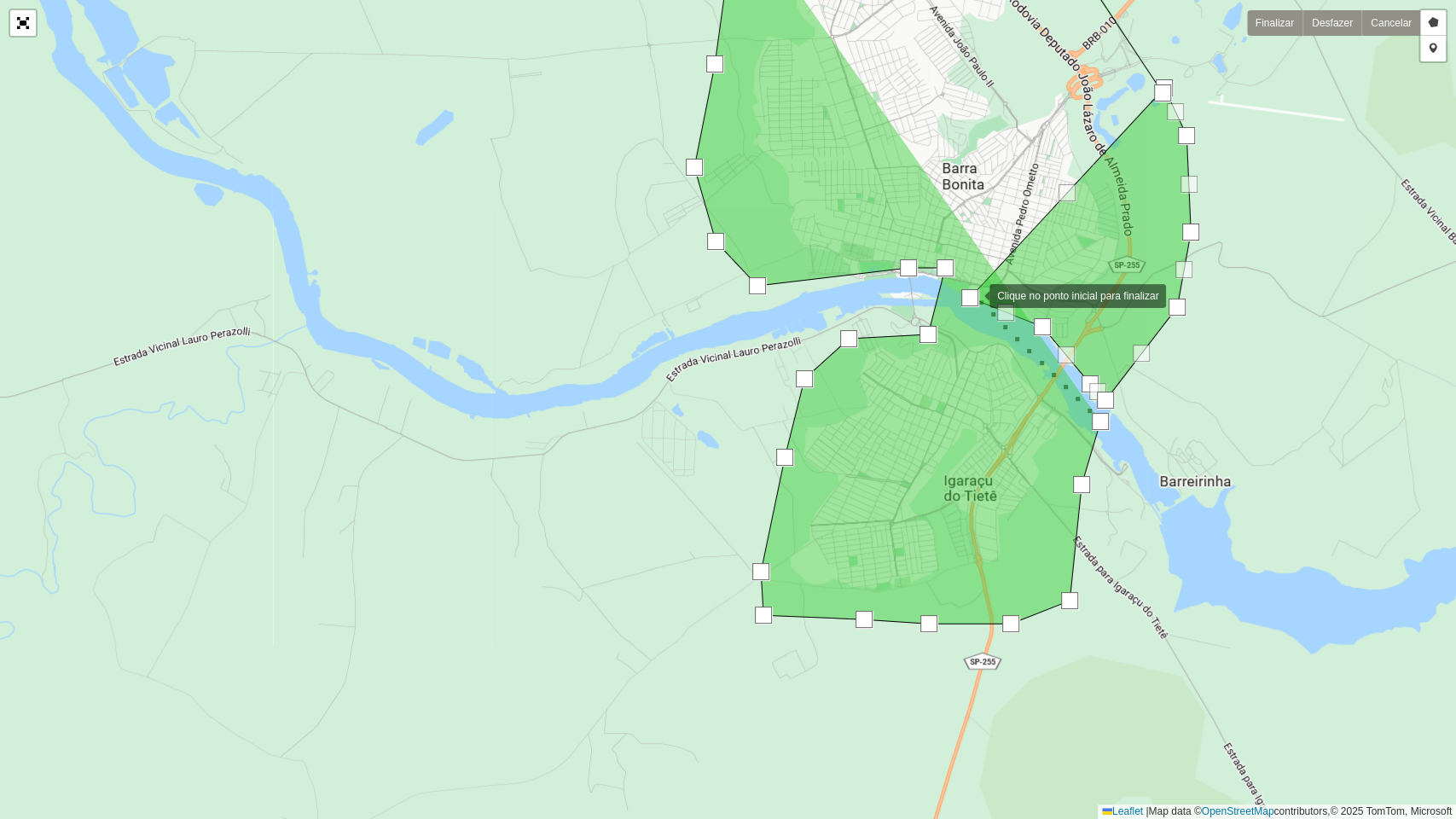
click at [972, 294] on div at bounding box center [972, 294] width 34 height 34
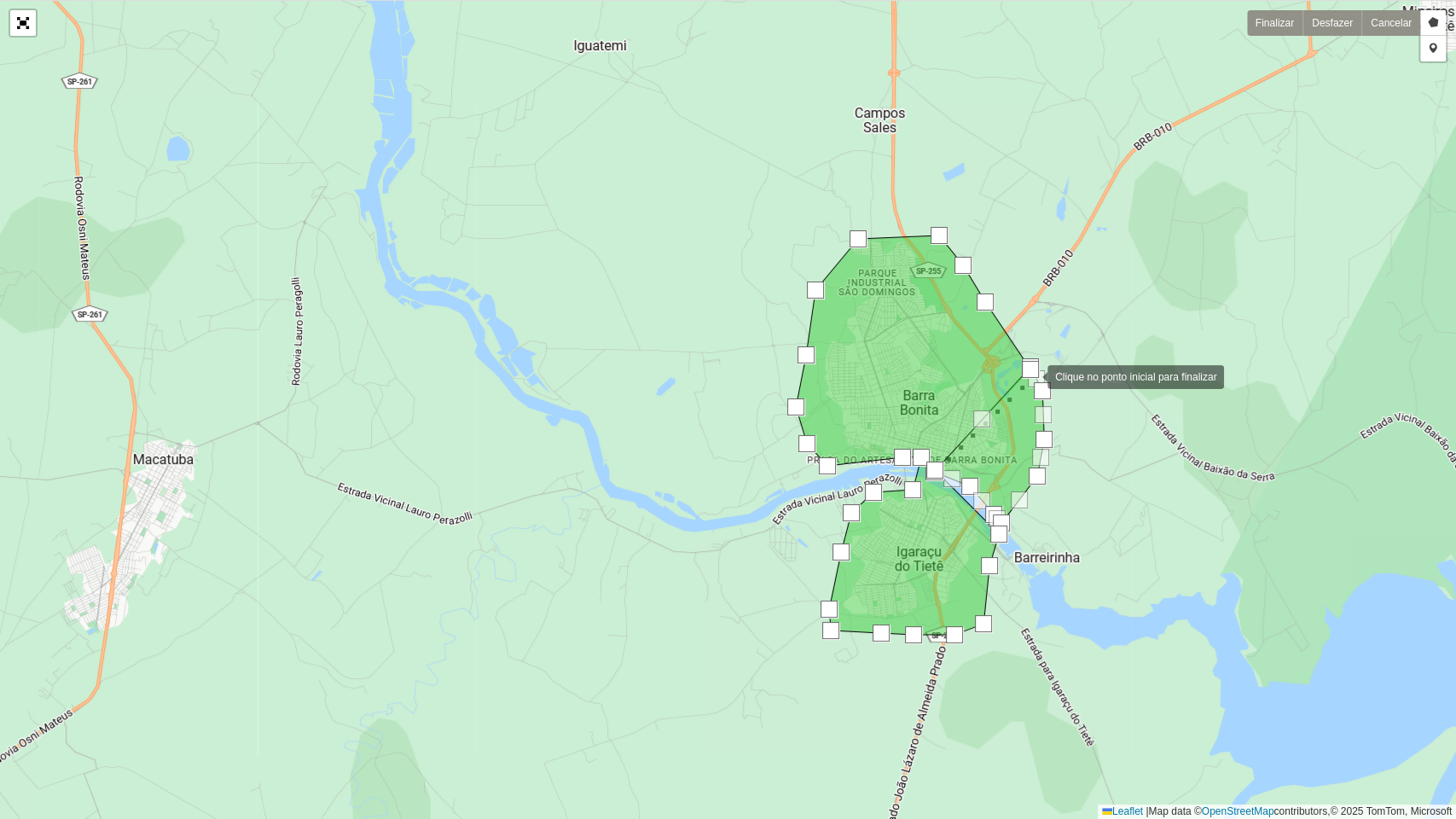
drag, startPoint x: 1144, startPoint y: 105, endPoint x: 1030, endPoint y: 375, distance: 293.1
click at [1030, 375] on div at bounding box center [1029, 369] width 17 height 17
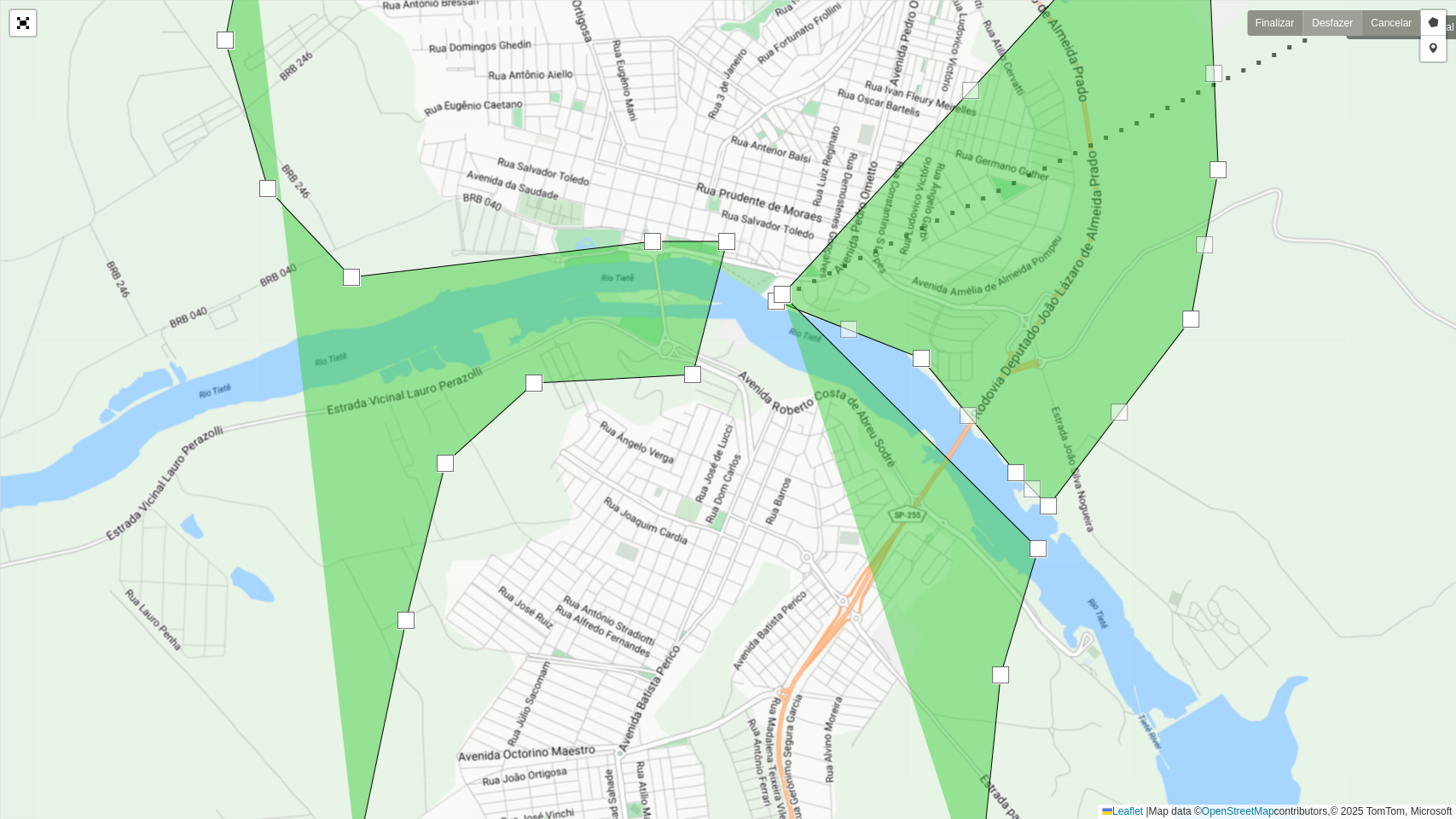
click at [1329, 25] on link "Desfazer" at bounding box center [1331, 22] width 58 height 25
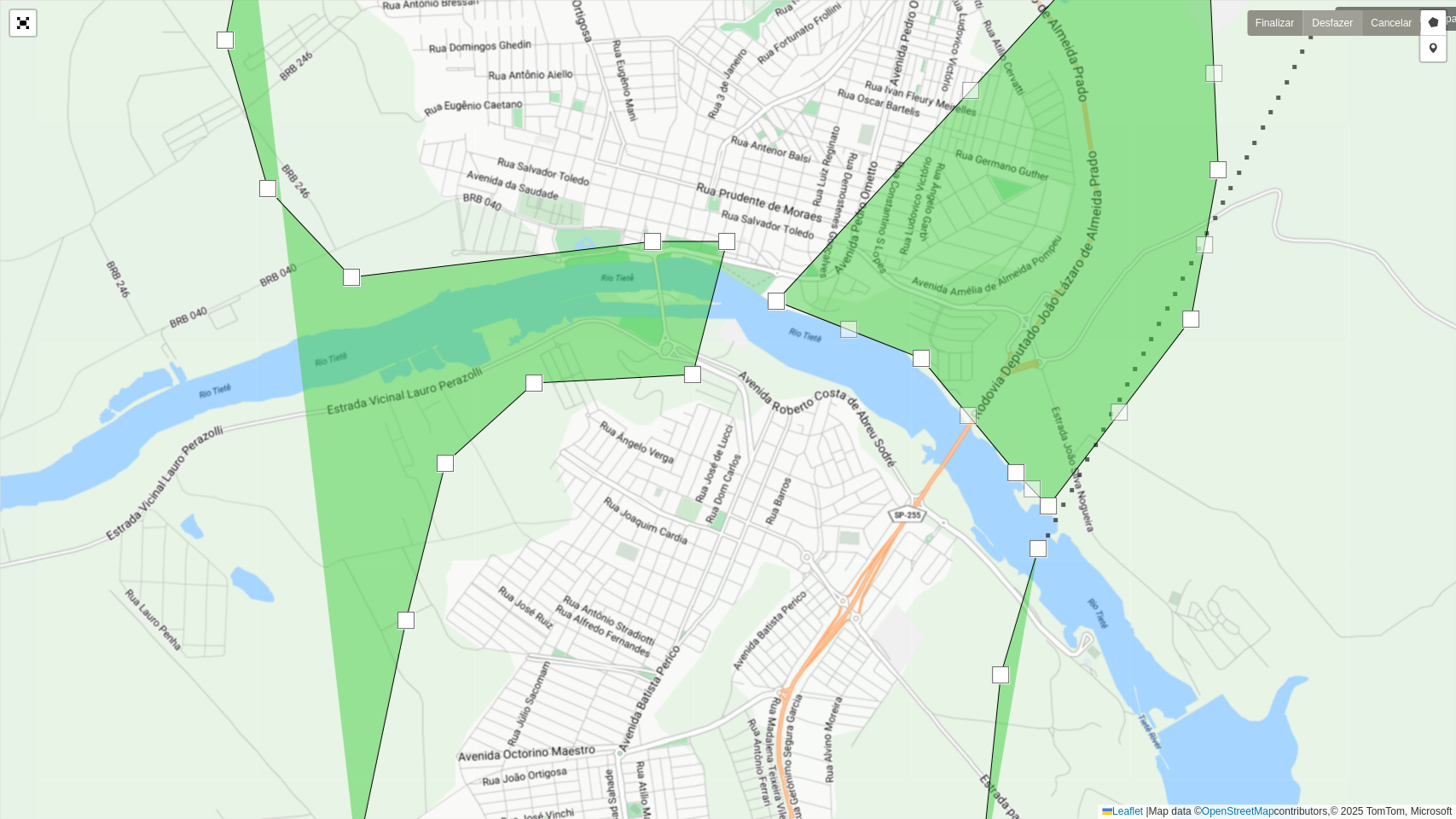
click at [1323, 17] on link "Desfazer" at bounding box center [1331, 22] width 58 height 25
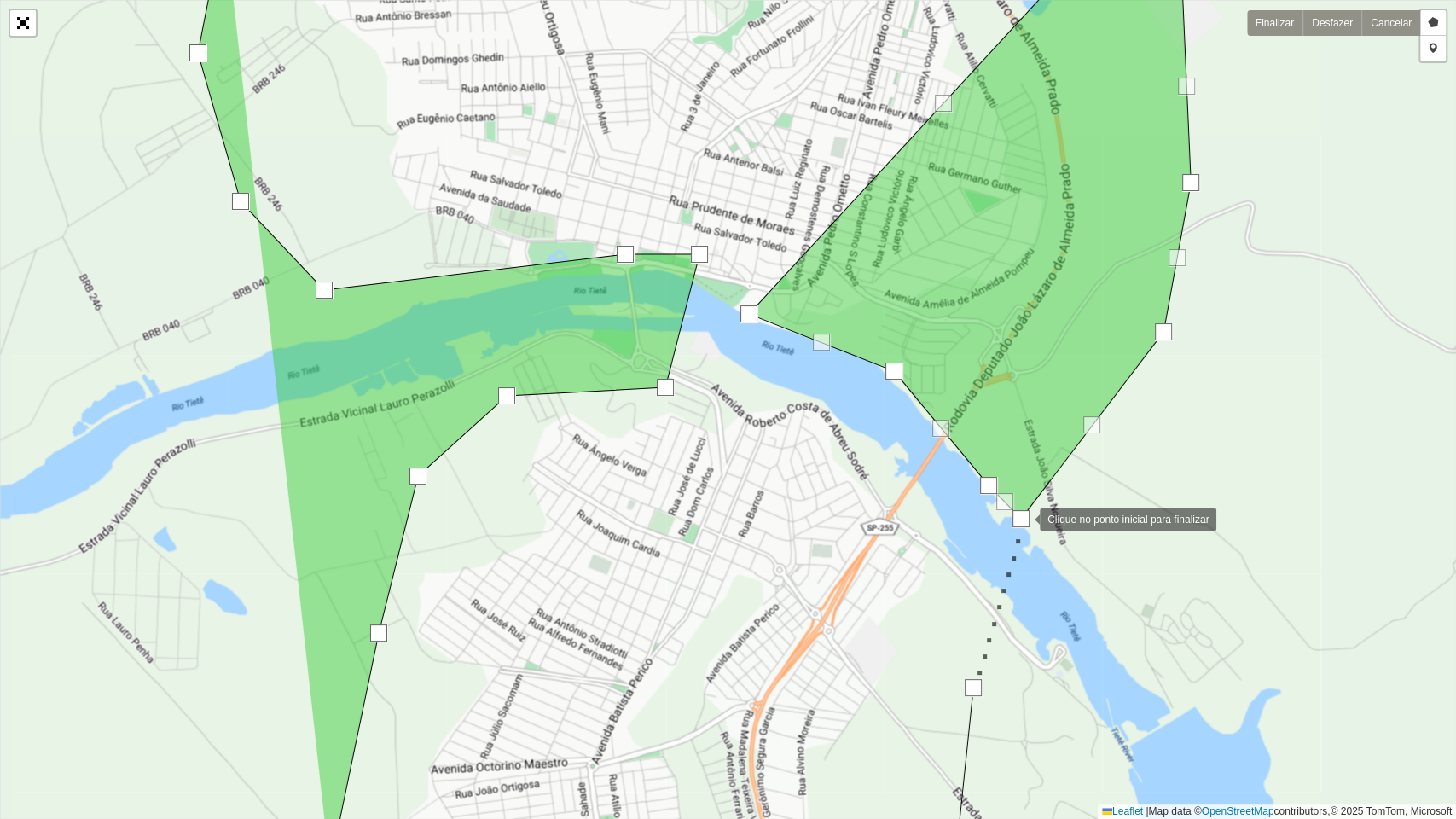
click at [1022, 518] on div at bounding box center [1022, 518] width 34 height 34
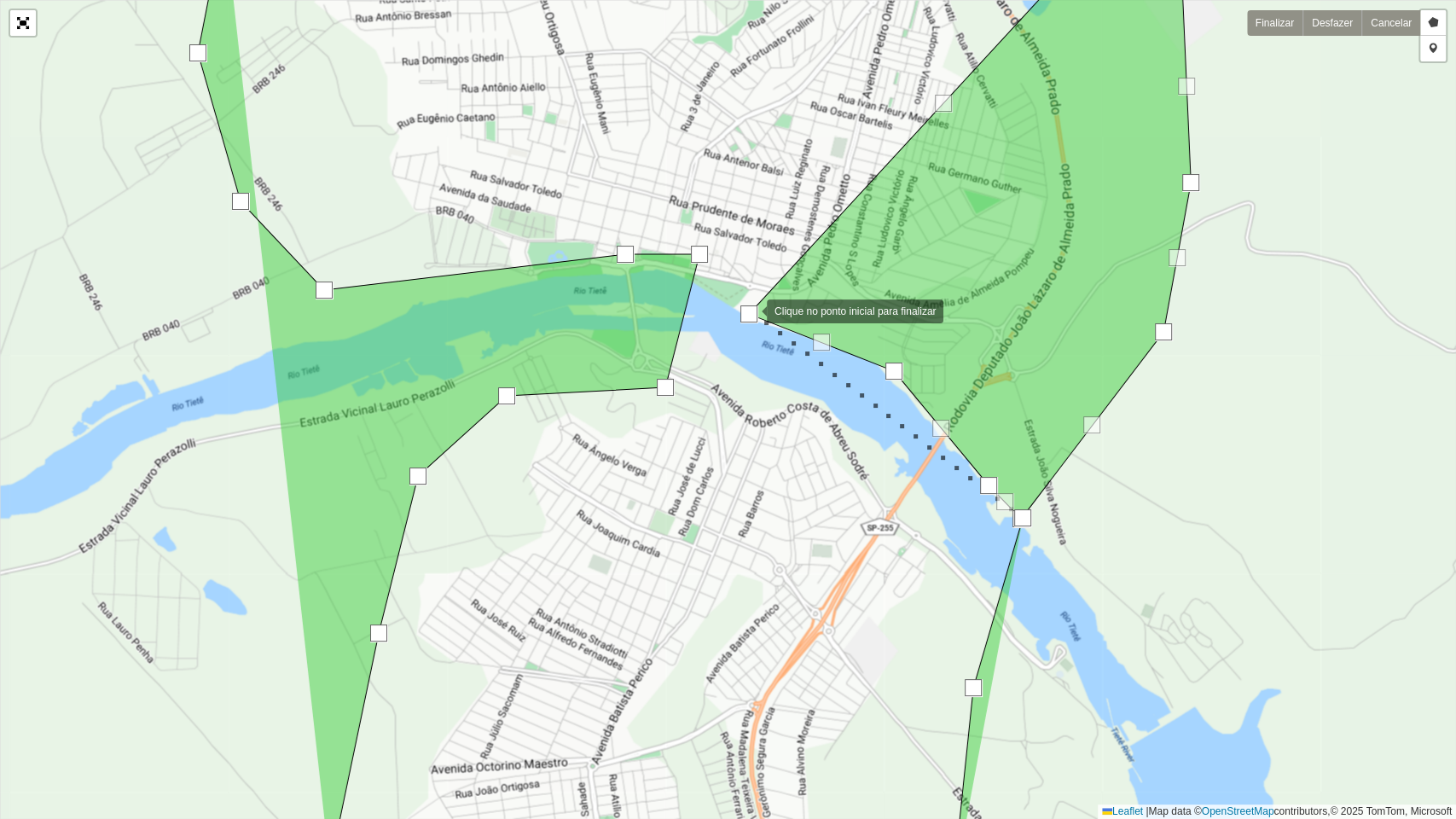
click at [750, 310] on div at bounding box center [750, 310] width 34 height 34
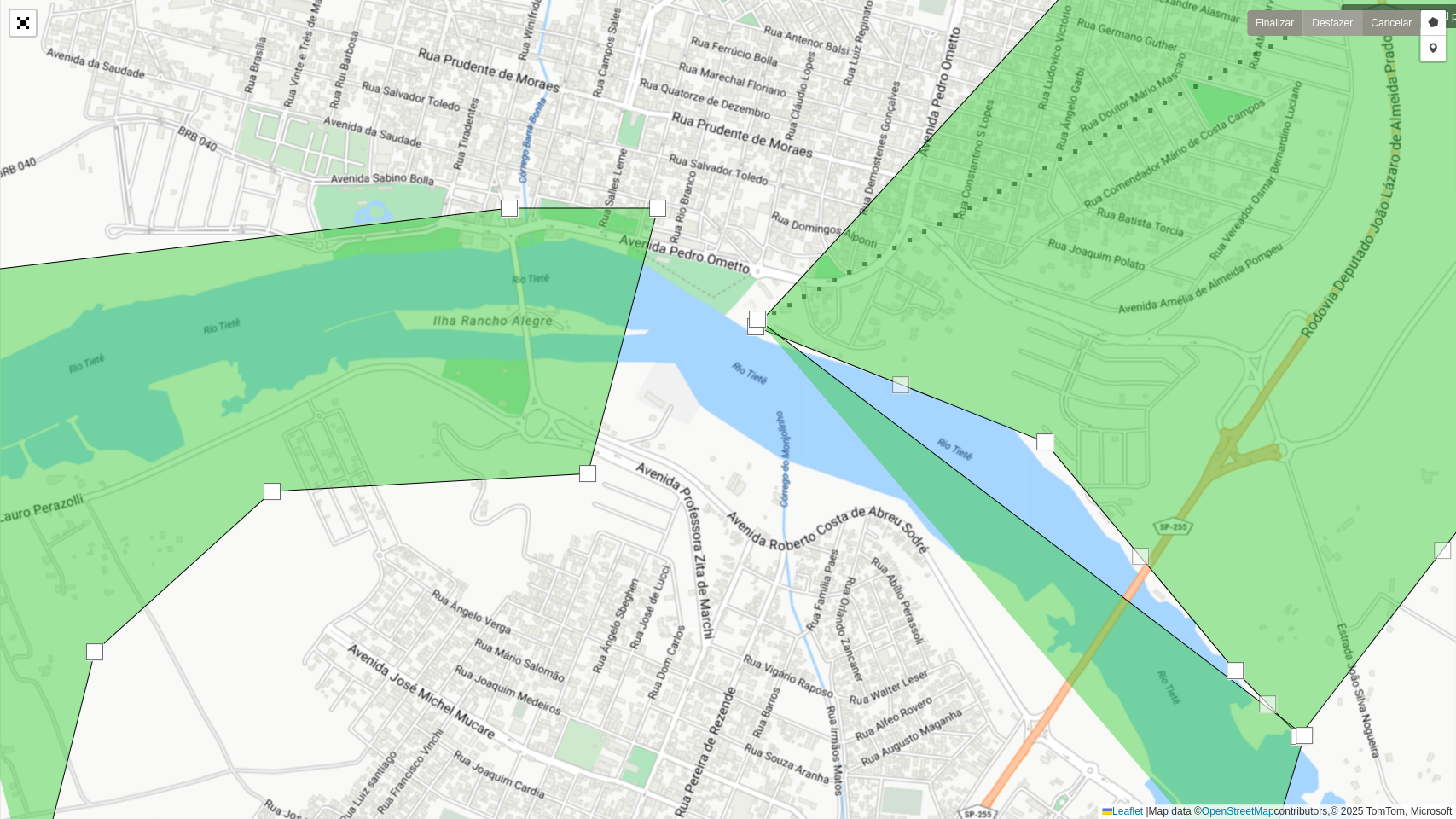
click at [1324, 14] on link "Desfazer" at bounding box center [1331, 22] width 58 height 25
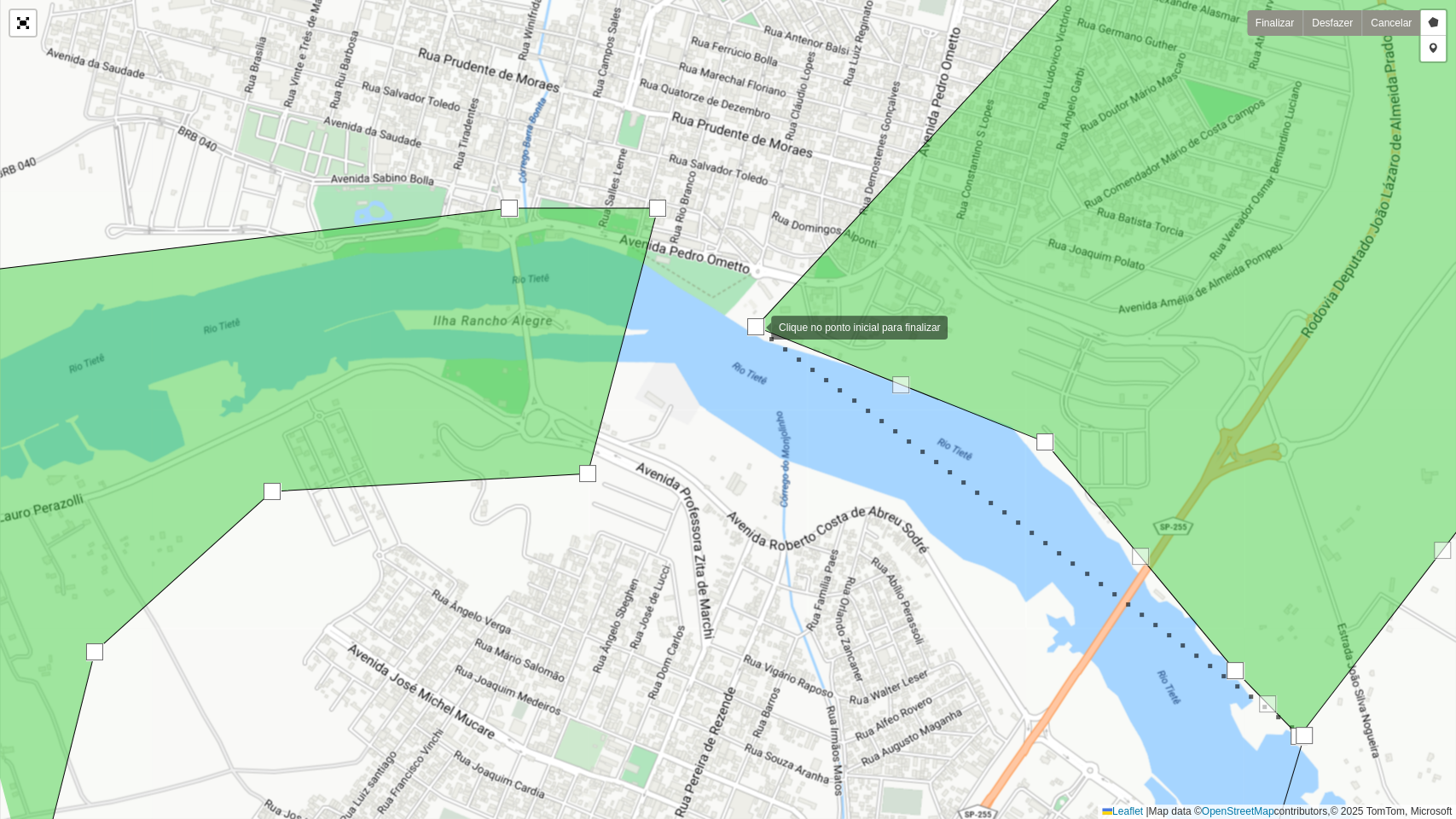
click at [754, 326] on div at bounding box center [754, 326] width 34 height 34
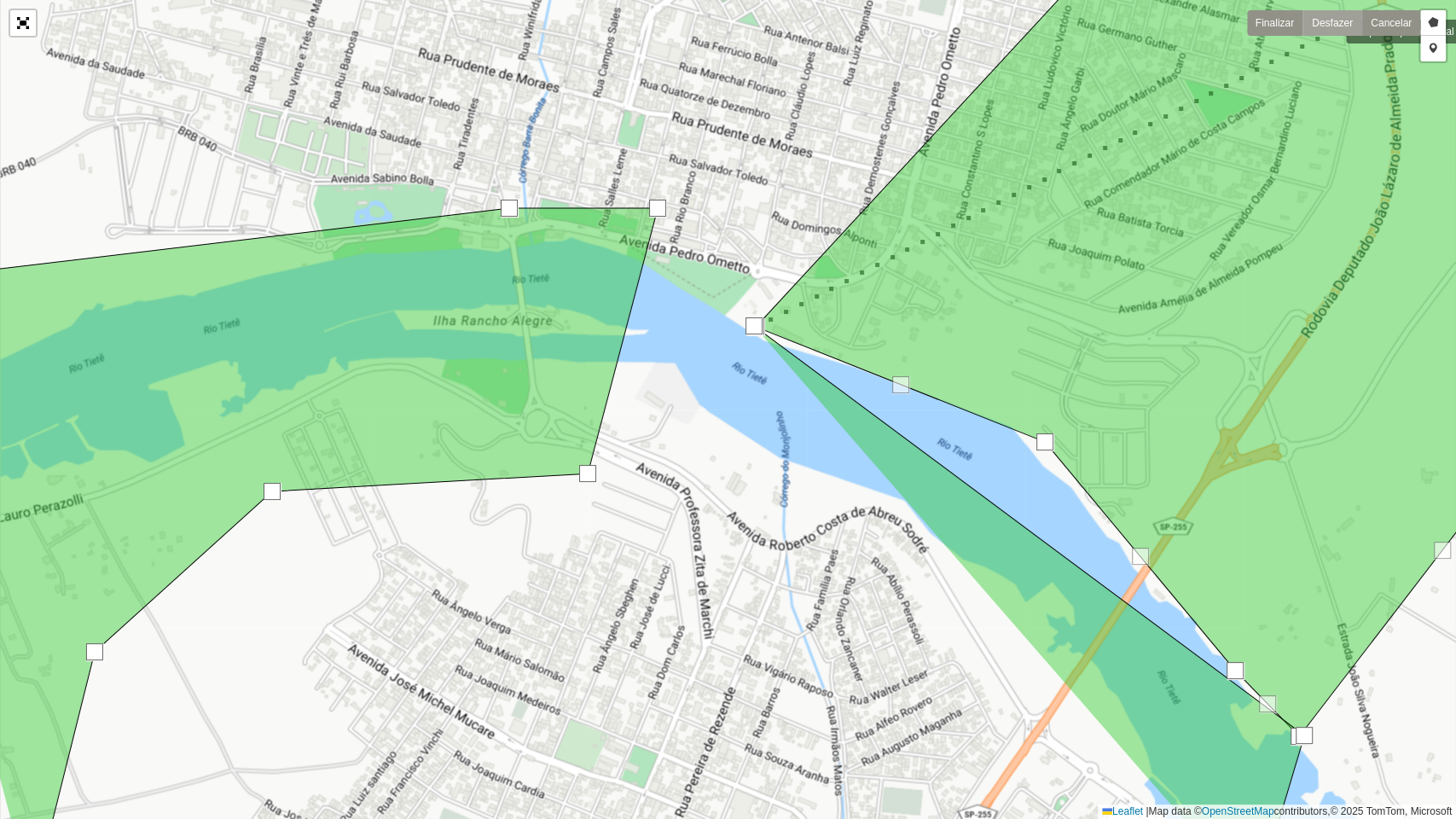
click at [1329, 30] on link "Desfazer" at bounding box center [1331, 22] width 58 height 25
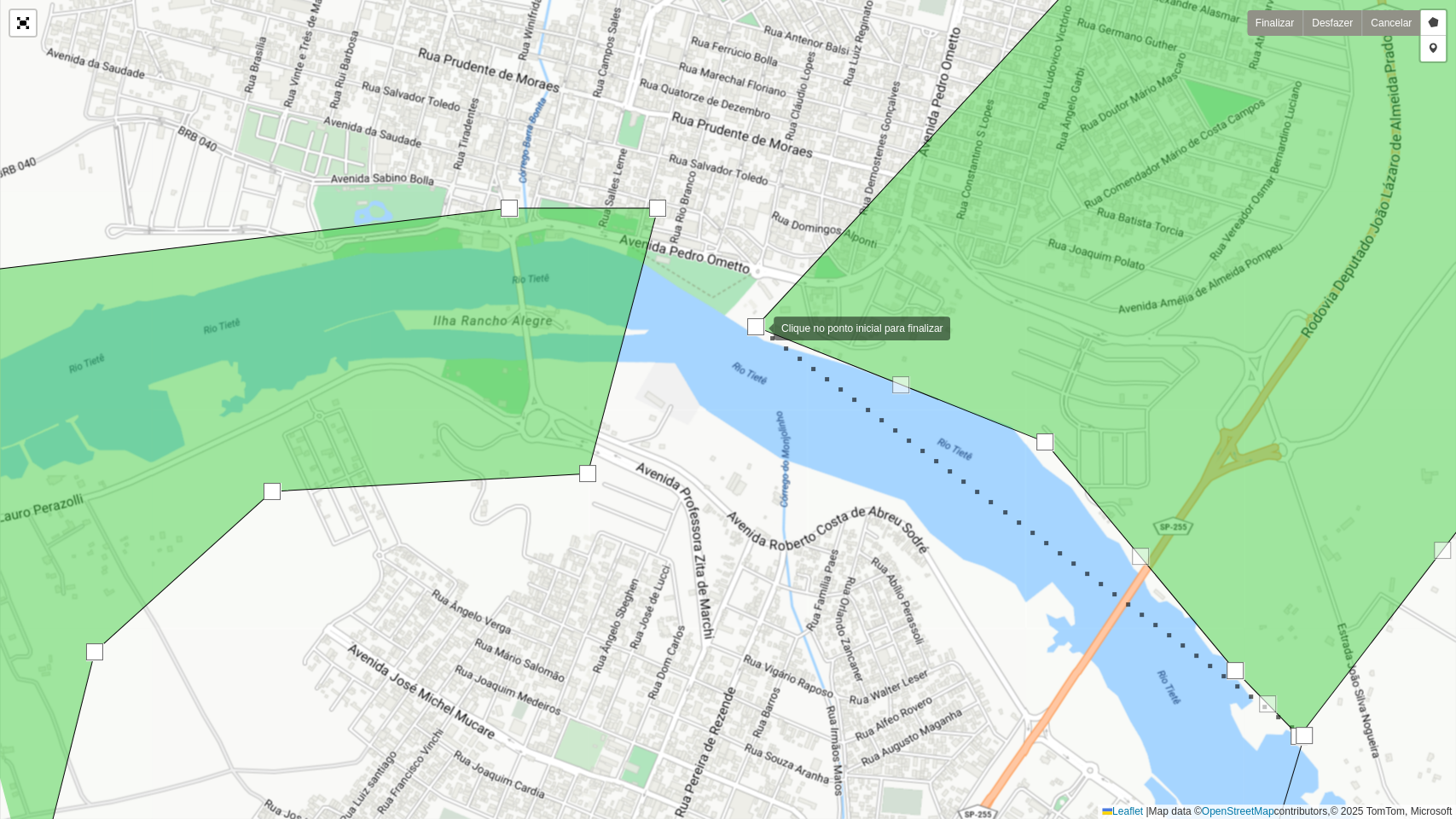
click at [757, 327] on div at bounding box center [757, 327] width 34 height 34
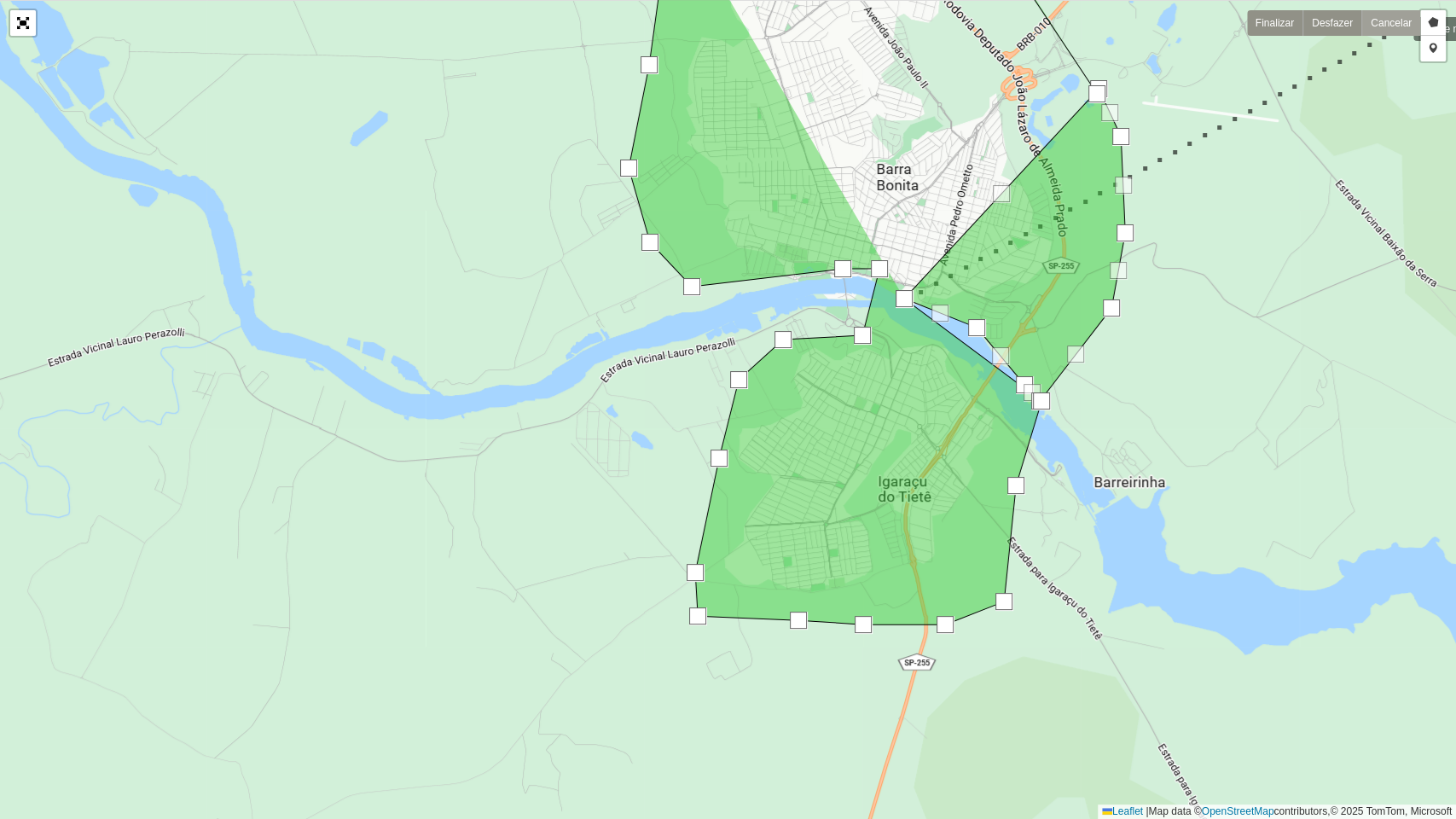
click at [1397, 27] on link "Cancelar" at bounding box center [1390, 22] width 58 height 25
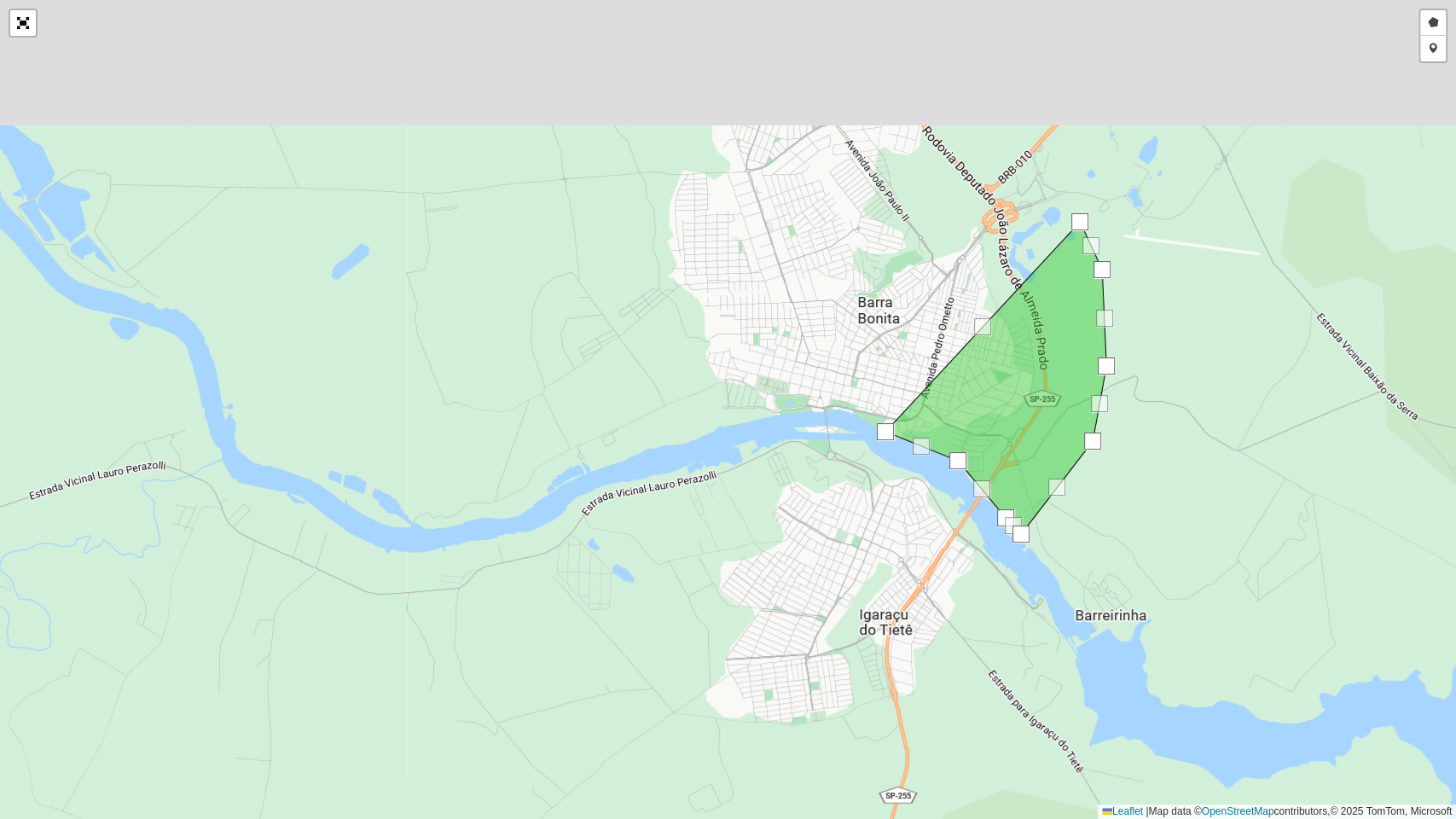
drag, startPoint x: 1240, startPoint y: 143, endPoint x: 1454, endPoint y: 19, distance: 247.3
click at [1221, 275] on div "Desenhar setor Adicionar checkpoint Finalizar Desfazer Cancelar Leaflet | Map d…" at bounding box center [728, 410] width 1456 height 819
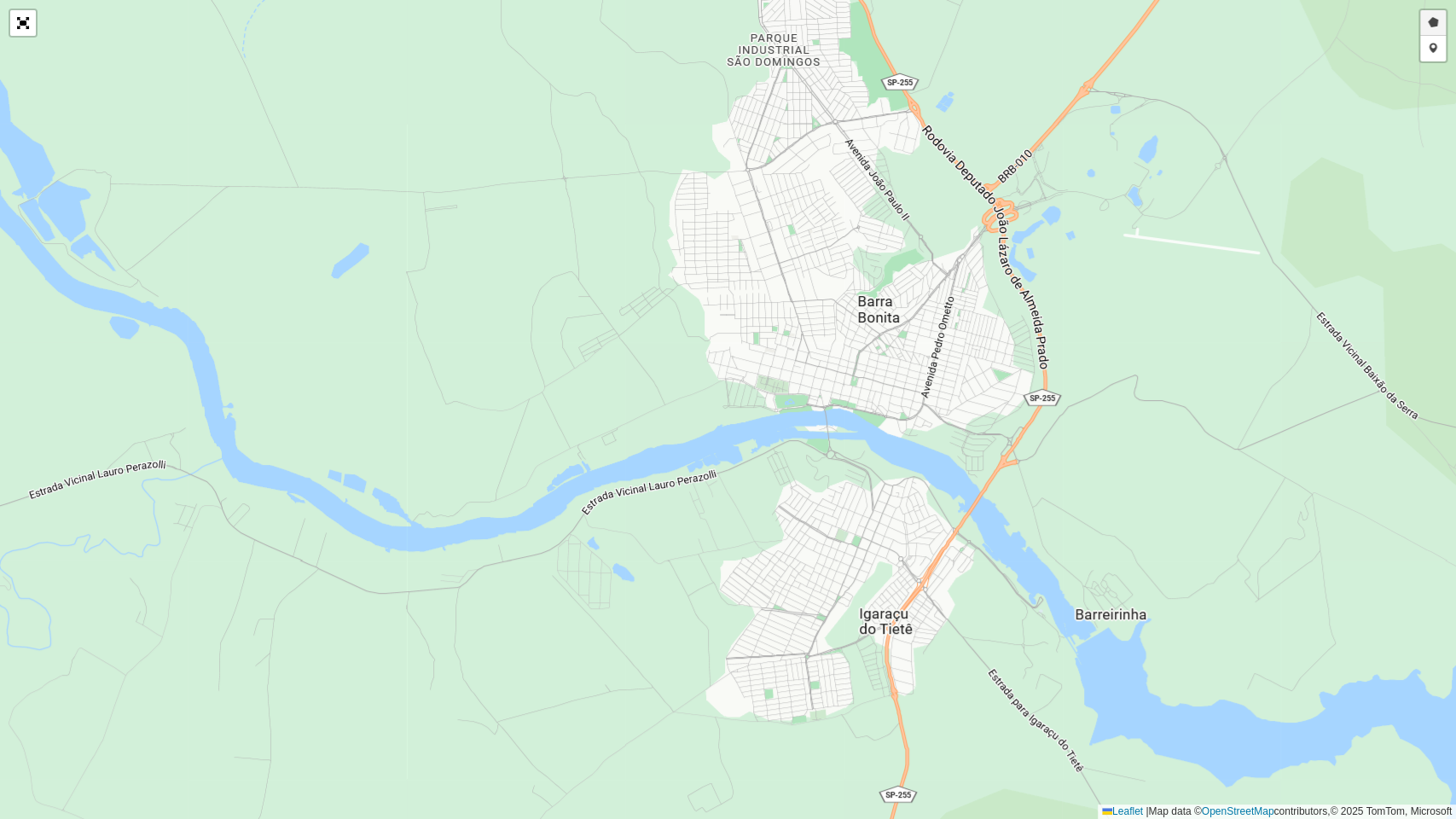
click at [1432, 22] on link "Desenhar setor" at bounding box center [1433, 22] width 25 height 25
click at [858, 410] on div at bounding box center [859, 410] width 34 height 34
click at [944, 443] on div at bounding box center [939, 439] width 34 height 34
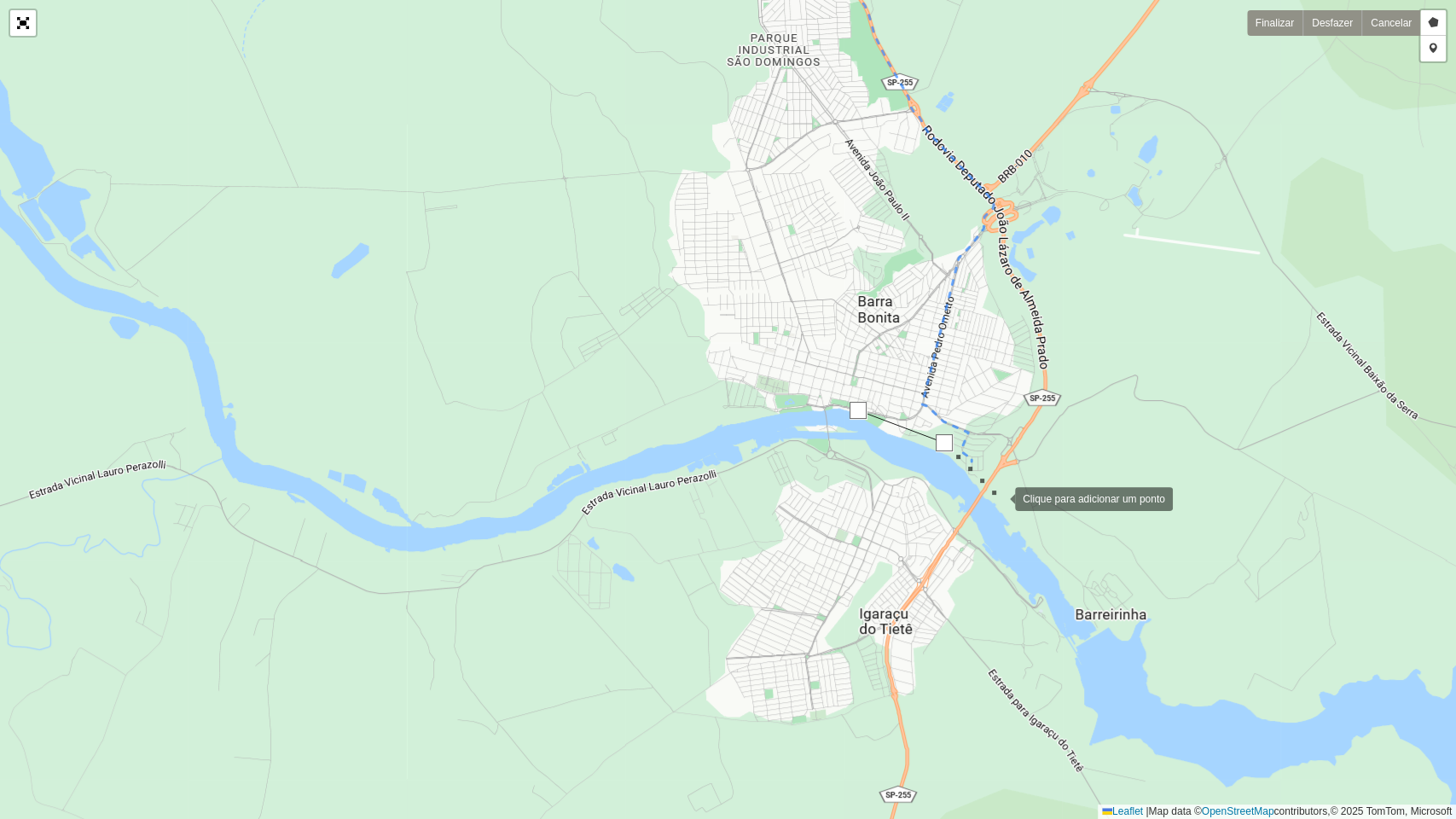
click at [998, 498] on div at bounding box center [998, 498] width 34 height 34
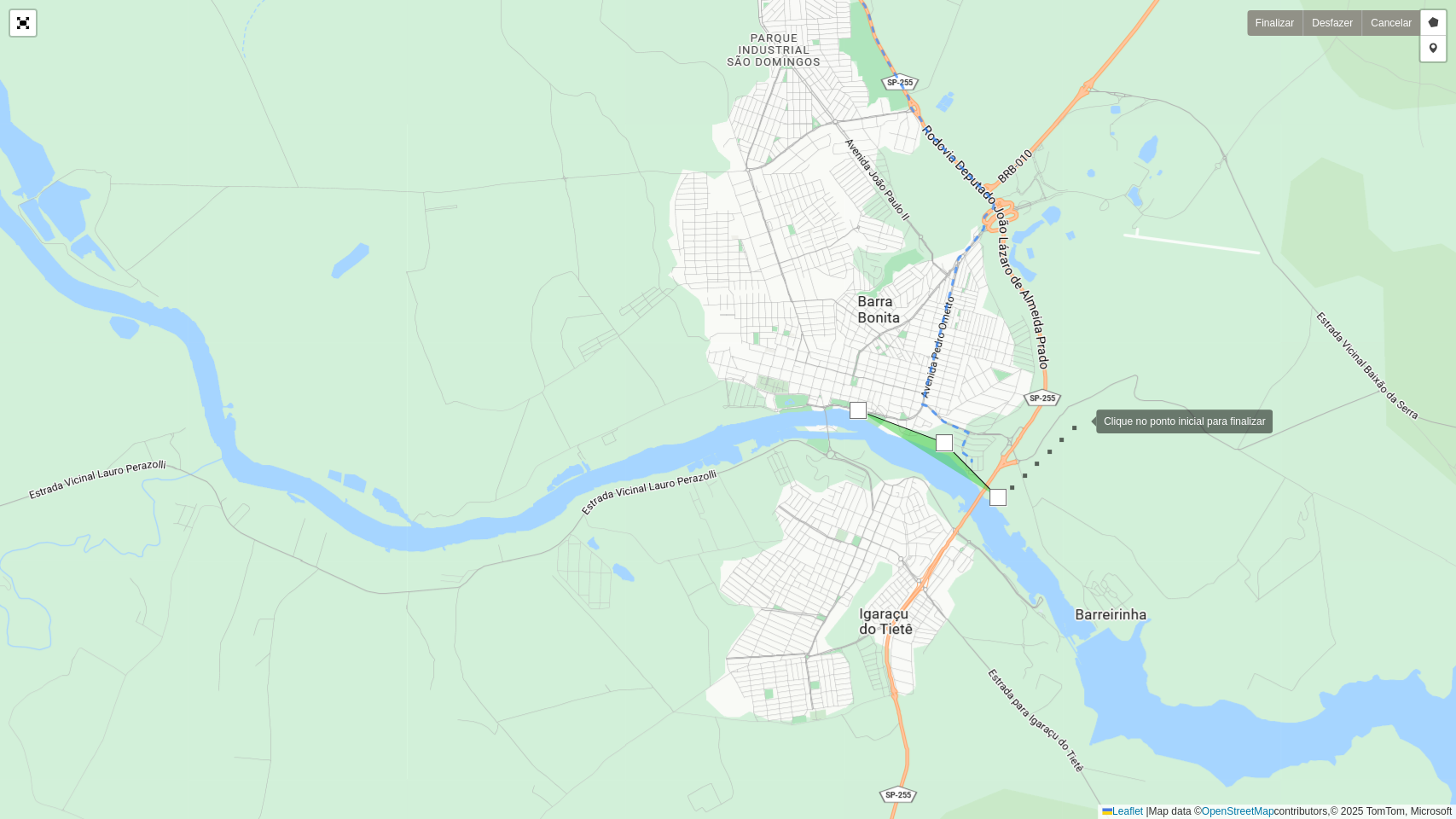
click at [1079, 419] on div at bounding box center [1079, 419] width 34 height 34
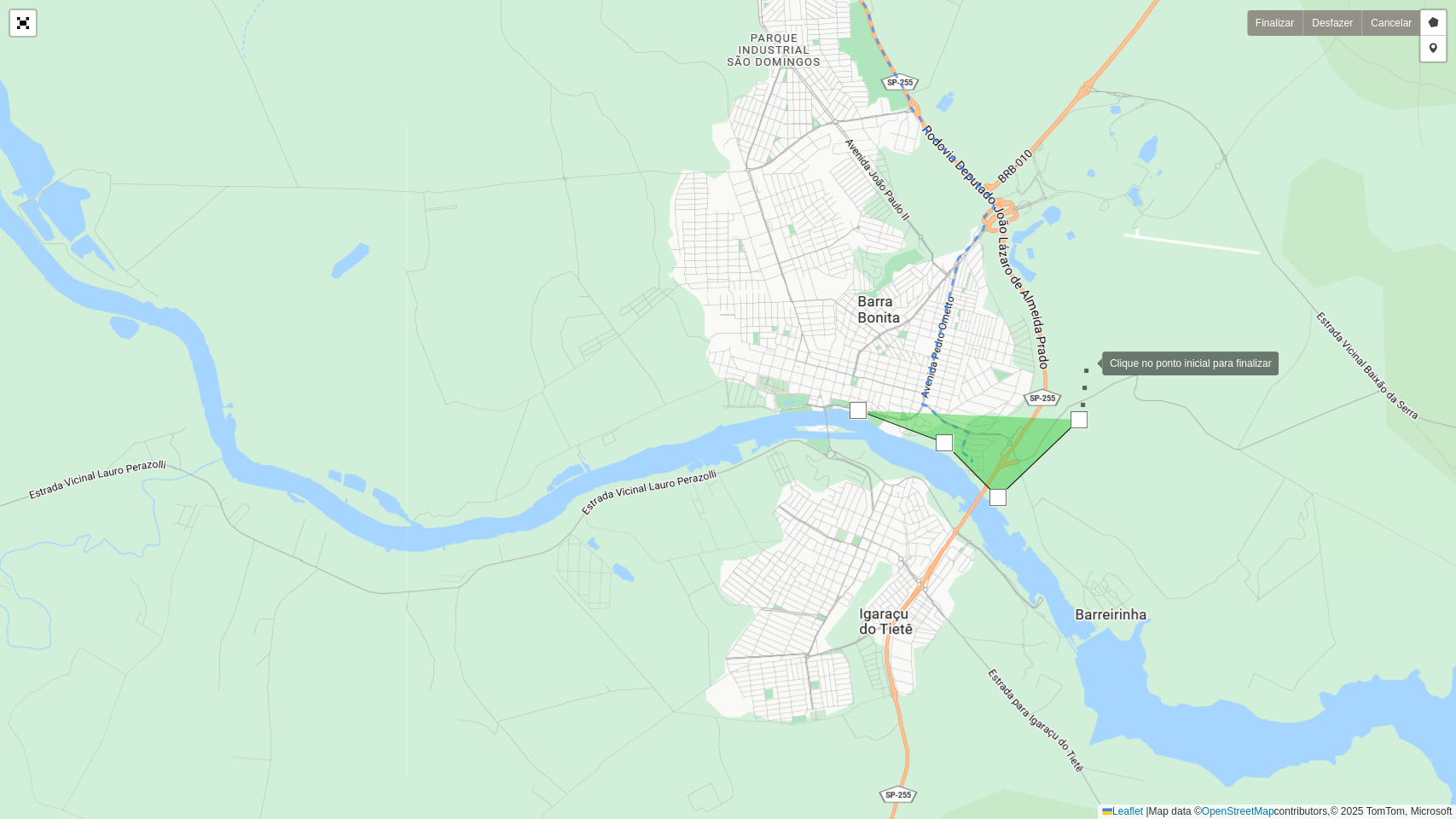
click at [1085, 362] on div at bounding box center [1085, 362] width 34 height 34
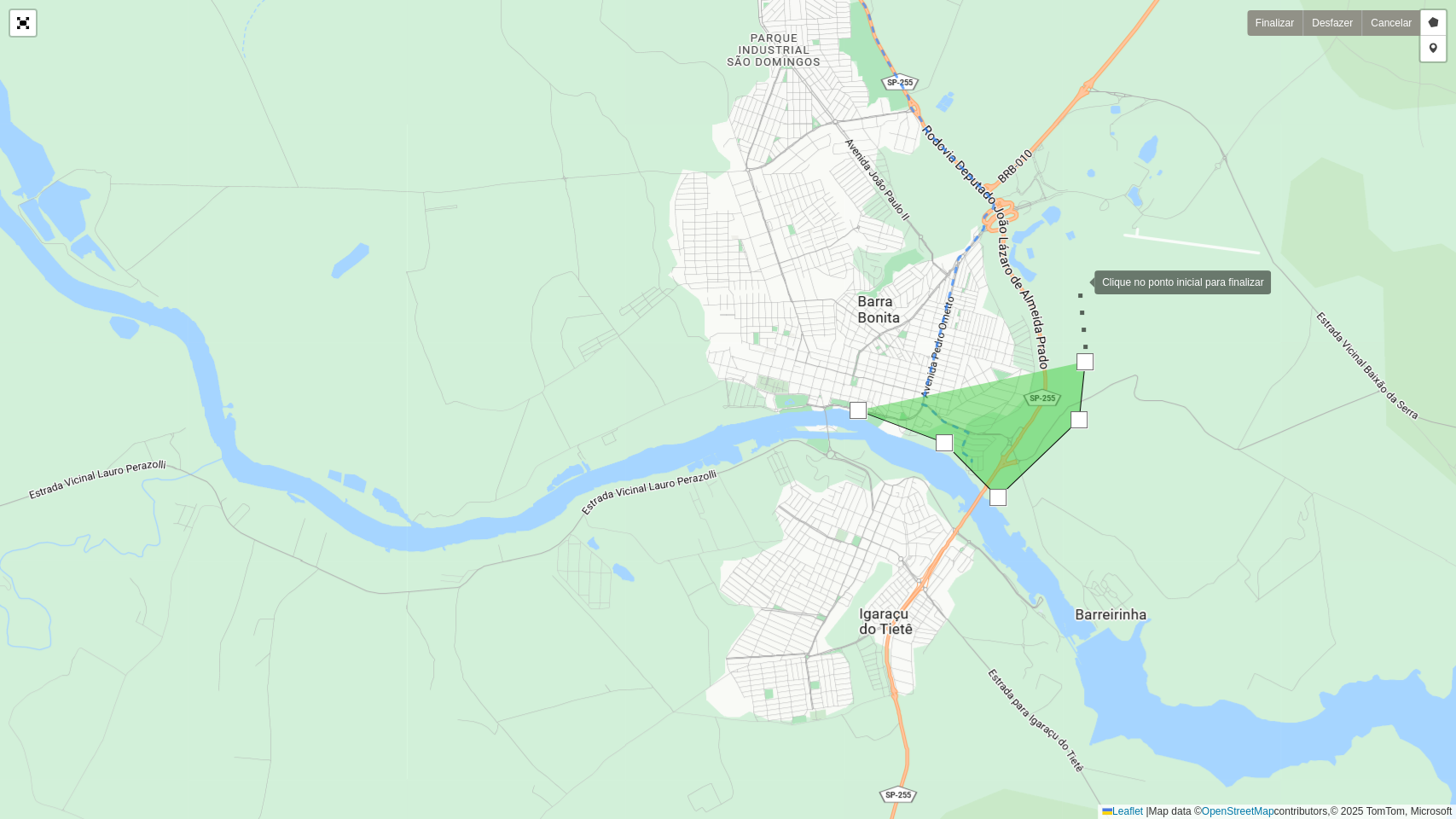
click at [1077, 281] on div at bounding box center [1077, 281] width 34 height 34
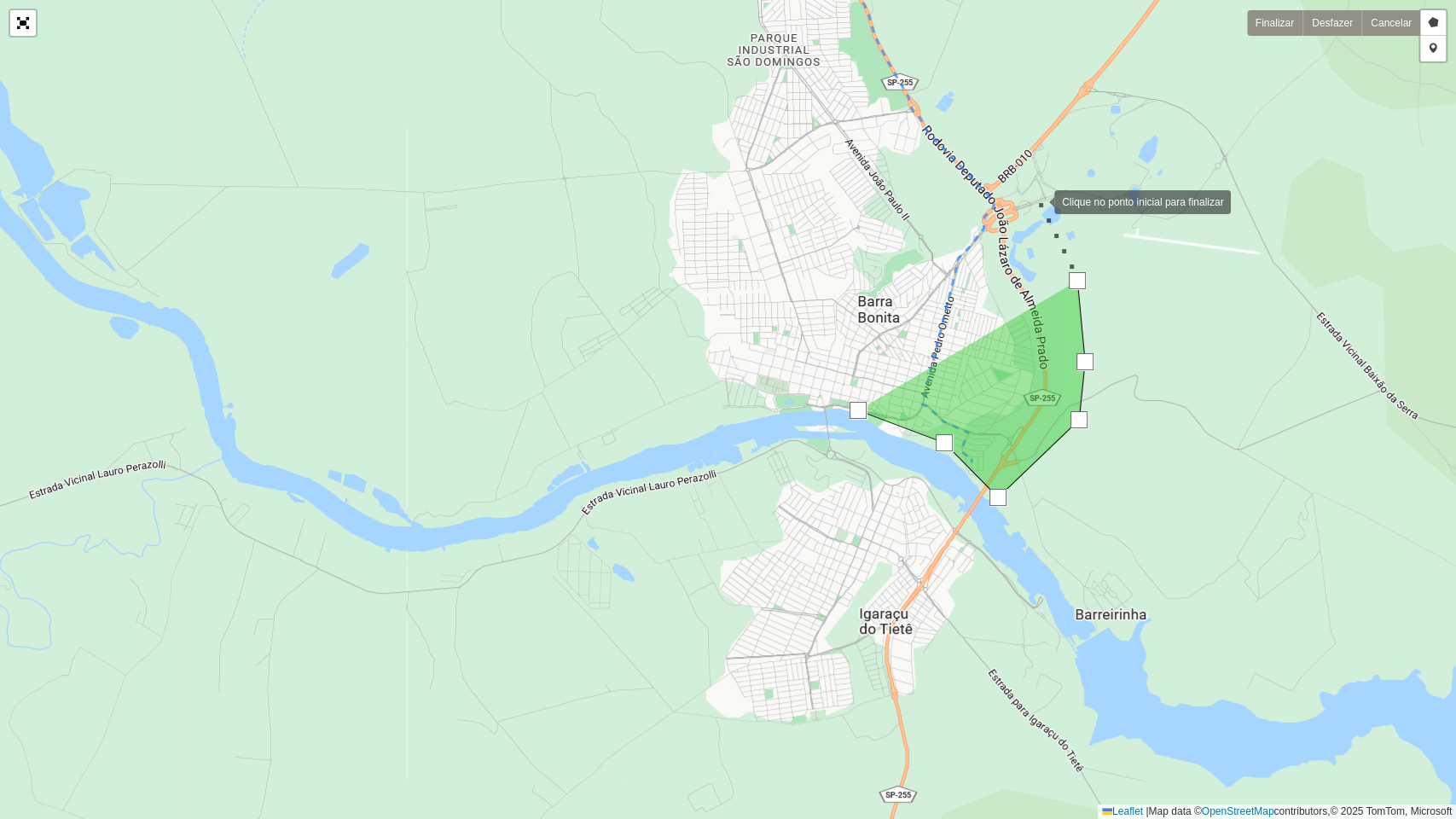
click at [1037, 201] on div at bounding box center [1038, 201] width 34 height 34
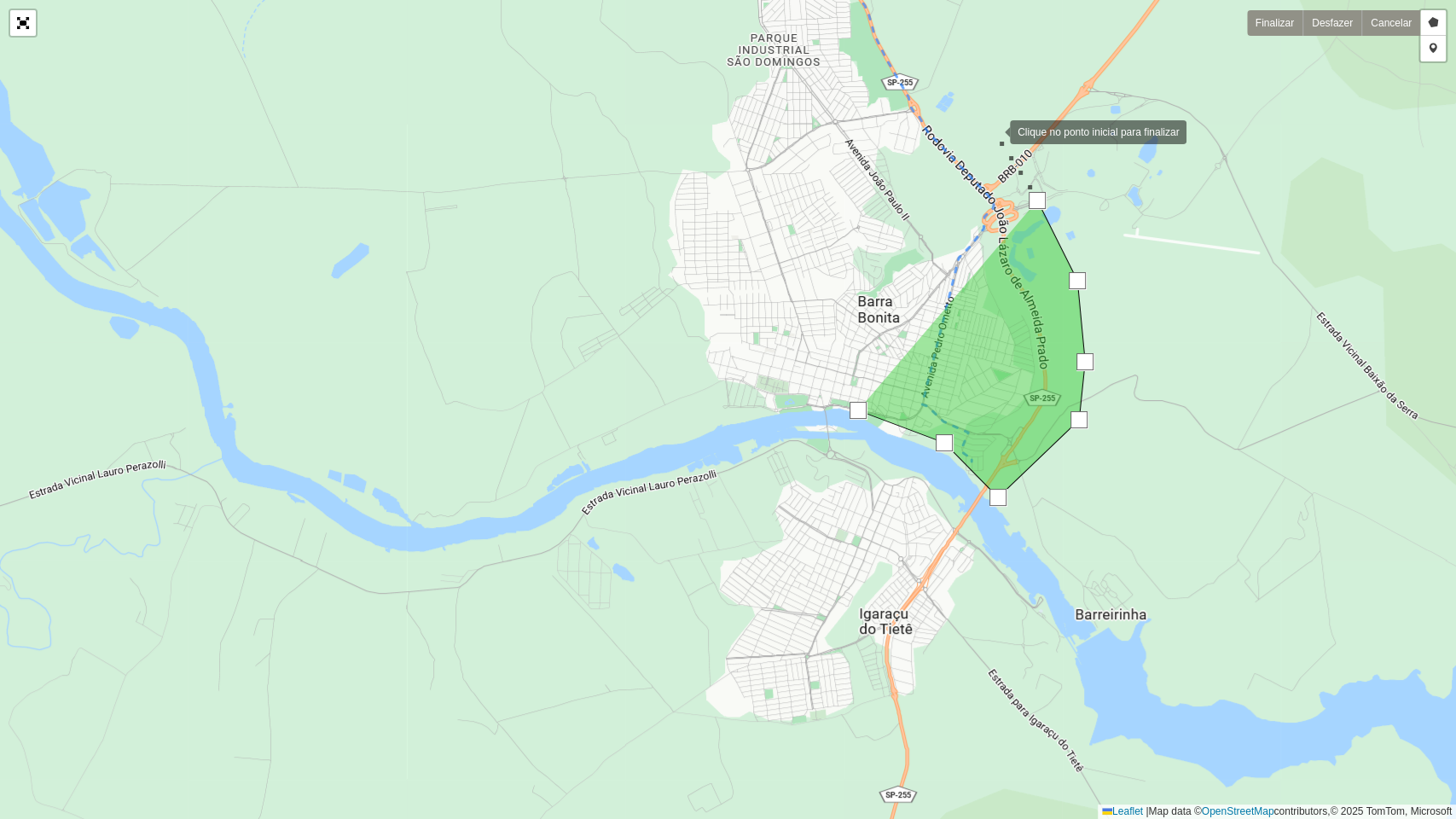
click at [993, 130] on div at bounding box center [993, 130] width 34 height 34
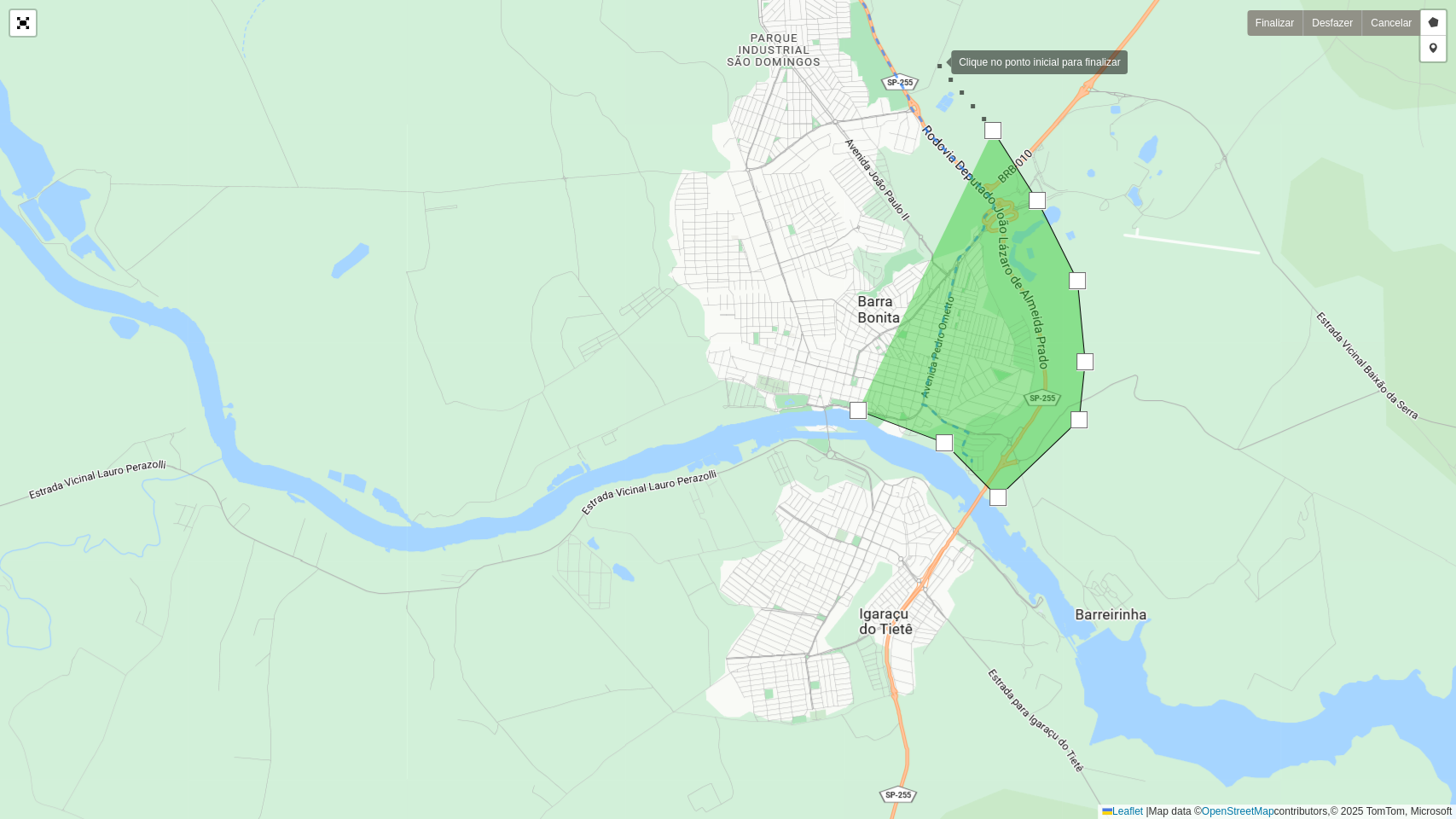
click at [931, 58] on div at bounding box center [934, 60] width 34 height 34
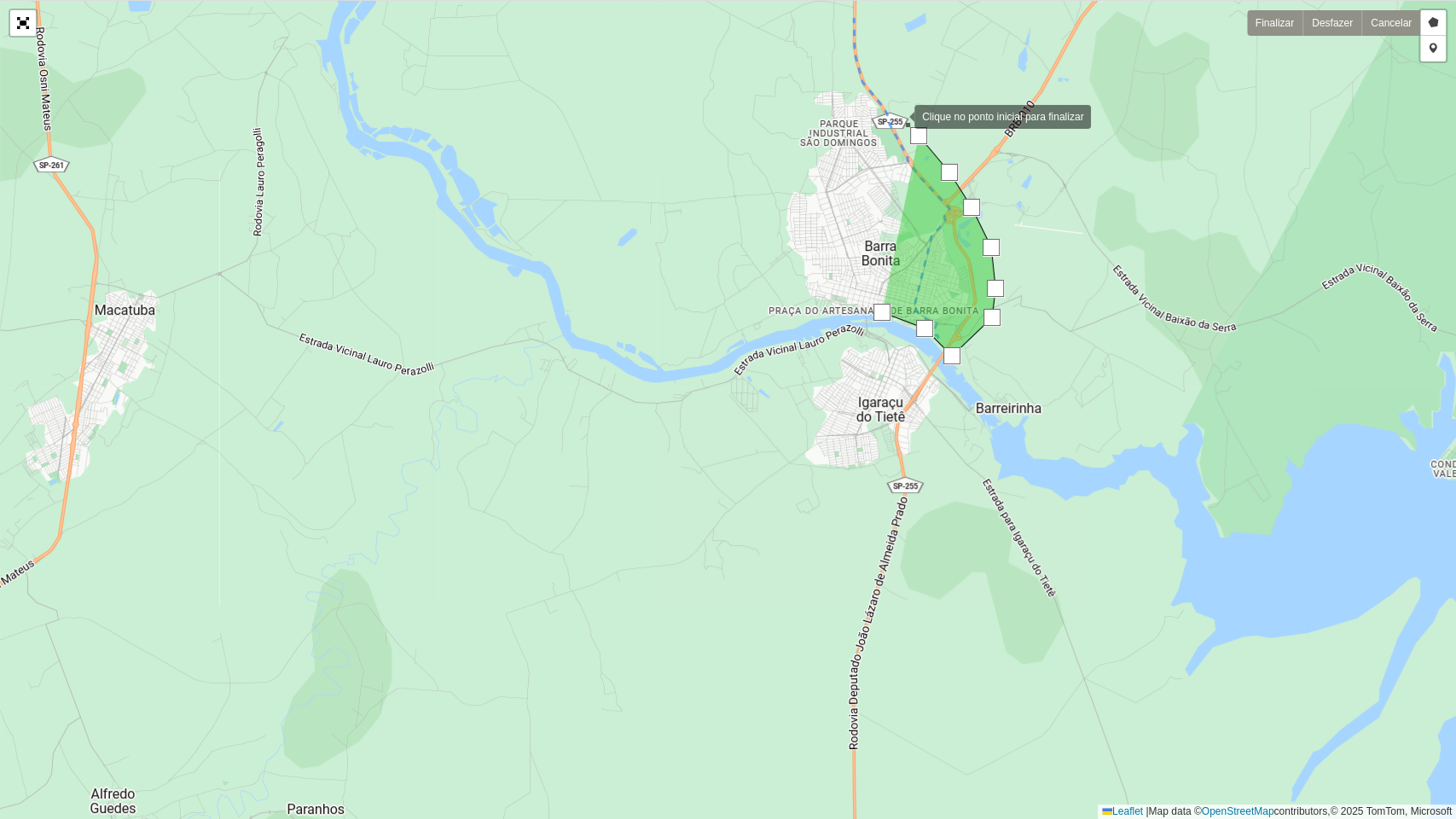
drag, startPoint x: 889, startPoint y: 14, endPoint x: 897, endPoint y: 114, distance: 100.3
click at [897, 114] on div at bounding box center [897, 115] width 34 height 34
click at [893, 100] on div at bounding box center [893, 101] width 34 height 34
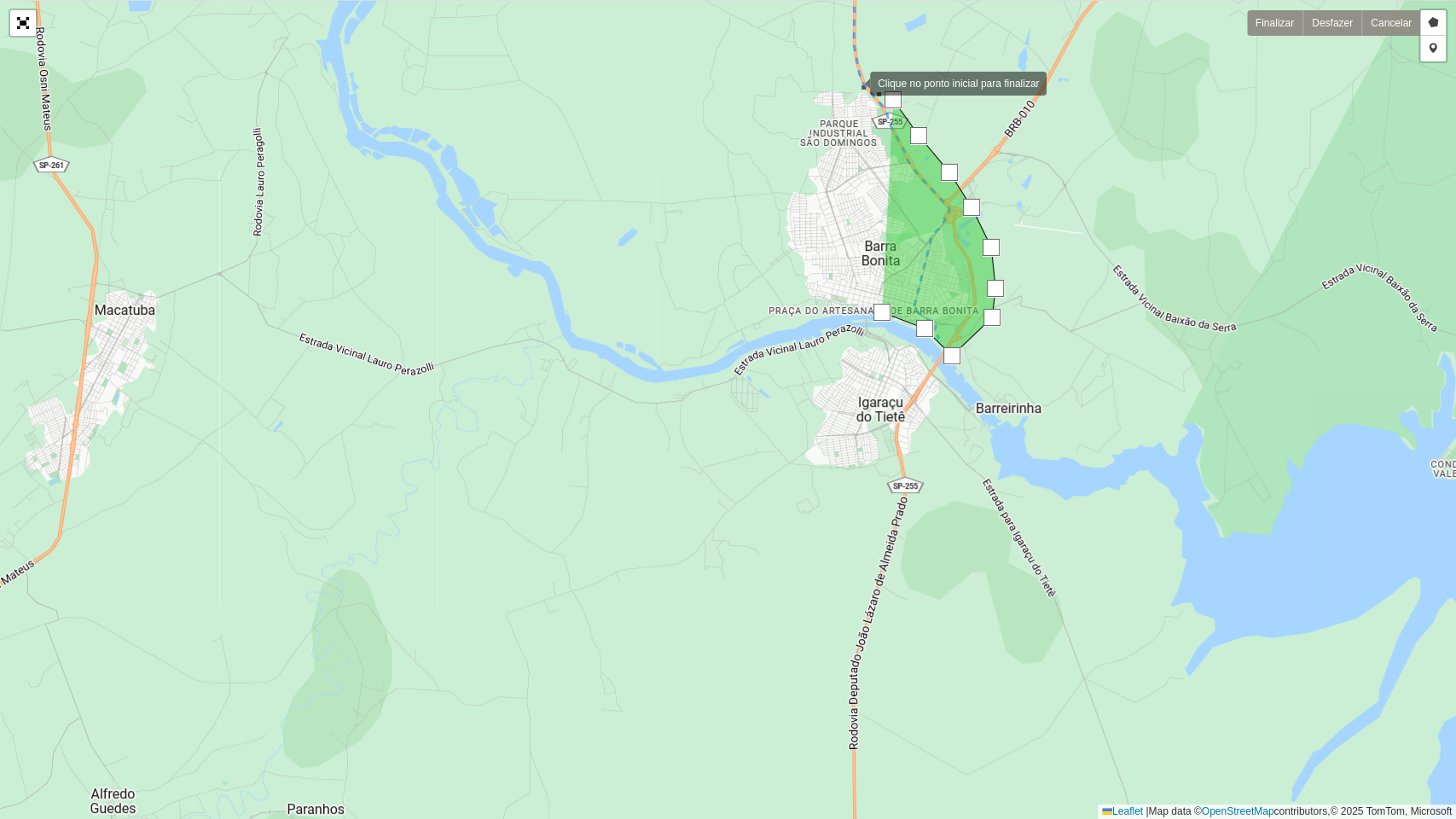
click at [853, 82] on div at bounding box center [853, 82] width 34 height 34
click at [809, 79] on div at bounding box center [826, 82] width 34 height 34
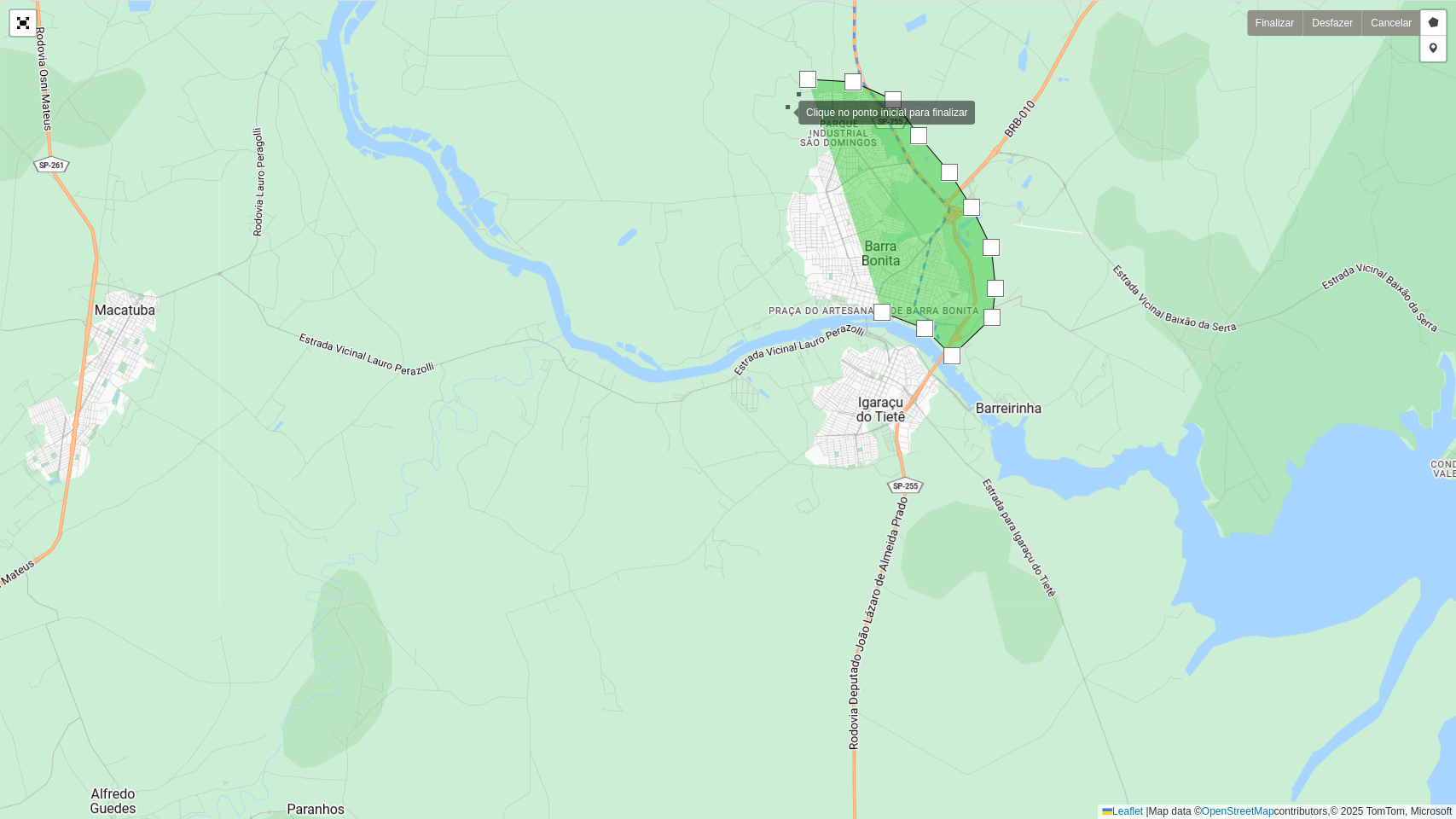
click at [781, 111] on div at bounding box center [781, 111] width 34 height 34
click at [761, 150] on div at bounding box center [771, 133] width 34 height 34
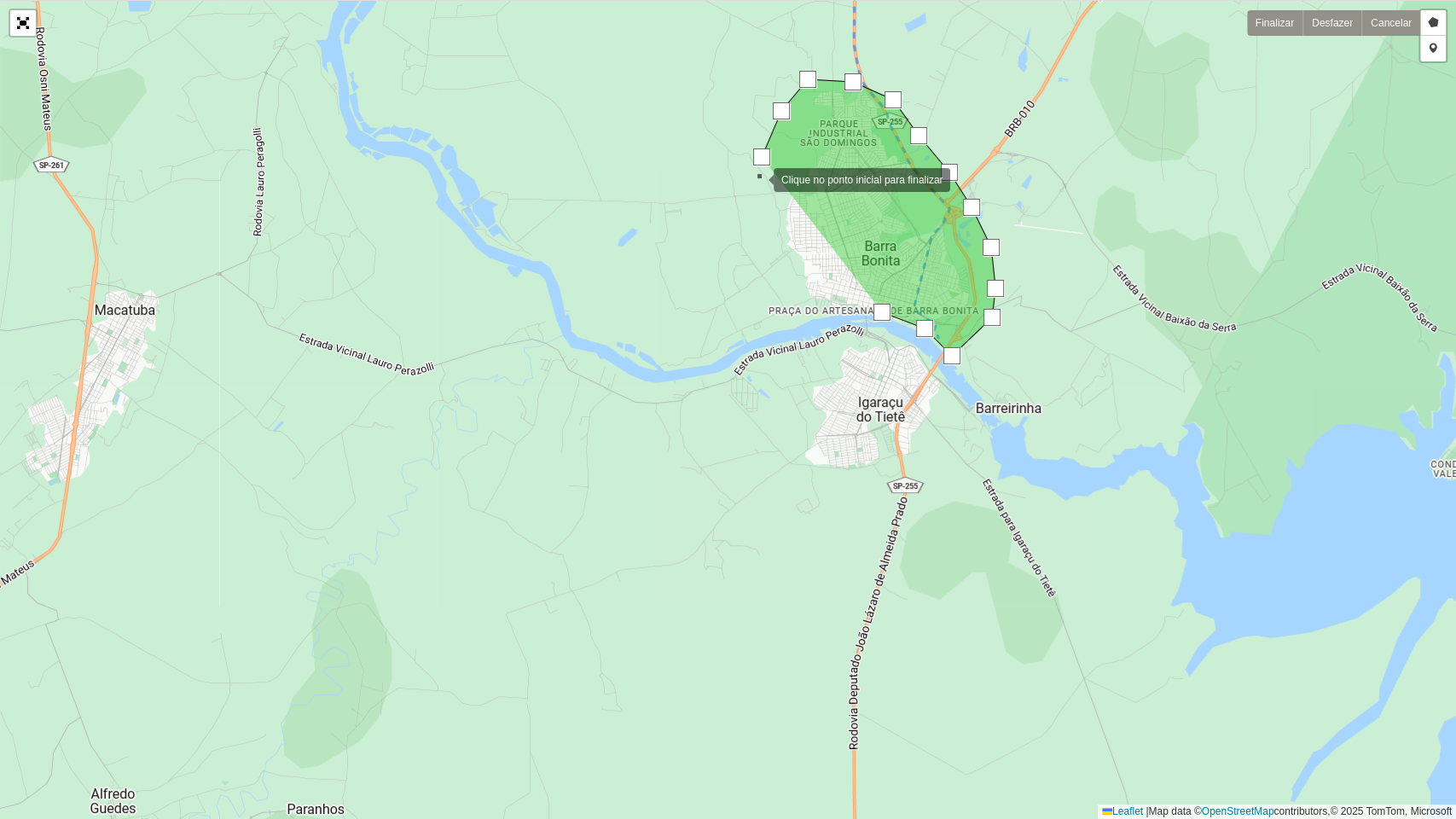
drag, startPoint x: 750, startPoint y: 208, endPoint x: 749, endPoint y: 219, distance: 11.0
click at [750, 195] on div at bounding box center [757, 178] width 34 height 34
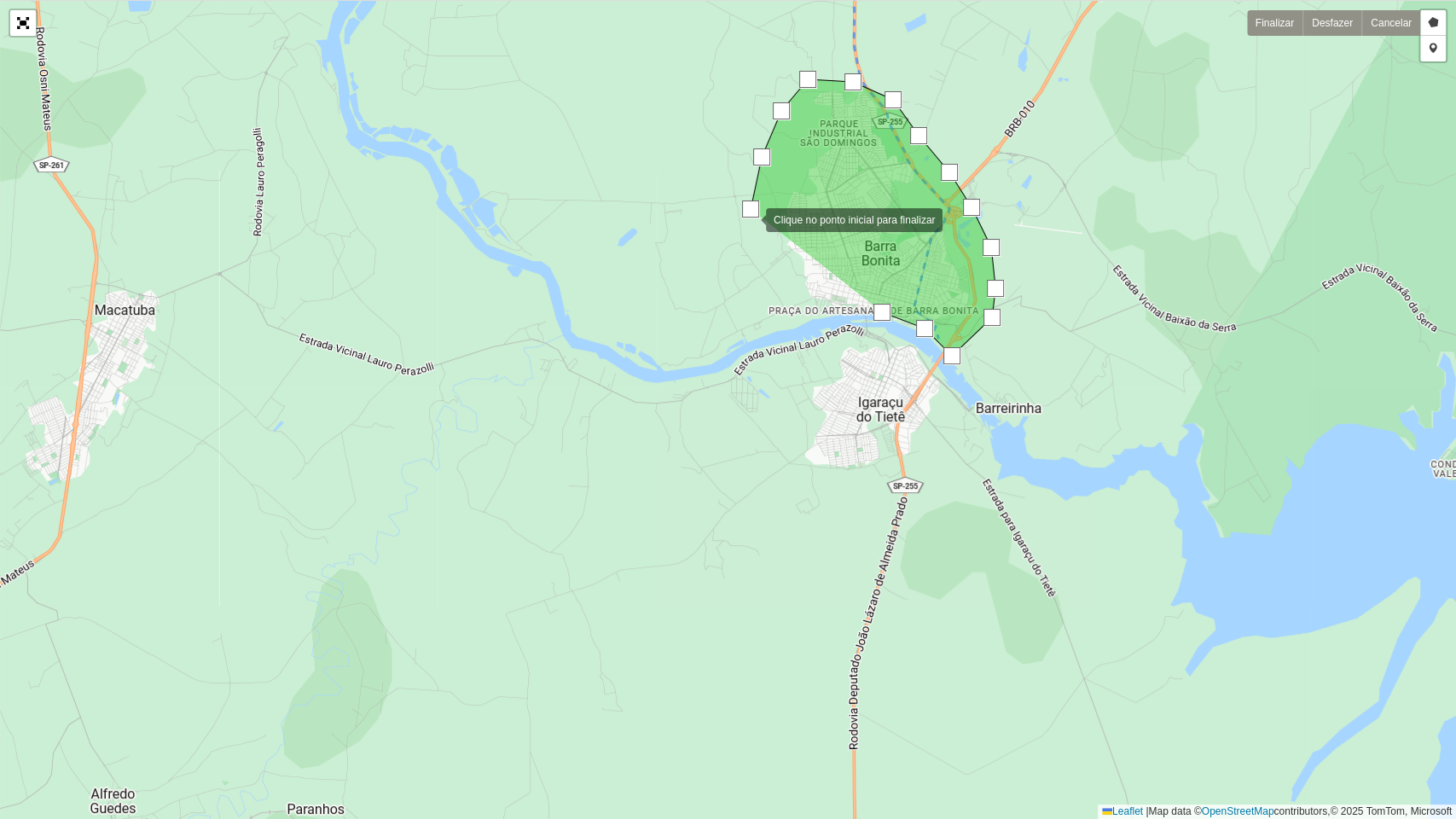
click at [739, 236] on div at bounding box center [749, 219] width 34 height 34
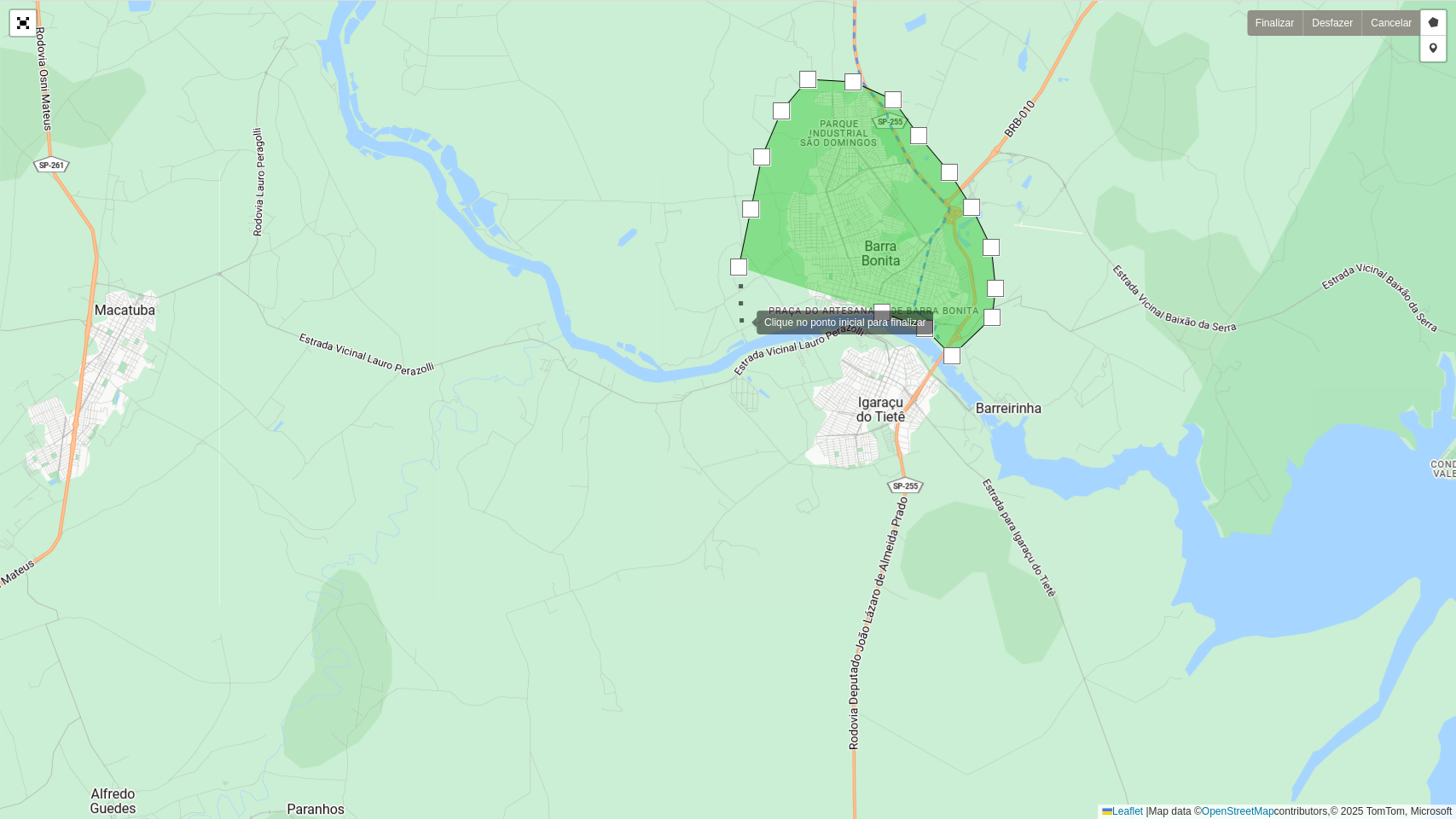
click at [740, 320] on div at bounding box center [740, 320] width 34 height 34
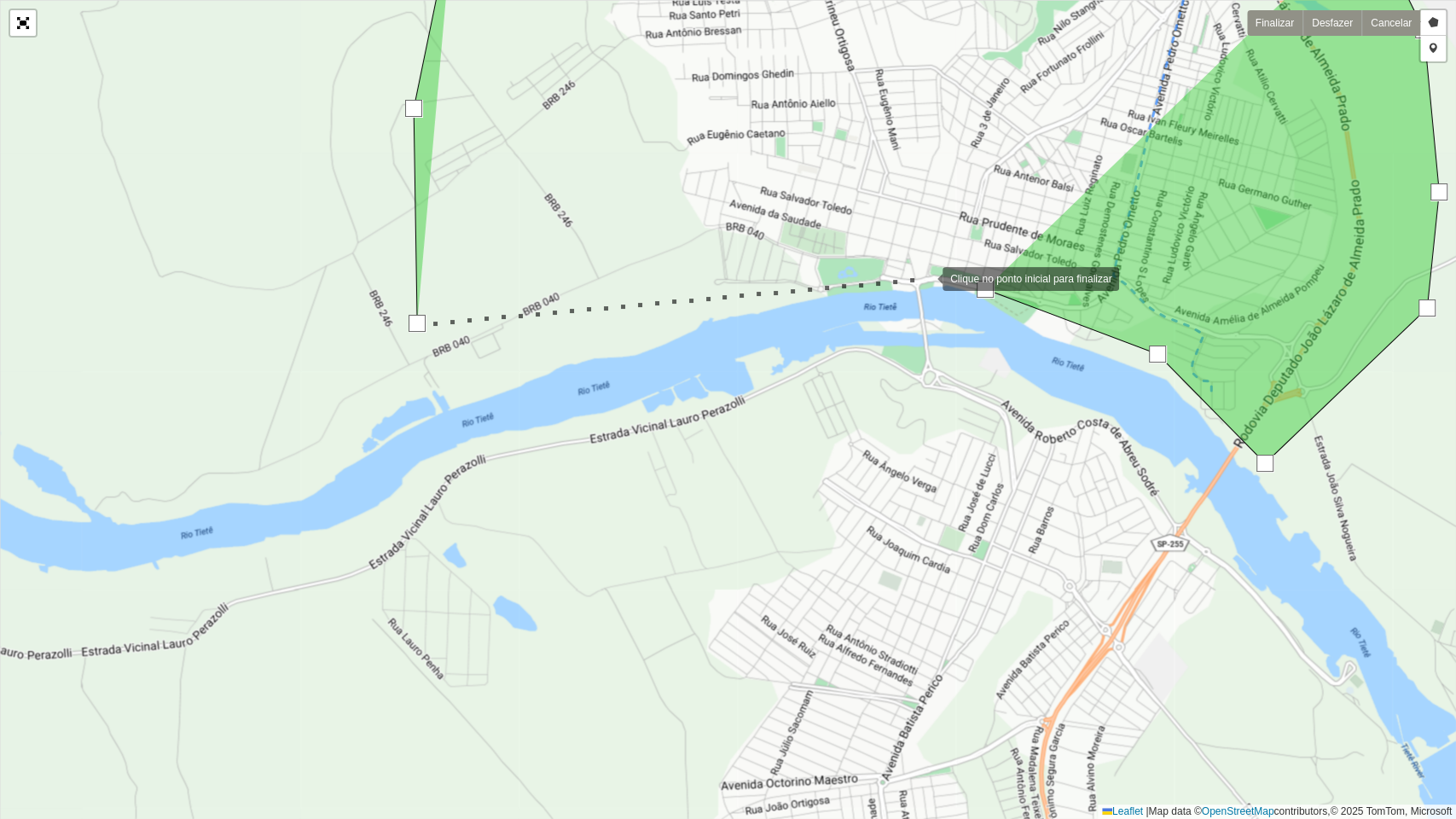
click at [926, 278] on div at bounding box center [925, 277] width 34 height 34
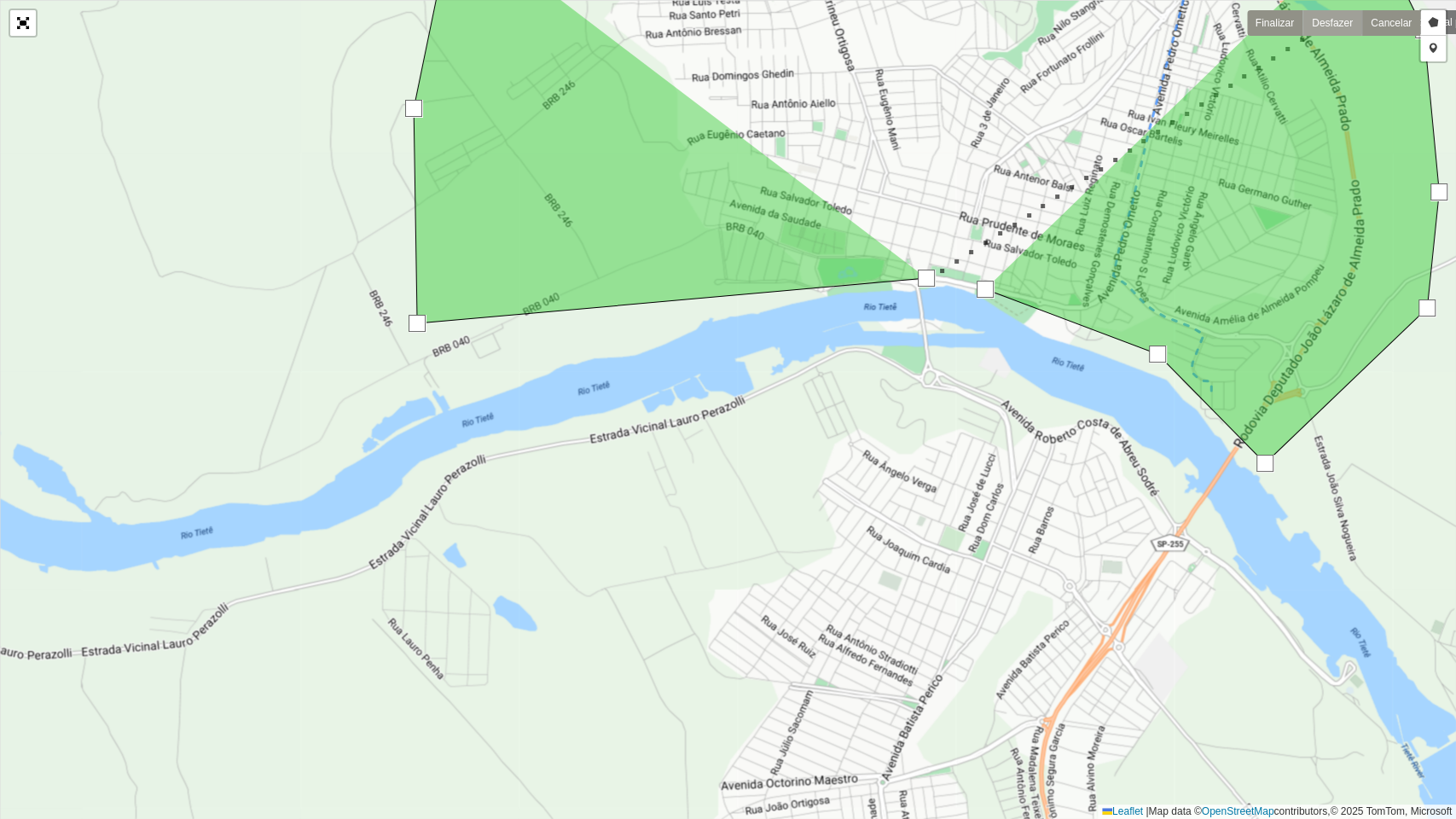
click at [1334, 16] on link "Desfazer" at bounding box center [1331, 22] width 58 height 25
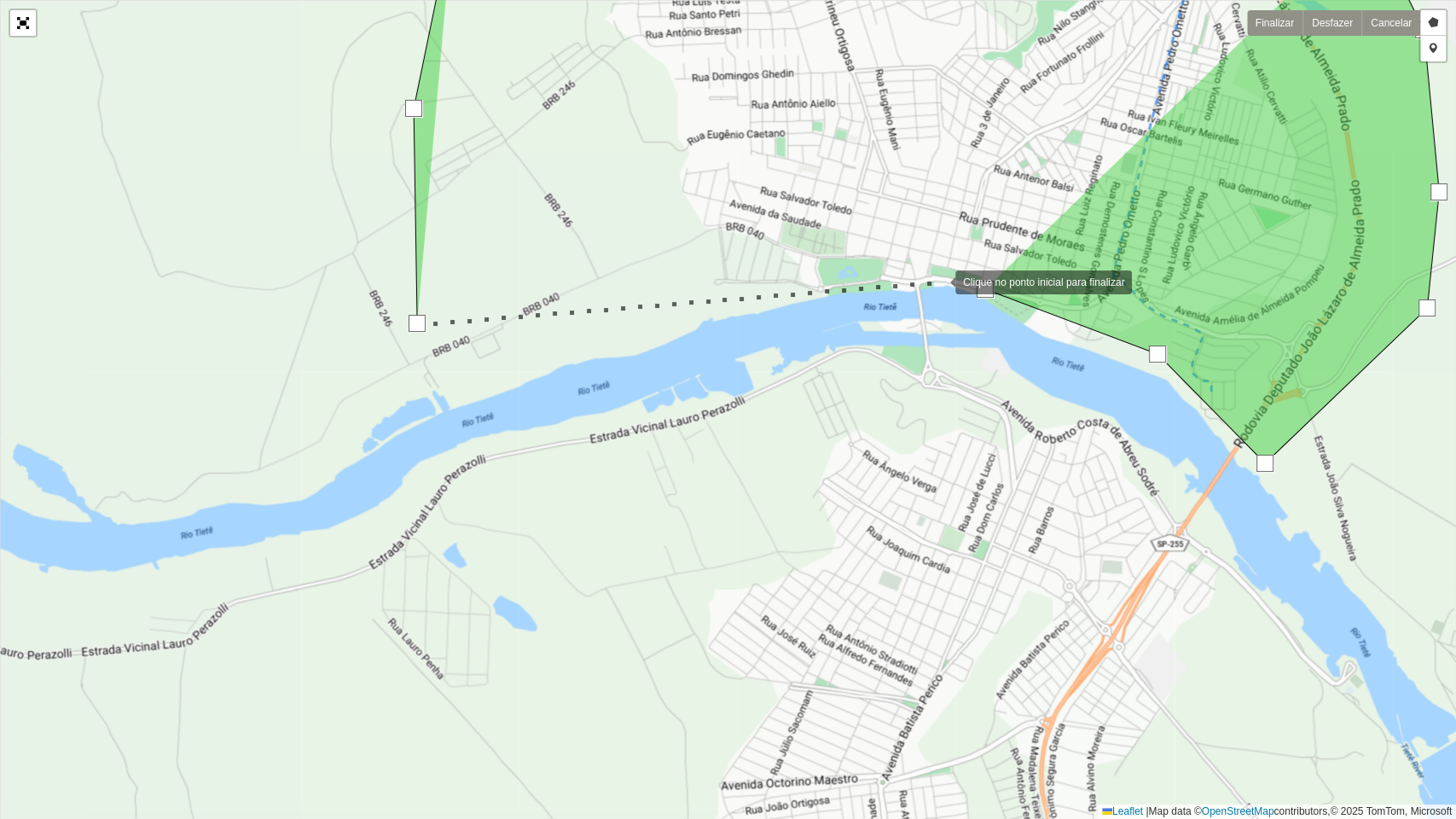
click at [939, 281] on div at bounding box center [939, 281] width 34 height 34
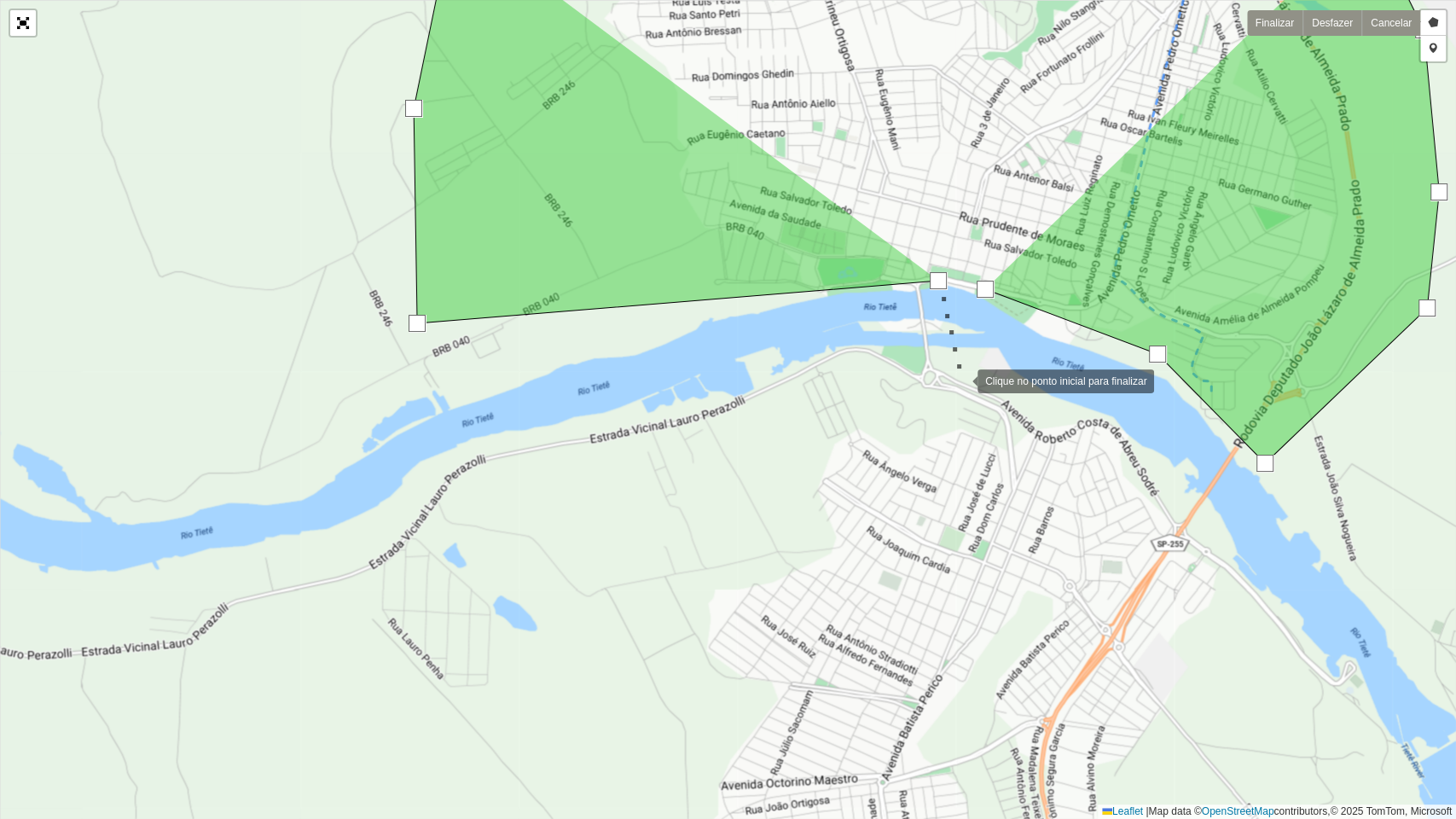
click at [960, 381] on div at bounding box center [960, 380] width 34 height 34
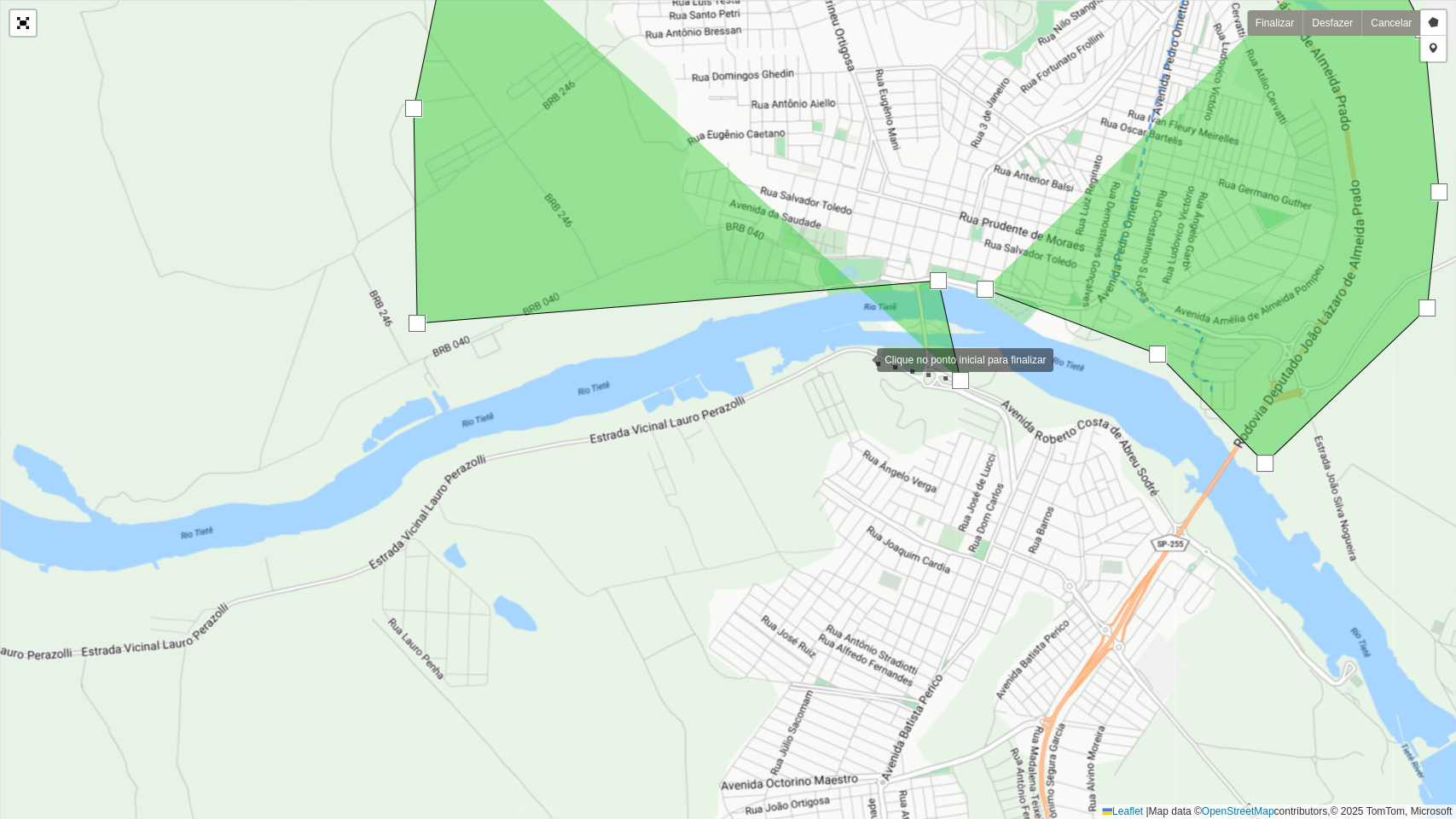
click at [858, 357] on div at bounding box center [859, 358] width 34 height 34
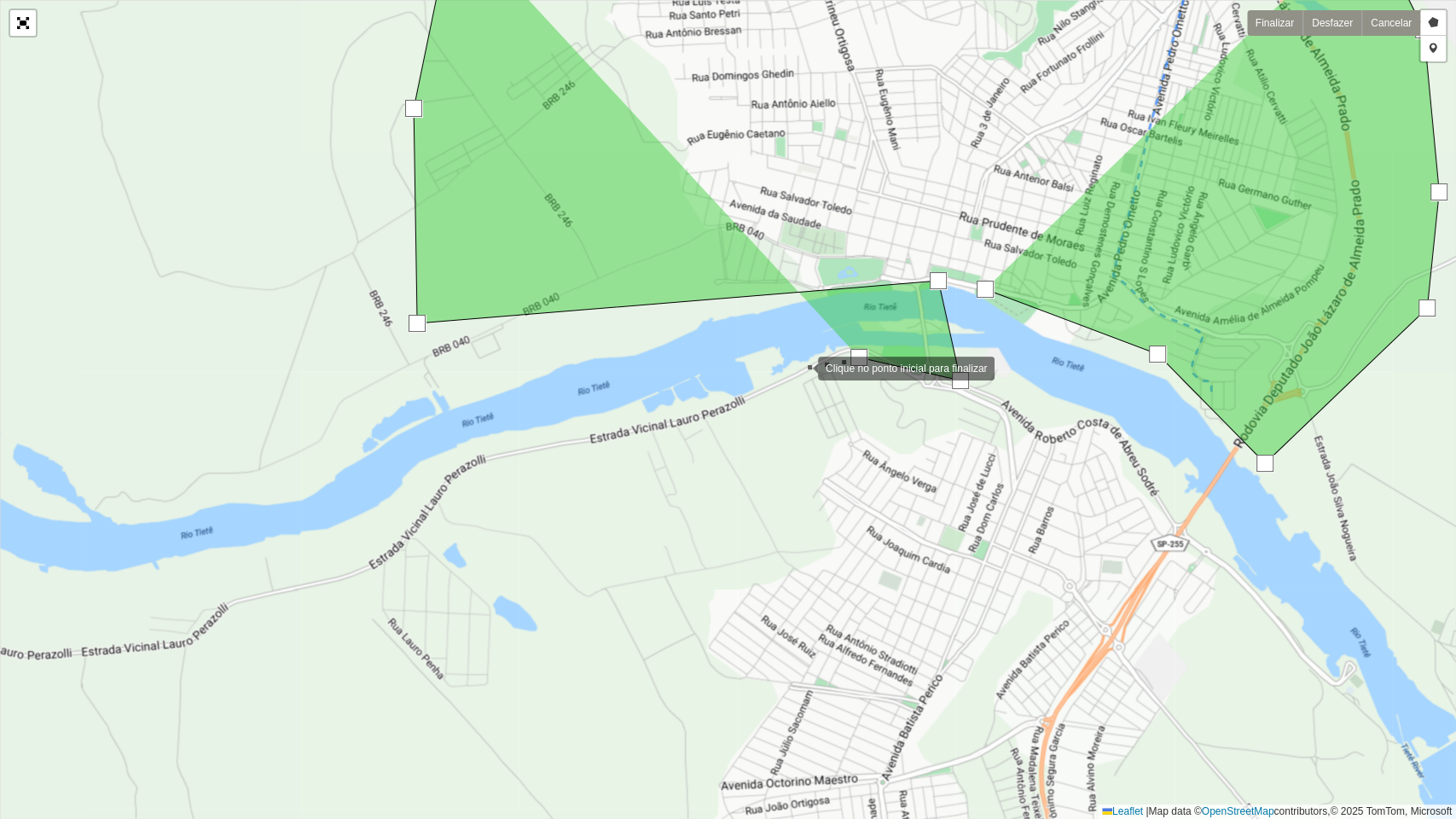
click at [796, 367] on div at bounding box center [801, 367] width 34 height 34
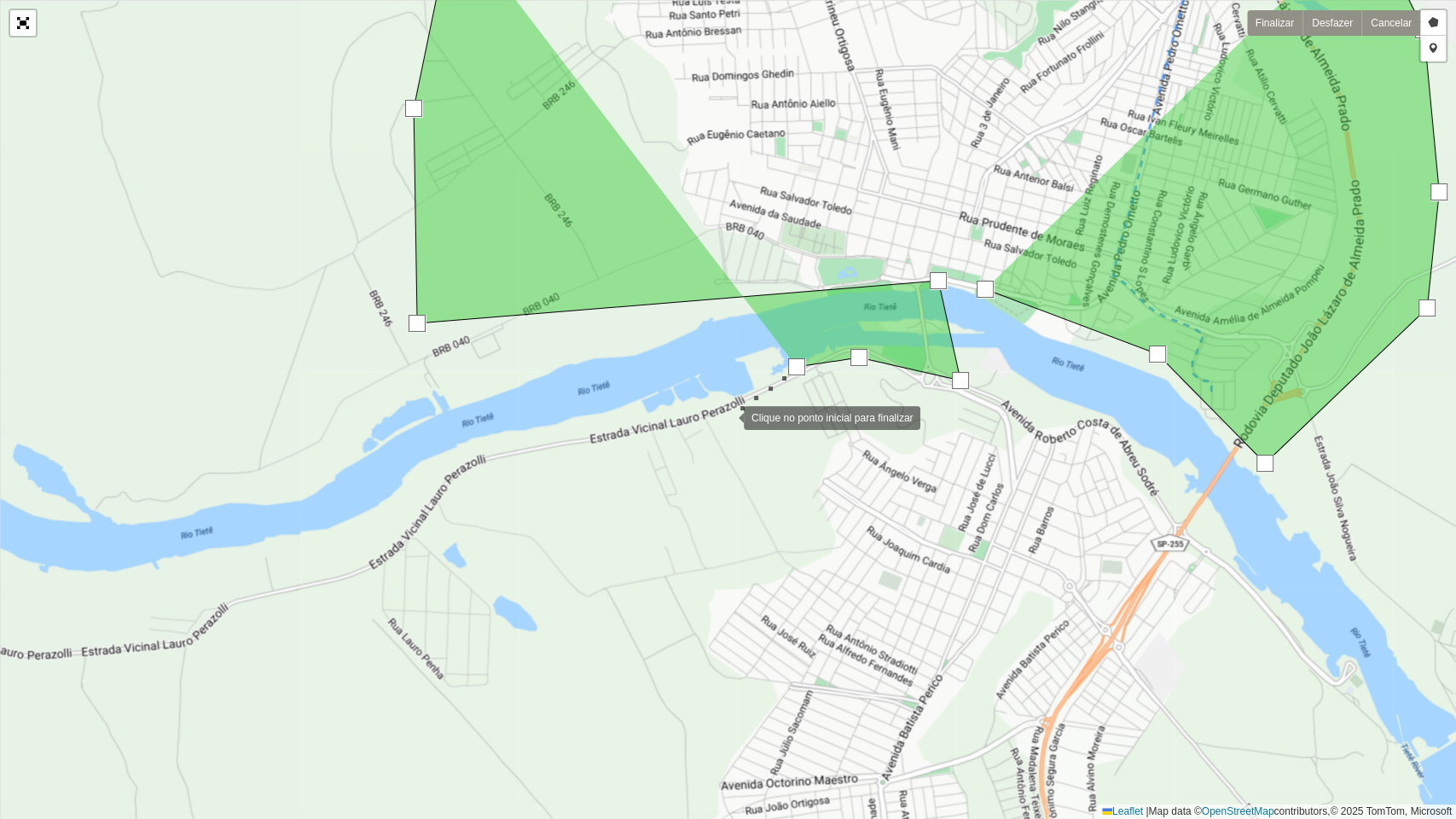
click at [726, 417] on div at bounding box center [727, 417] width 34 height 34
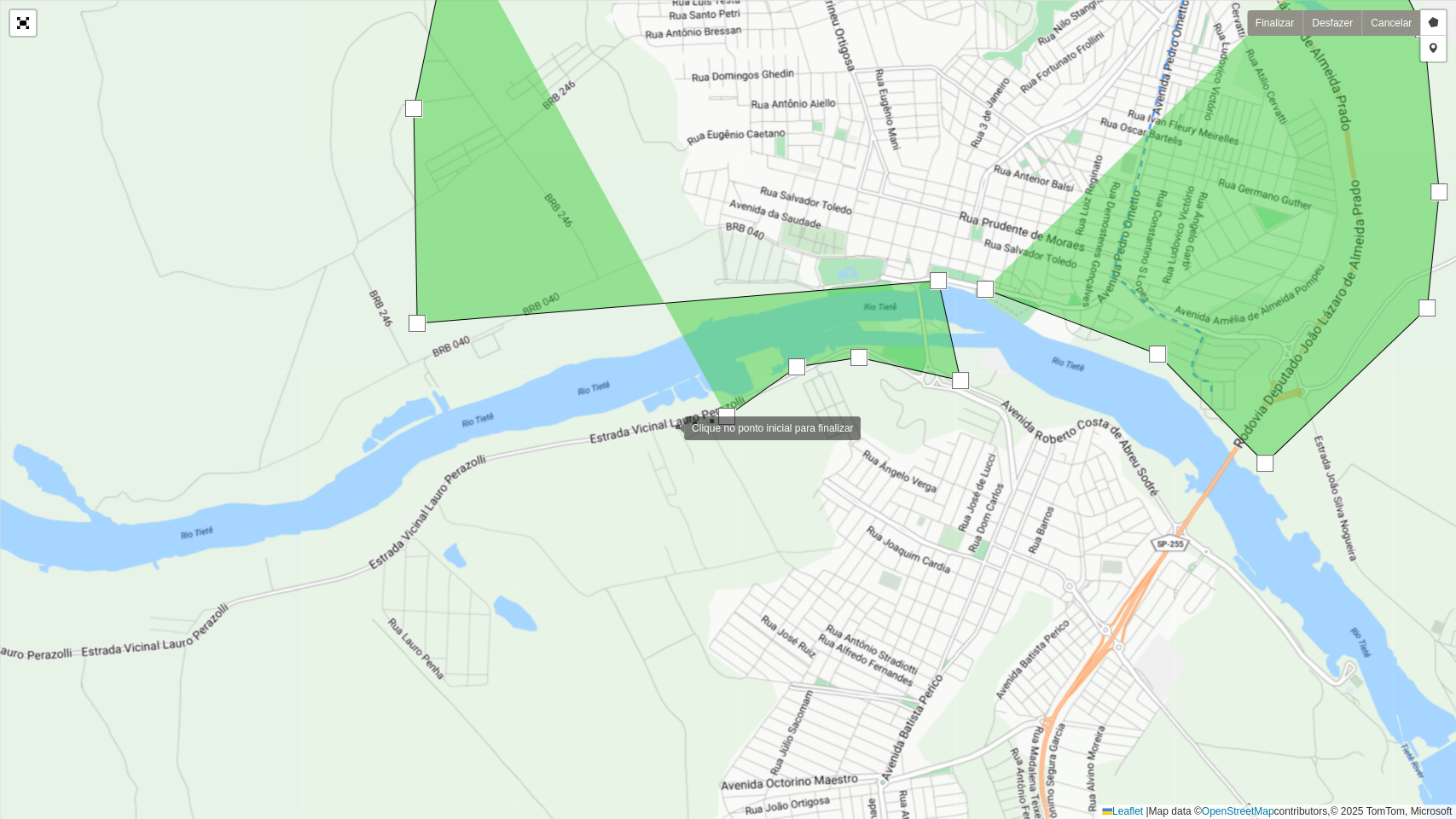
click at [650, 425] on div at bounding box center [667, 427] width 34 height 34
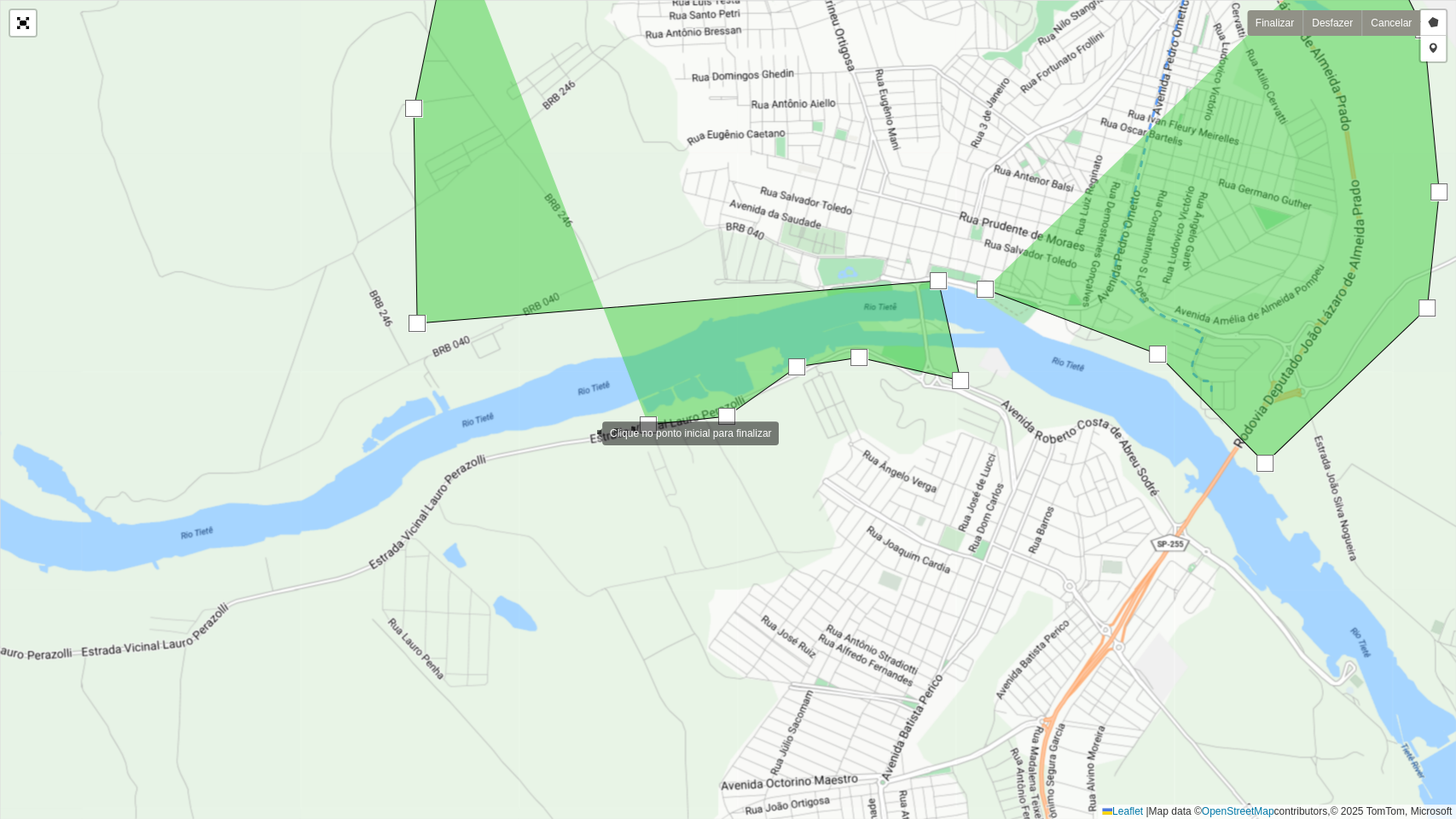
click at [584, 432] on div at bounding box center [585, 432] width 34 height 34
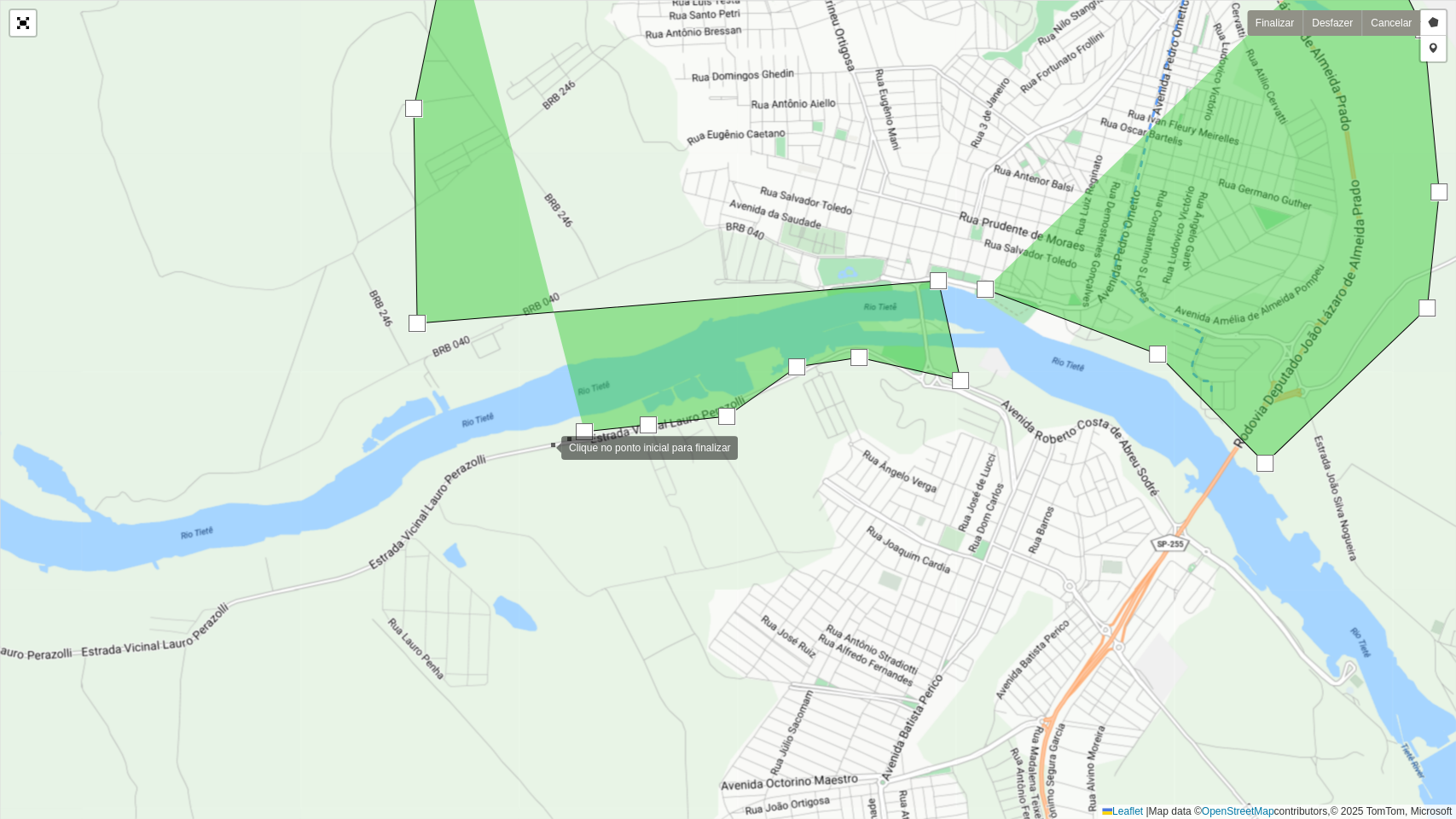
click at [527, 454] on div at bounding box center [544, 446] width 34 height 34
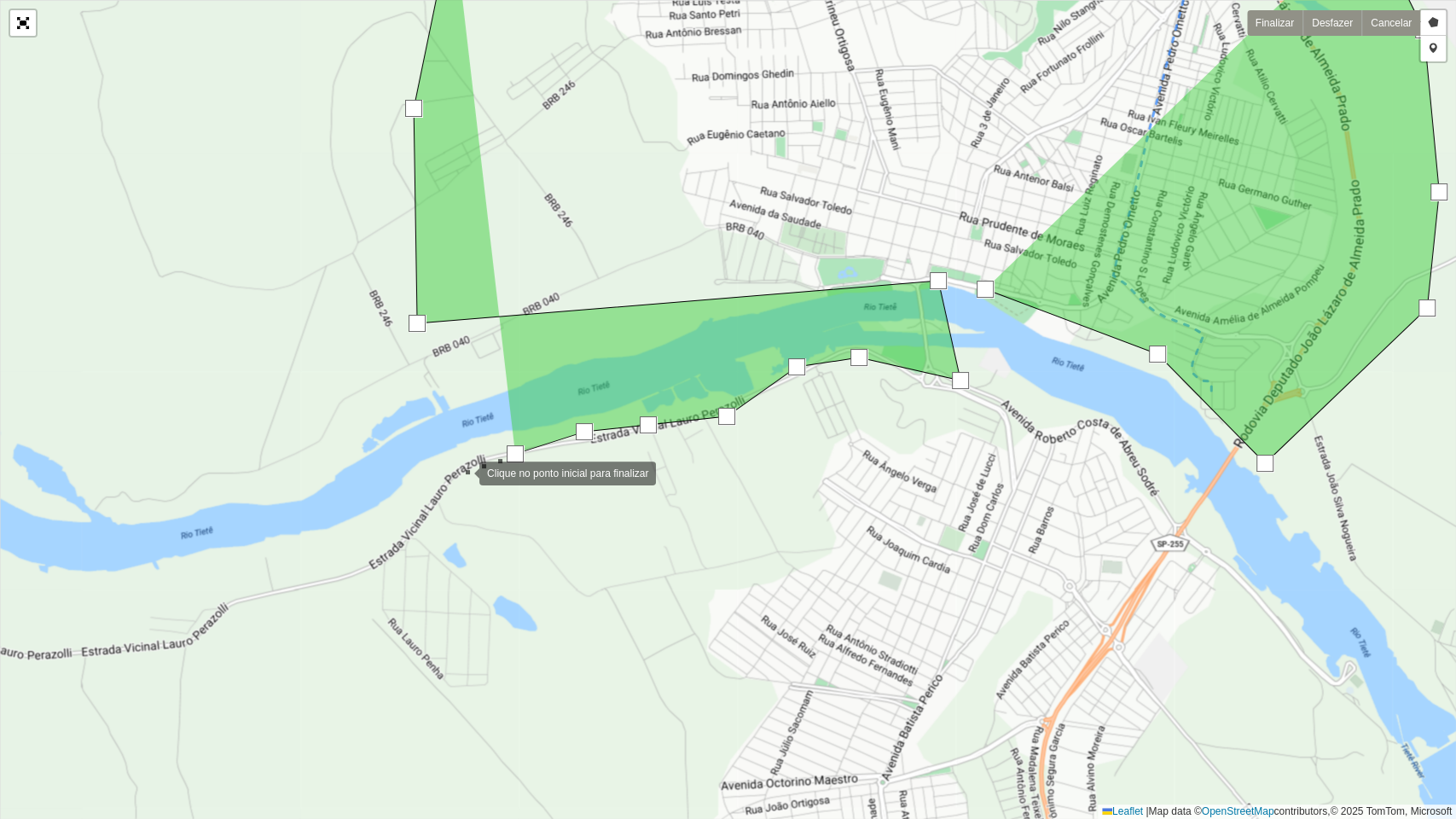
click at [450, 475] on div at bounding box center [463, 472] width 34 height 34
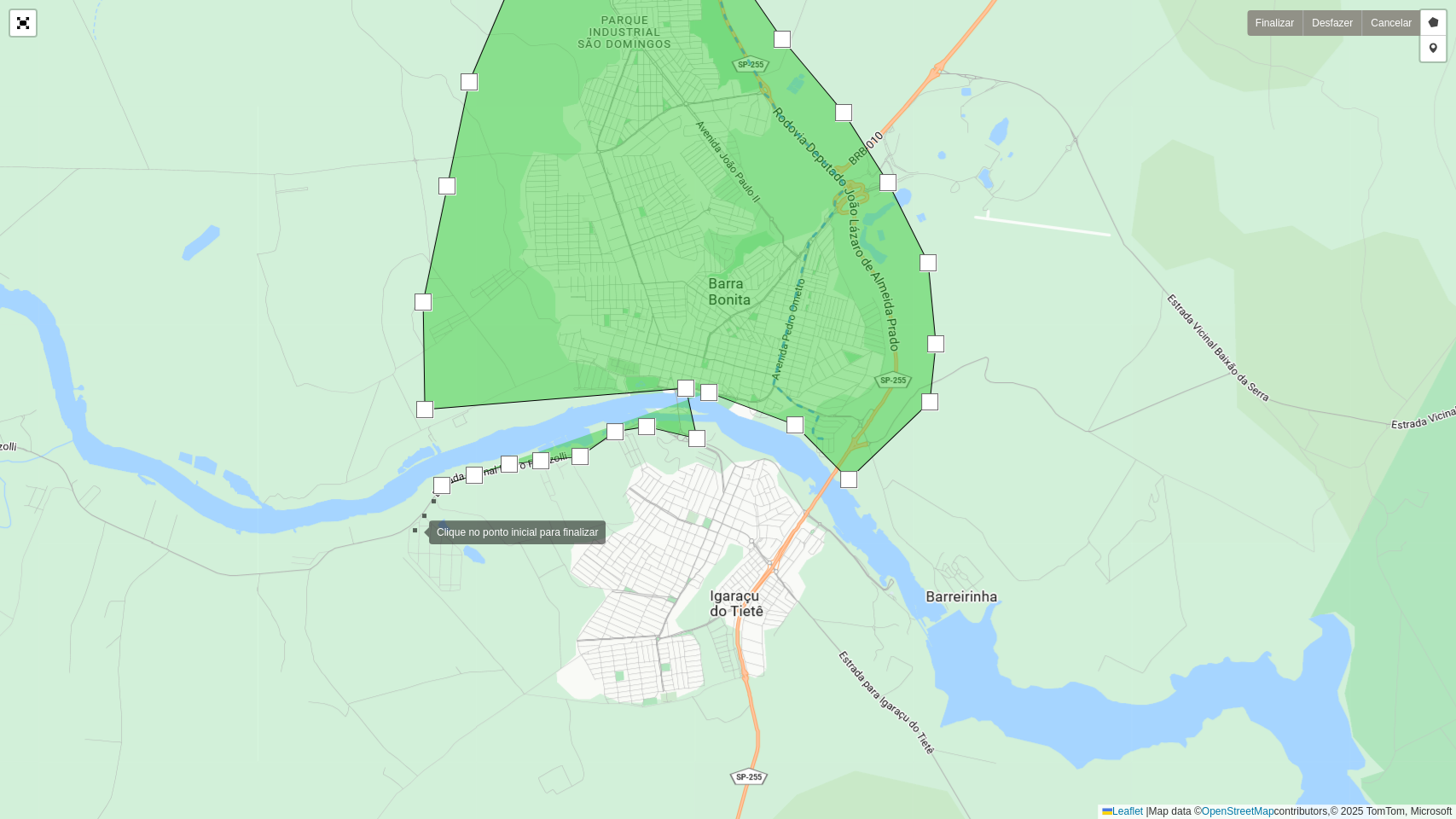
click at [409, 531] on div at bounding box center [412, 531] width 34 height 34
click at [432, 556] on div at bounding box center [415, 539] width 34 height 34
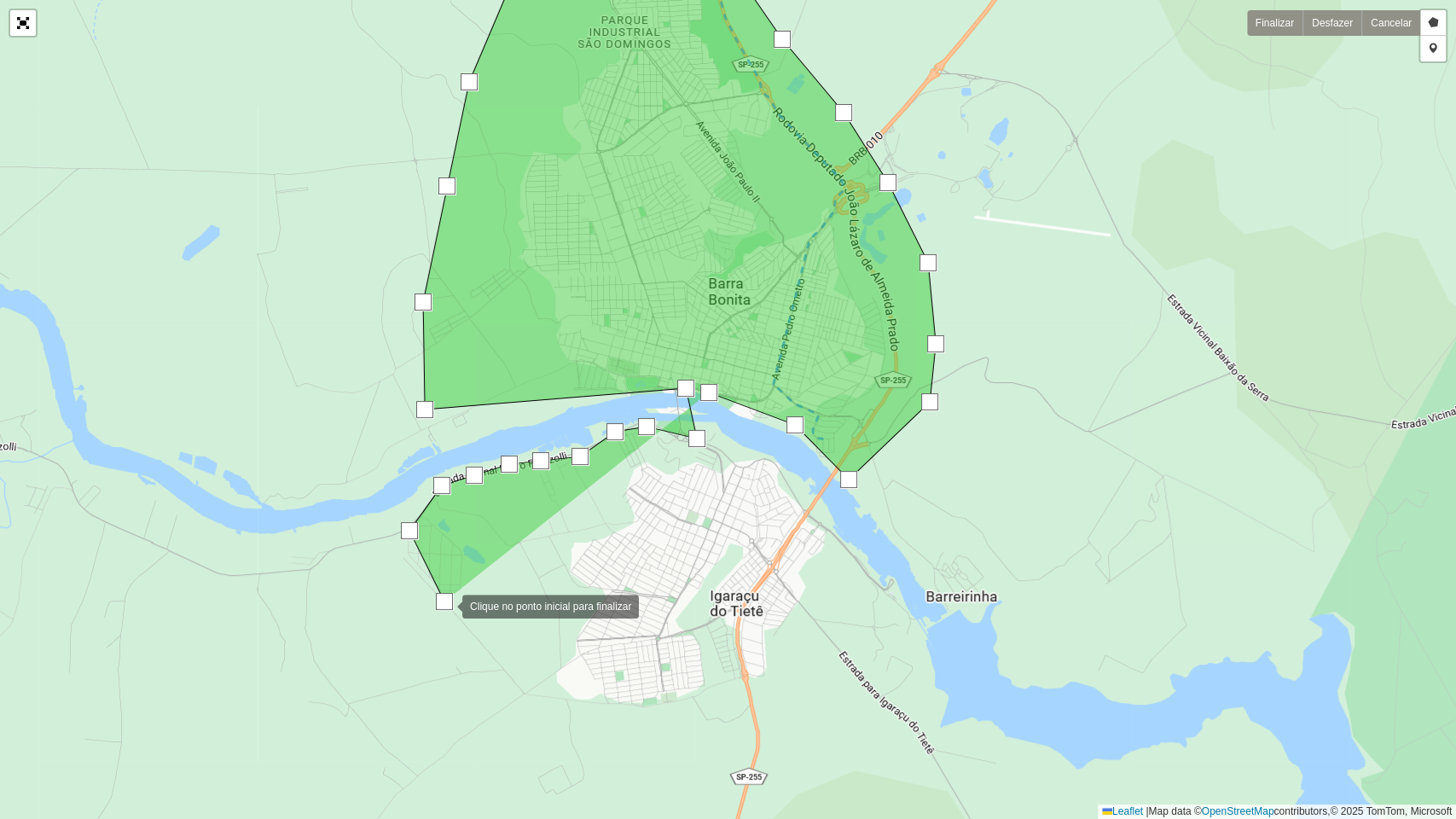
click at [463, 622] on div at bounding box center [445, 605] width 34 height 34
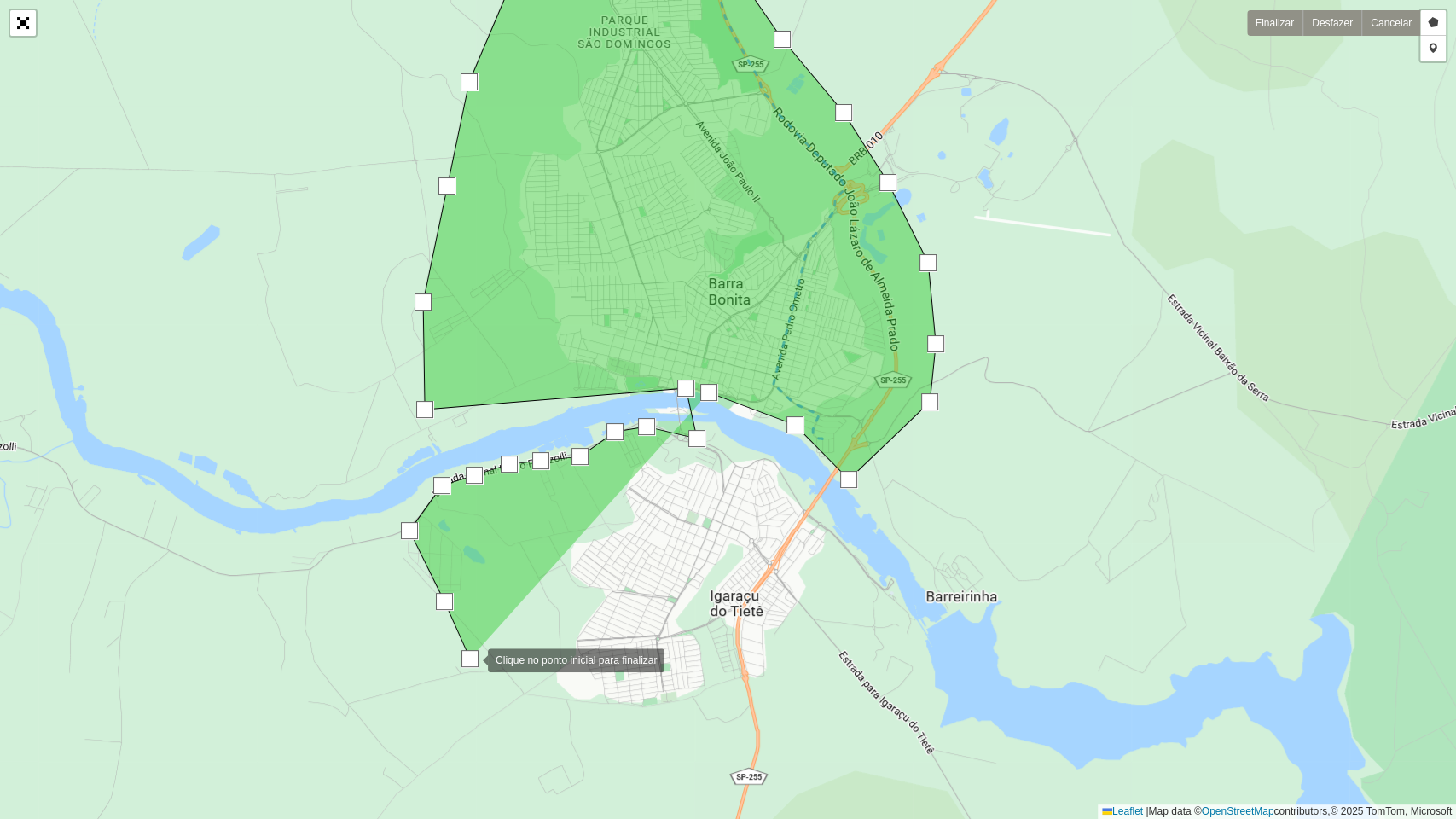
click at [488, 664] on div at bounding box center [471, 659] width 34 height 34
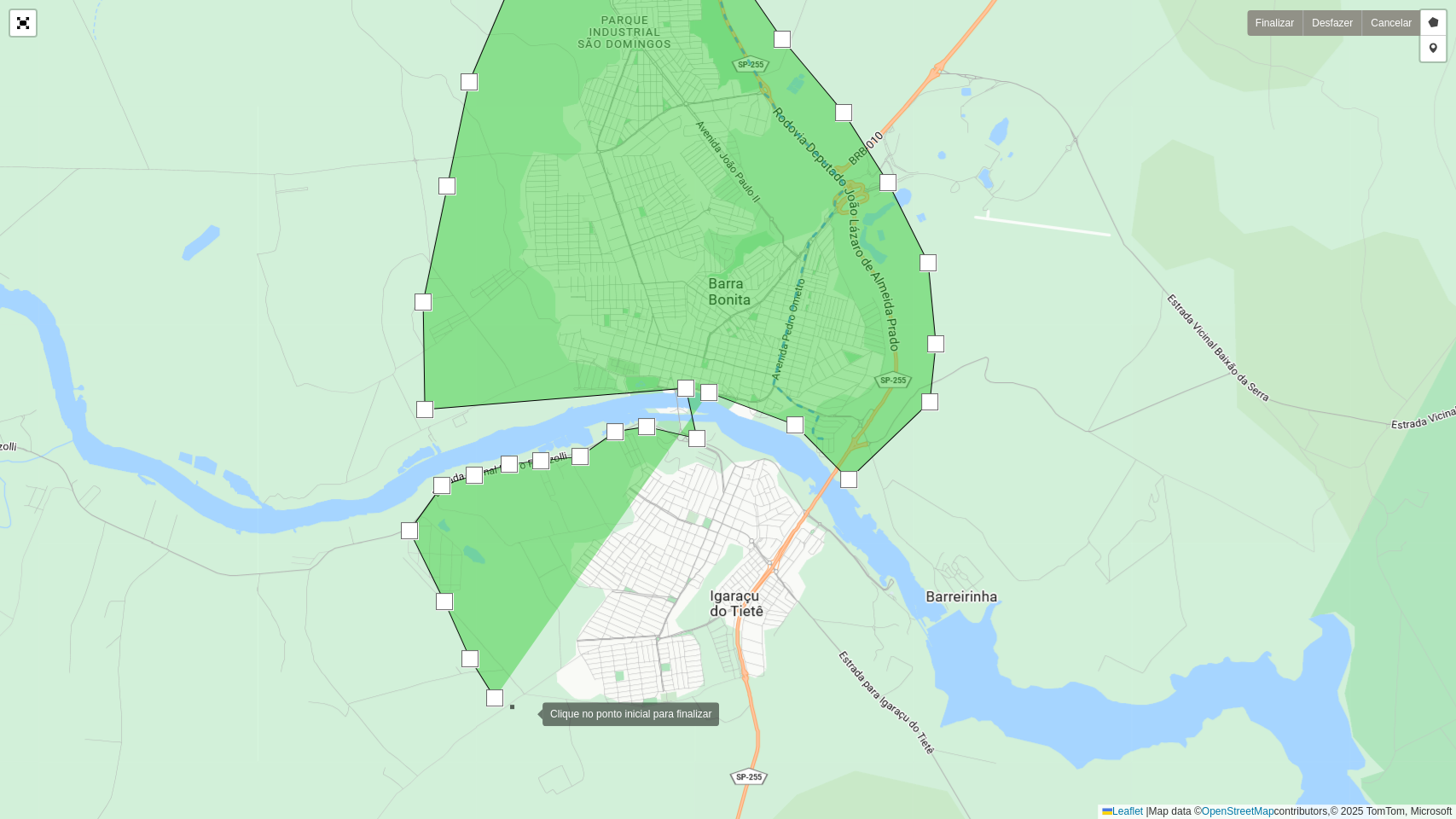
click at [543, 664] on div at bounding box center [526, 712] width 34 height 34
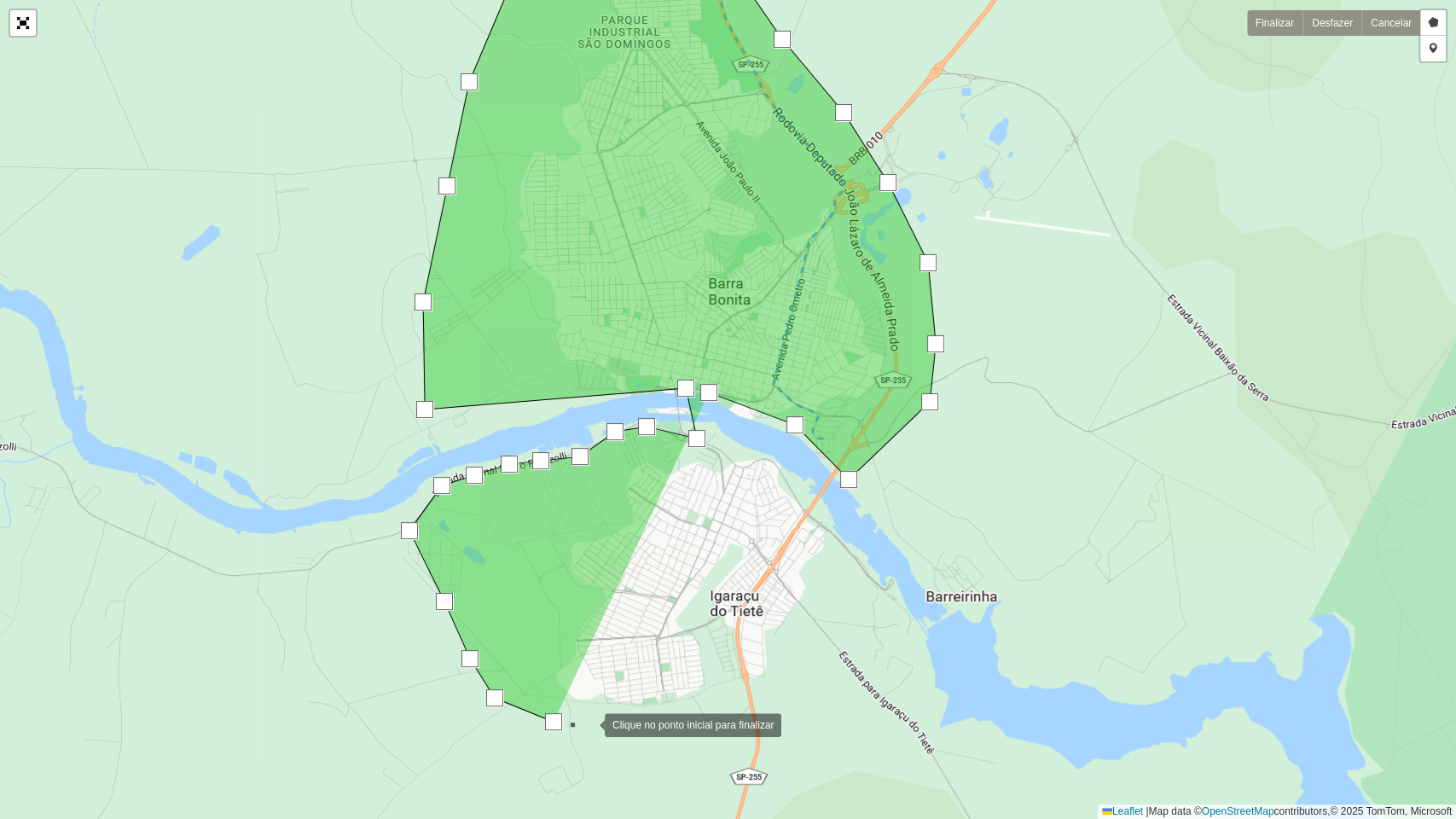
click at [592, 664] on div at bounding box center [588, 724] width 34 height 34
click at [642, 664] on div at bounding box center [642, 724] width 34 height 34
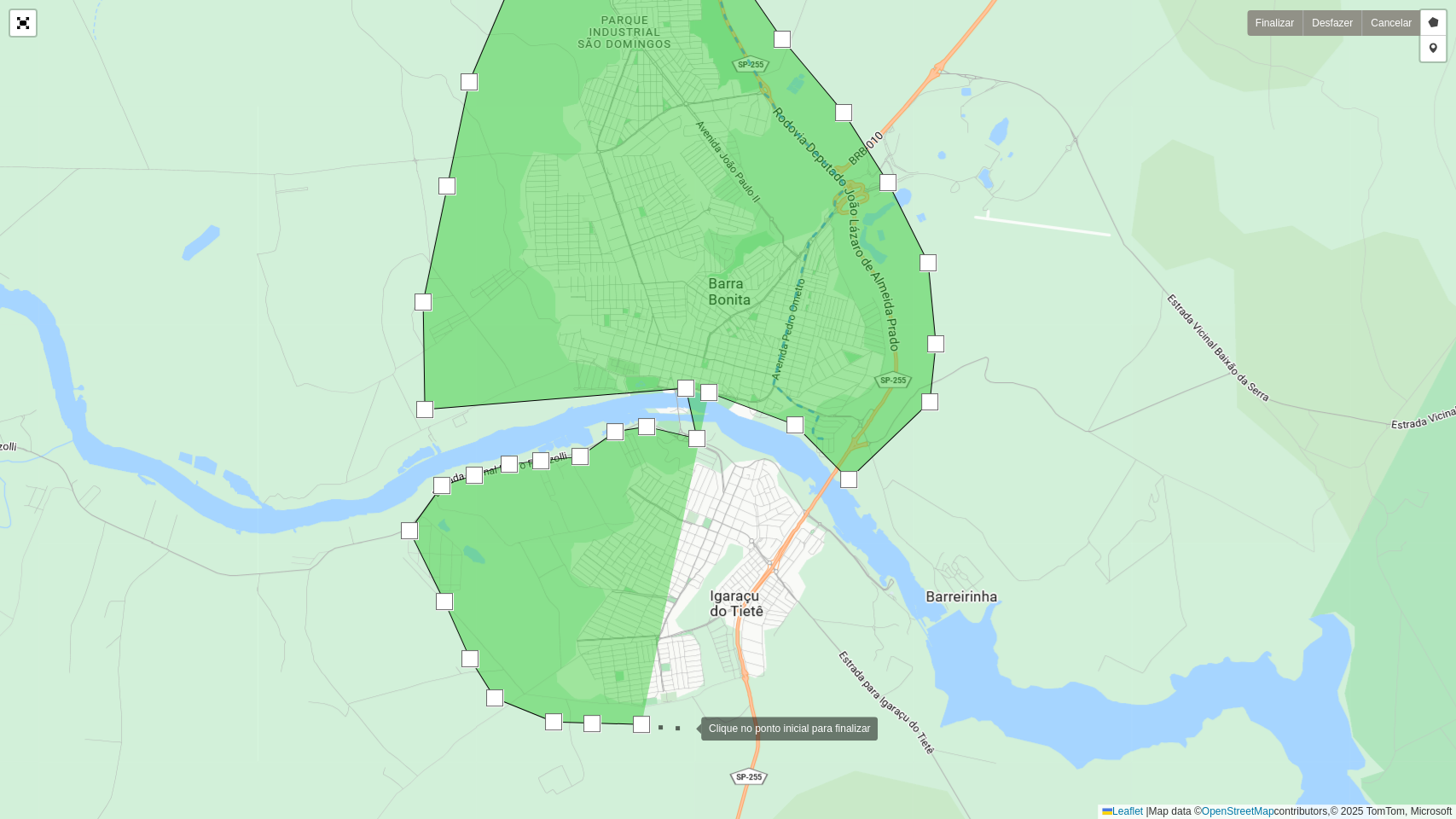
click at [686, 664] on div at bounding box center [684, 727] width 34 height 34
click at [701, 664] on div at bounding box center [684, 727] width 34 height 34
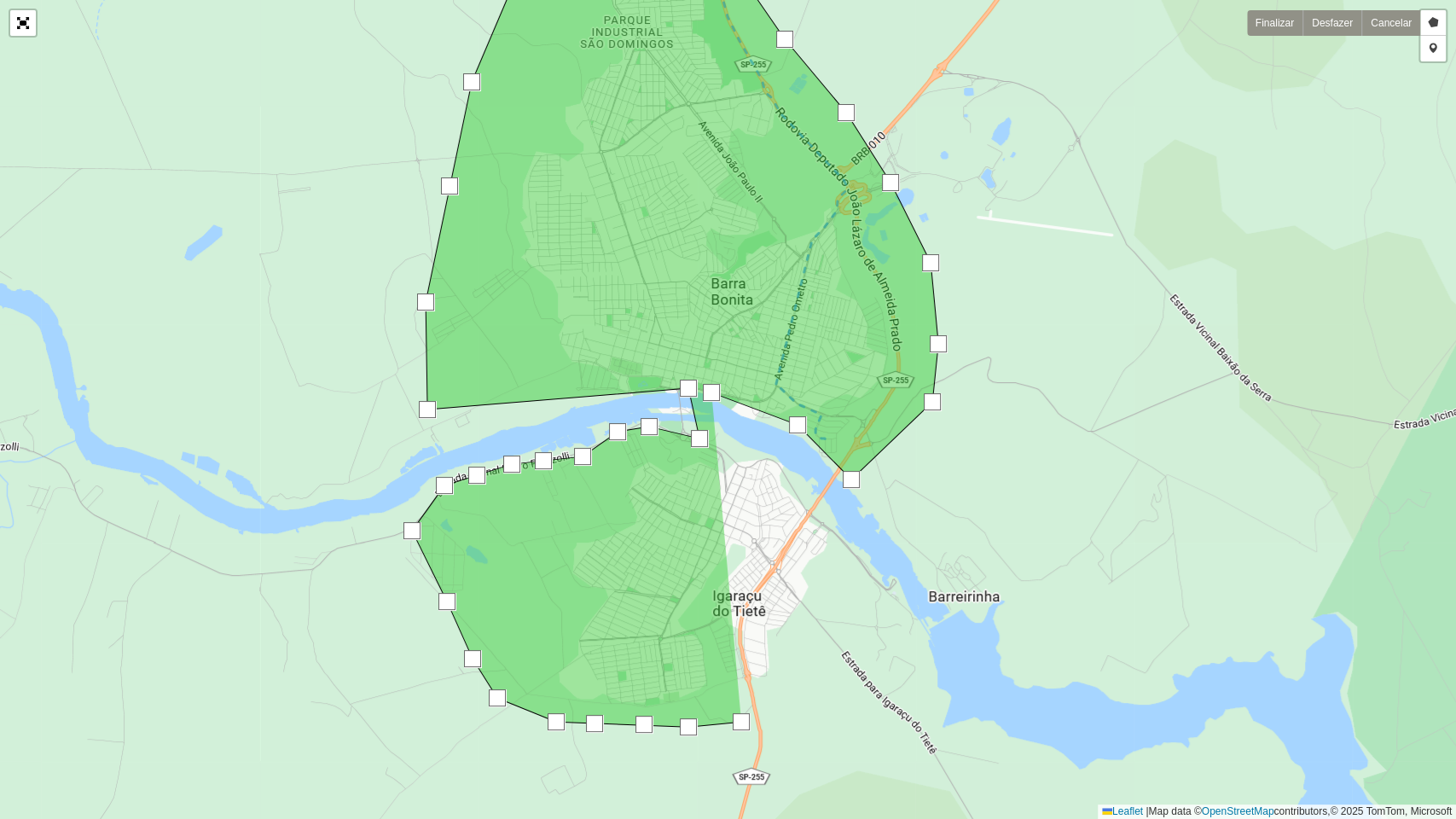
click at [759, 664] on div at bounding box center [741, 722] width 34 height 34
click at [798, 664] on div at bounding box center [781, 723] width 34 height 34
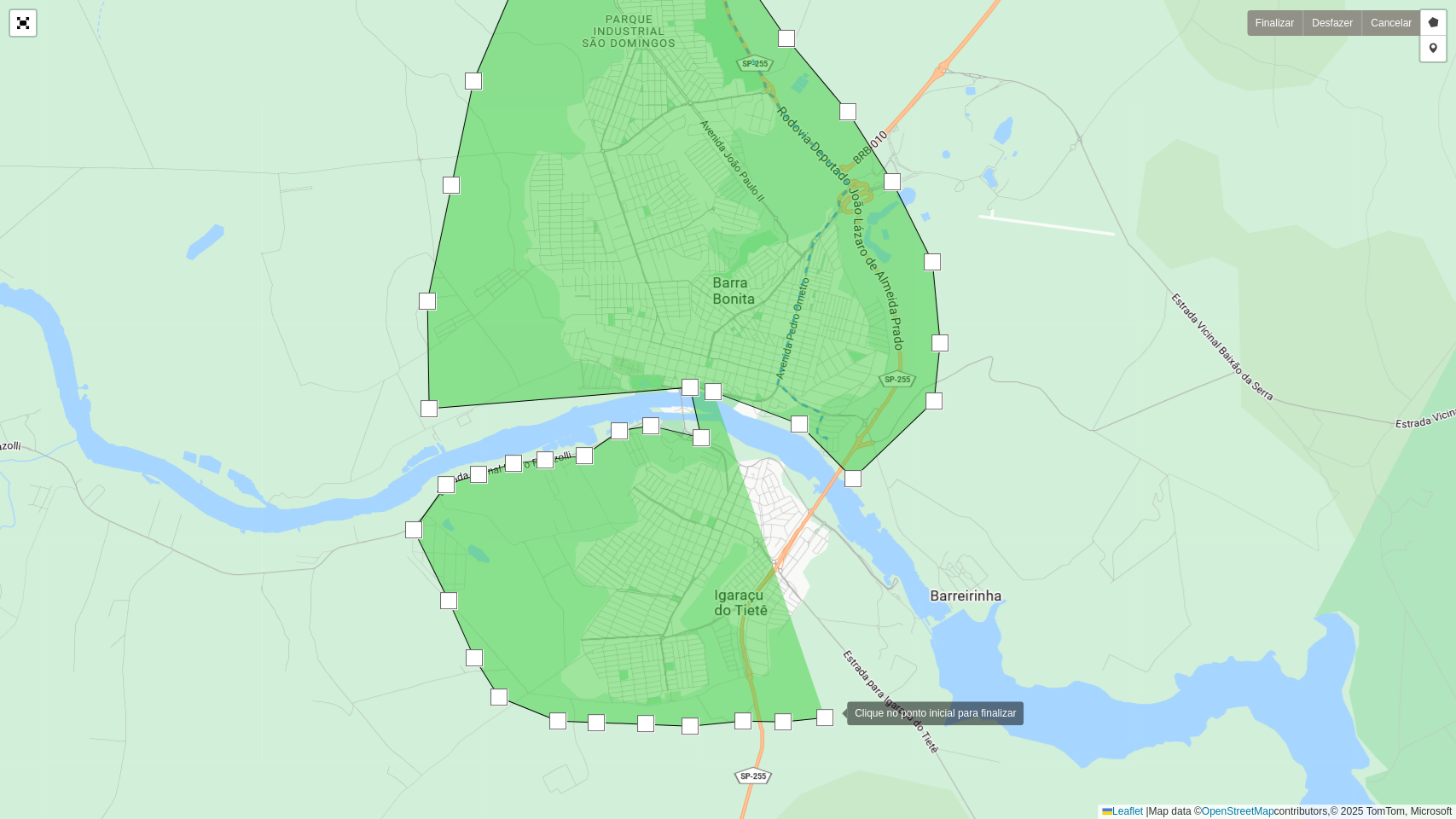
drag, startPoint x: 845, startPoint y: 686, endPoint x: 856, endPoint y: 655, distance: 32.9
click at [846, 664] on div at bounding box center [830, 711] width 34 height 34
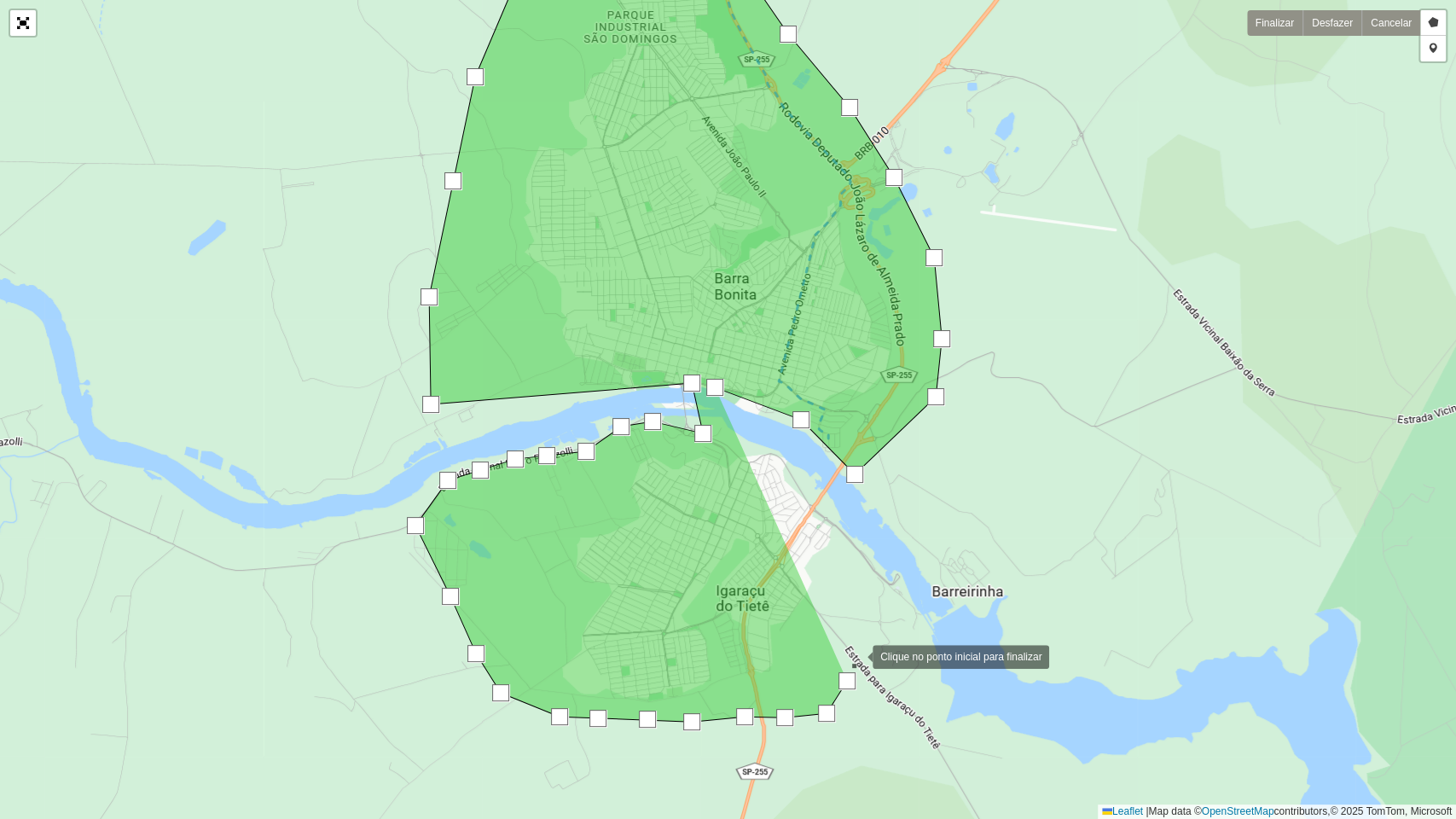
drag, startPoint x: 858, startPoint y: 645, endPoint x: 876, endPoint y: 587, distance: 60.7
click at [860, 639] on div at bounding box center [856, 655] width 34 height 34
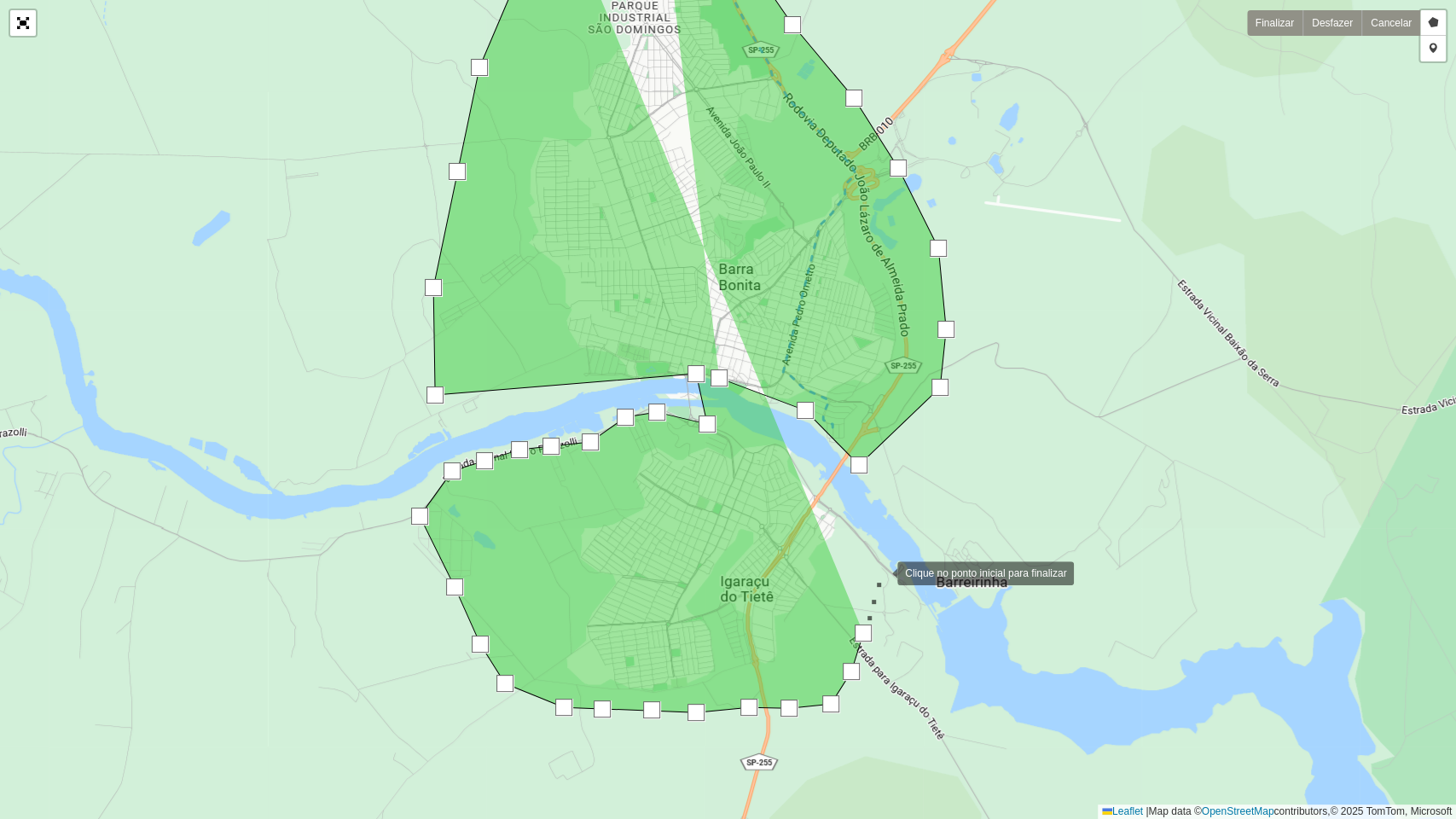
click at [882, 556] on div at bounding box center [880, 572] width 34 height 34
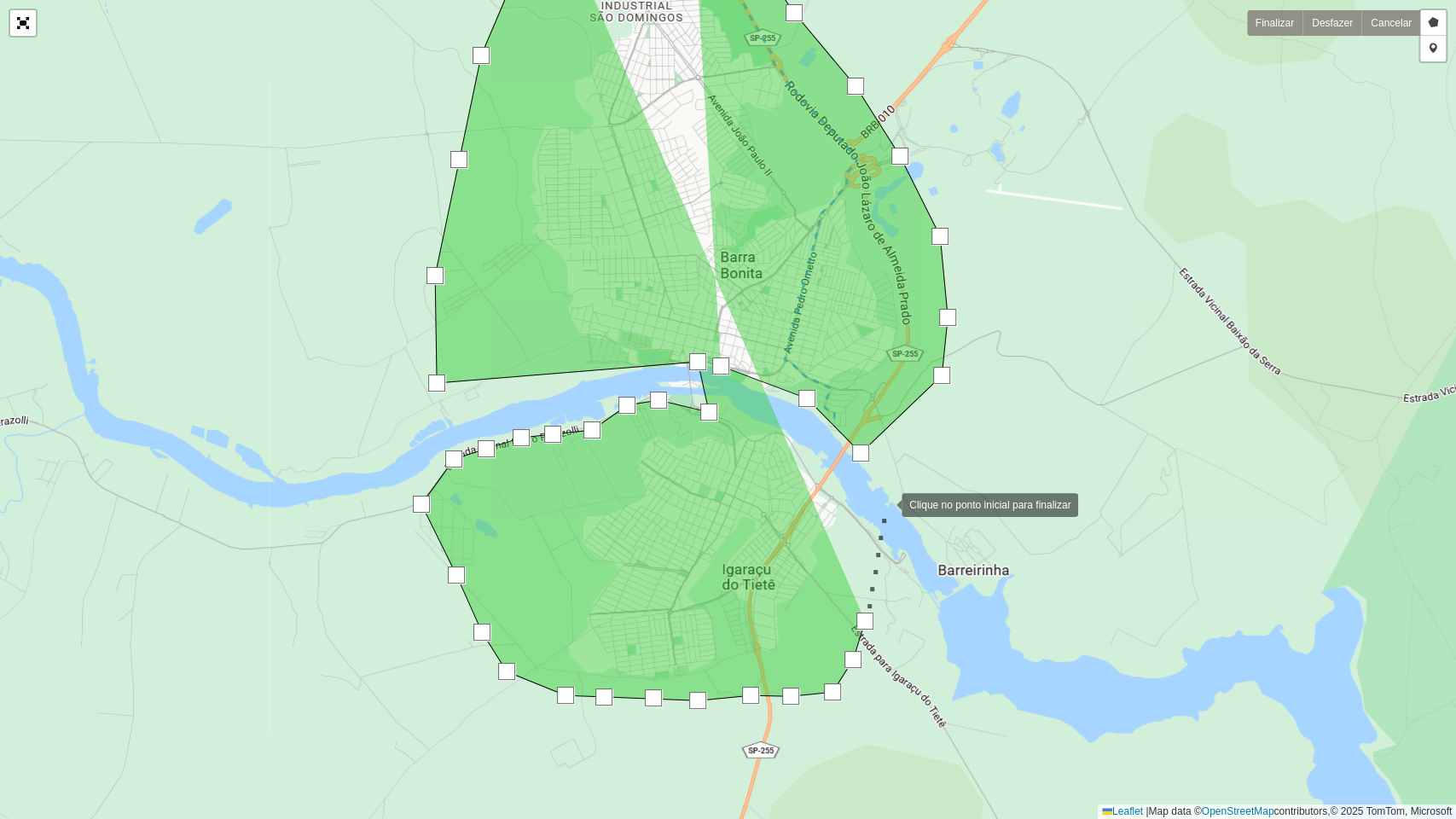
click at [884, 494] on div at bounding box center [885, 503] width 34 height 34
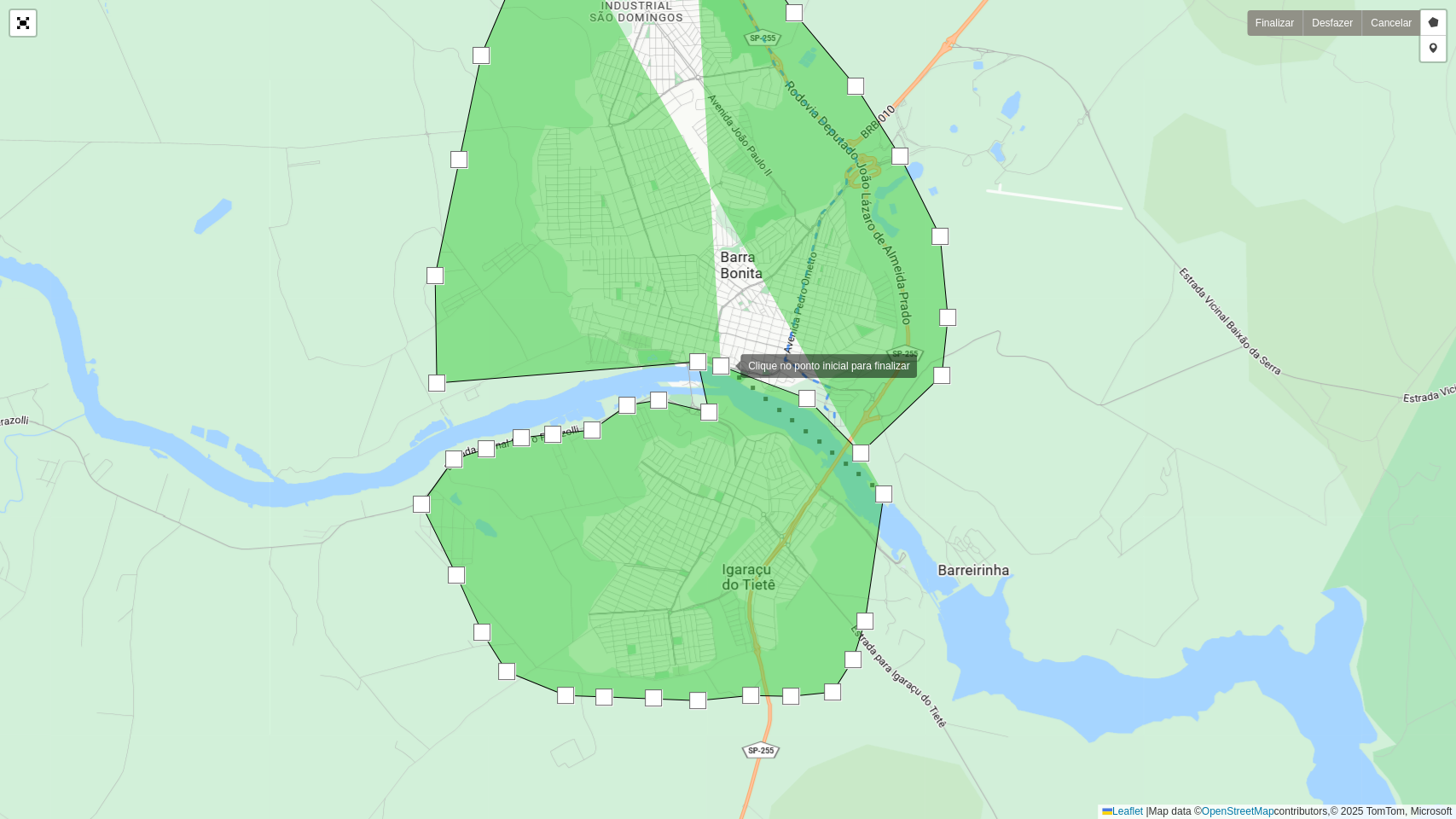
click at [724, 364] on div at bounding box center [720, 365] width 17 height 17
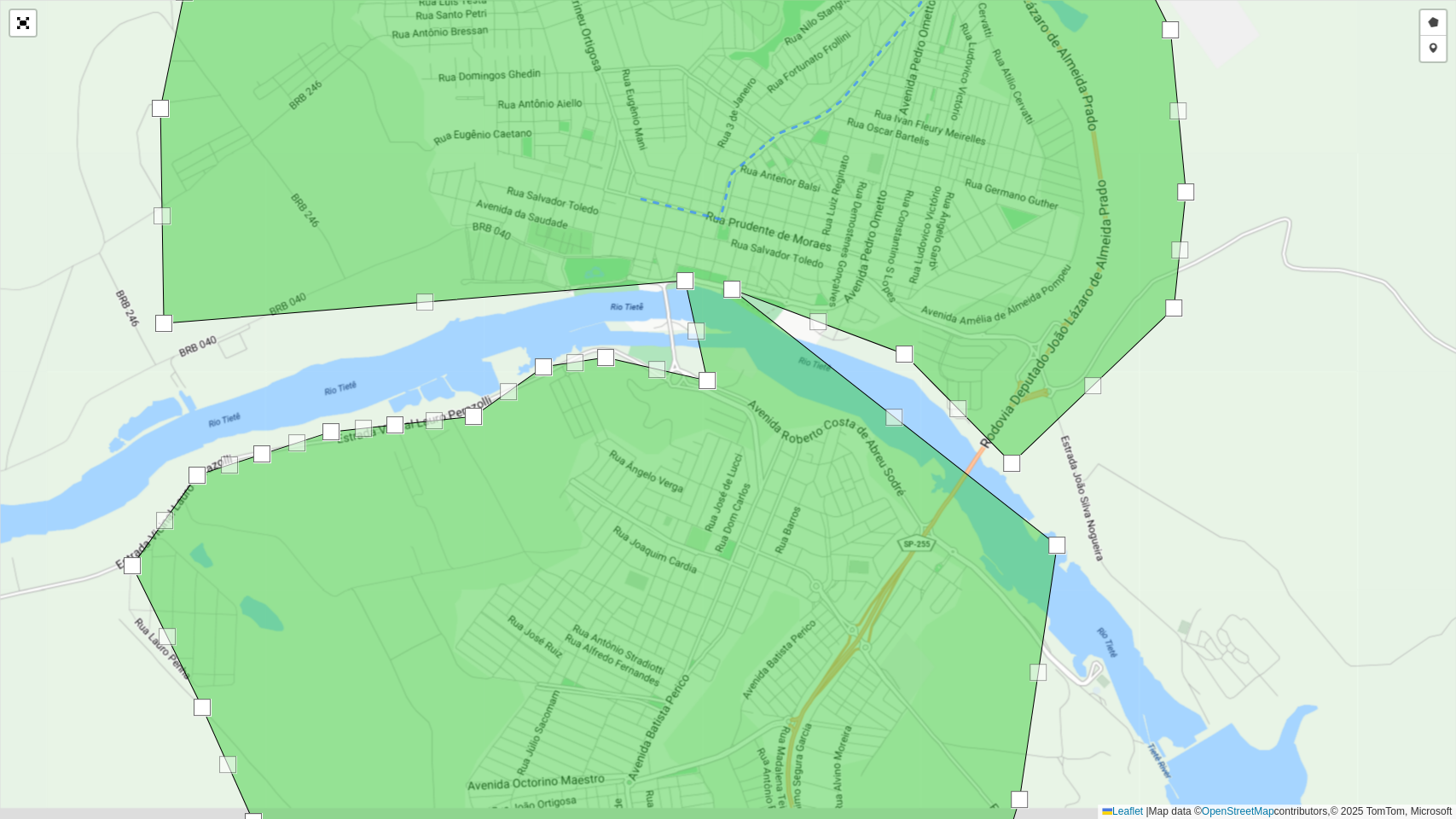
drag, startPoint x: 1187, startPoint y: 475, endPoint x: 1135, endPoint y: 394, distance: 96.3
click at [1138, 403] on div "Desenhar setor Adicionar checkpoint Finalizar Desfazer Cancelar Leaflet | Map d…" at bounding box center [728, 410] width 1456 height 819
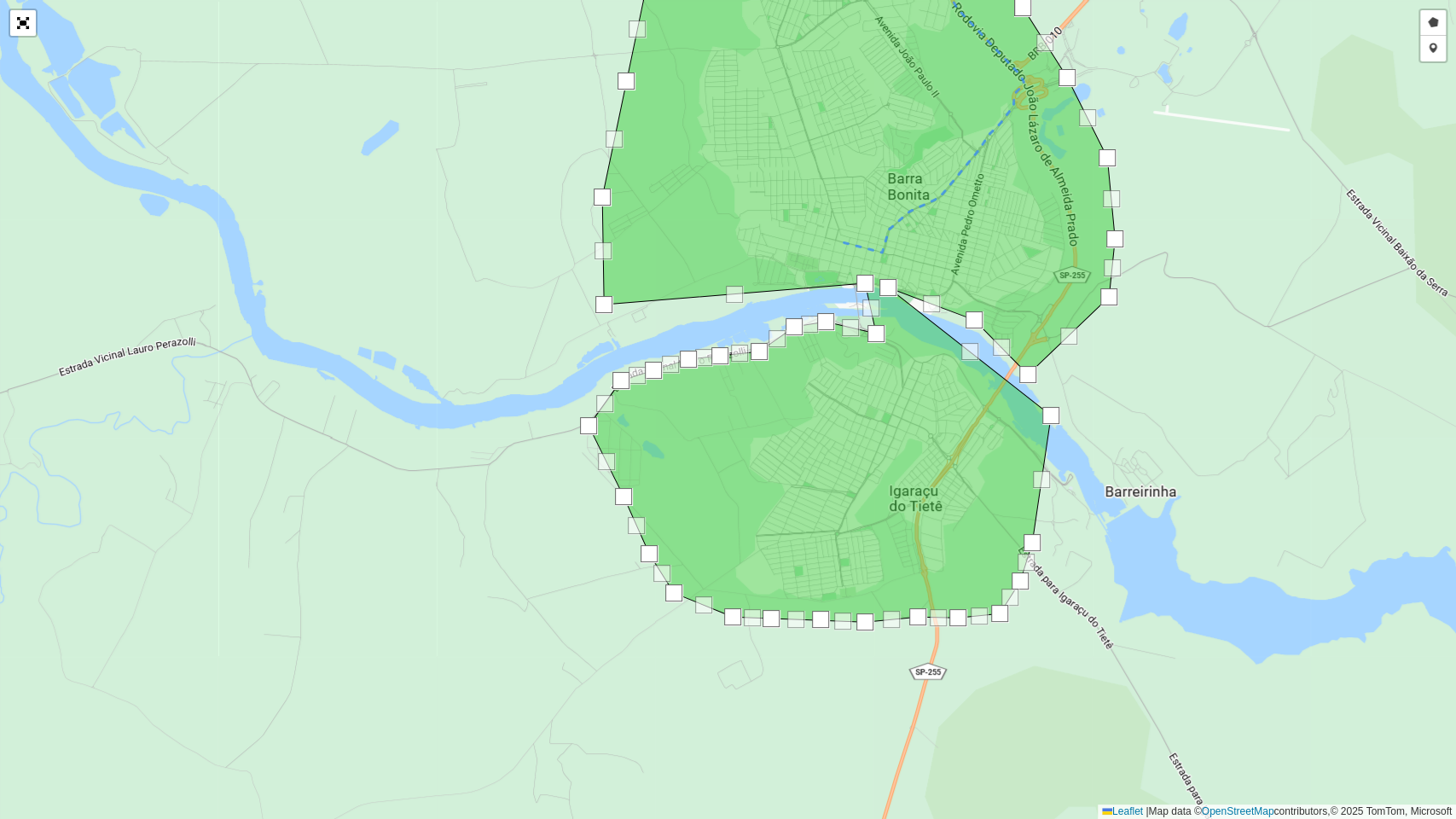
drag, startPoint x: 1145, startPoint y: 490, endPoint x: 1119, endPoint y: 462, distance: 38.2
click at [1119, 462] on div "Desenhar setor Adicionar checkpoint Finalizar Desfazer Cancelar Leaflet | Map d…" at bounding box center [728, 410] width 1456 height 819
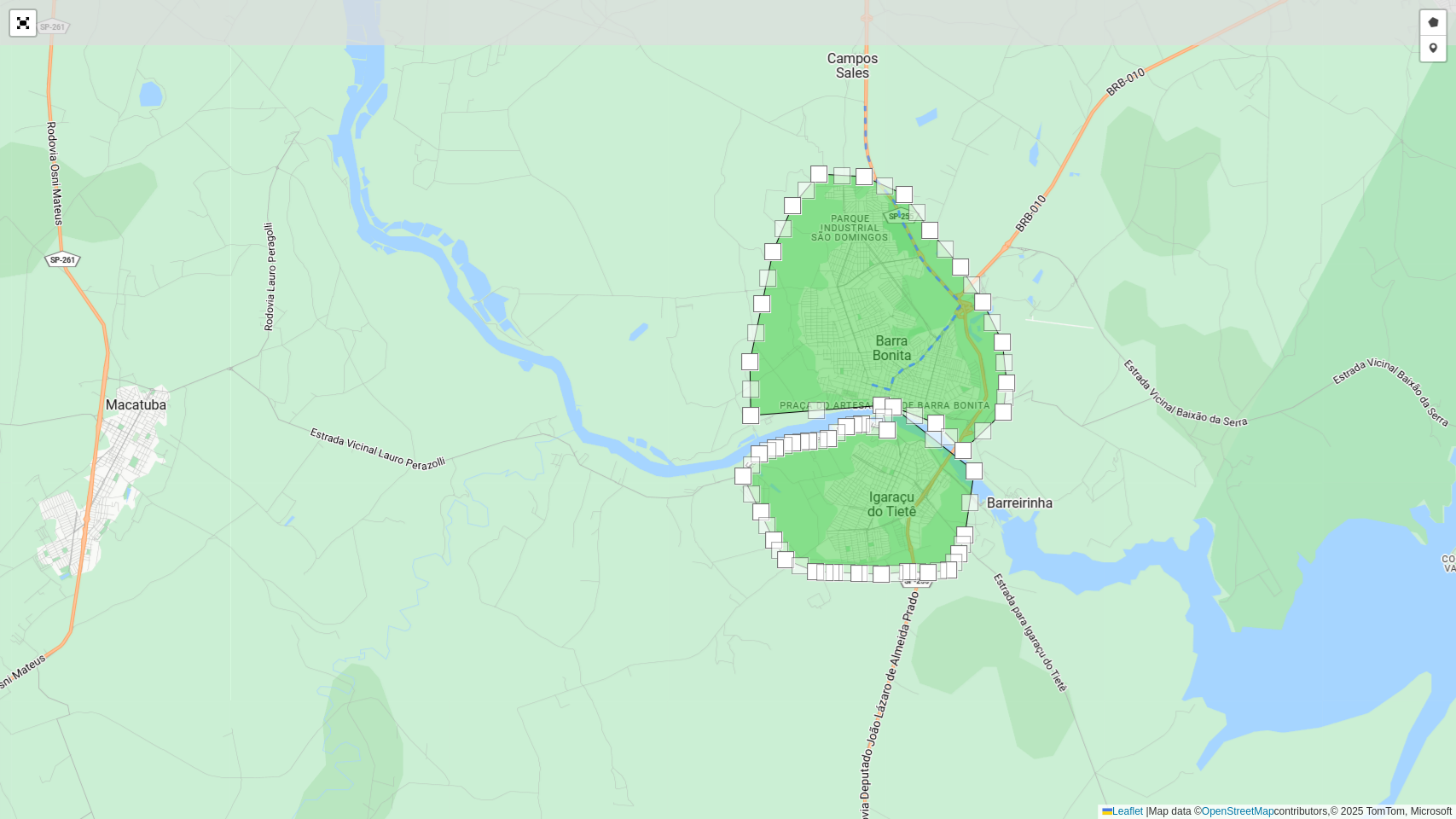
drag, startPoint x: 1105, startPoint y: 238, endPoint x: 1059, endPoint y: 380, distance: 149.3
click at [1059, 380] on div "Desenhar setor Adicionar checkpoint Finalizar Desfazer Cancelar Leaflet | Map d…" at bounding box center [728, 410] width 1456 height 819
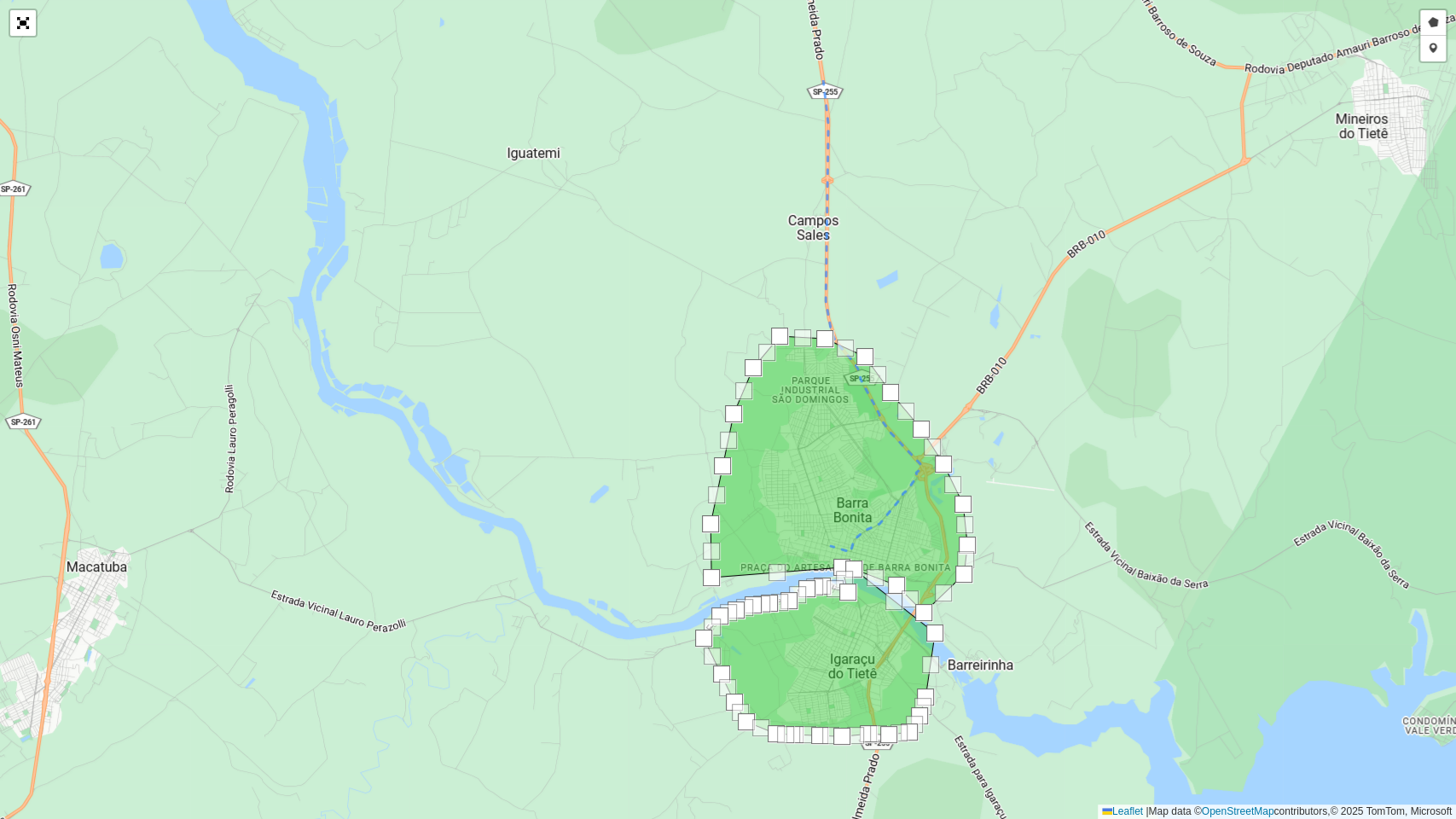
drag, startPoint x: 1051, startPoint y: 207, endPoint x: 1011, endPoint y: 368, distance: 165.9
click at [1011, 368] on div "Desenhar setor Adicionar checkpoint Finalizar Desfazer Cancelar Leaflet | Map d…" at bounding box center [728, 410] width 1456 height 819
click at [828, 265] on div "Desenhar setor Adicionar checkpoint Finalizar Desfazer Cancelar Leaflet | Map d…" at bounding box center [728, 410] width 1456 height 819
click at [1441, 51] on link "Adicionar checkpoint" at bounding box center [1433, 49] width 25 height 25
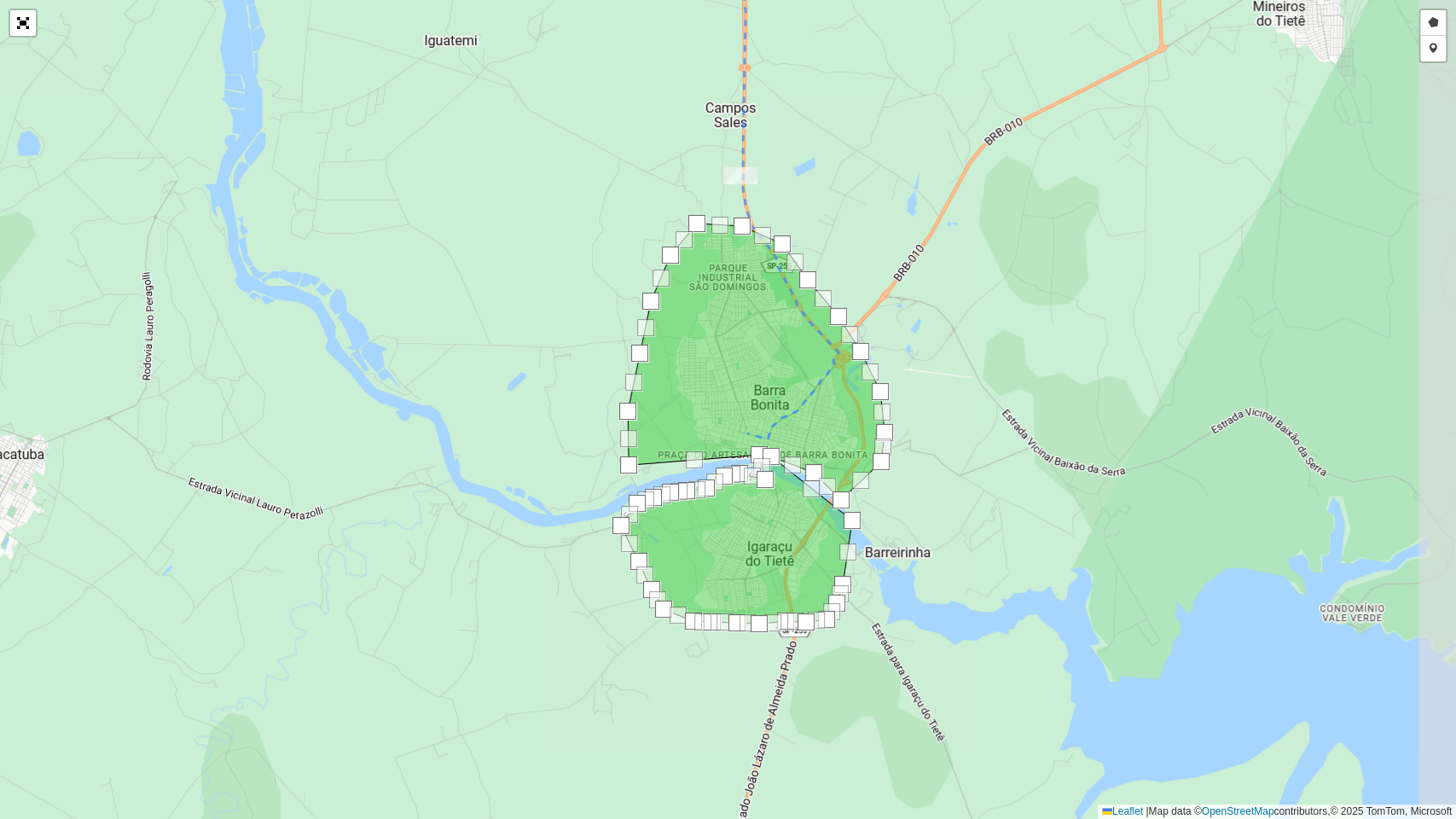
drag, startPoint x: 975, startPoint y: 364, endPoint x: 894, endPoint y: 258, distance: 133.4
click at [894, 257] on div "Desenhar setor Adicionar checkpoint Cancelar Leaflet | Map data © OpenStreetMap…" at bounding box center [728, 410] width 1456 height 819
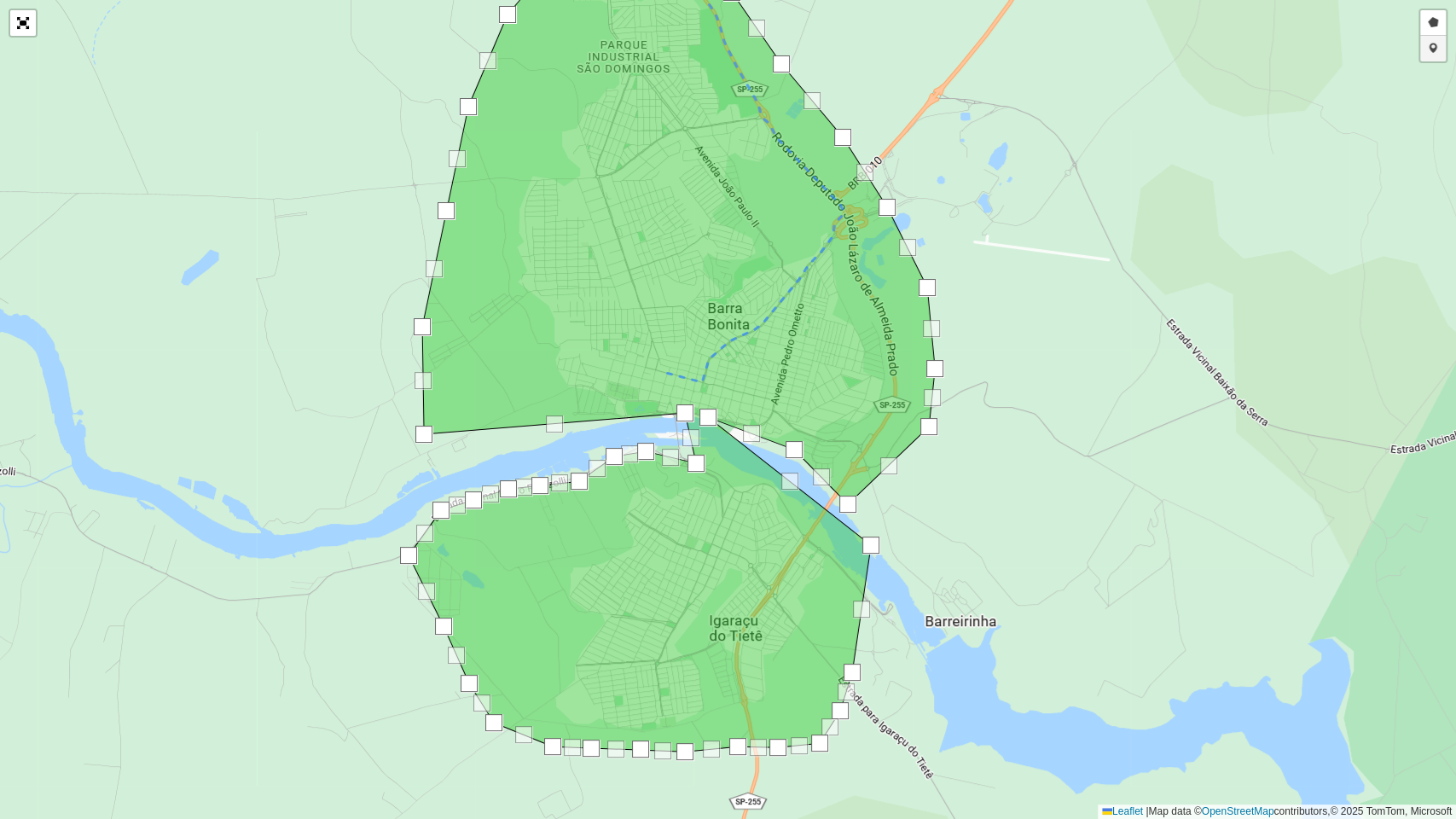
click at [1437, 43] on link "Adicionar checkpoint" at bounding box center [1433, 49] width 25 height 25
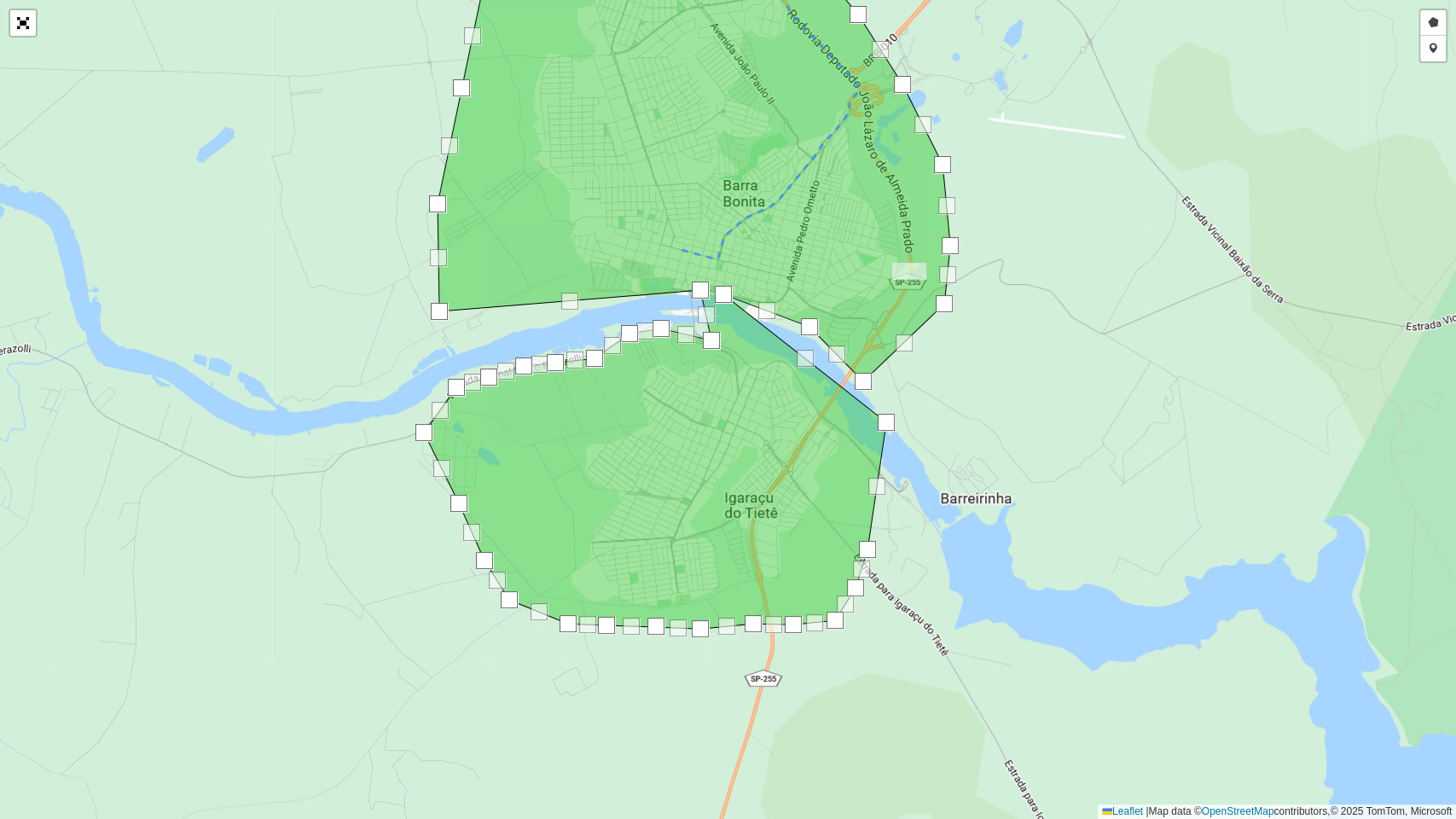
drag, startPoint x: 1142, startPoint y: 471, endPoint x: 1157, endPoint y: 348, distance: 123.9
click at [1157, 348] on div "Desenhar setor Adicionar checkpoint Cancelar Leaflet | Map data © OpenStreetMap…" at bounding box center [728, 410] width 1456 height 819
click at [1439, 55] on link "Adicionar checkpoint" at bounding box center [1433, 49] width 25 height 25
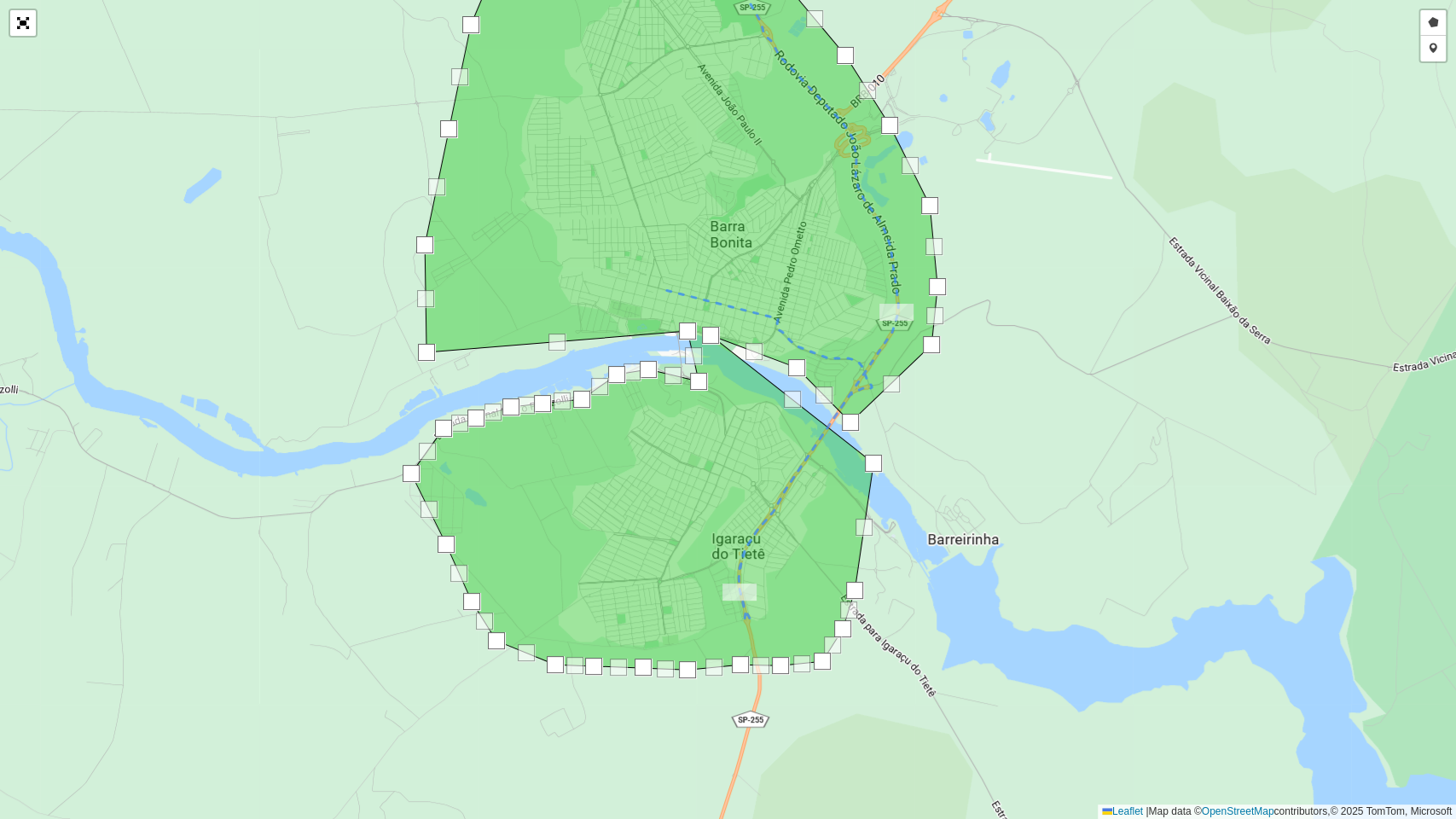
drag, startPoint x: 1086, startPoint y: 231, endPoint x: 1073, endPoint y: 272, distance: 43.0
click at [1073, 272] on div "Desenhar setor Adicionar checkpoint Cancelar Leaflet | Map data © OpenStreetMap…" at bounding box center [728, 410] width 1456 height 819
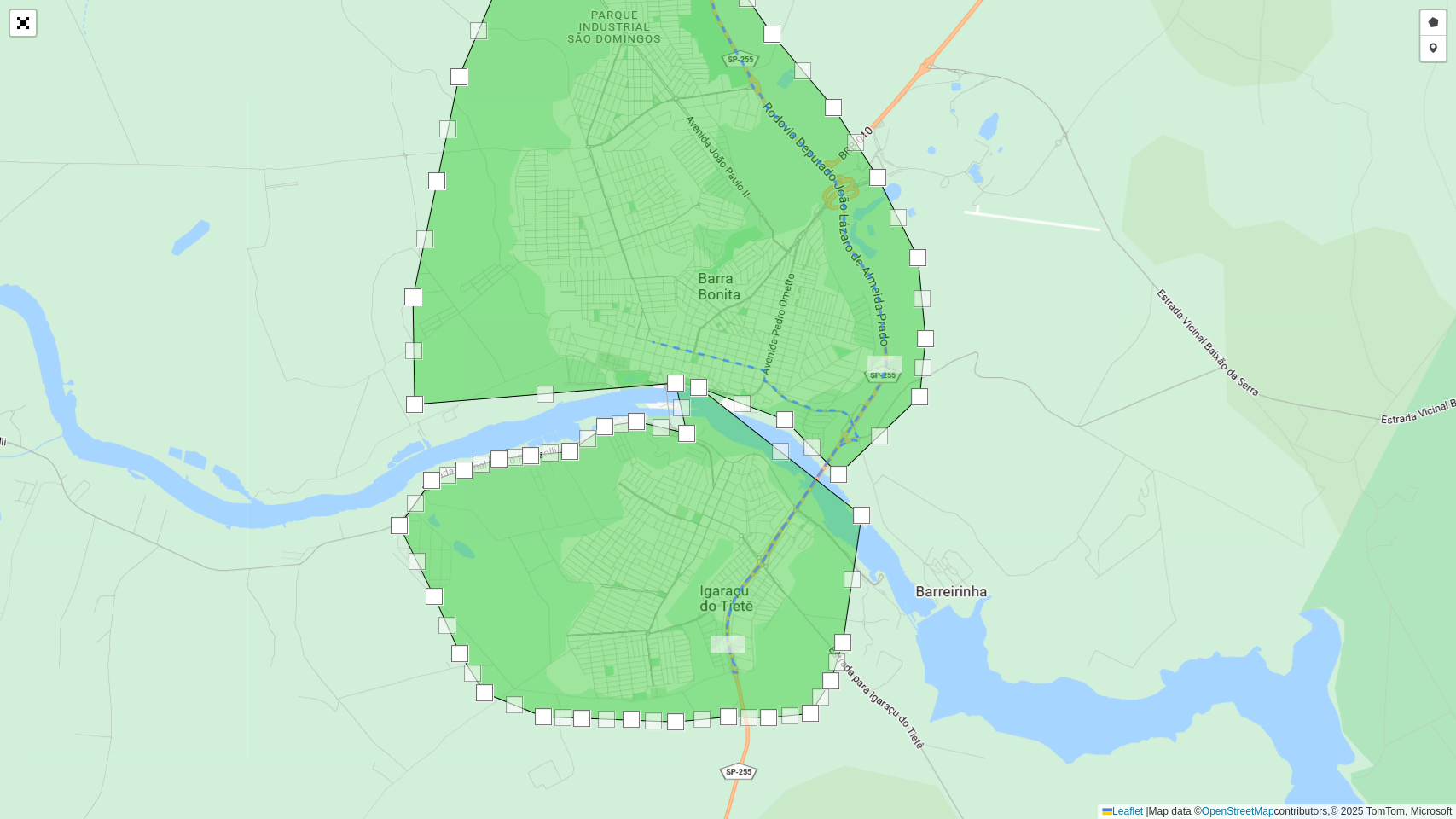
drag, startPoint x: 1061, startPoint y: 204, endPoint x: 1043, endPoint y: 249, distance: 48.5
click at [1047, 249] on div "Desenhar setor Adicionar checkpoint Cancelar Leaflet | Map data © OpenStreetMap…" at bounding box center [728, 410] width 1456 height 819
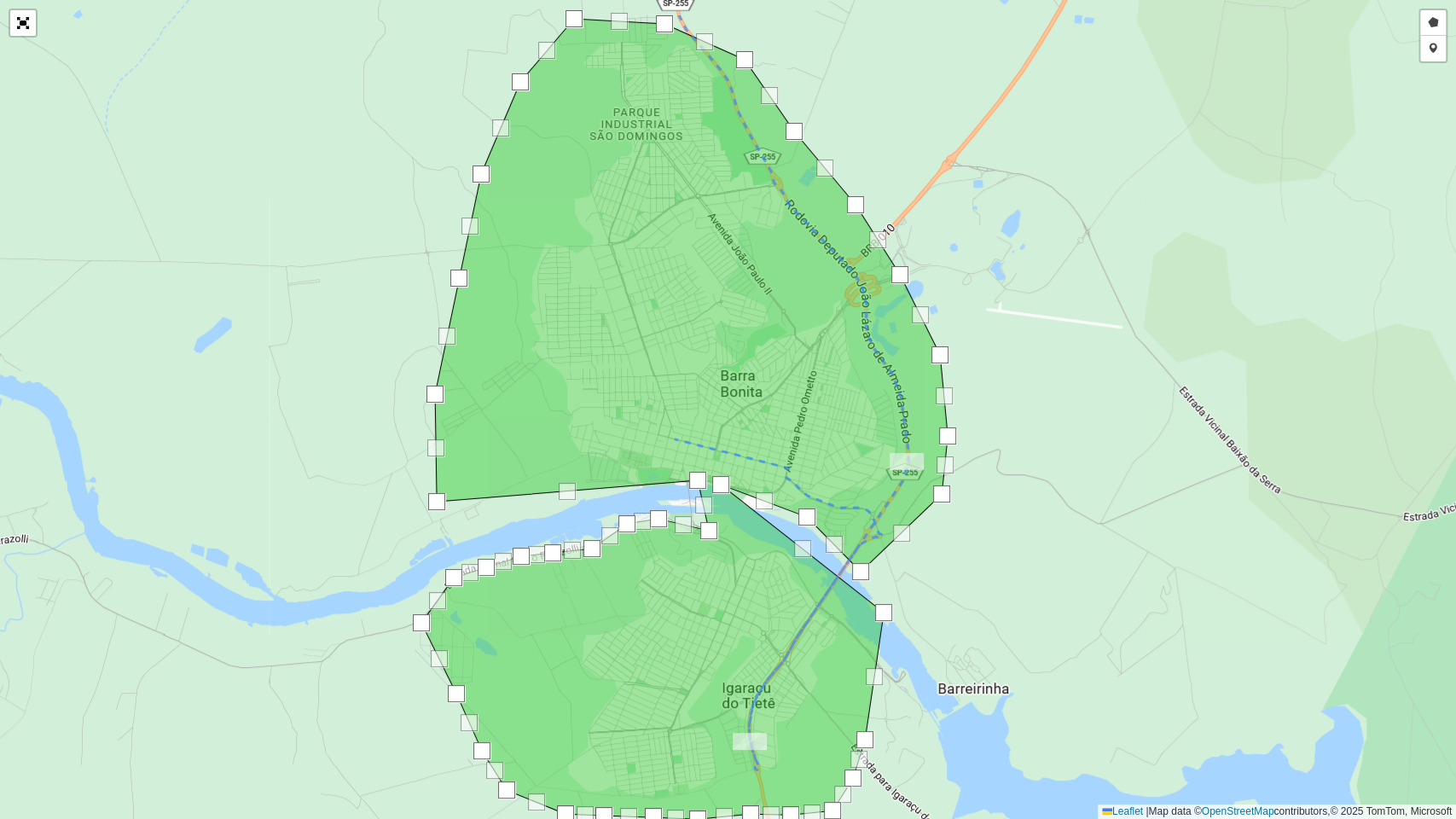
drag, startPoint x: 747, startPoint y: 212, endPoint x: 770, endPoint y: 307, distance: 97.7
click at [770, 307] on icon at bounding box center [684, 418] width 526 height 800
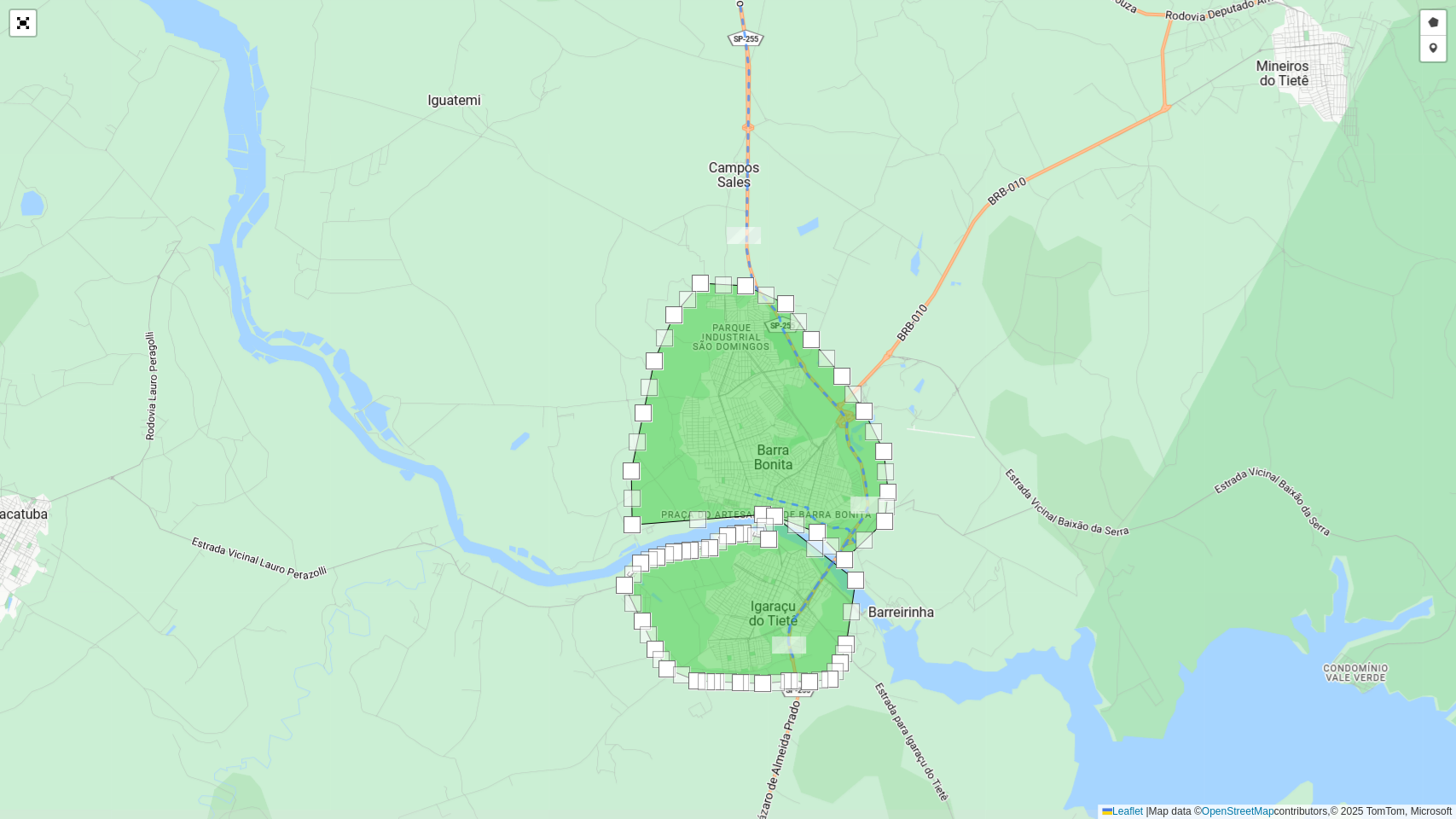
drag, startPoint x: 921, startPoint y: 657, endPoint x: 907, endPoint y: 619, distance: 40.5
click at [907, 619] on div "Desenhar setor Adicionar checkpoint Cancelar Leaflet | Map data © OpenStreetMap…" at bounding box center [728, 410] width 1456 height 819
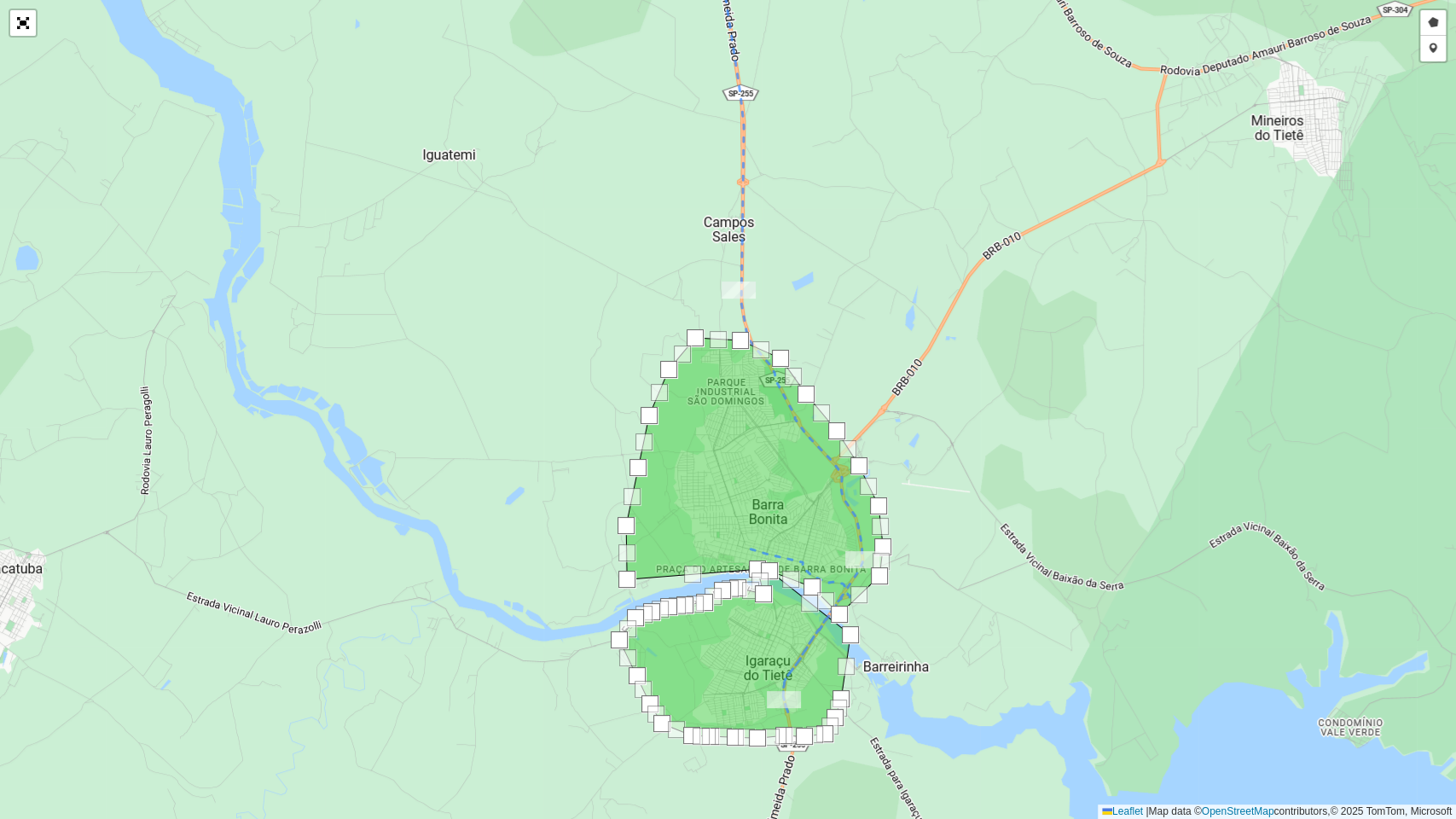
drag, startPoint x: 1018, startPoint y: 314, endPoint x: 1003, endPoint y: 418, distance: 105.1
click at [1003, 418] on div "Desenhar setor Adicionar checkpoint Cancelar Leaflet | Map data © OpenStreetMap…" at bounding box center [728, 410] width 1456 height 819
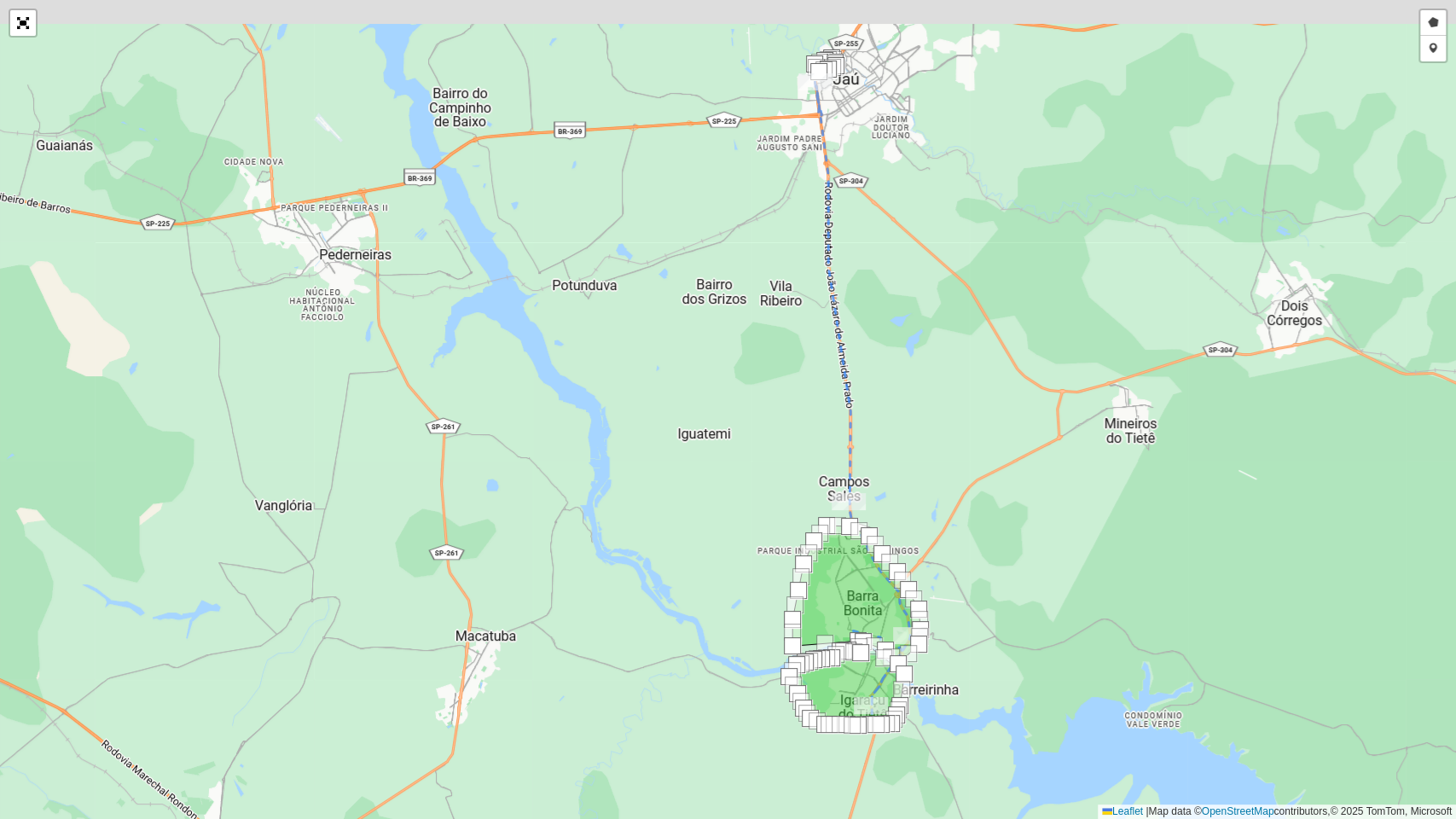
drag, startPoint x: 1003, startPoint y: 519, endPoint x: 977, endPoint y: 681, distance: 164.1
click at [977, 664] on div "Desenhar setor Adicionar checkpoint Cancelar Leaflet | Map data © OpenStreetMap…" at bounding box center [728, 410] width 1456 height 819
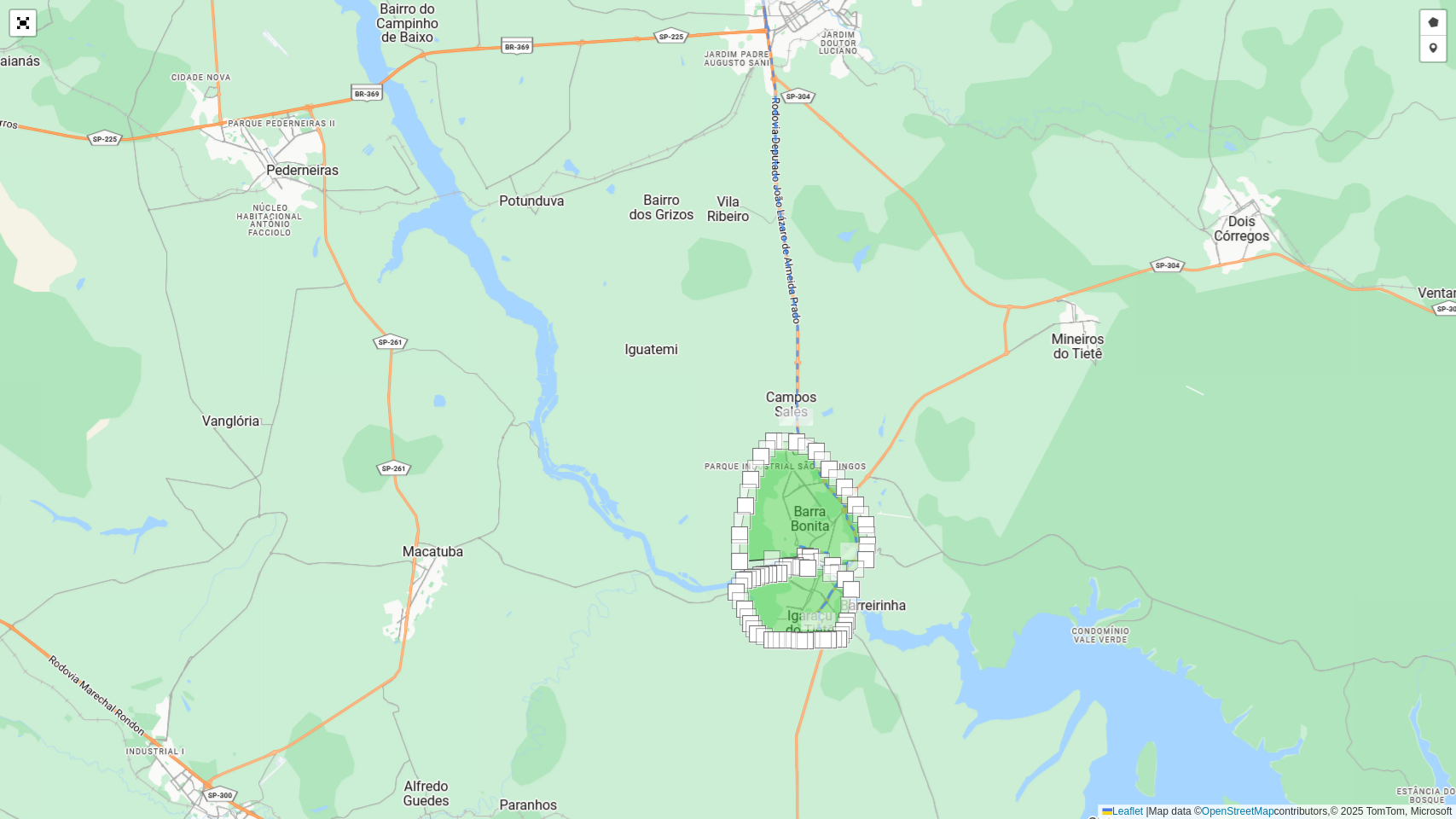
drag, startPoint x: 973, startPoint y: 642, endPoint x: 946, endPoint y: 392, distance: 251.5
click at [946, 392] on div "Desenhar setor Adicionar checkpoint Cancelar Leaflet | Map data © OpenStreetMap…" at bounding box center [728, 410] width 1456 height 819
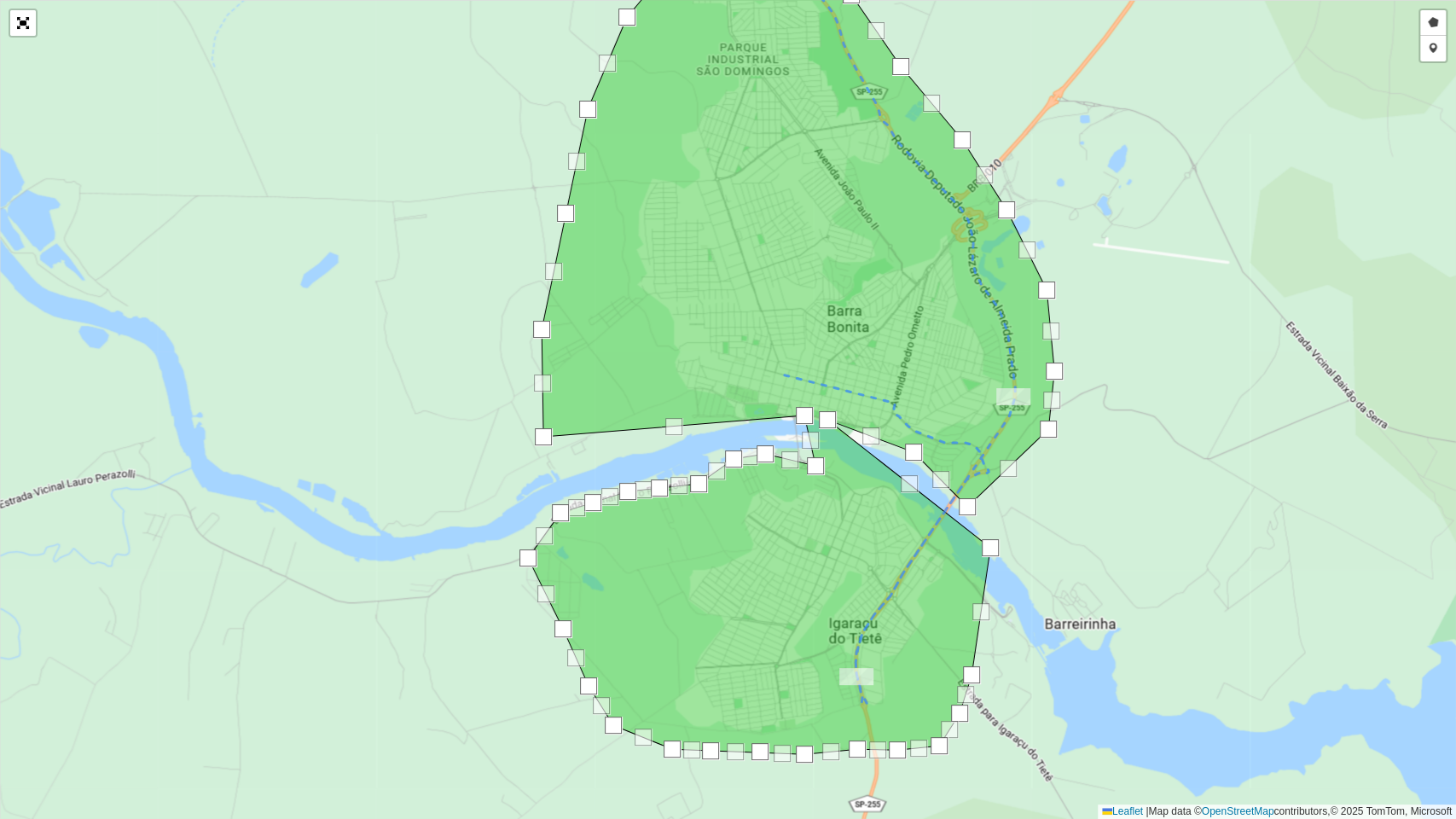
drag, startPoint x: 1029, startPoint y: 296, endPoint x: 975, endPoint y: 335, distance: 66.6
click at [975, 335] on icon at bounding box center [791, 361] width 526 height 787
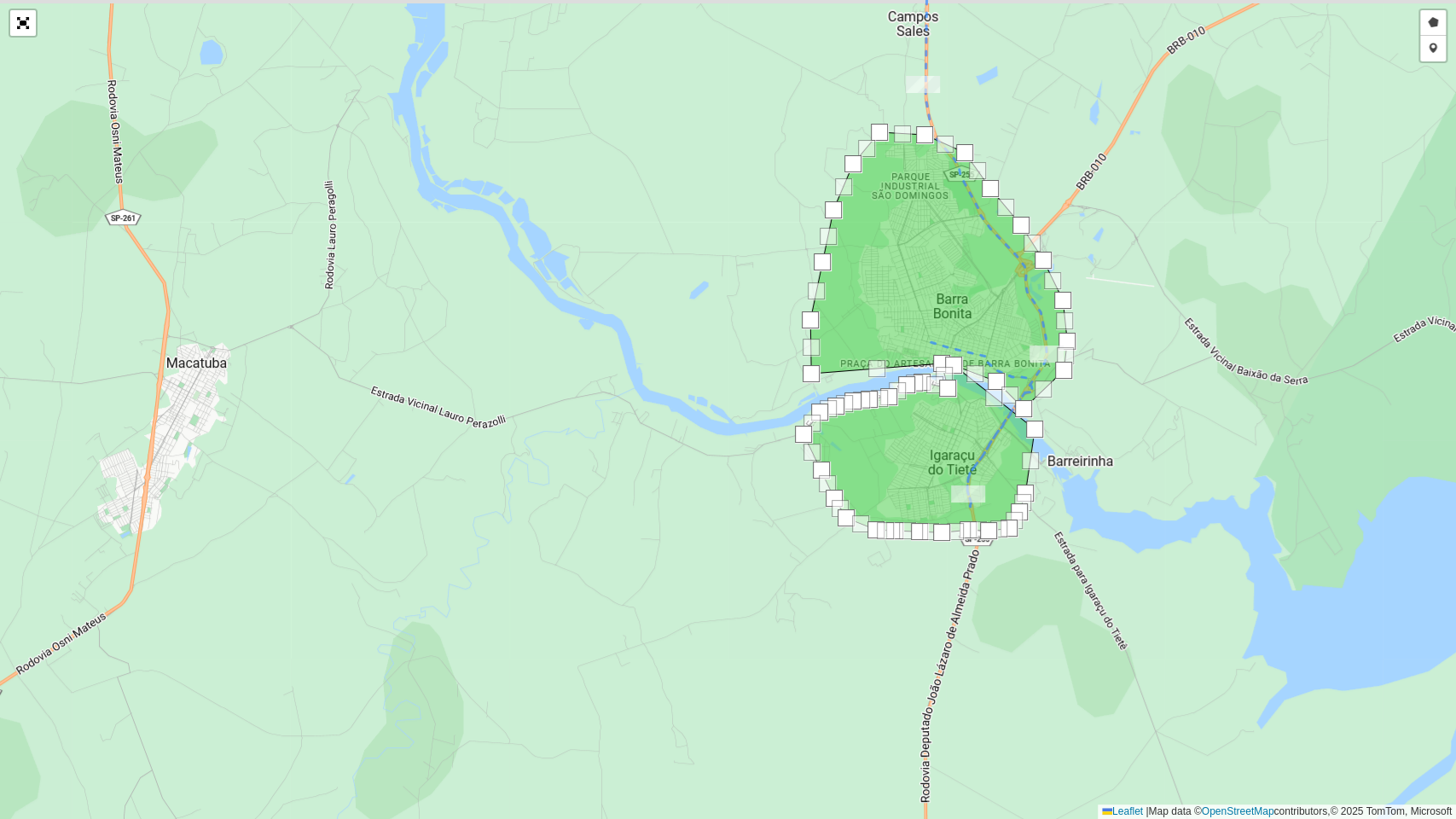
drag, startPoint x: 1209, startPoint y: 351, endPoint x: 1164, endPoint y: 381, distance: 54.1
click at [1164, 381] on div "Desenhar setor Adicionar checkpoint Cancelar Leaflet | Map data © OpenStreetMap…" at bounding box center [728, 410] width 1456 height 819
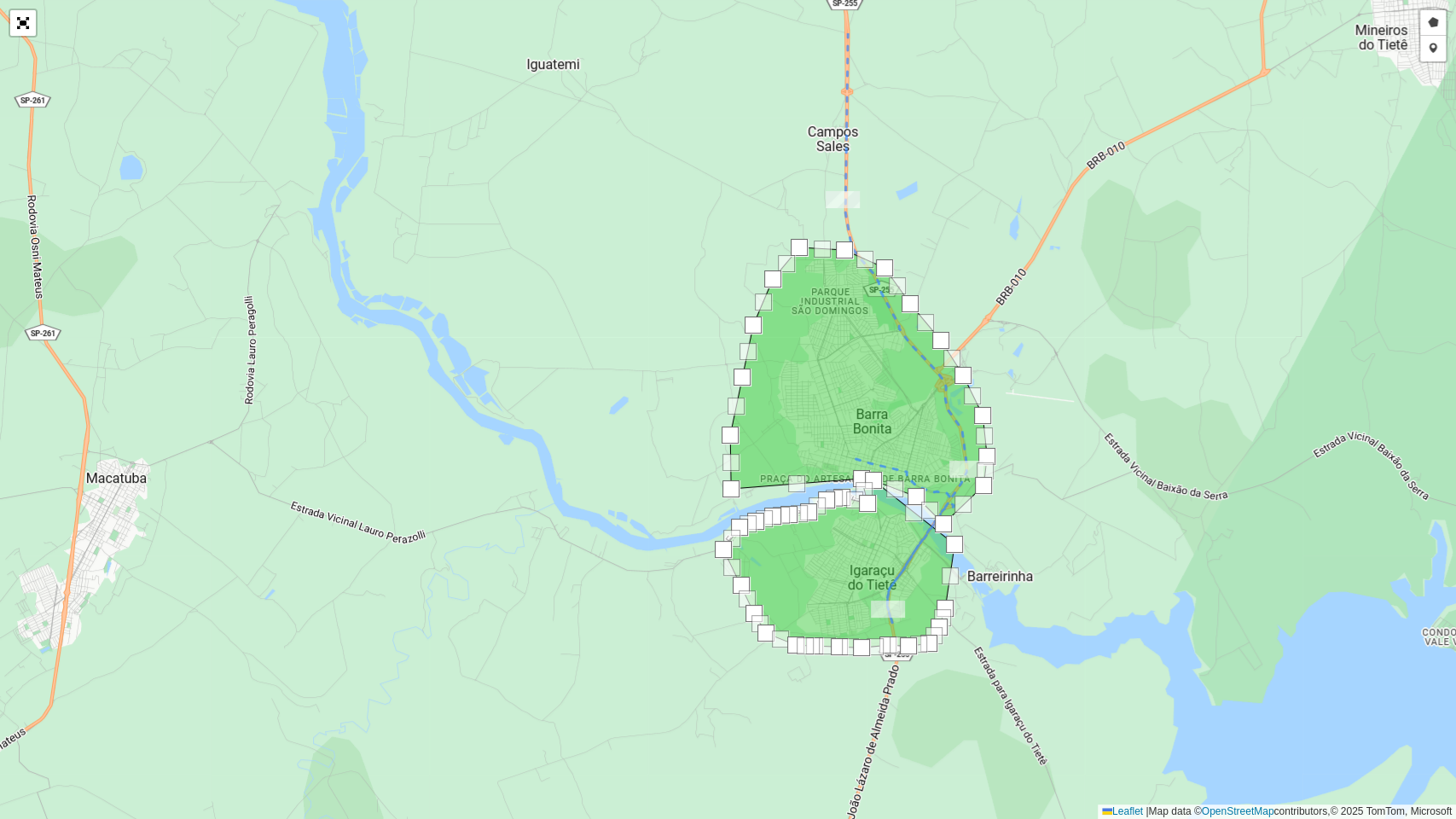
drag, startPoint x: 1157, startPoint y: 391, endPoint x: 1063, endPoint y: 502, distance: 145.5
click at [1063, 502] on div "Desenhar setor Adicionar checkpoint Cancelar Leaflet | Map data © OpenStreetMap…" at bounding box center [728, 410] width 1456 height 819
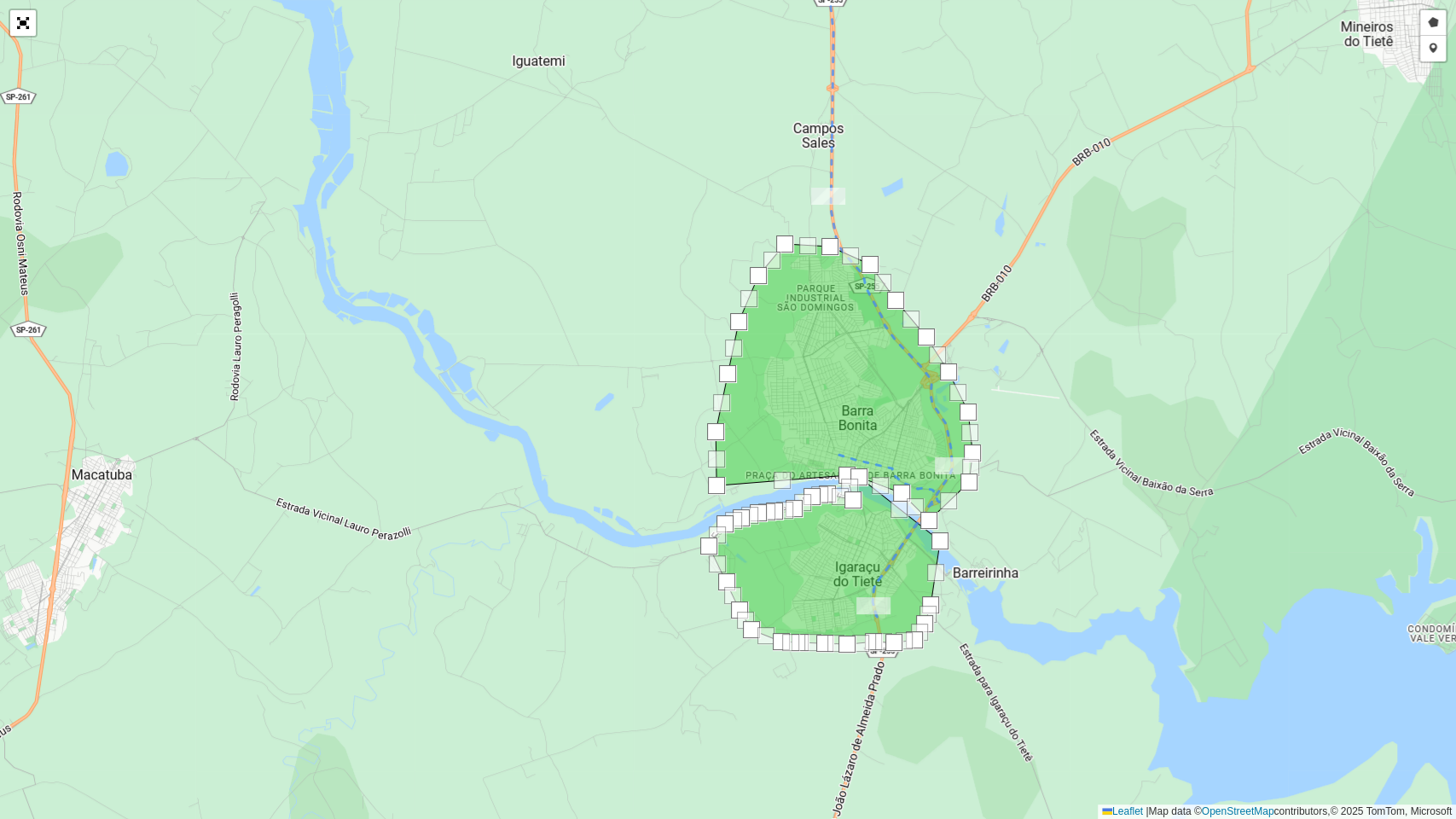
click at [607, 191] on div "Desenhar setor Adicionar checkpoint Cancelar Leaflet | Map data © OpenStreetMap…" at bounding box center [728, 410] width 1456 height 819
click at [23, 29] on link "Abrir mapa em tela cheia" at bounding box center [22, 22] width 25 height 25
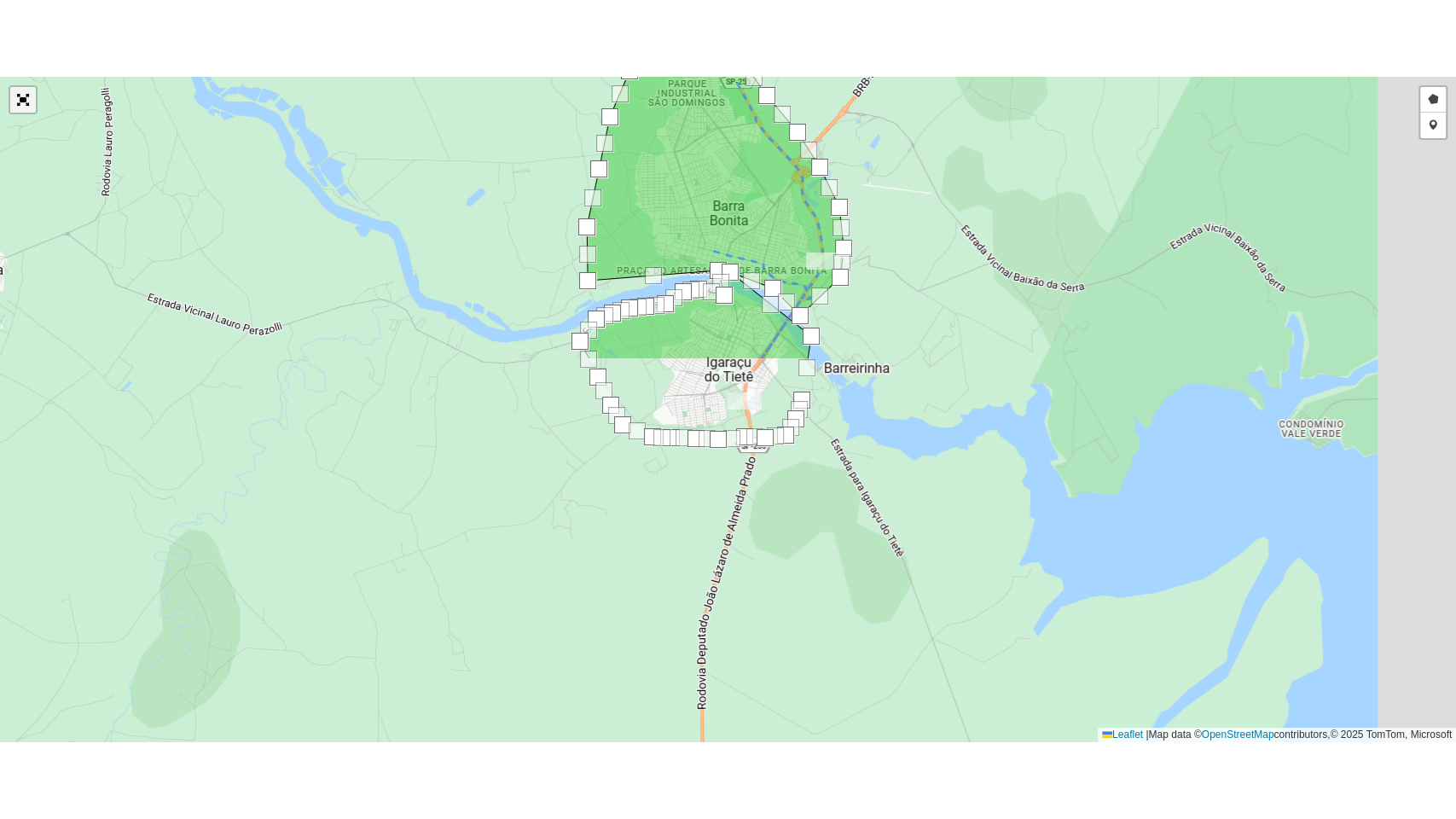
scroll to position [11, 0]
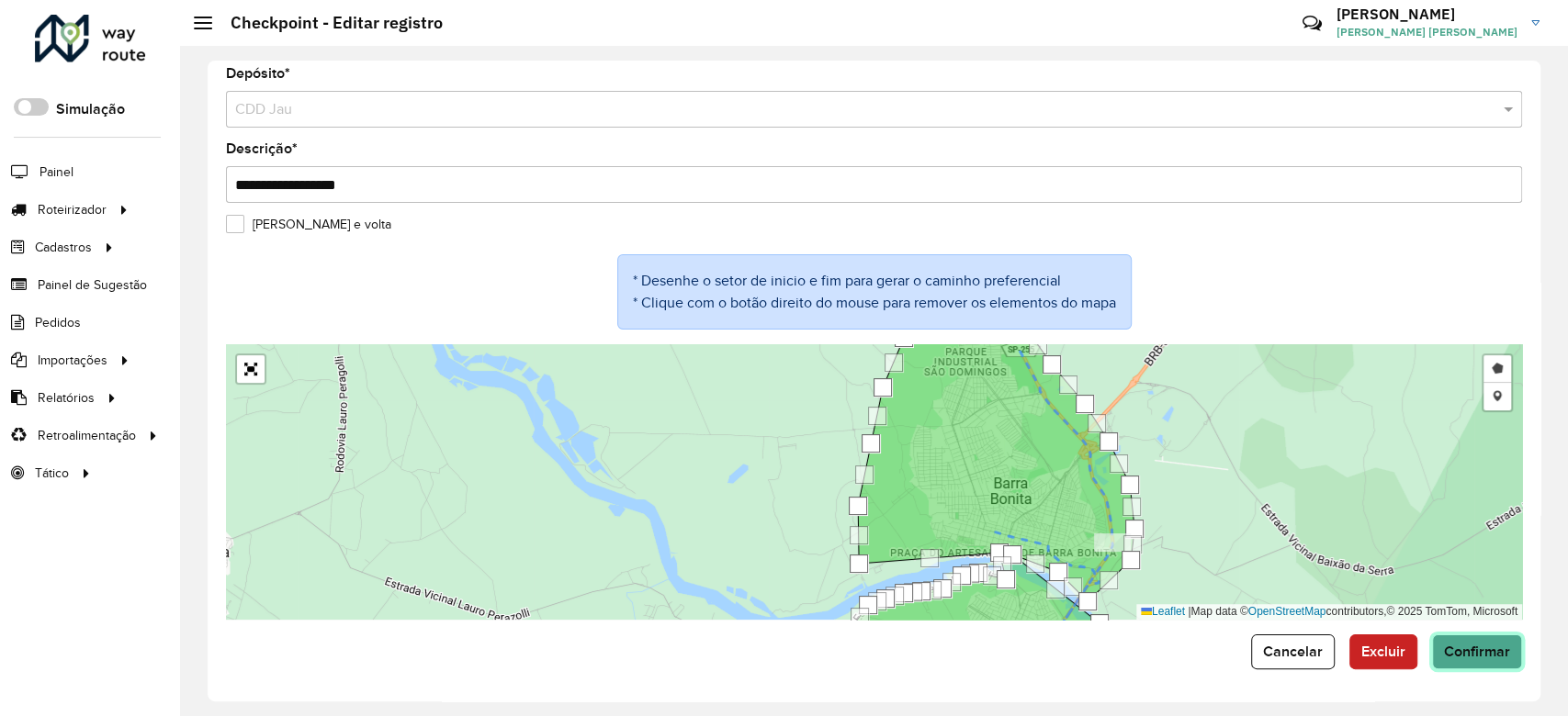
click at [1487, 666] on button "Confirmar" at bounding box center [1477, 652] width 90 height 35
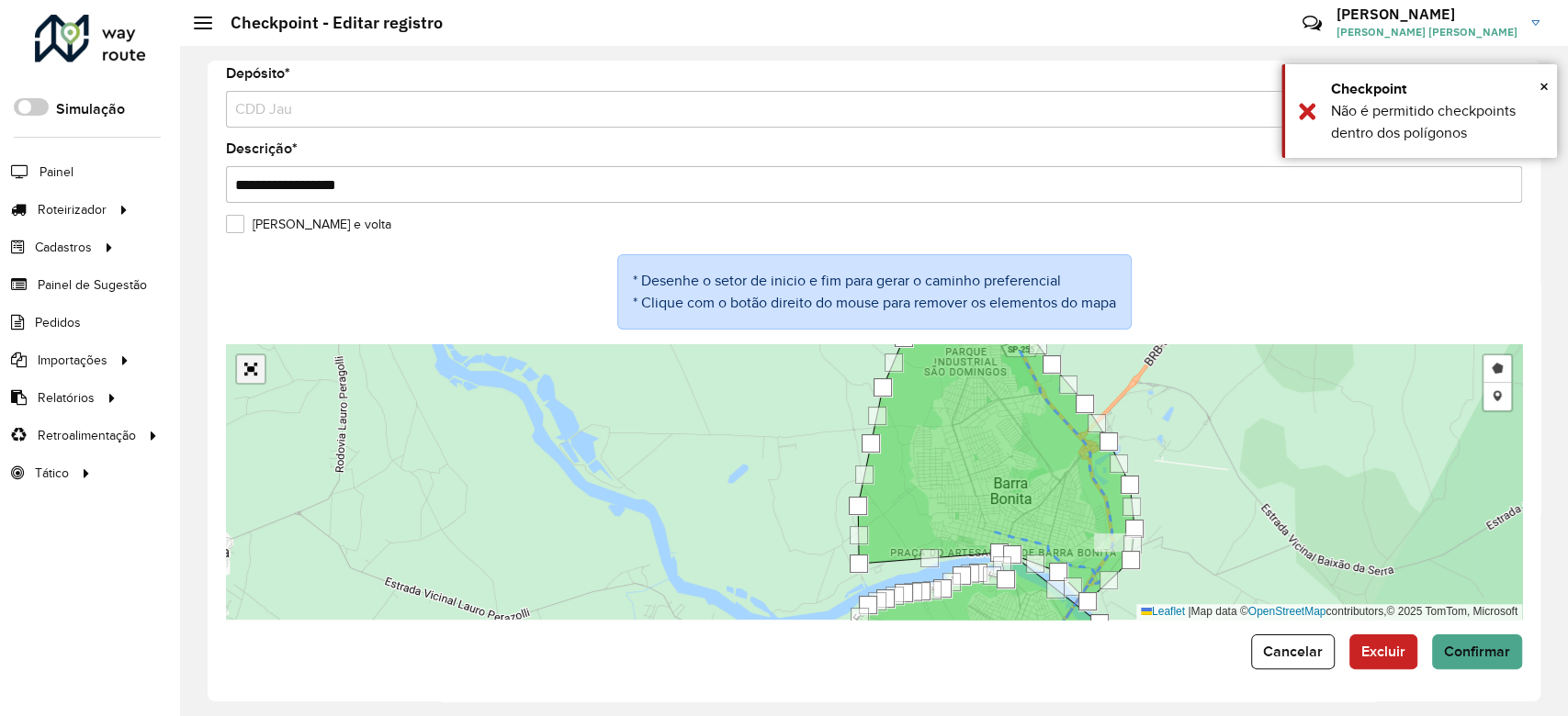
click at [245, 378] on link "Abrir mapa em tela cheia" at bounding box center [251, 369] width 27 height 27
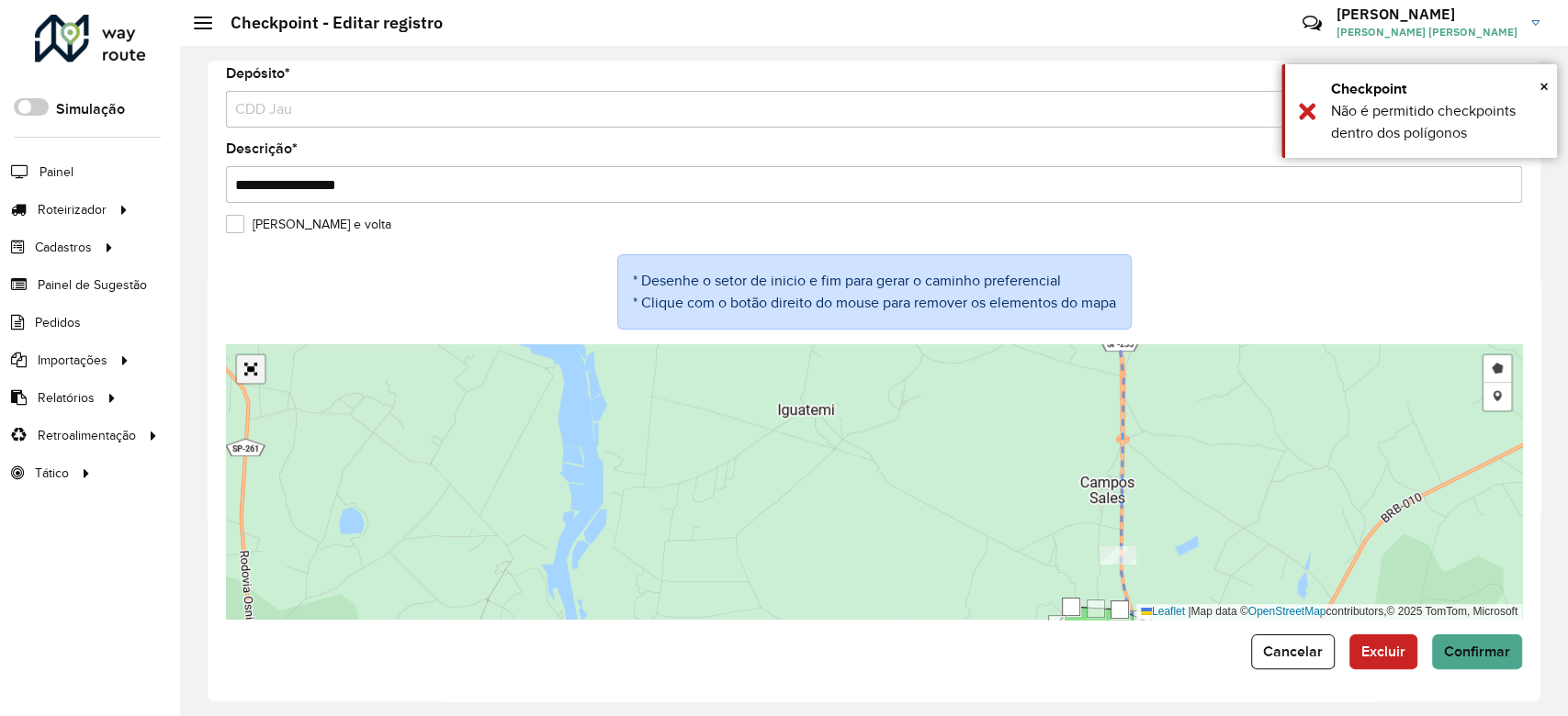
scroll to position [0, 0]
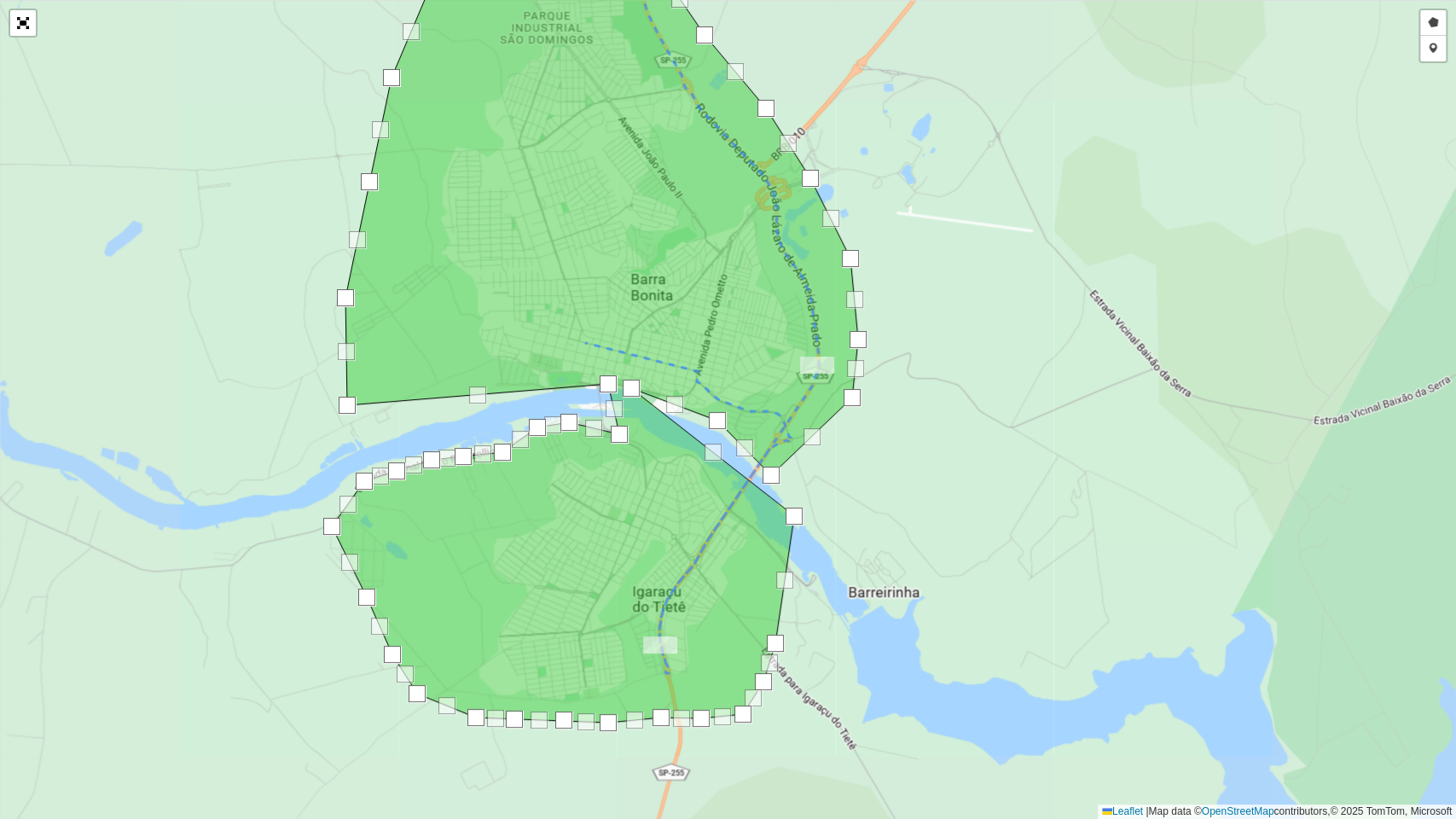
drag, startPoint x: 678, startPoint y: 305, endPoint x: 517, endPoint y: 293, distance: 161.4
click at [681, 346] on icon at bounding box center [595, 357] width 526 height 731
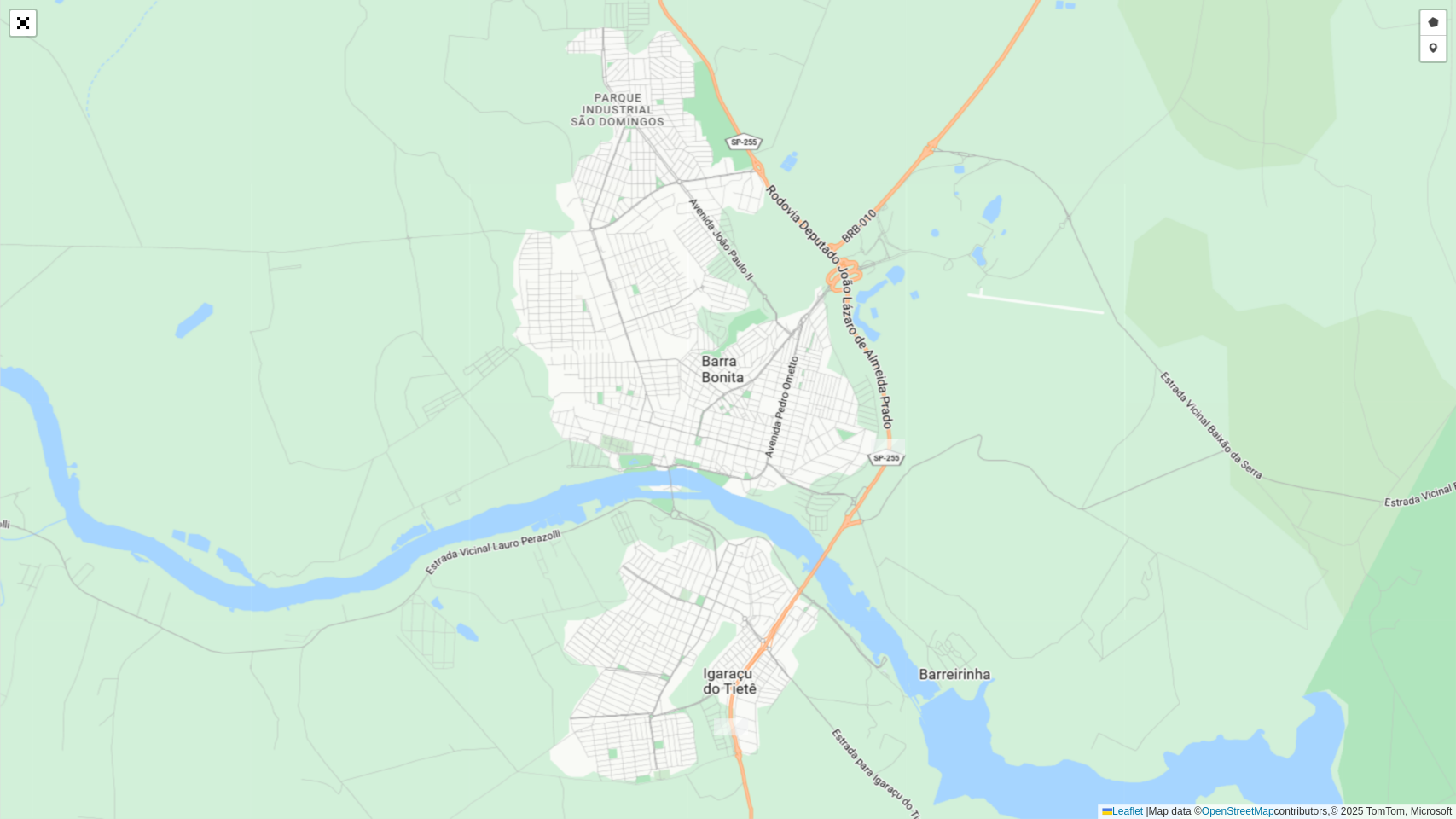
drag, startPoint x: 766, startPoint y: 503, endPoint x: 762, endPoint y: 447, distance: 56.1
click at [762, 447] on div "Desenhar setor Adicionar checkpoint Cancelar Leaflet | Map data © OpenStreetMap…" at bounding box center [728, 410] width 1456 height 819
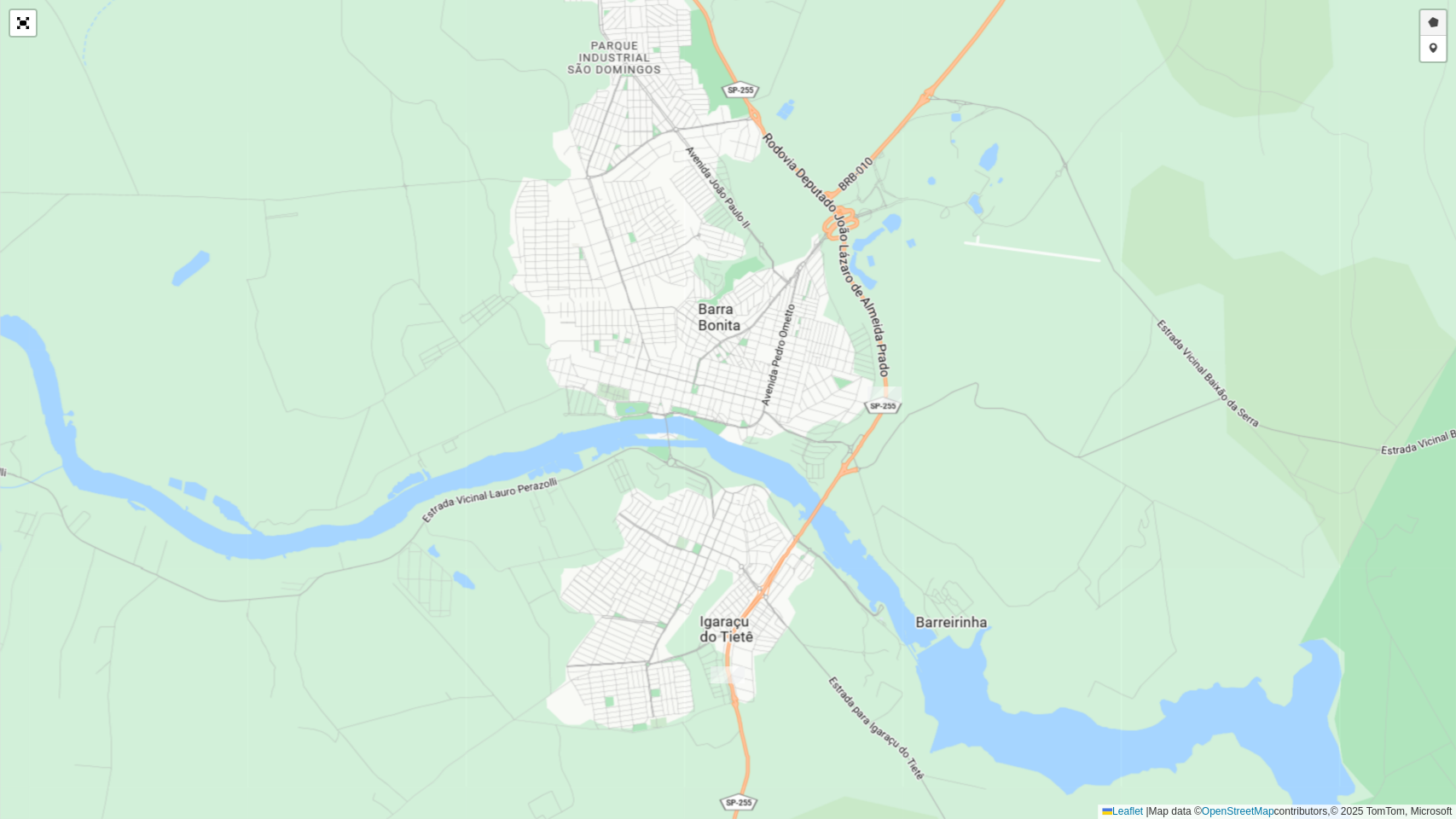
click at [1437, 21] on link "Desenhar setor" at bounding box center [1433, 22] width 25 height 25
click at [1335, 22] on link "Desfazer" at bounding box center [1331, 22] width 58 height 25
click at [1392, 17] on link "Cancelar" at bounding box center [1390, 22] width 58 height 25
click at [1430, 28] on link "Desenhar setor" at bounding box center [1433, 22] width 25 height 25
click at [1022, 373] on div at bounding box center [1039, 356] width 34 height 34
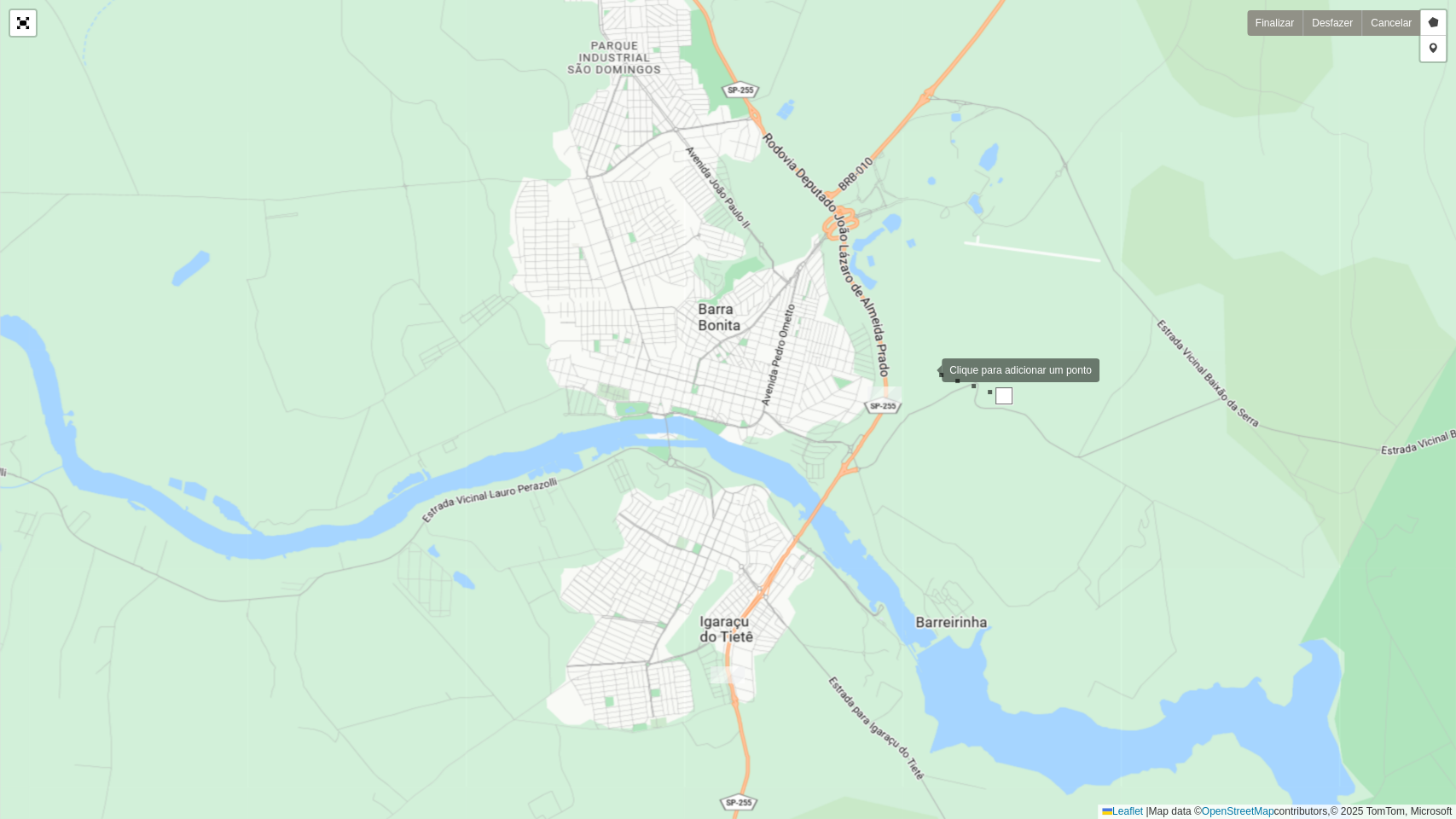
click at [936, 363] on div at bounding box center [924, 368] width 34 height 34
click at [1392, 18] on link "Cancelar" at bounding box center [1390, 22] width 58 height 25
drag, startPoint x: 721, startPoint y: 677, endPoint x: 635, endPoint y: 412, distance: 278.6
click at [635, 412] on div "Desenhar setor Adicionar checkpoint Finalizar Desfazer Cancelar Leaflet | Map d…" at bounding box center [728, 410] width 1456 height 819
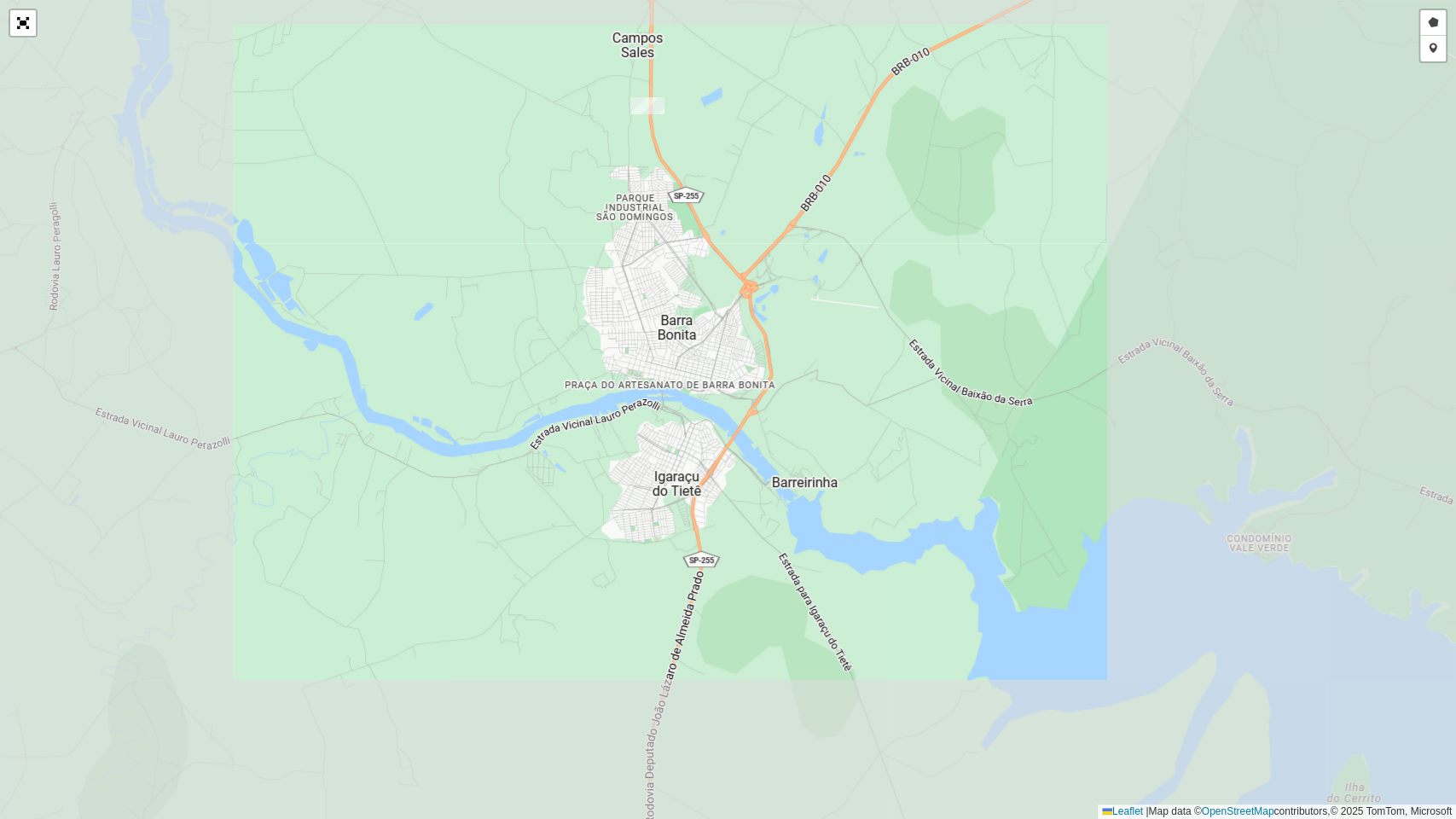
drag, startPoint x: 668, startPoint y: 325, endPoint x: 684, endPoint y: 585, distance: 260.5
click at [689, 655] on div "Desenhar setor Adicionar checkpoint Finalizar Desfazer Cancelar Leaflet | Map d…" at bounding box center [728, 410] width 1456 height 819
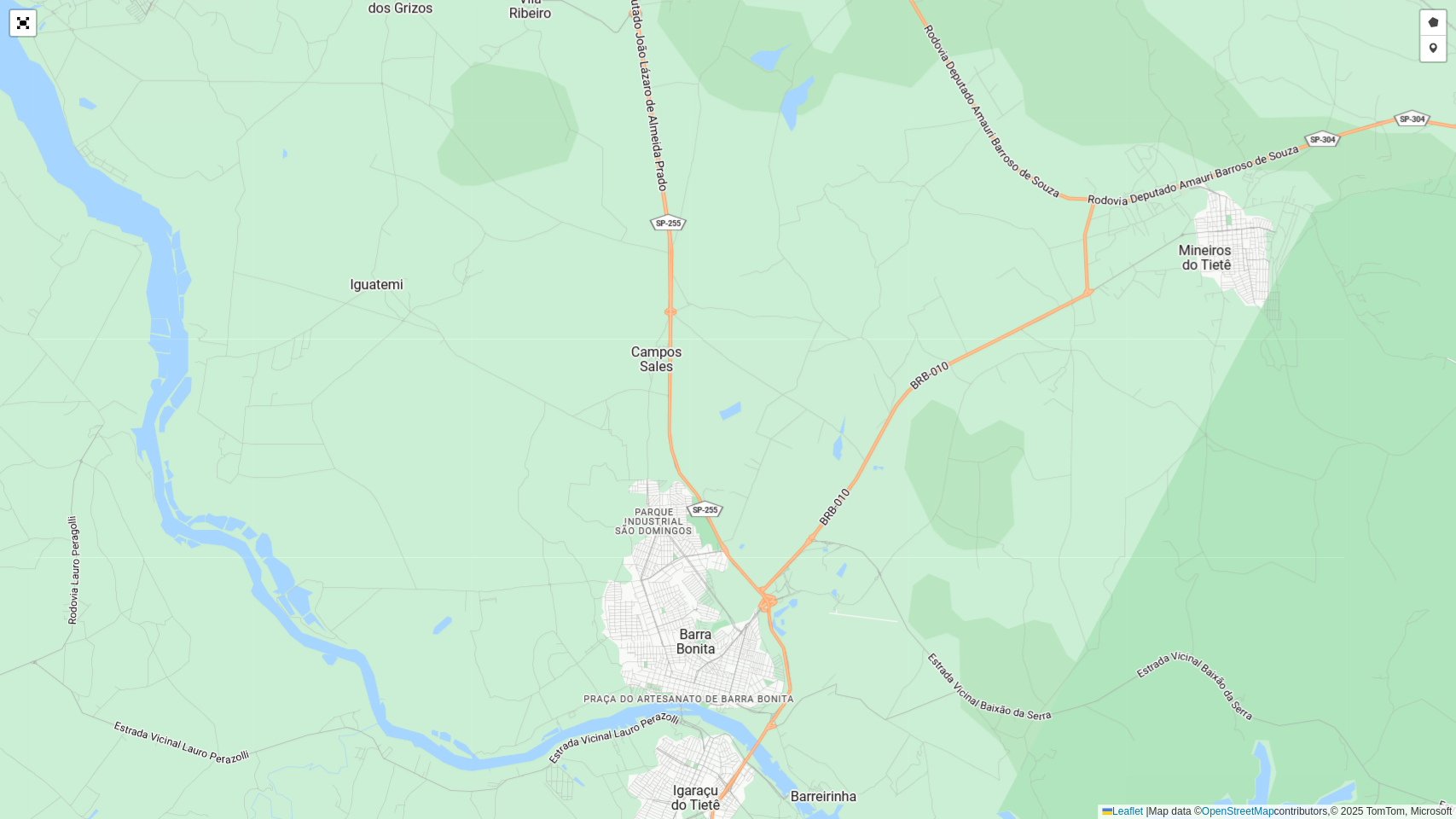
click at [781, 562] on div "Desenhar setor Adicionar checkpoint Finalizar Desfazer Cancelar Leaflet | Map d…" at bounding box center [728, 410] width 1456 height 819
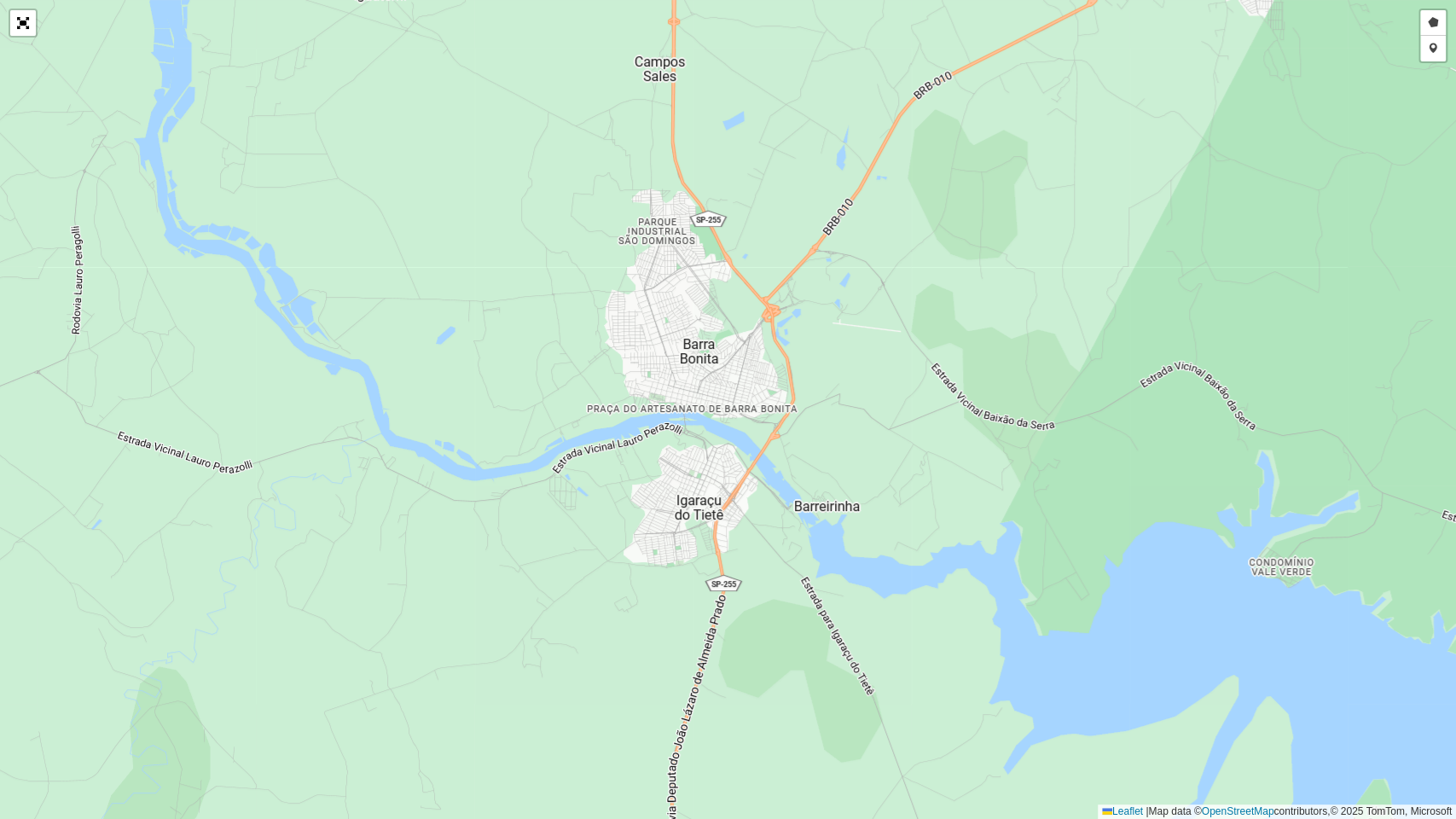
drag, startPoint x: 765, startPoint y: 629, endPoint x: 746, endPoint y: 331, distance: 298.6
click at [763, 319] on div "Desenhar setor Adicionar checkpoint Finalizar Desfazer Cancelar Leaflet | Map d…" at bounding box center [728, 410] width 1456 height 819
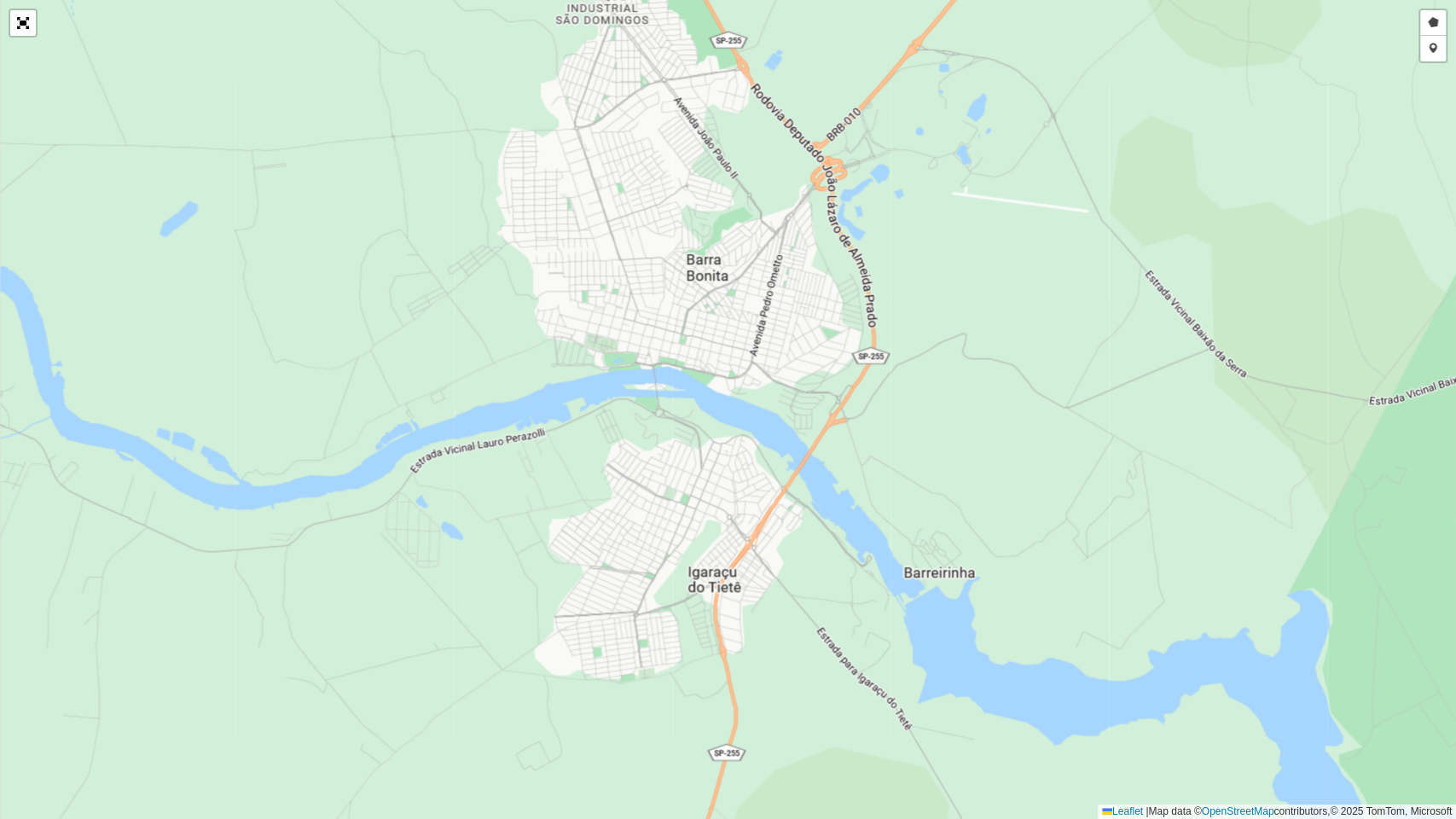
drag, startPoint x: 445, startPoint y: 338, endPoint x: 436, endPoint y: 409, distance: 71.6
click at [436, 409] on div "Desenhar setor Adicionar checkpoint Finalizar Desfazer Cancelar Leaflet | Map d…" at bounding box center [728, 410] width 1456 height 819
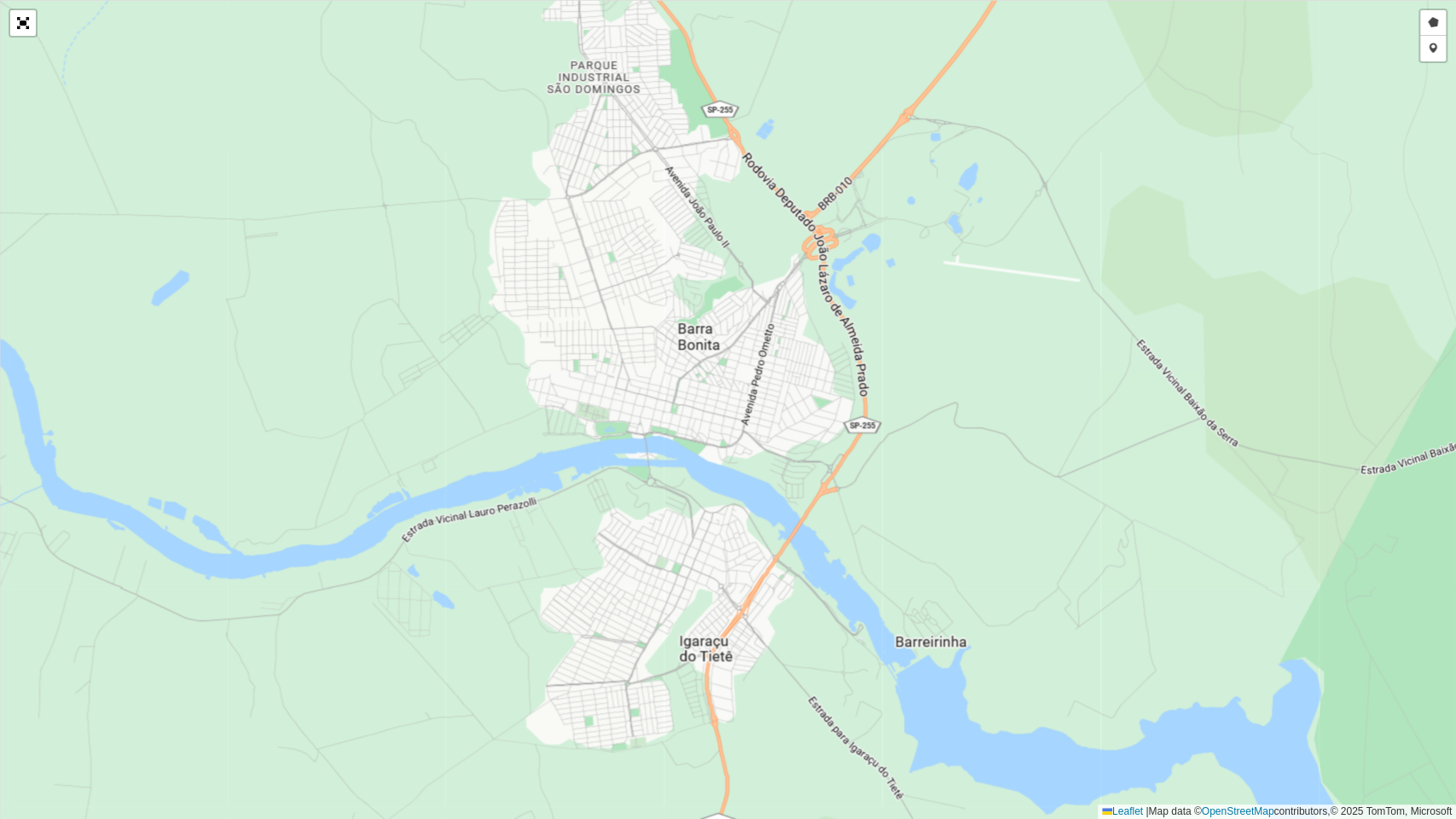
drag, startPoint x: 436, startPoint y: 410, endPoint x: 435, endPoint y: 418, distance: 8.1
click at [435, 418] on div "Desenhar setor Adicionar checkpoint Finalizar Desfazer Cancelar Leaflet | Map d…" at bounding box center [728, 410] width 1456 height 819
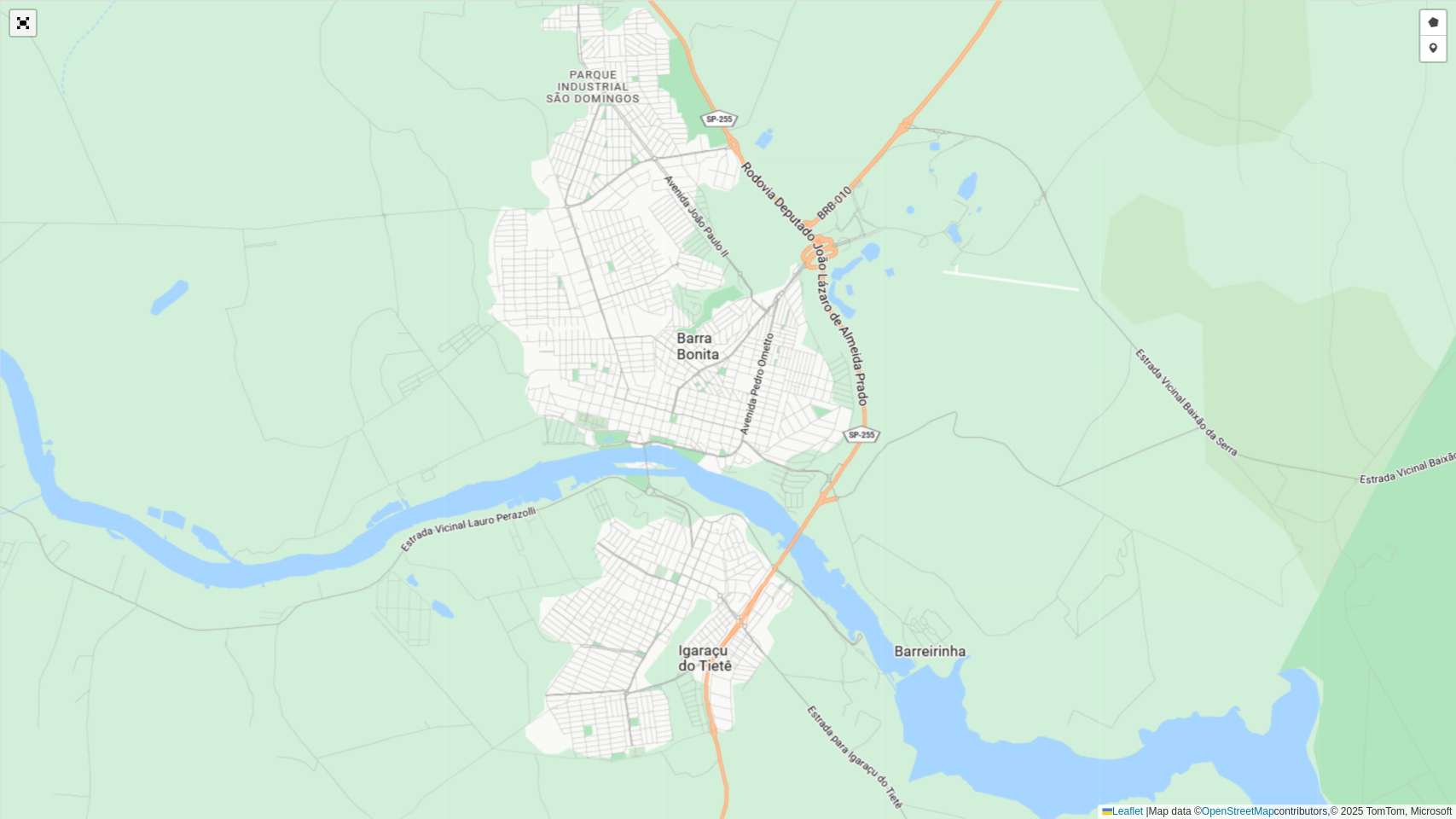
click at [22, 26] on link "Abrir mapa em tela cheia" at bounding box center [22, 22] width 25 height 25
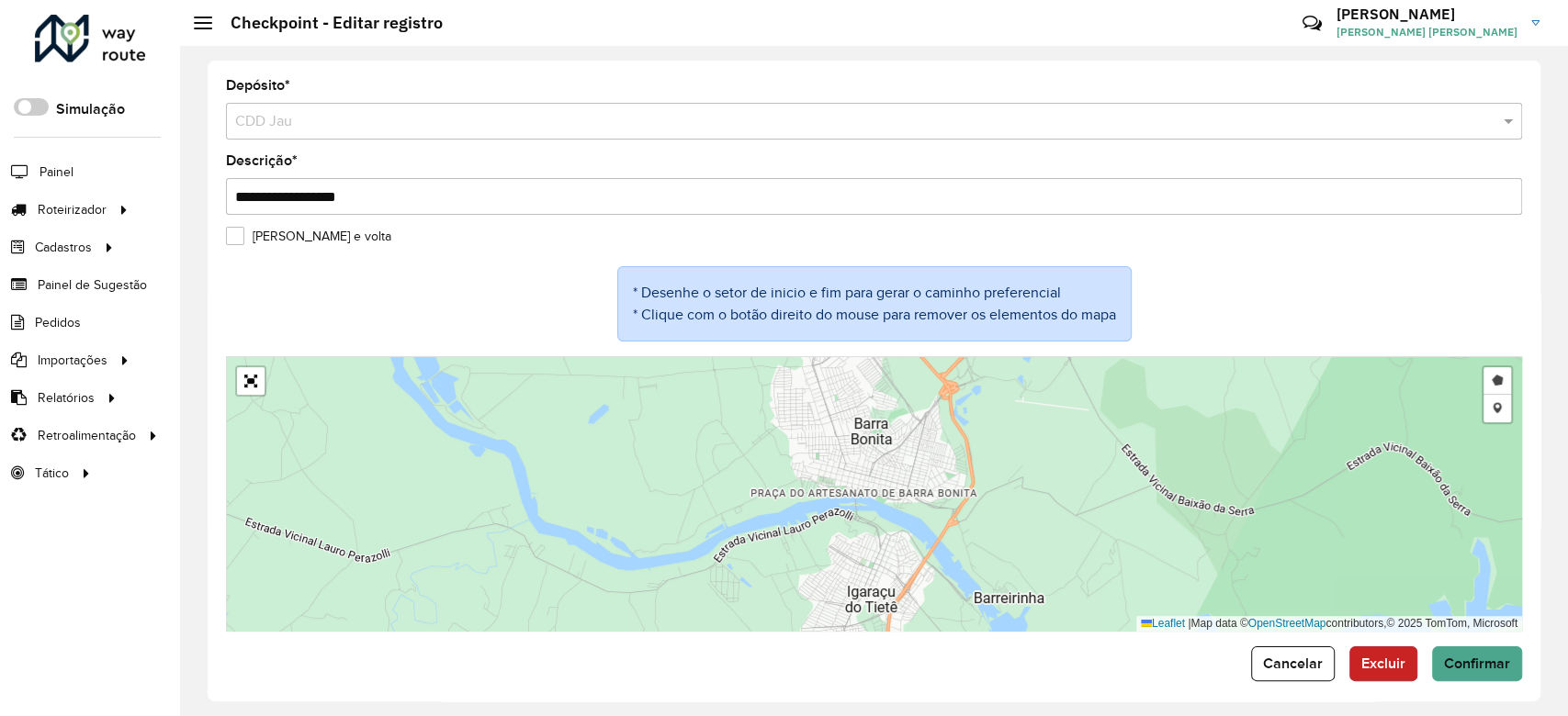
click at [1395, 671] on span "Excluir" at bounding box center [1383, 664] width 44 height 16
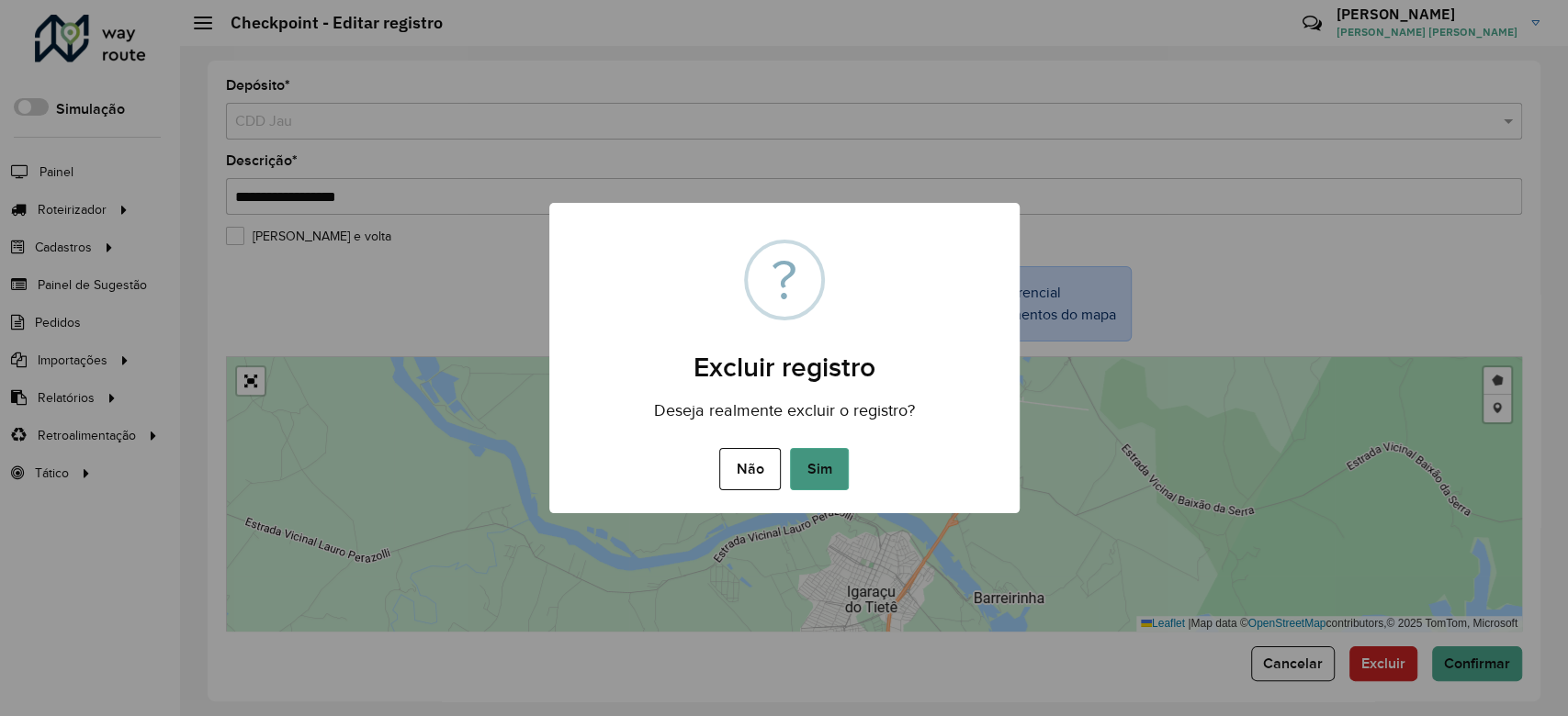
click at [814, 469] on button "Sim" at bounding box center [819, 470] width 59 height 43
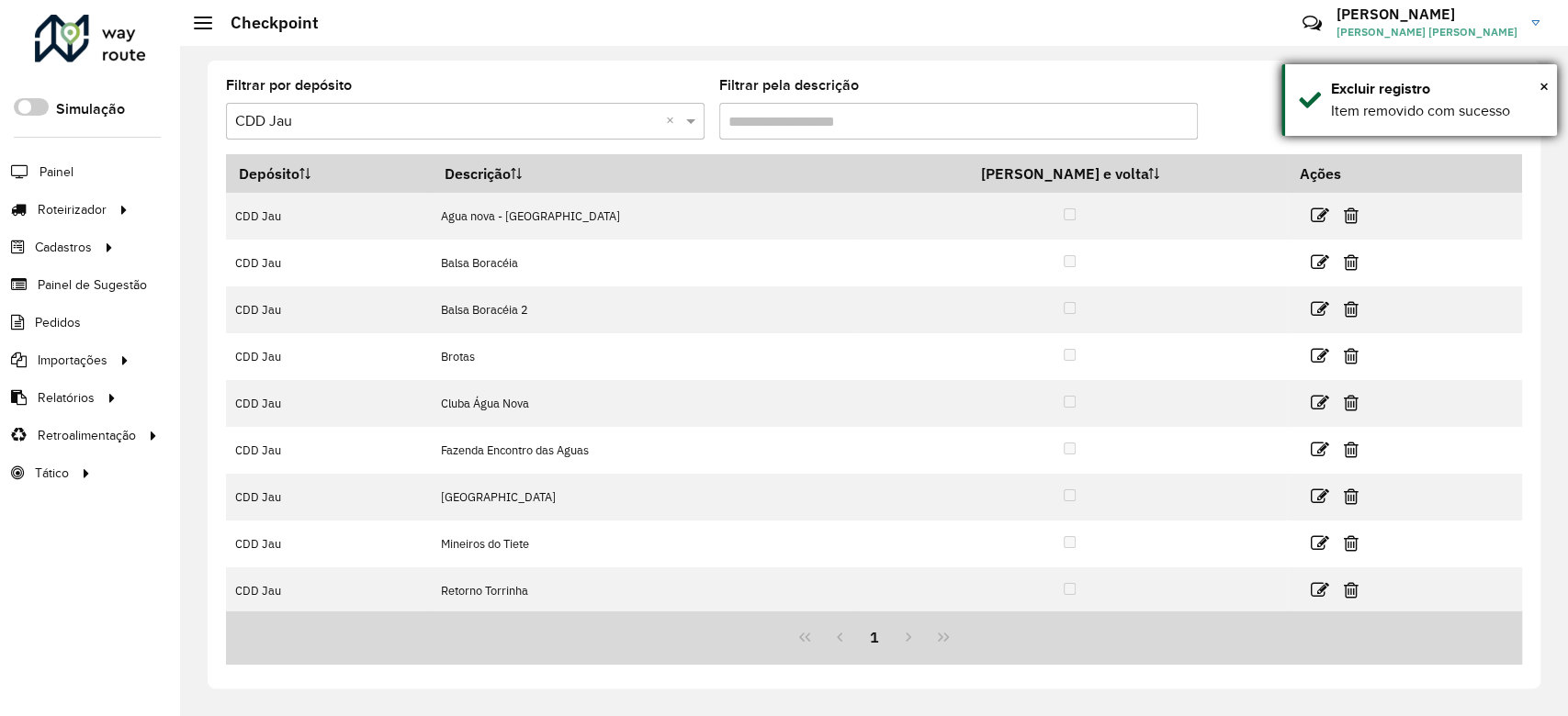
click at [1543, 71] on div "× Excluir registro Item removido com sucesso" at bounding box center [1419, 100] width 275 height 72
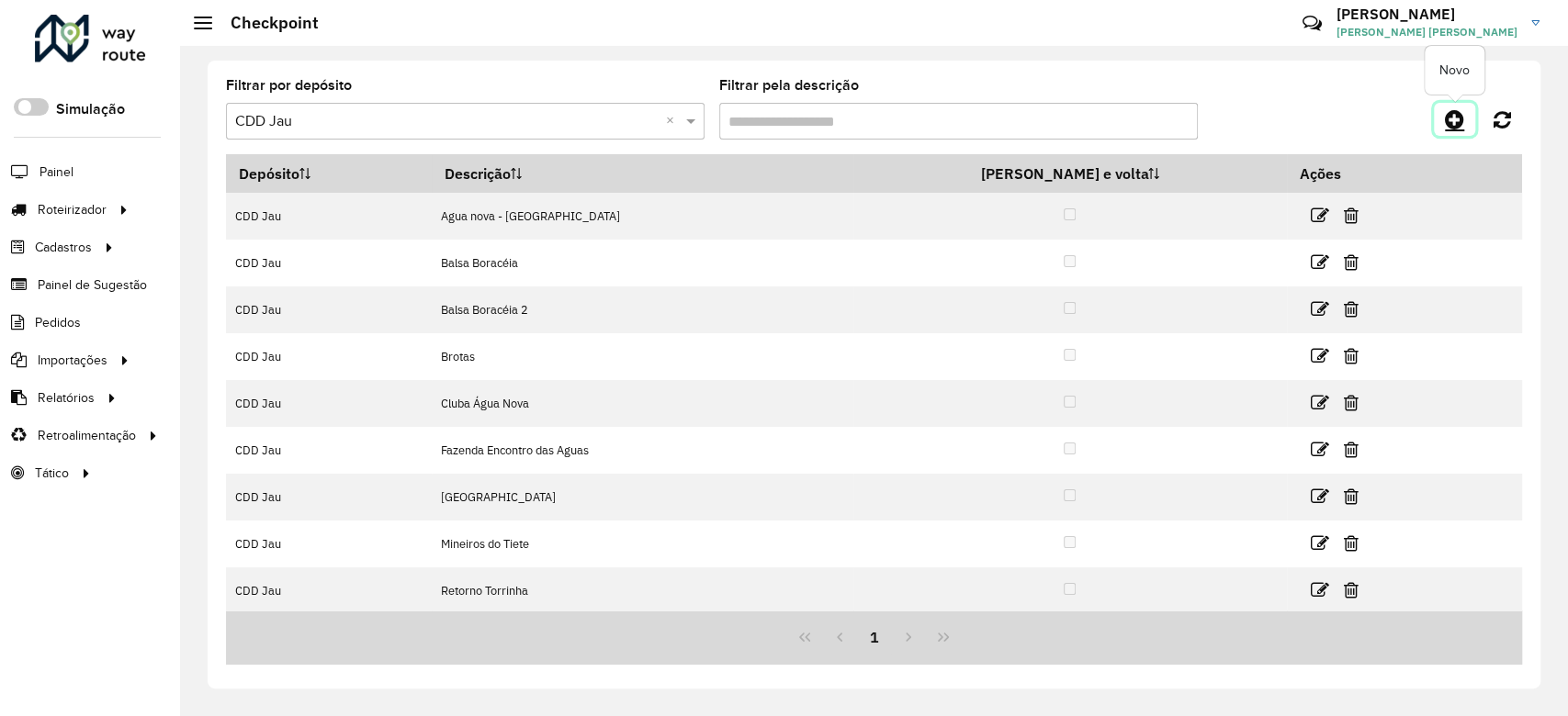
click at [1469, 111] on link at bounding box center [1454, 119] width 42 height 33
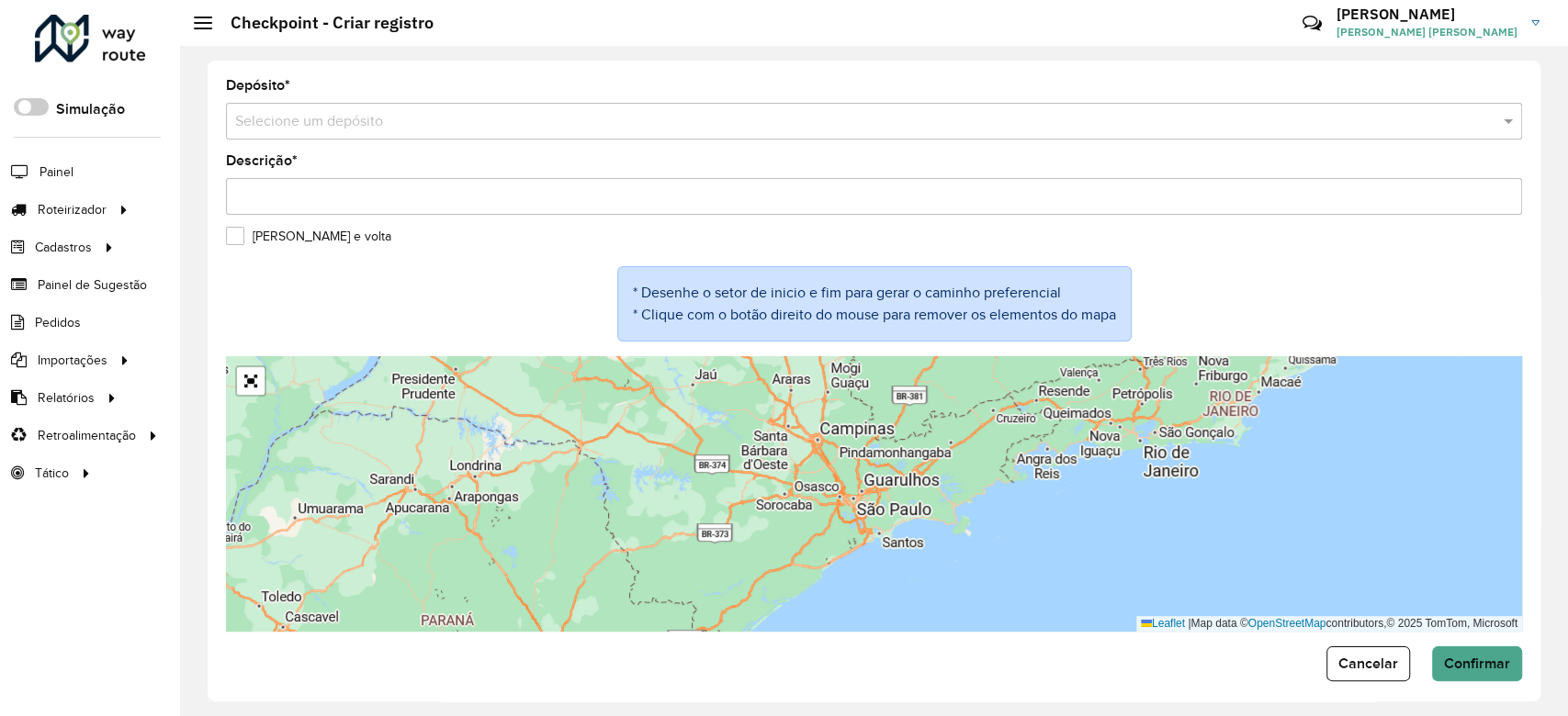
click at [364, 111] on input "text" at bounding box center [856, 122] width 1240 height 22
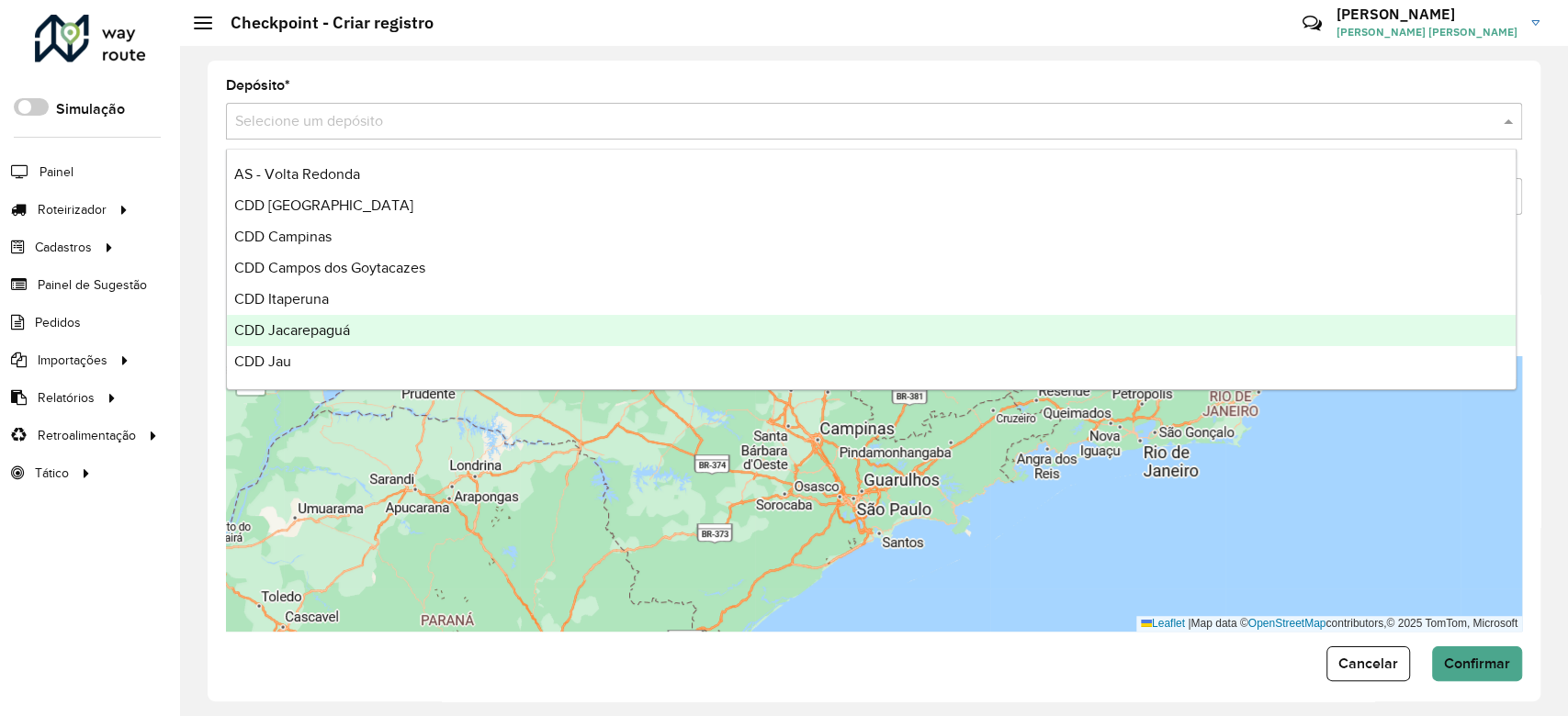
click at [335, 358] on div "CDD Jau" at bounding box center [871, 361] width 1289 height 31
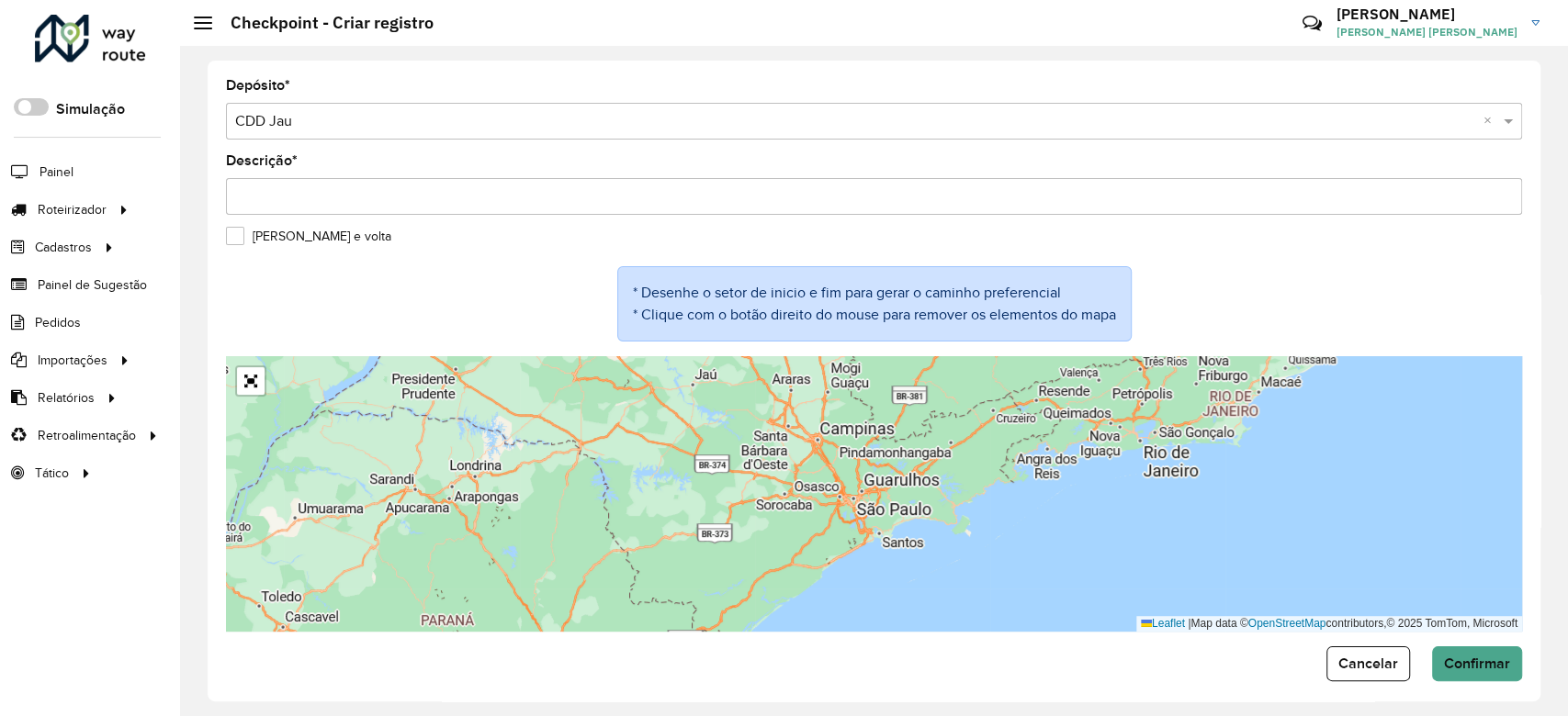
click at [361, 189] on input "Descrição *" at bounding box center [873, 197] width 1296 height 37
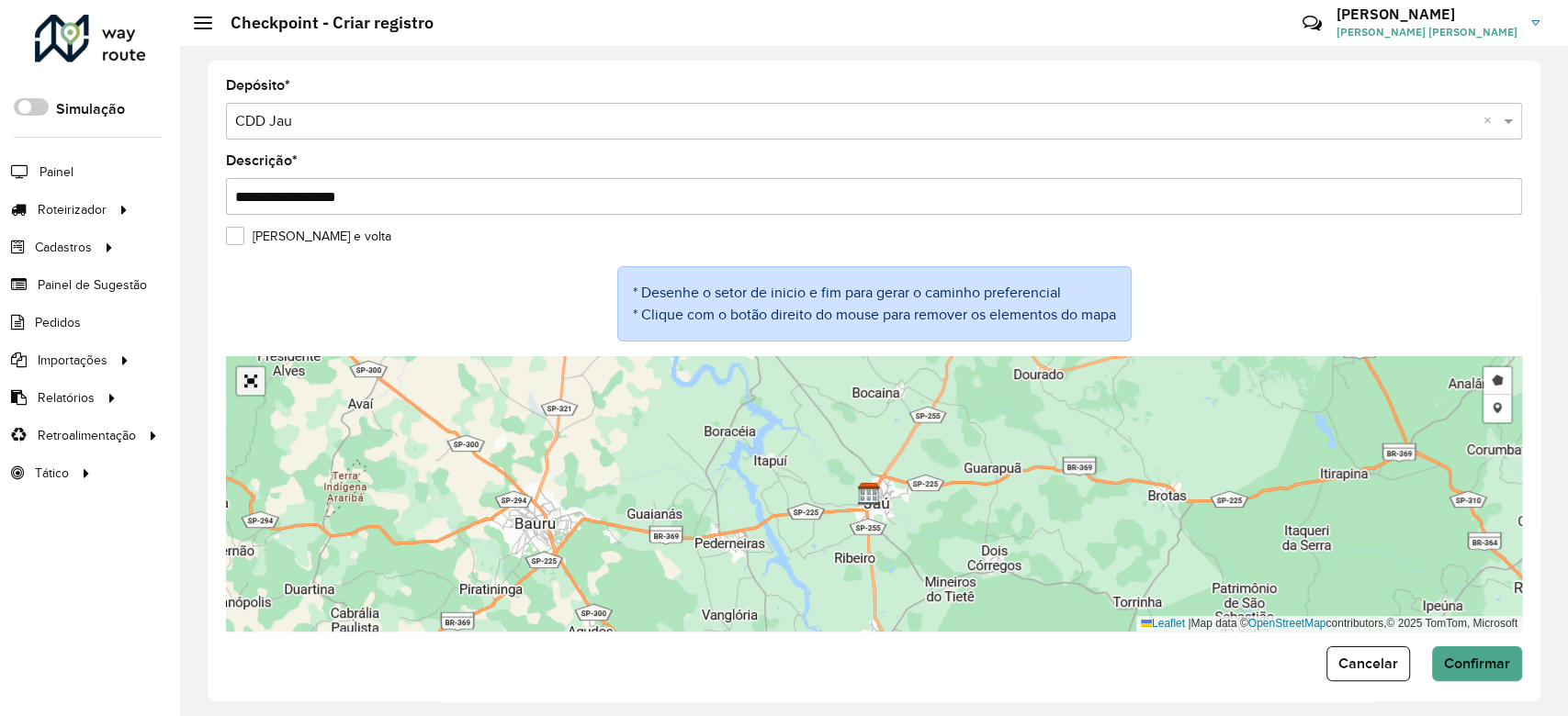
type input "**********"
click at [254, 378] on link "Abrir mapa em tela cheia" at bounding box center [251, 381] width 27 height 27
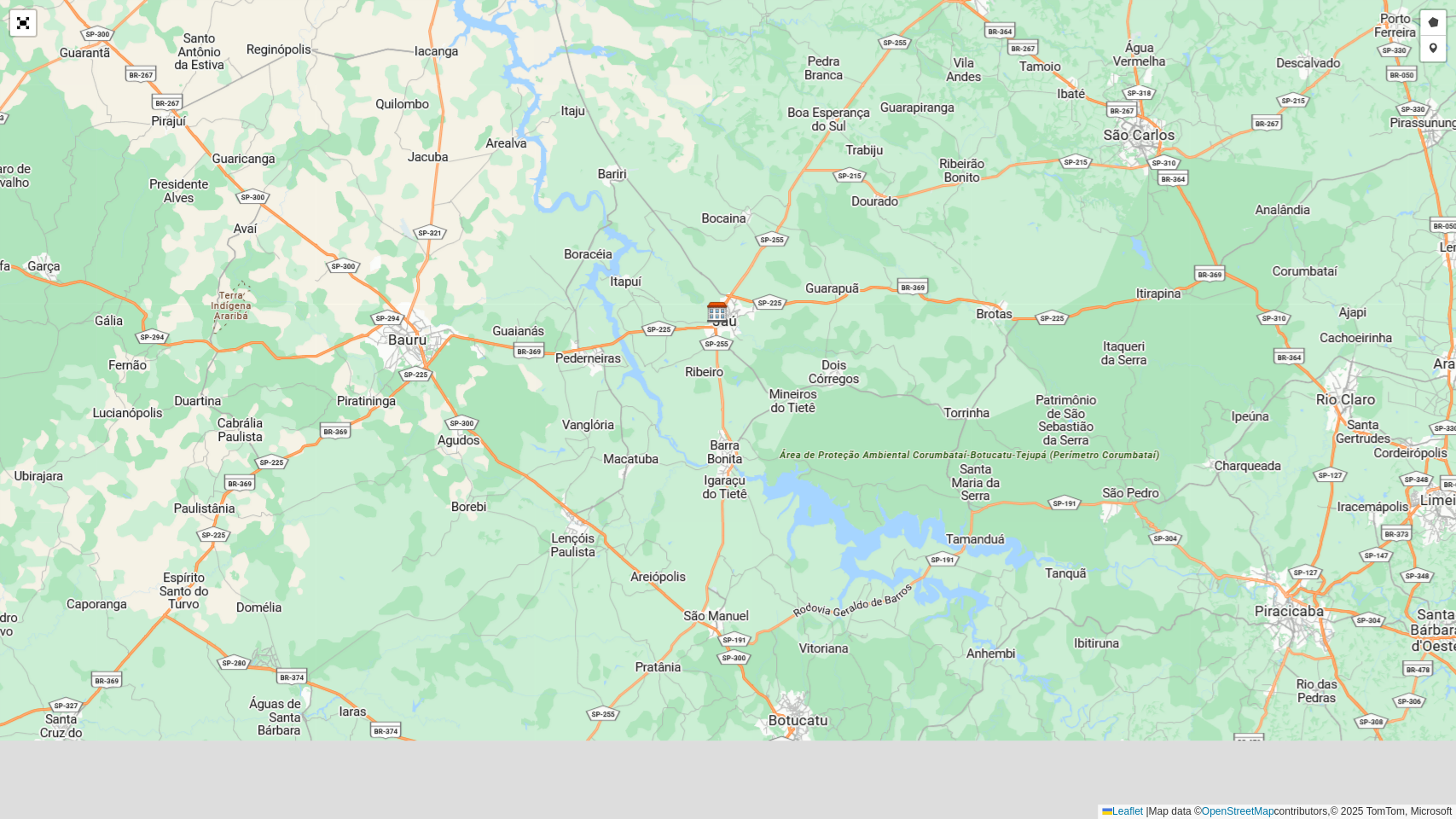
drag, startPoint x: 750, startPoint y: 637, endPoint x: 734, endPoint y: 433, distance: 204.6
click at [734, 433] on div "Desenhar setor Adicionar checkpoint Leaflet | Map data © OpenStreetMap contribu…" at bounding box center [728, 410] width 1456 height 819
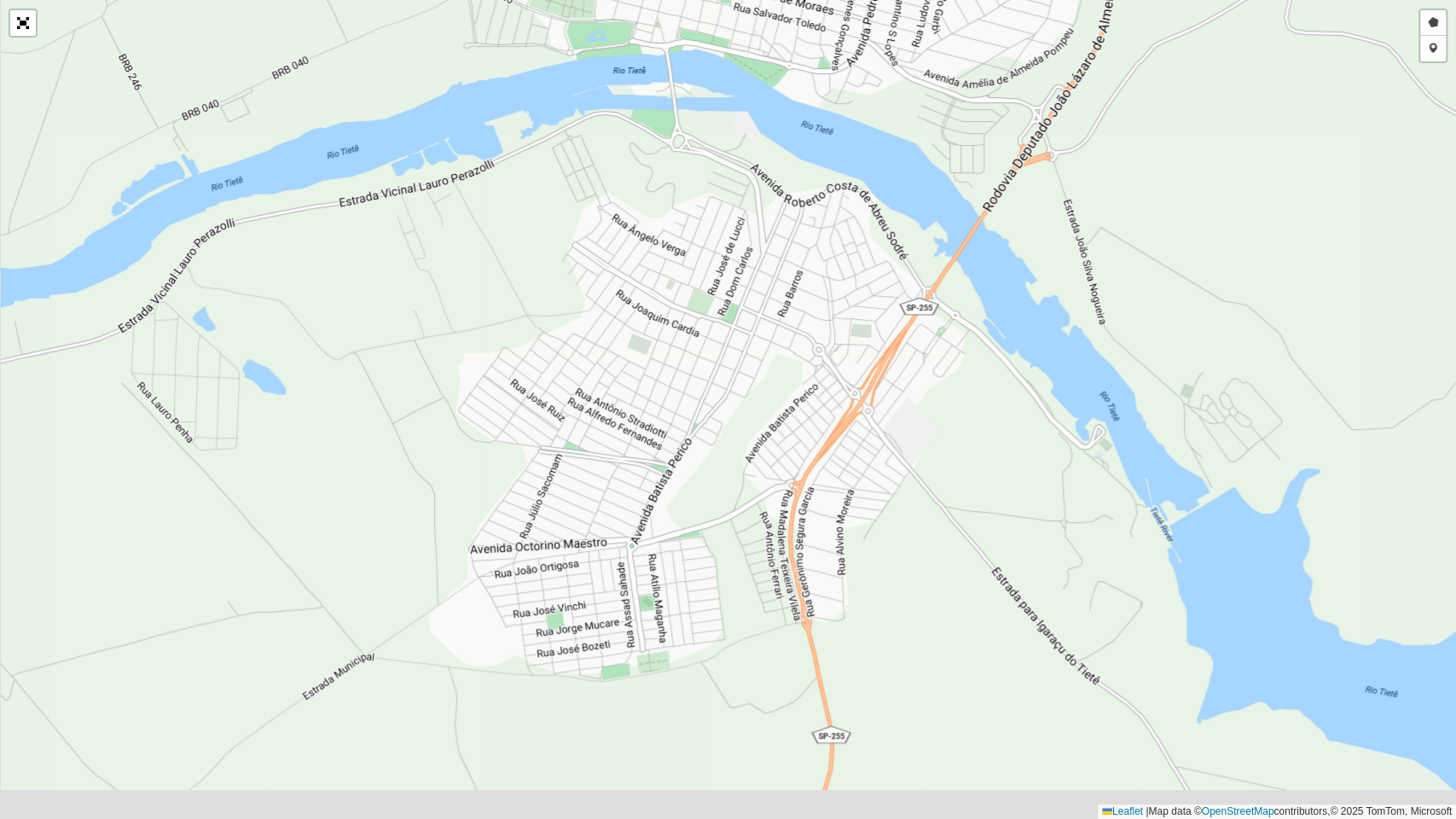
drag, startPoint x: 750, startPoint y: 400, endPoint x: 730, endPoint y: 267, distance: 134.5
click at [730, 267] on div "Desenhar setor Adicionar checkpoint Leaflet | Map data © OpenStreetMap contribu…" at bounding box center [728, 410] width 1456 height 819
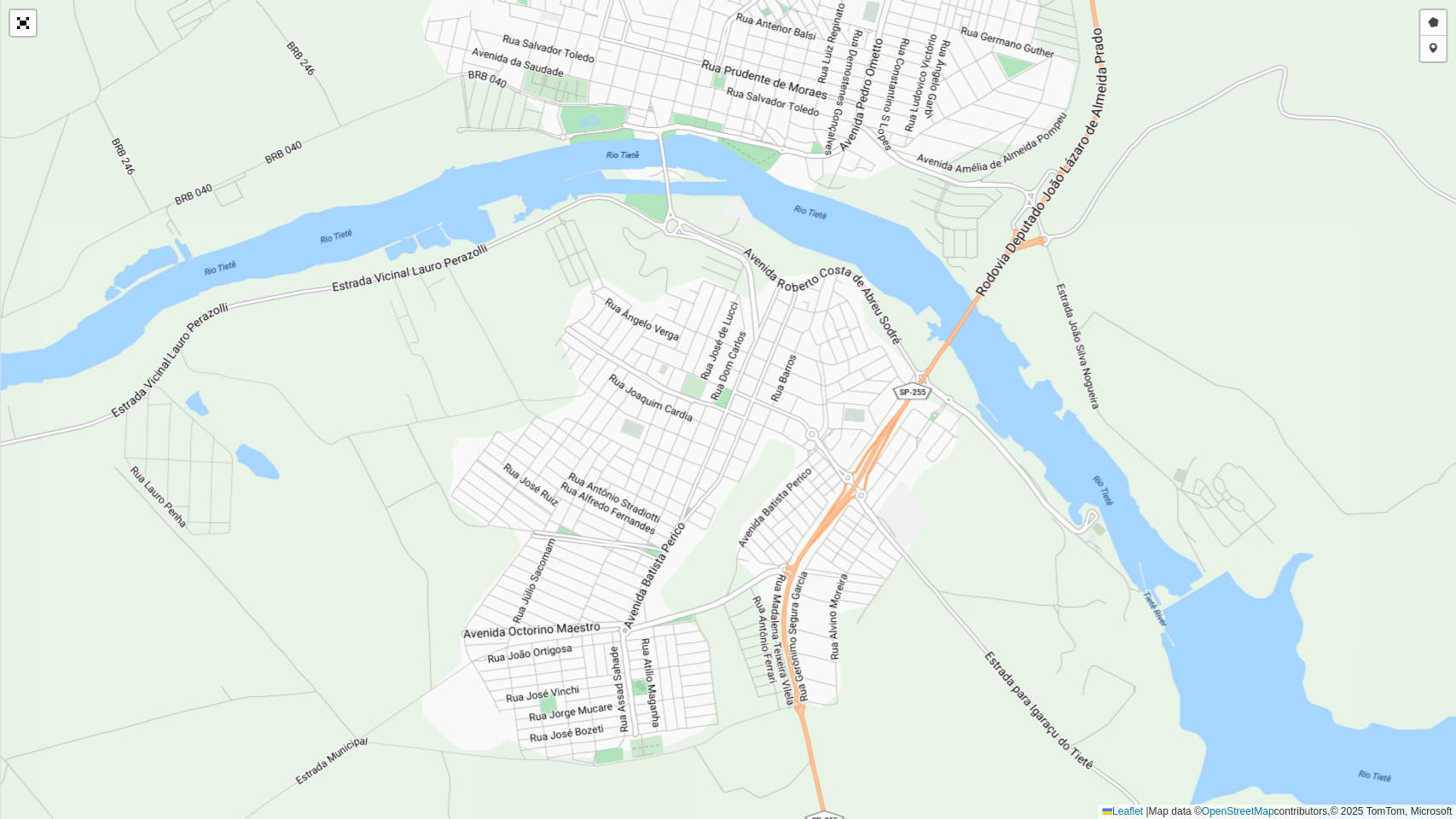
drag, startPoint x: 730, startPoint y: 268, endPoint x: 722, endPoint y: 383, distance: 115.3
click at [722, 383] on div "Desenhar setor Adicionar checkpoint Leaflet | Map data © OpenStreetMap contribu…" at bounding box center [728, 410] width 1456 height 819
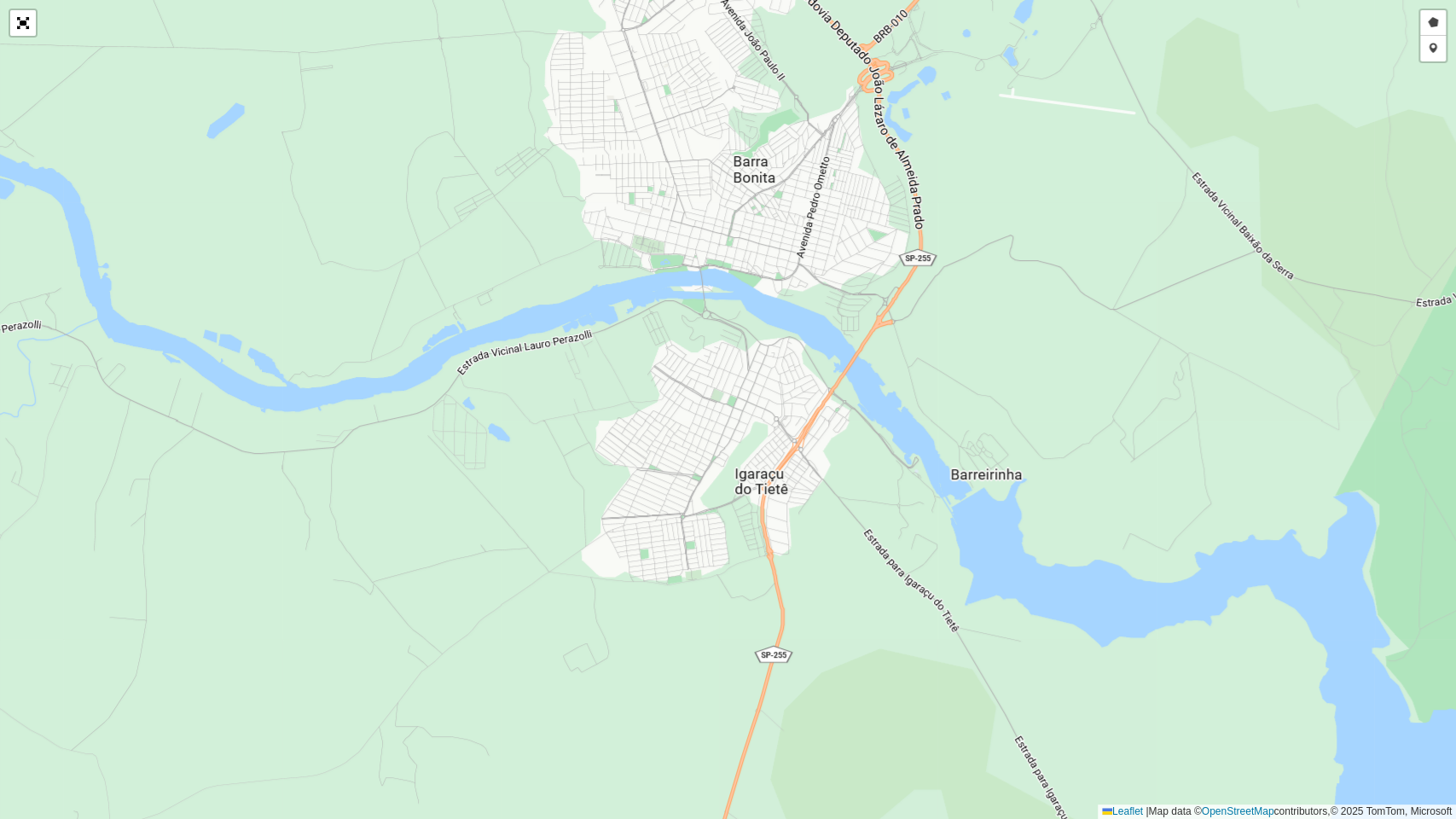
drag, startPoint x: 719, startPoint y: 382, endPoint x: 729, endPoint y: 378, distance: 10.8
click at [729, 378] on div "Desenhar setor Adicionar checkpoint Leaflet | Map data © OpenStreetMap contribu…" at bounding box center [728, 410] width 1456 height 819
click at [24, 22] on link "Abrir mapa em tela cheia" at bounding box center [22, 22] width 25 height 25
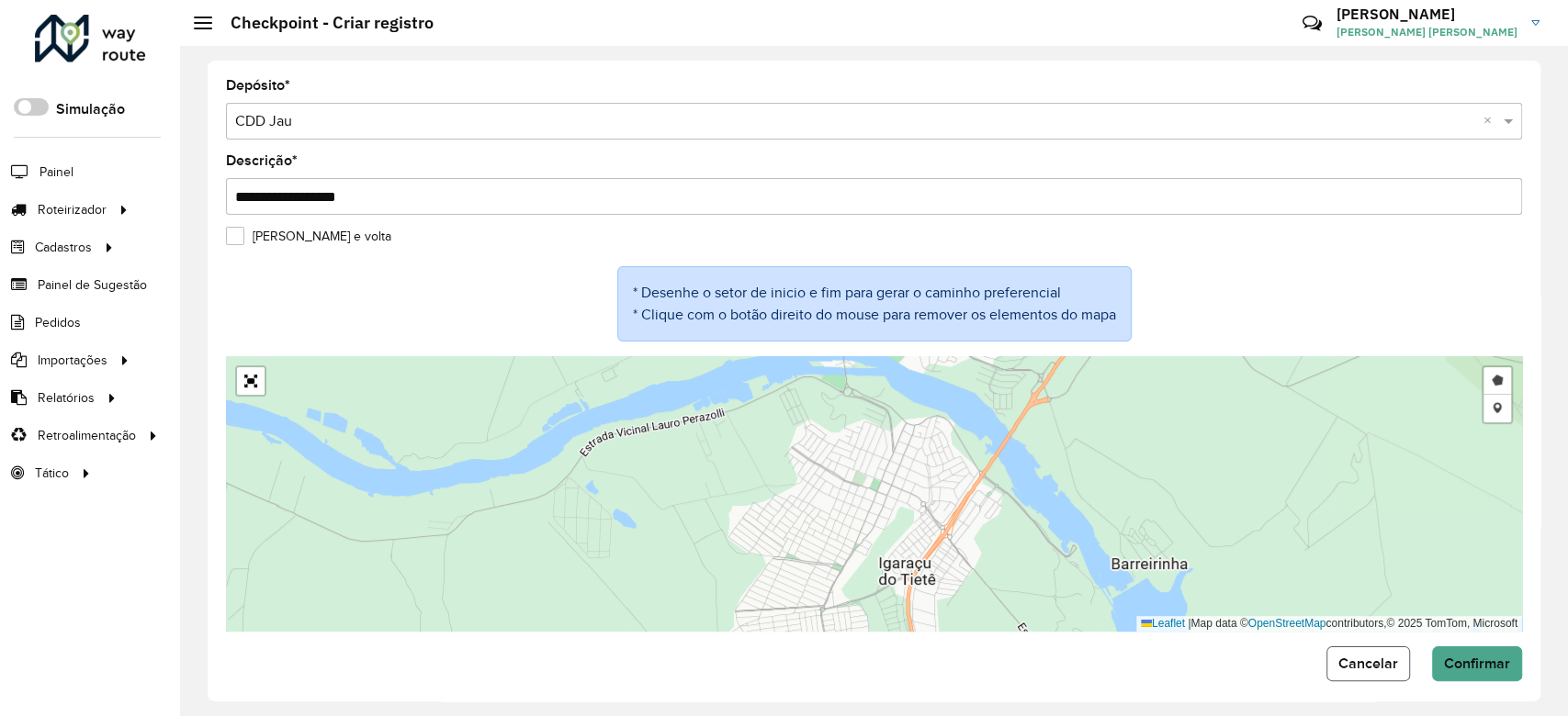
click at [1383, 673] on button "Cancelar" at bounding box center [1368, 664] width 83 height 35
